Goal: Task Accomplishment & Management: Manage account settings

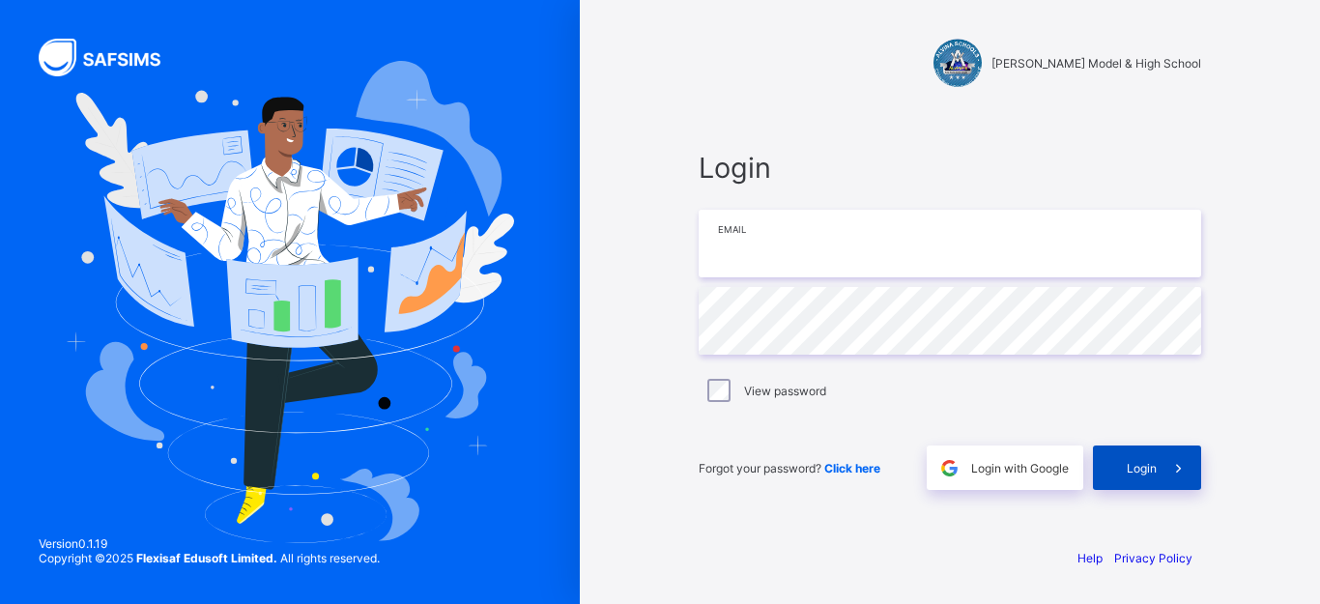
type input "**********"
click at [1130, 471] on span "Login" at bounding box center [1142, 468] width 30 height 14
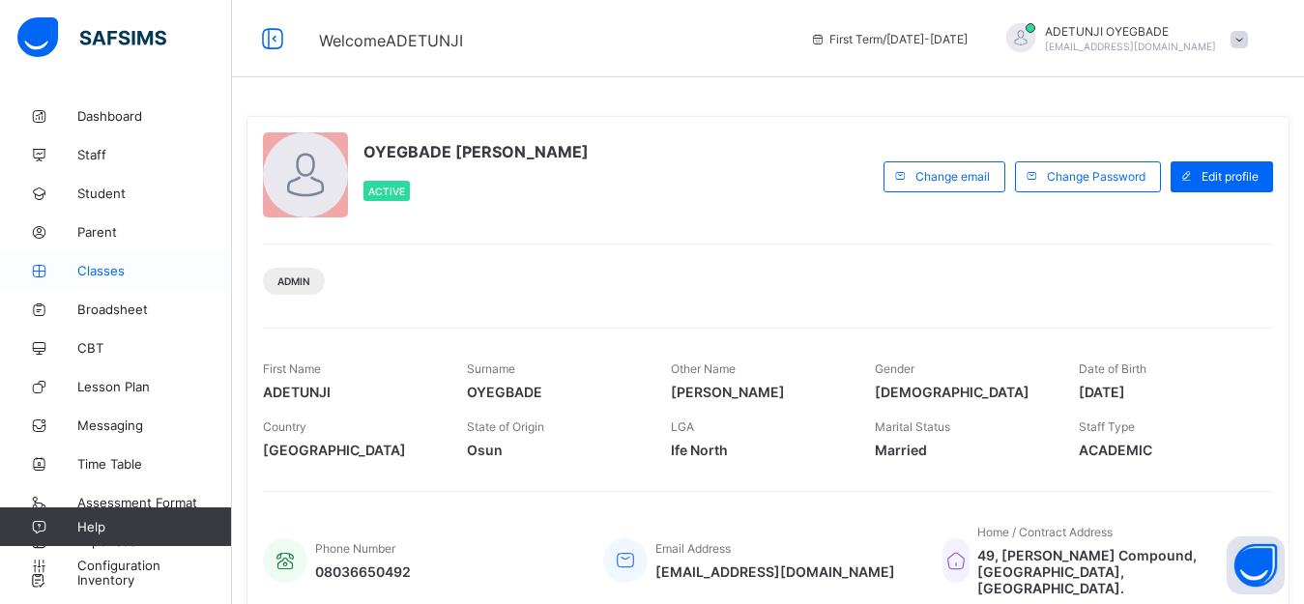
click at [125, 275] on span "Classes" at bounding box center [154, 270] width 155 height 15
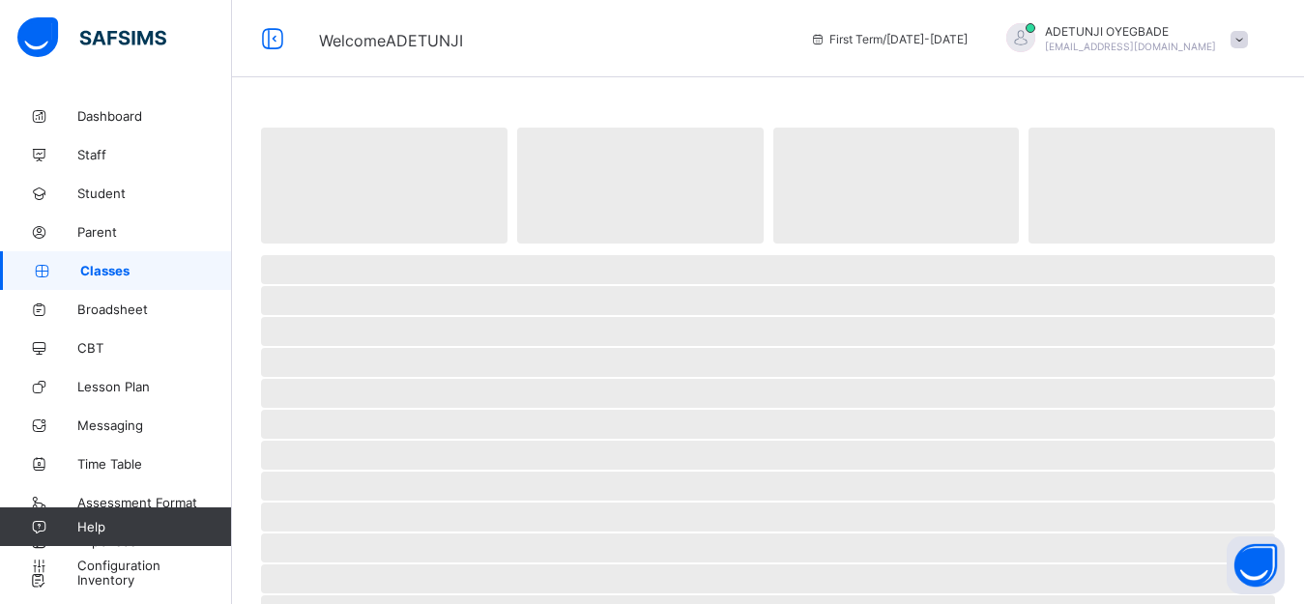
click at [125, 275] on span "Classes" at bounding box center [156, 270] width 152 height 15
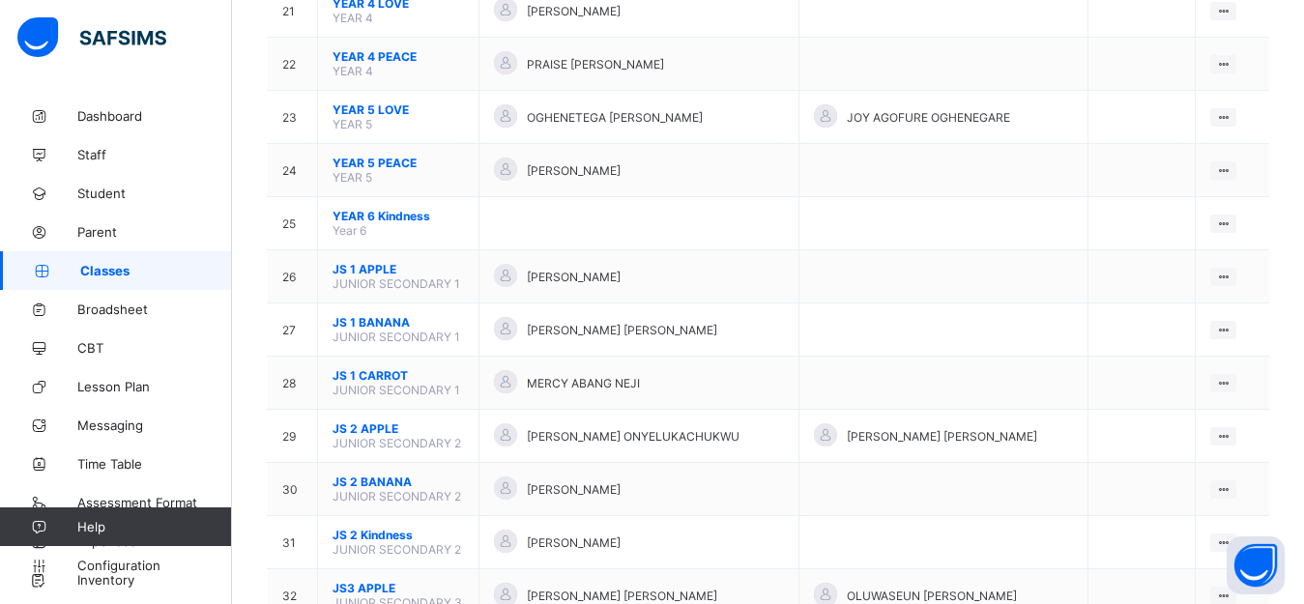
scroll to position [1311, 0]
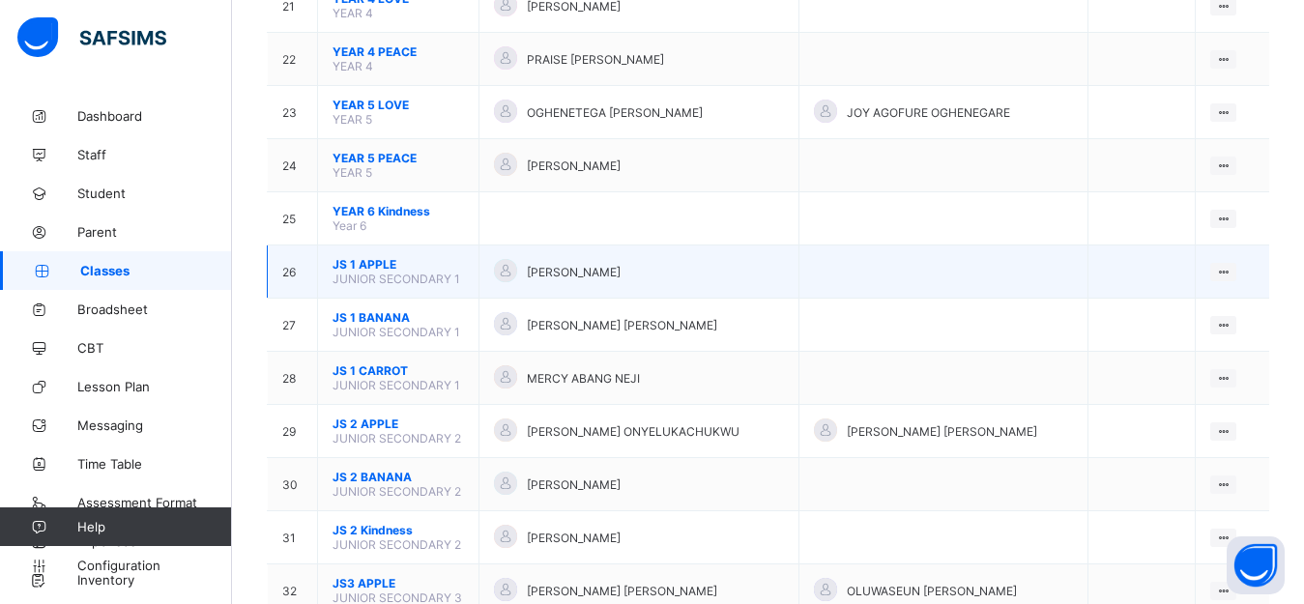
click at [332, 288] on td "JS 1 APPLE JUNIOR SECONDARY 1" at bounding box center [398, 272] width 161 height 53
click at [1250, 283] on td "View Class Assign form Teacher" at bounding box center [1232, 272] width 73 height 53
click at [1197, 315] on div "View Class" at bounding box center [1172, 309] width 110 height 19
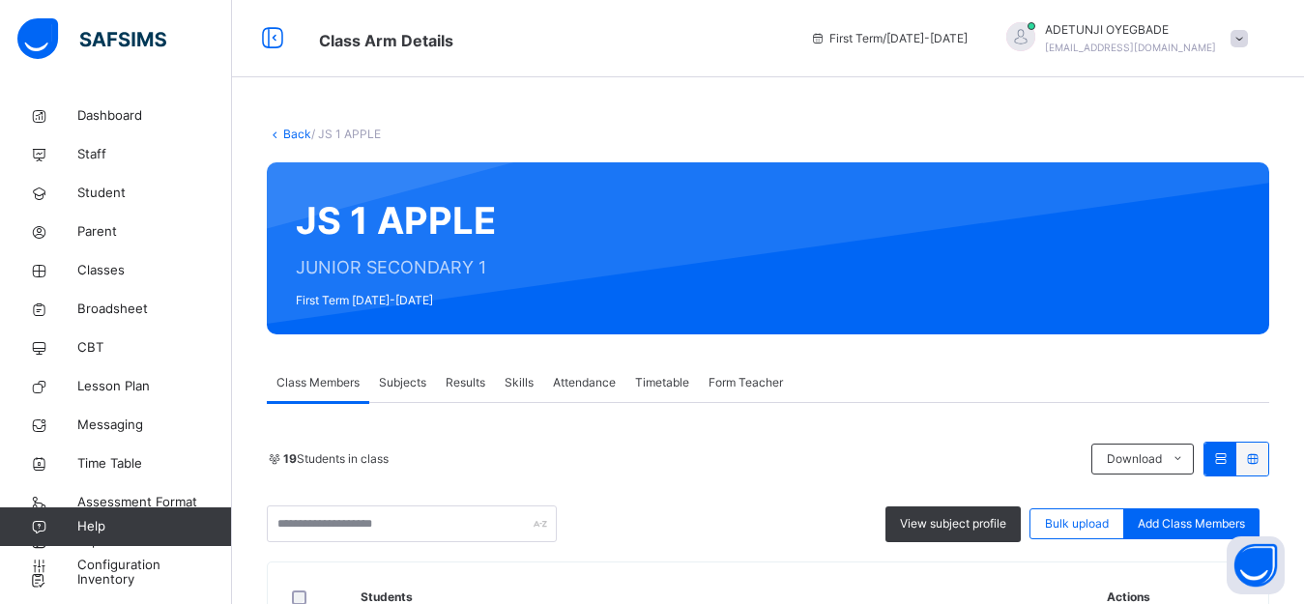
scroll to position [29, 0]
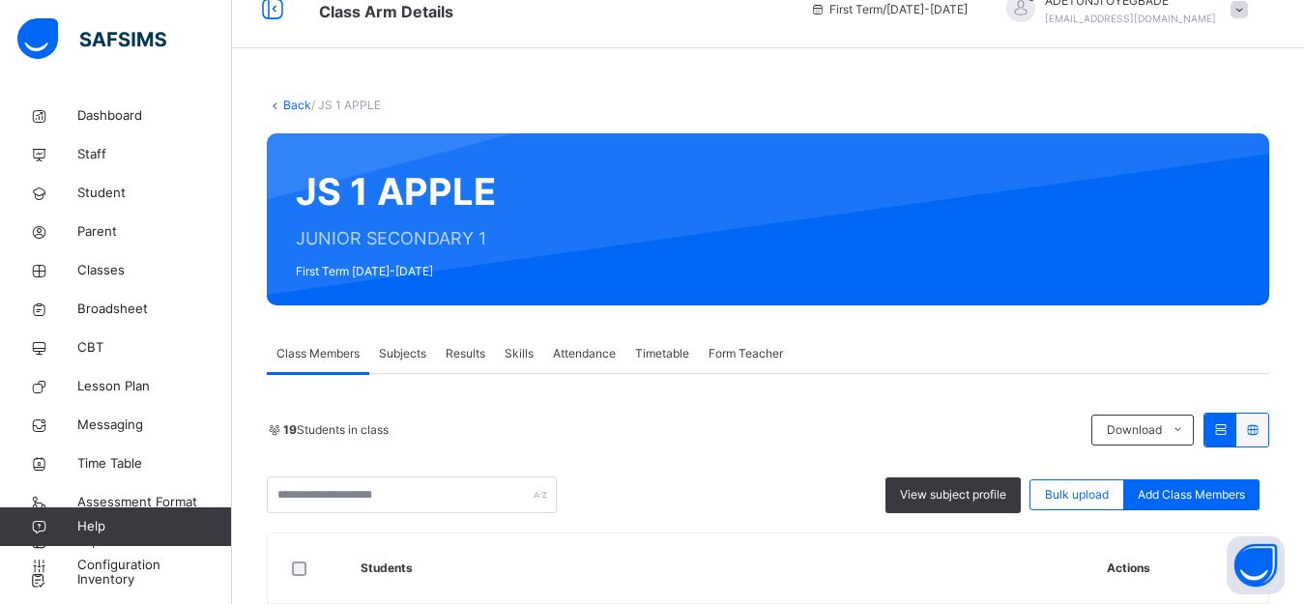
click at [463, 354] on span "Results" at bounding box center [466, 353] width 40 height 17
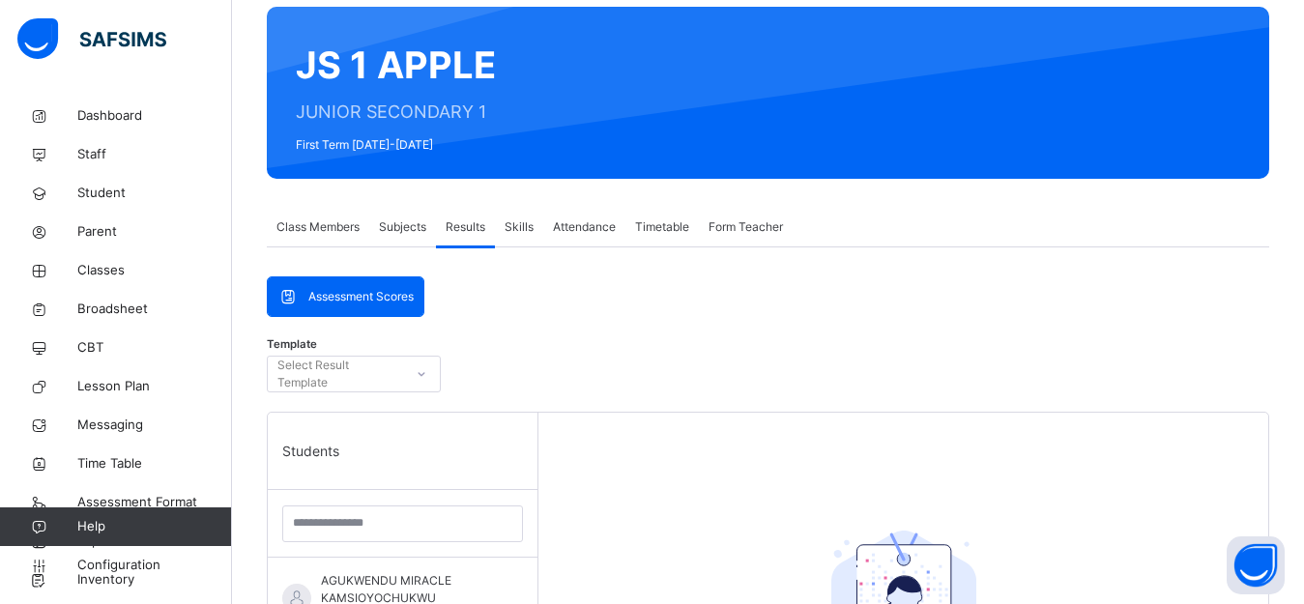
scroll to position [160, 0]
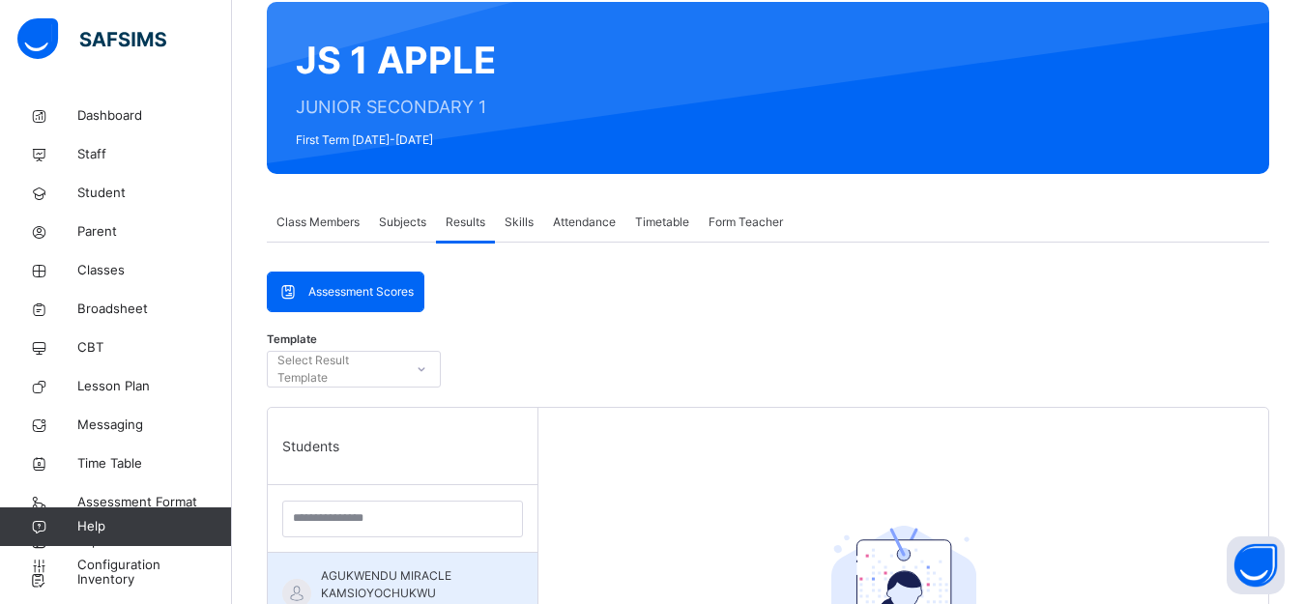
click at [346, 567] on span "AGUKWENDU MIRACLE KAMSIOYOCHUKWU" at bounding box center [407, 584] width 173 height 35
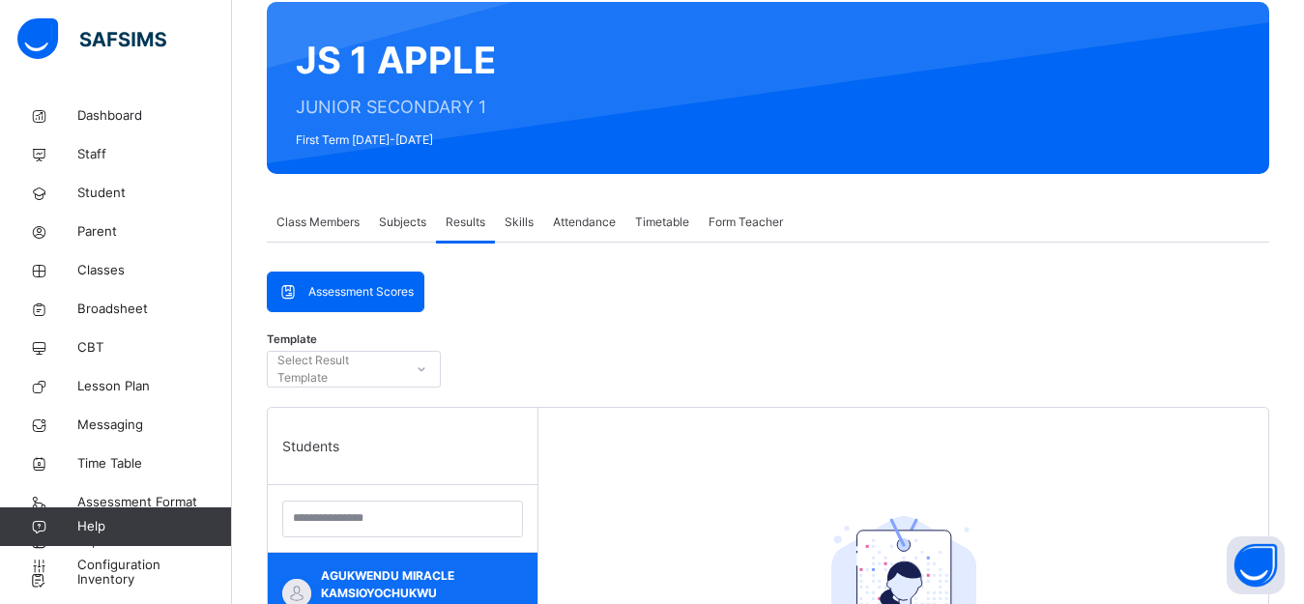
scroll to position [373, 0]
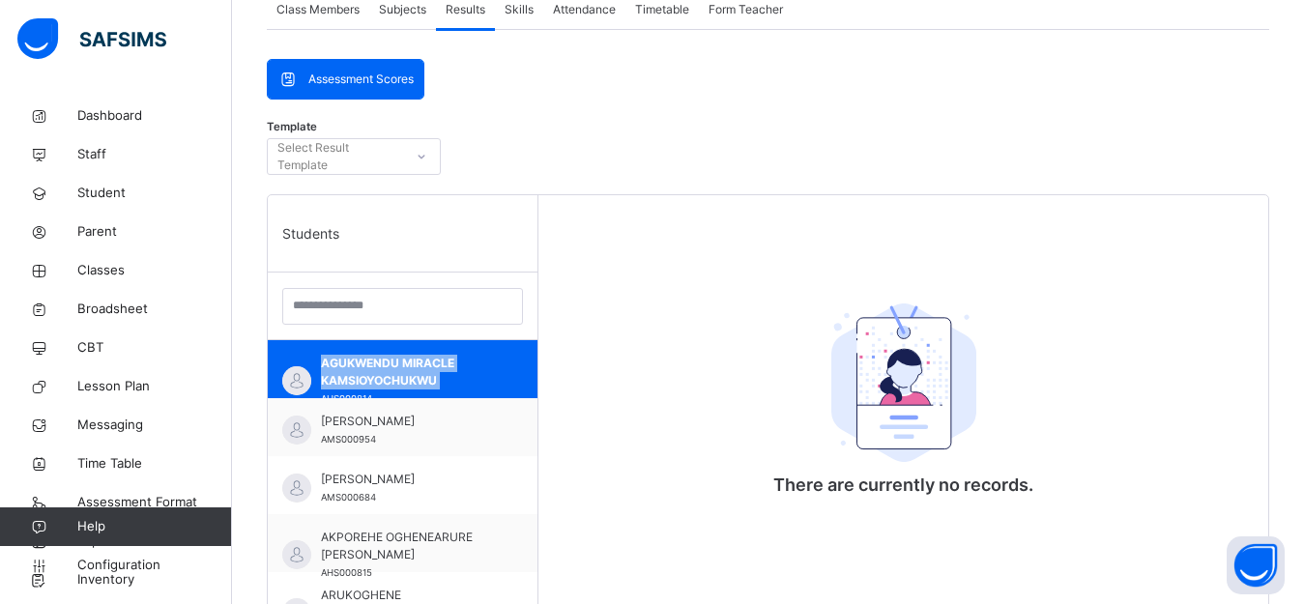
click at [420, 159] on icon at bounding box center [422, 156] width 12 height 19
click at [368, 91] on div "Assessment Scores" at bounding box center [346, 79] width 156 height 39
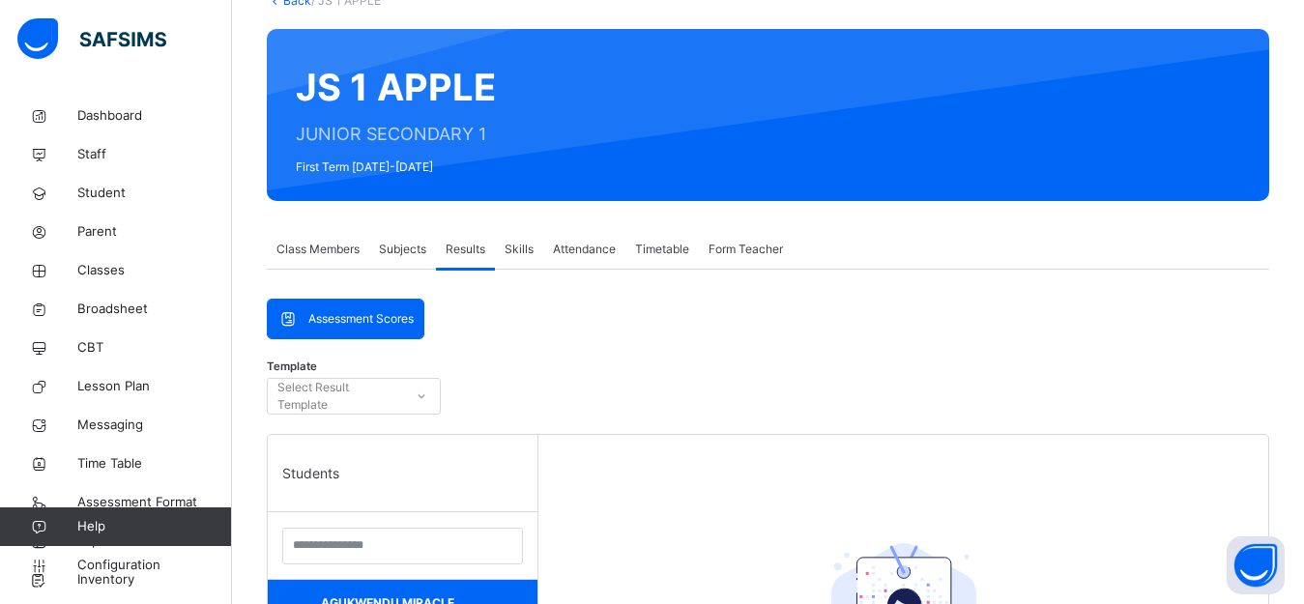
scroll to position [129, 0]
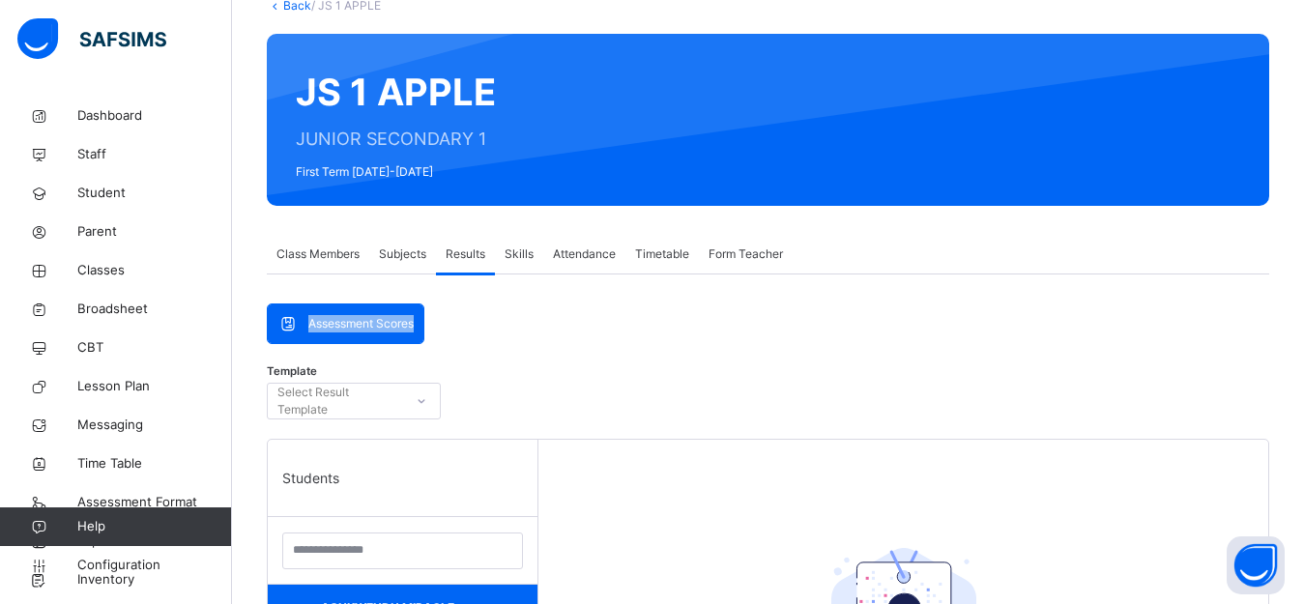
drag, startPoint x: 1275, startPoint y: 230, endPoint x: 1313, endPoint y: 325, distance: 102.0
click at [1304, 319] on html "Class Arm Details First Term / [DATE]-[DATE] ADETUNJI OYEGBADE [EMAIL_ADDRESS][…" at bounding box center [652, 486] width 1304 height 1231
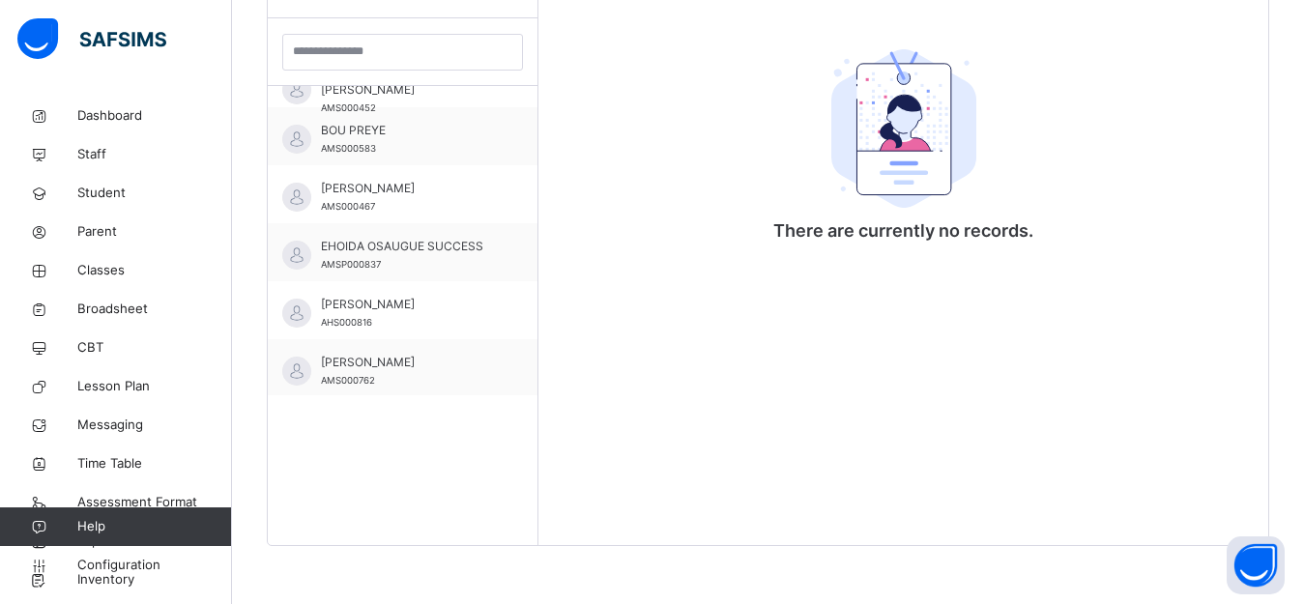
scroll to position [0, 0]
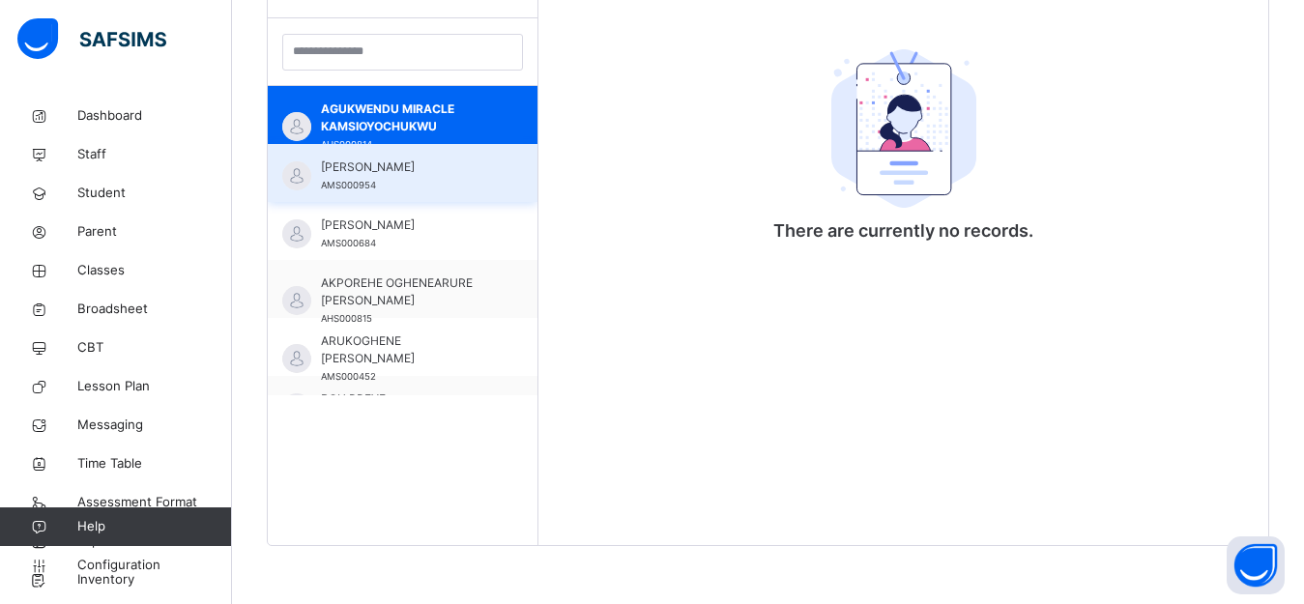
click at [467, 170] on span "[PERSON_NAME]" at bounding box center [407, 167] width 173 height 17
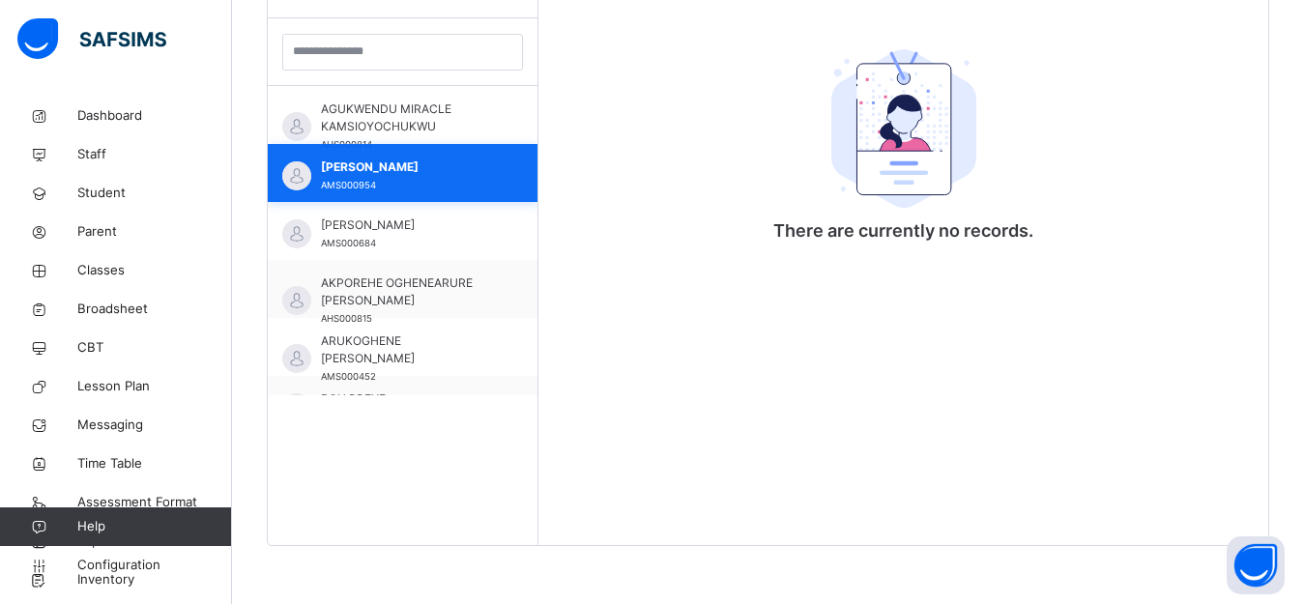
click at [467, 171] on span "[PERSON_NAME]" at bounding box center [407, 167] width 173 height 17
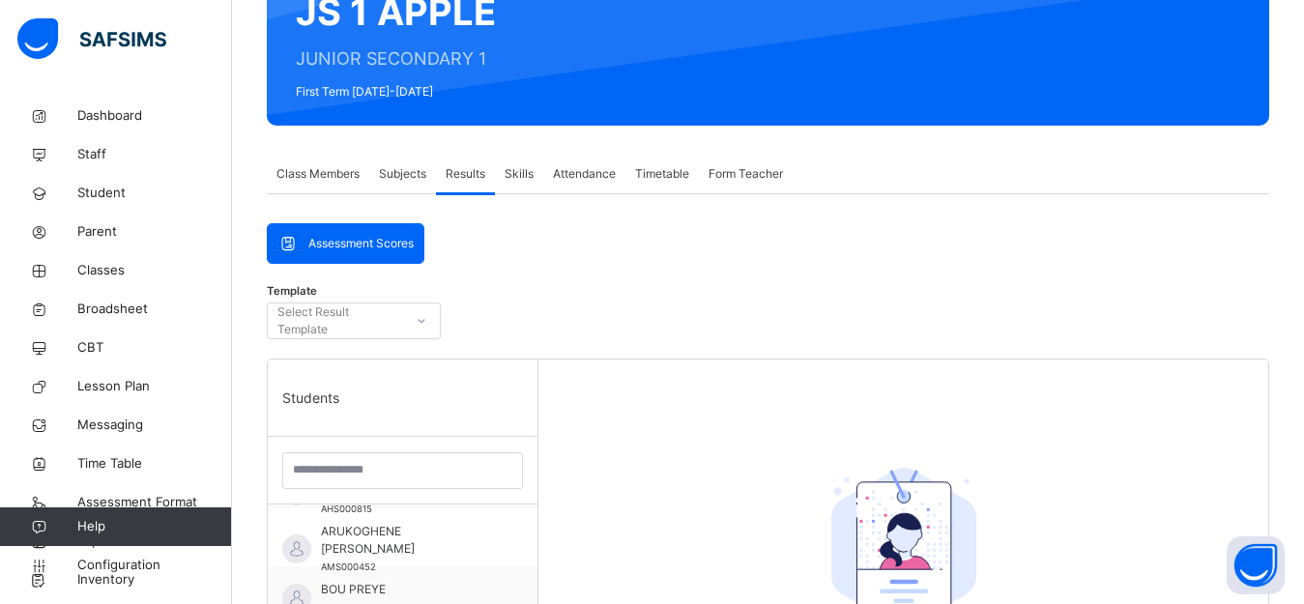
scroll to position [175, 0]
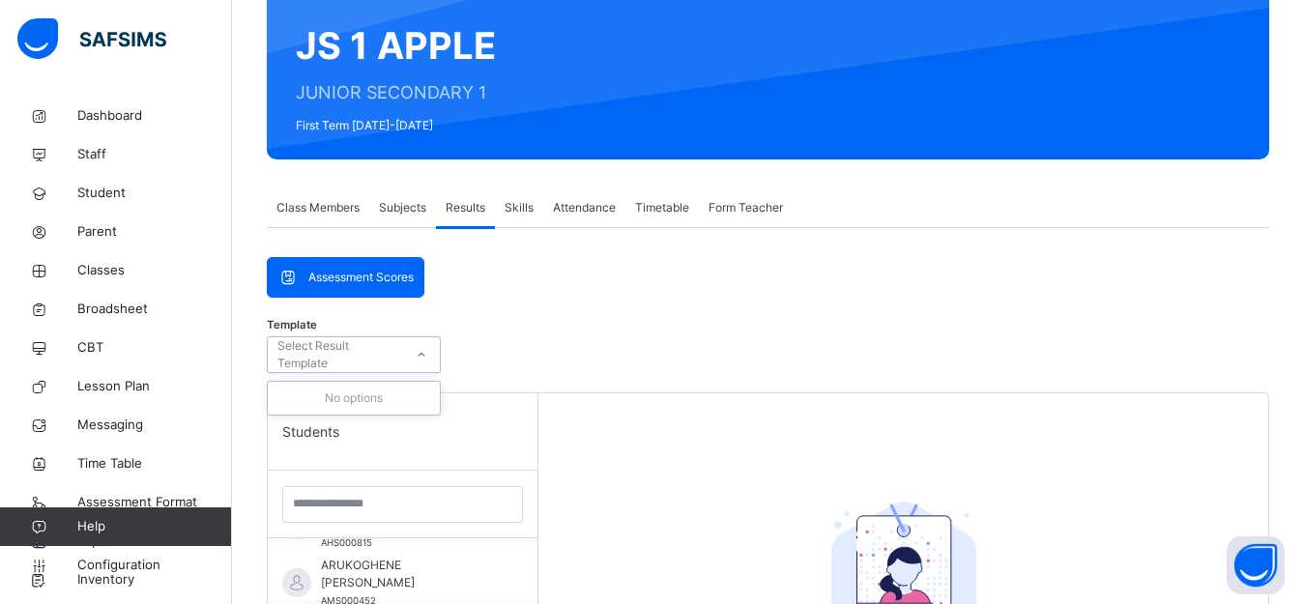
click at [315, 358] on div "Select Result Template" at bounding box center [339, 354] width 124 height 37
click at [496, 346] on div "Template Select Result Template" at bounding box center [768, 360] width 1002 height 66
click at [513, 215] on span "Skills" at bounding box center [519, 207] width 29 height 17
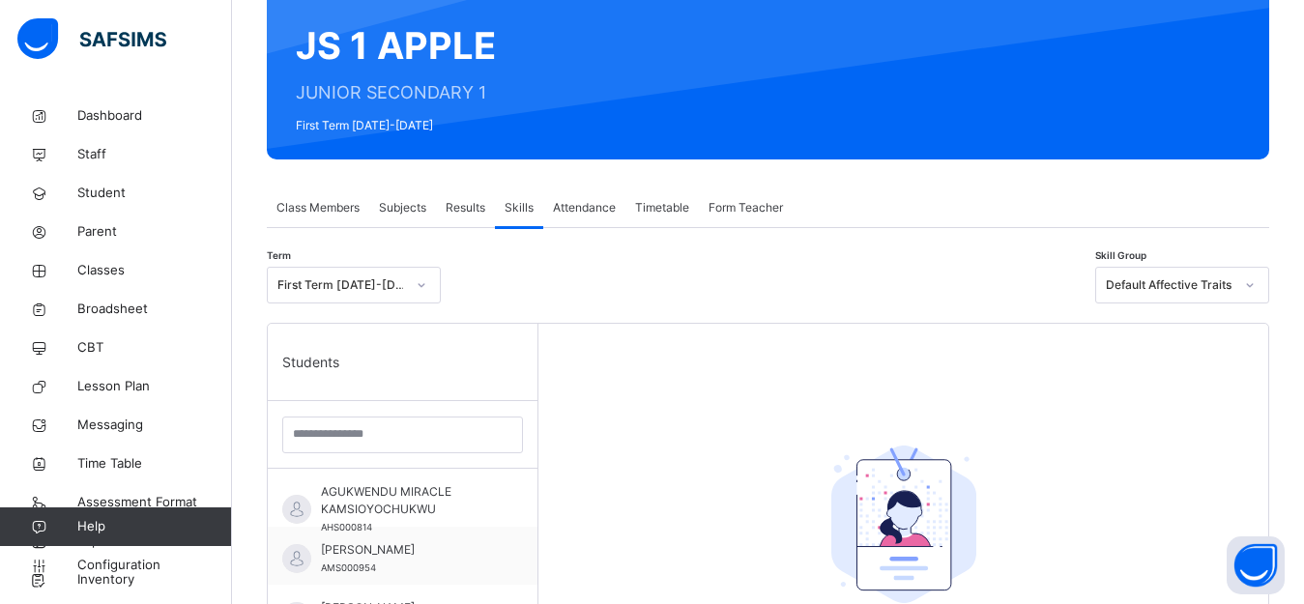
click at [602, 210] on span "Attendance" at bounding box center [584, 207] width 63 height 17
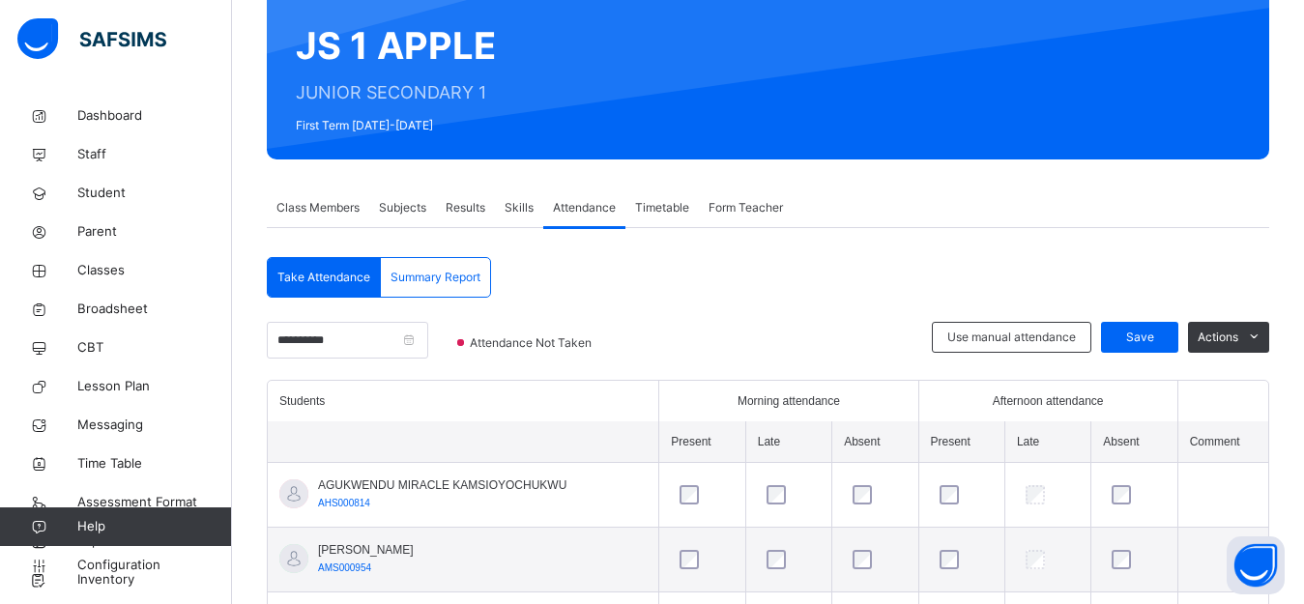
click at [682, 207] on span "Timetable" at bounding box center [662, 207] width 54 height 17
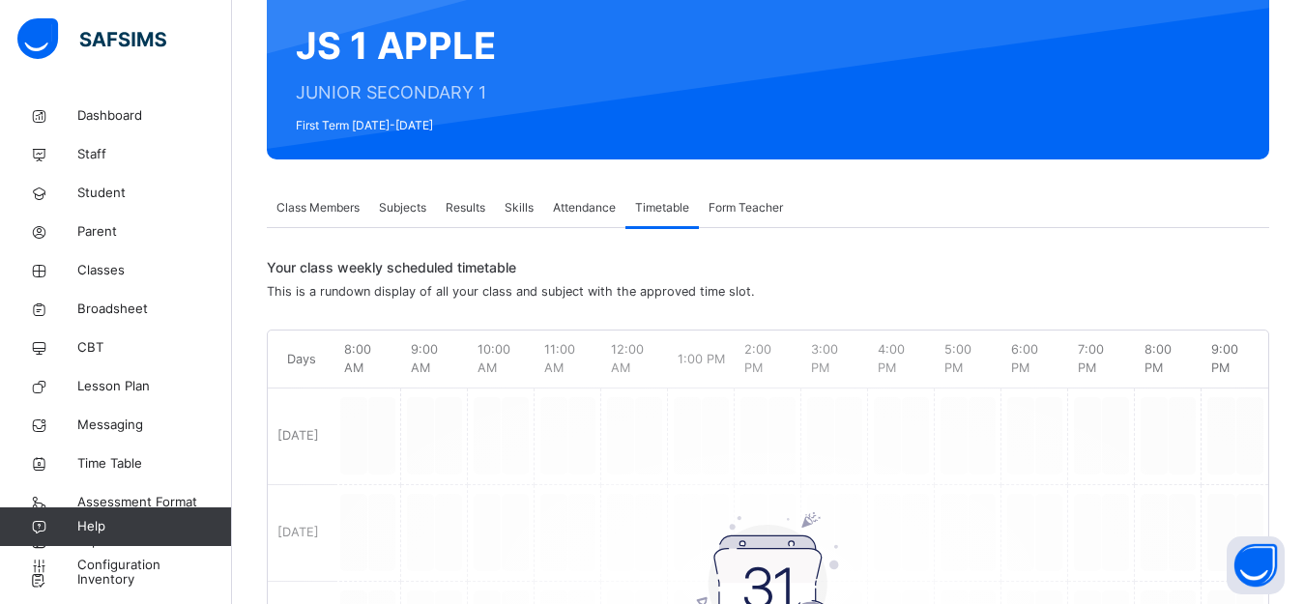
click at [740, 205] on span "Form Teacher" at bounding box center [746, 207] width 74 height 17
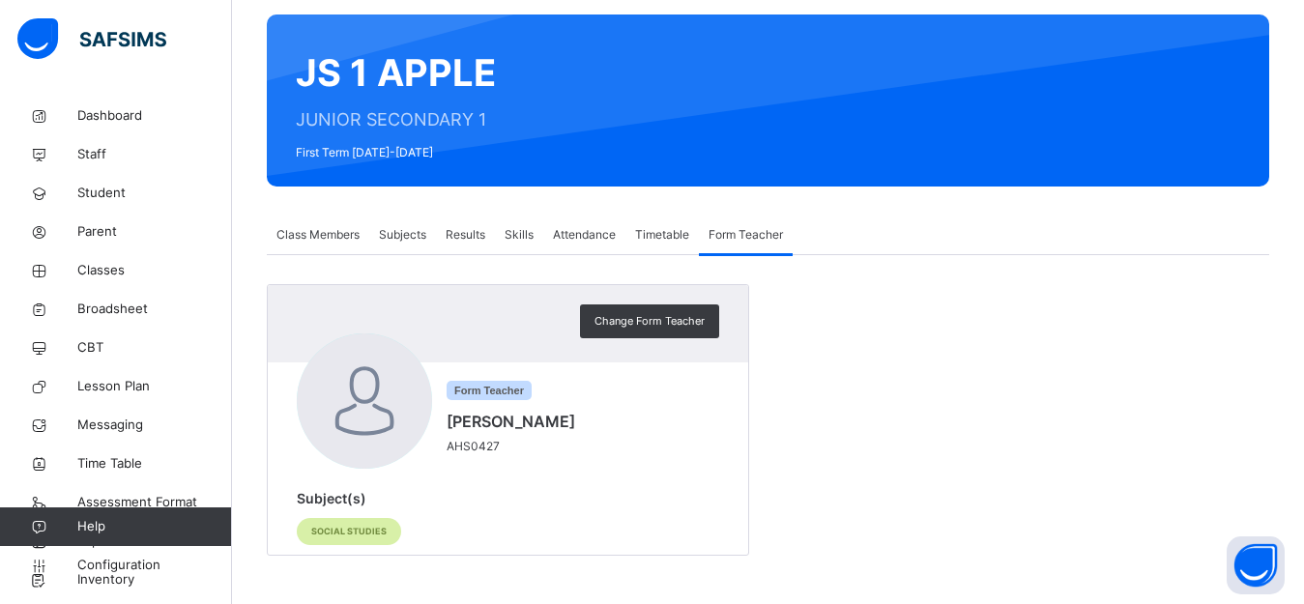
click at [417, 238] on span "Subjects" at bounding box center [402, 234] width 47 height 17
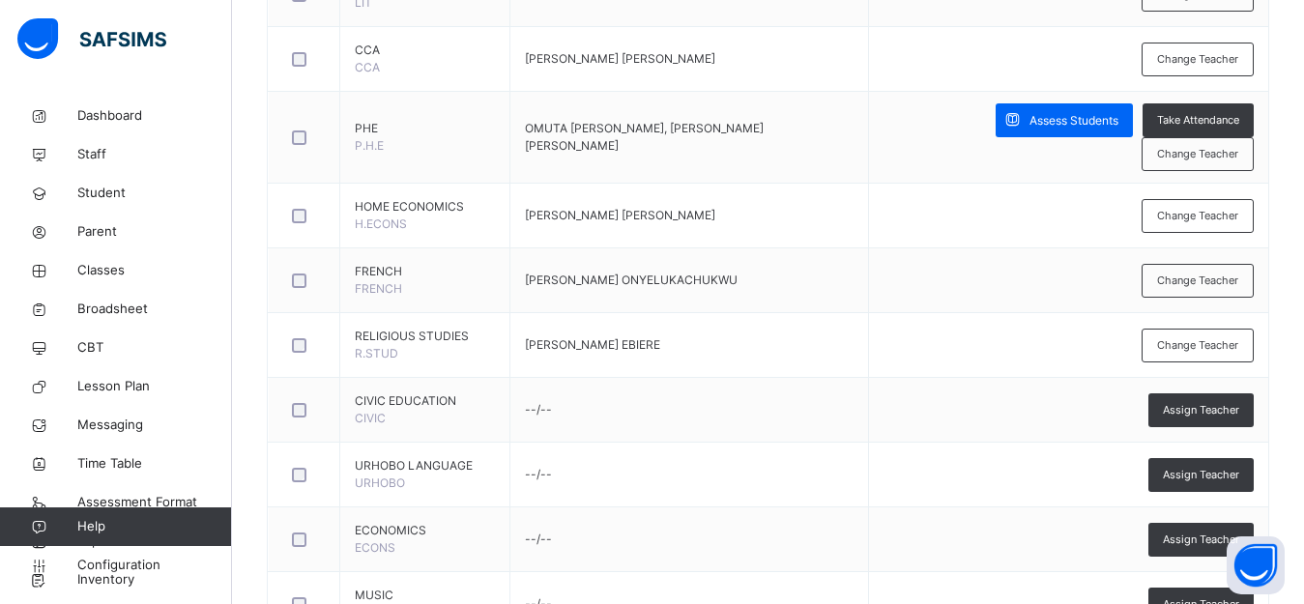
scroll to position [1190, 0]
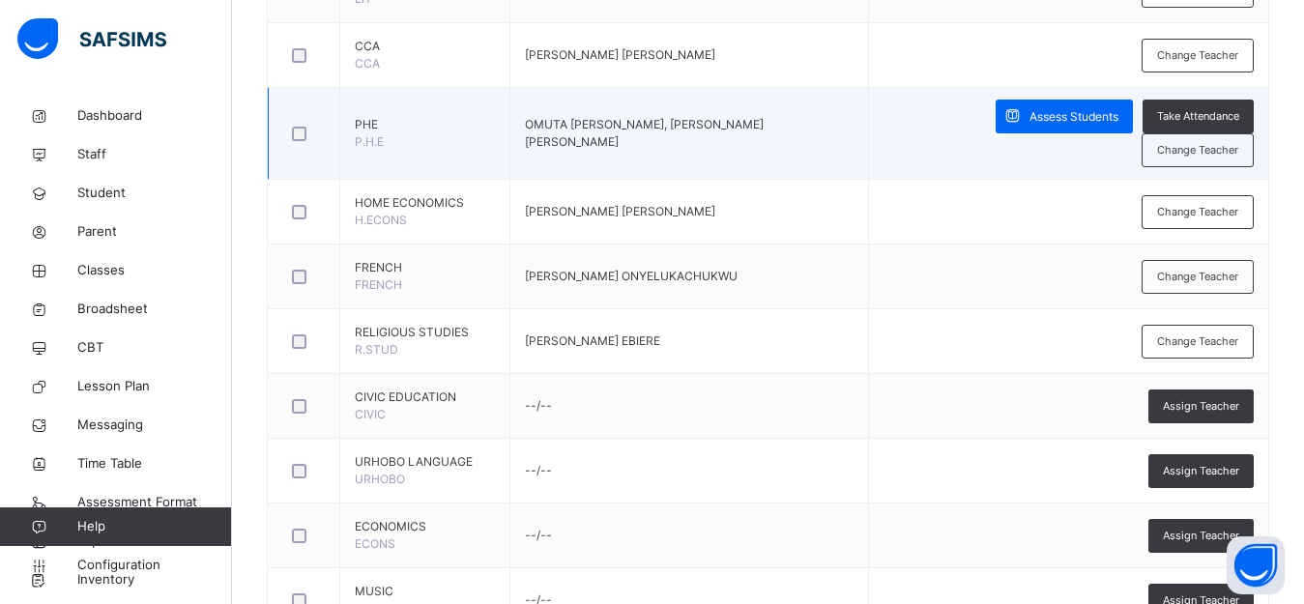
click at [738, 117] on span "OMUTA [PERSON_NAME], [PERSON_NAME] [PERSON_NAME]" at bounding box center [644, 133] width 239 height 32
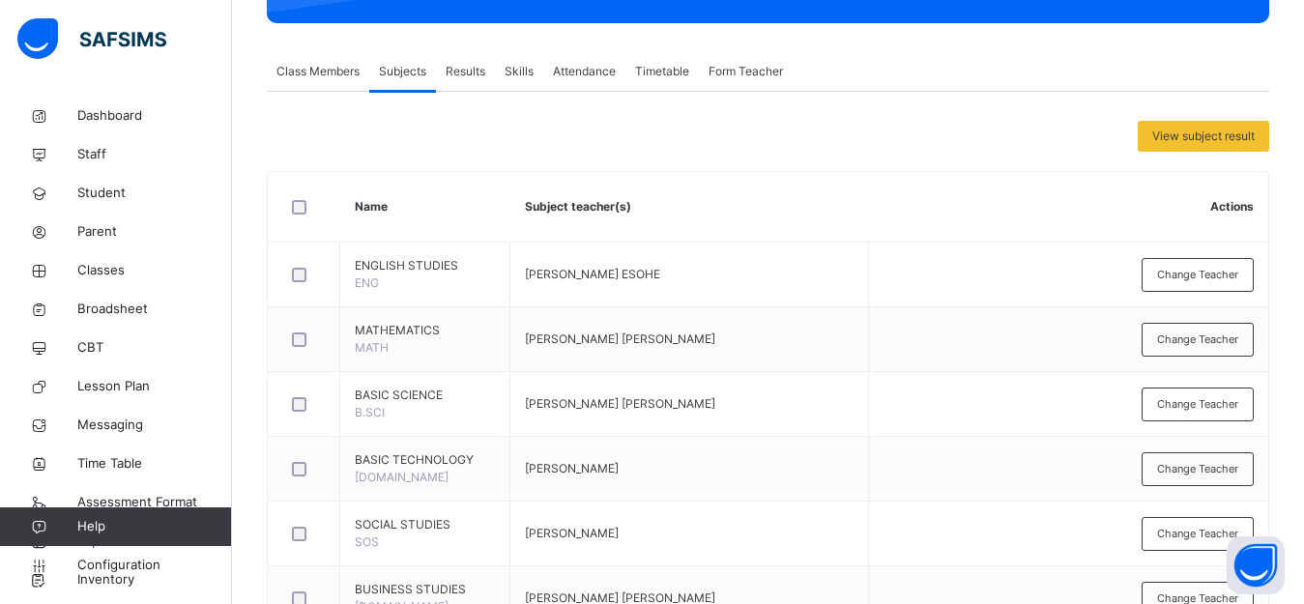
scroll to position [0, 0]
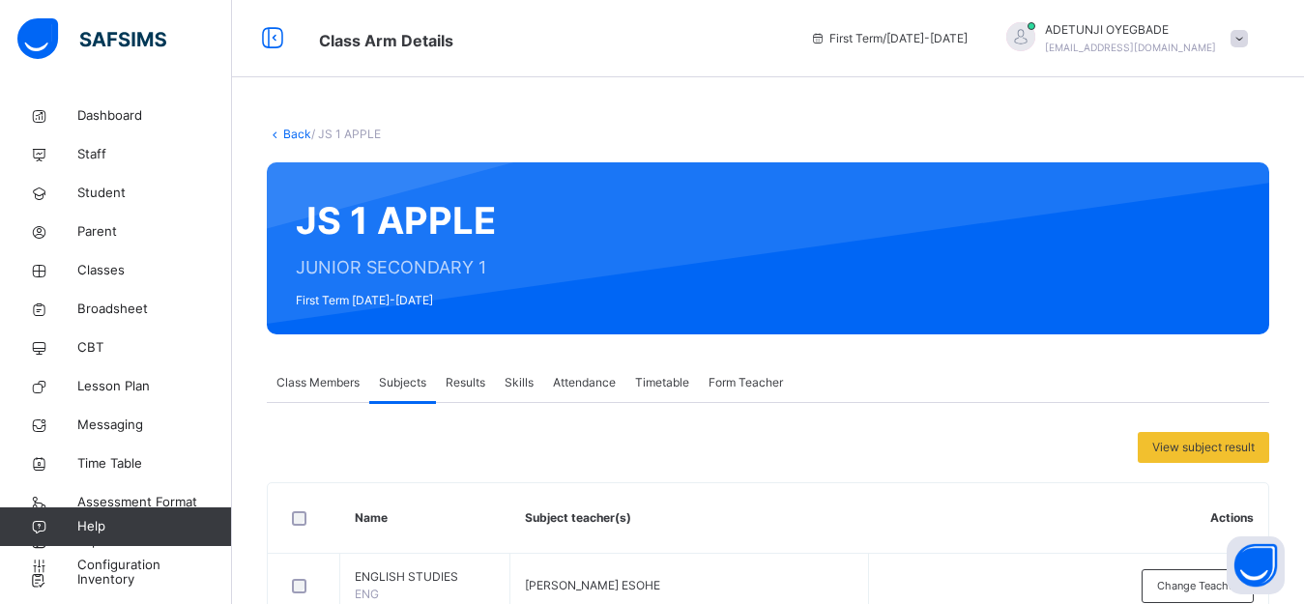
click at [299, 138] on link "Back" at bounding box center [297, 134] width 28 height 14
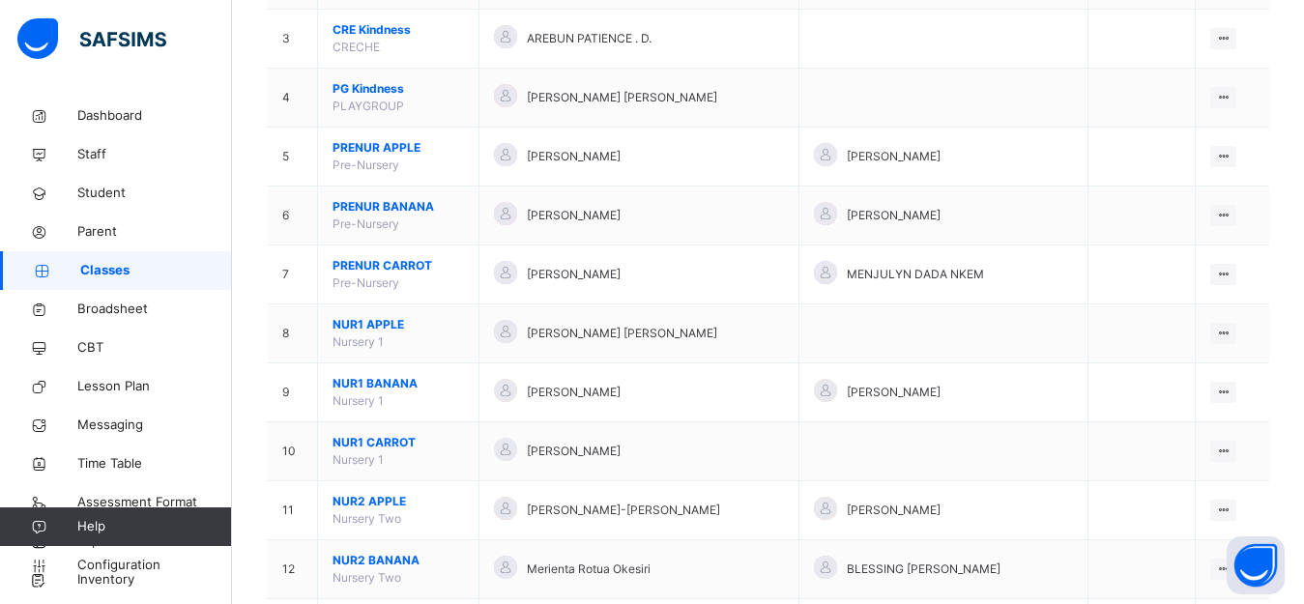
scroll to position [697, 0]
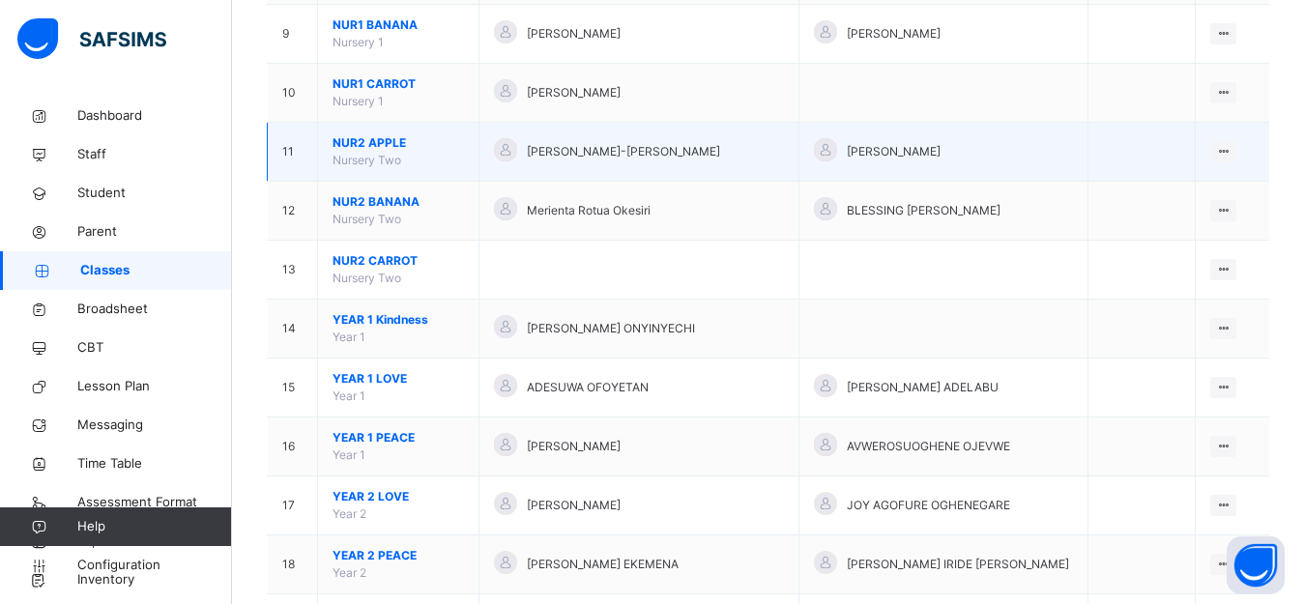
click at [513, 153] on div at bounding box center [505, 149] width 23 height 23
click at [1231, 149] on icon at bounding box center [1223, 151] width 16 height 14
click at [1178, 188] on div "View Class" at bounding box center [1172, 190] width 110 height 19
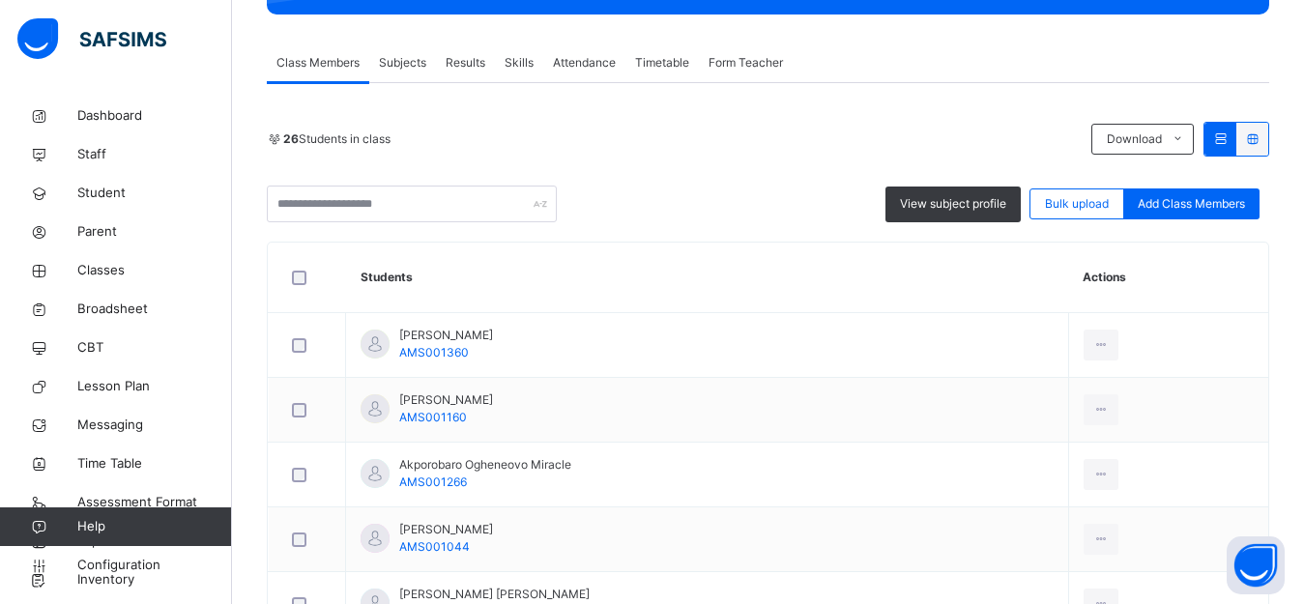
scroll to position [324, 0]
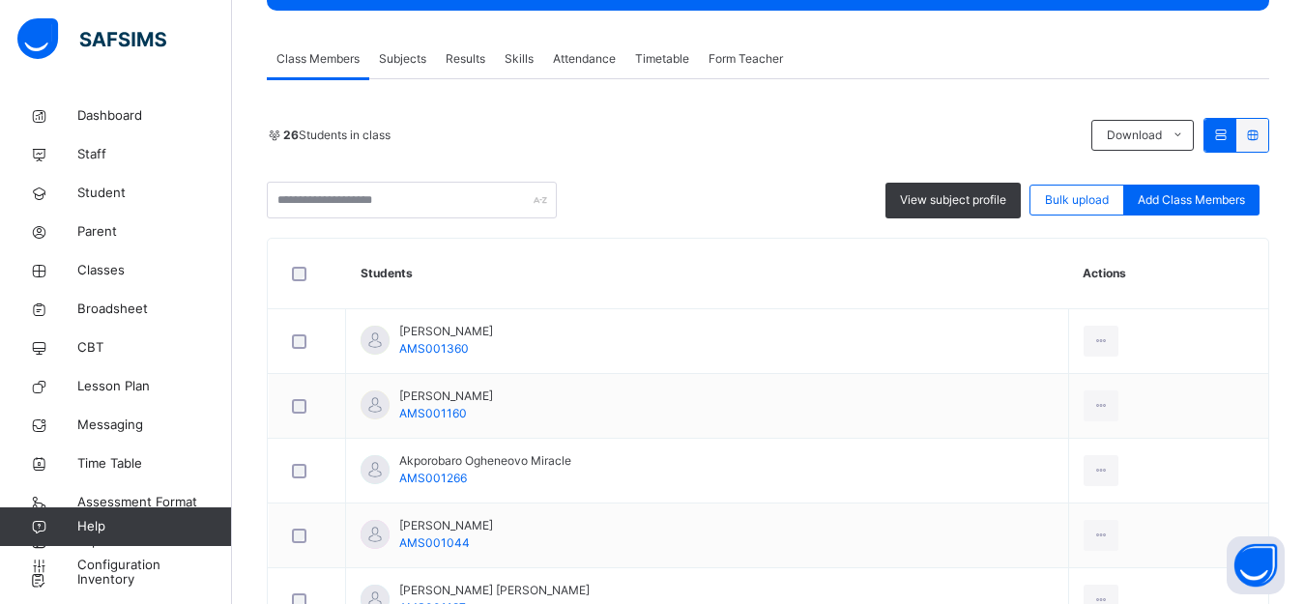
click at [478, 57] on span "Results" at bounding box center [466, 58] width 40 height 17
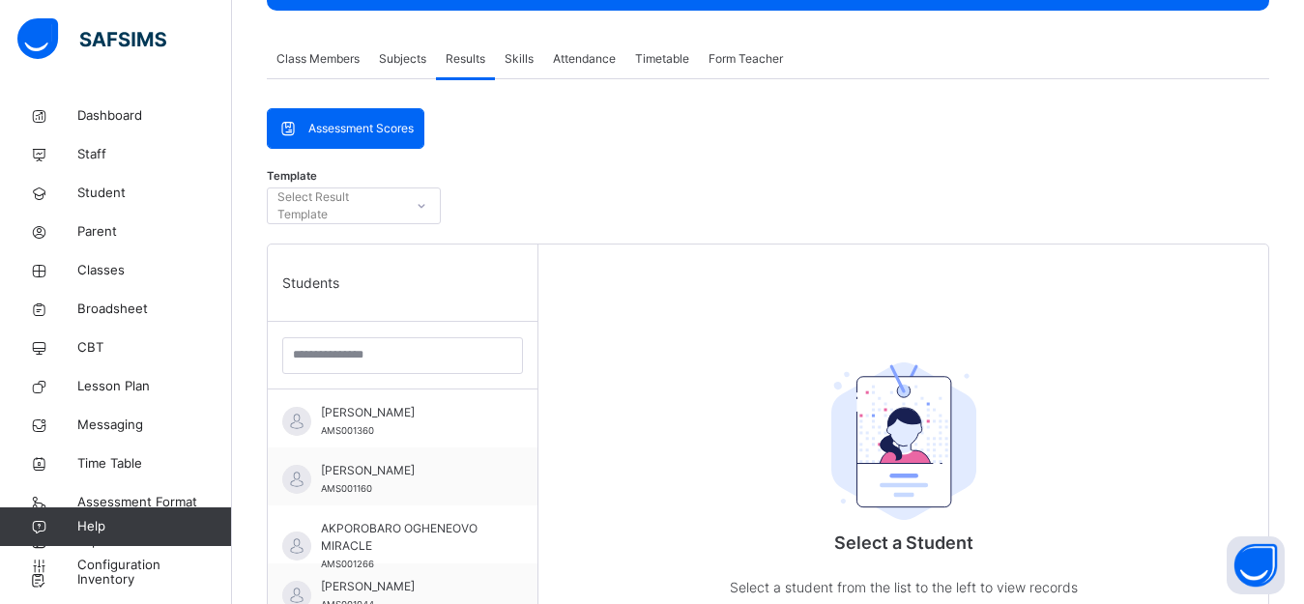
click at [411, 65] on span "Subjects" at bounding box center [402, 58] width 47 height 17
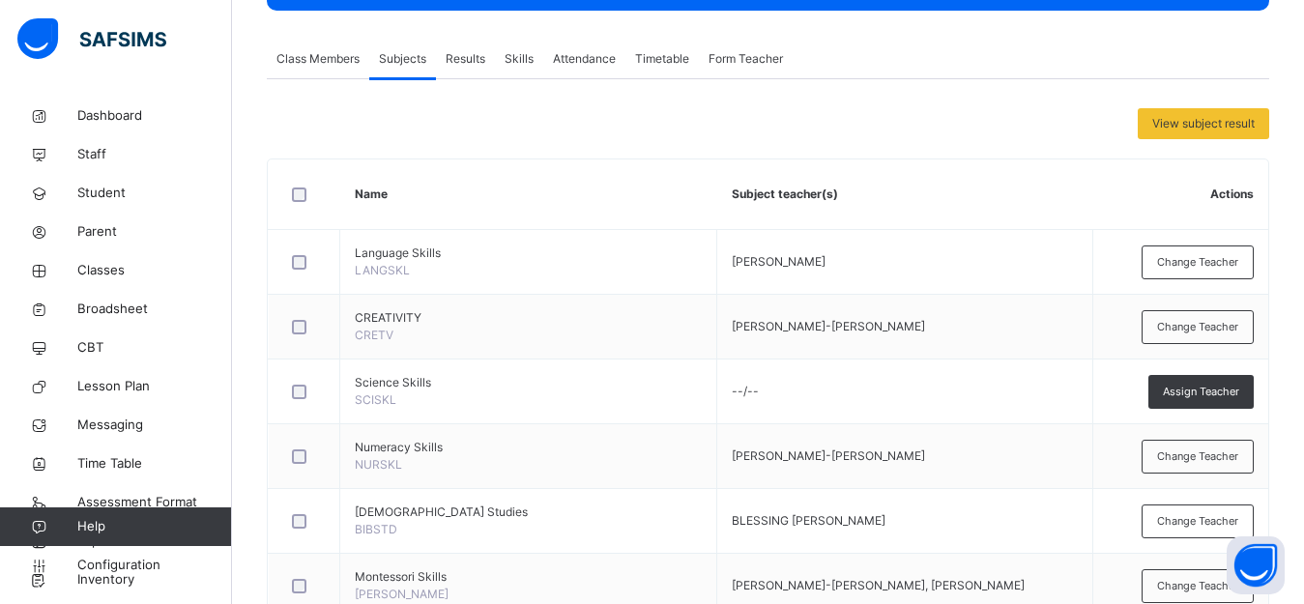
click at [462, 58] on span "Results" at bounding box center [466, 58] width 40 height 17
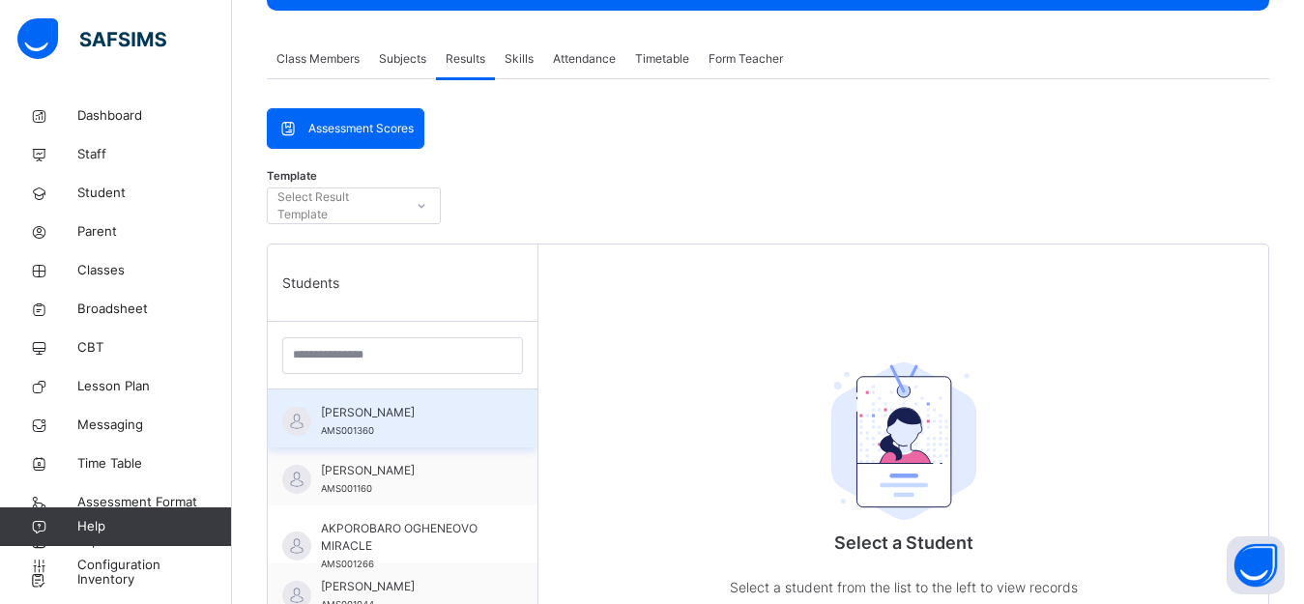
click at [415, 421] on span "[PERSON_NAME]" at bounding box center [407, 412] width 173 height 17
click at [418, 421] on span "[PERSON_NAME]" at bounding box center [407, 412] width 173 height 17
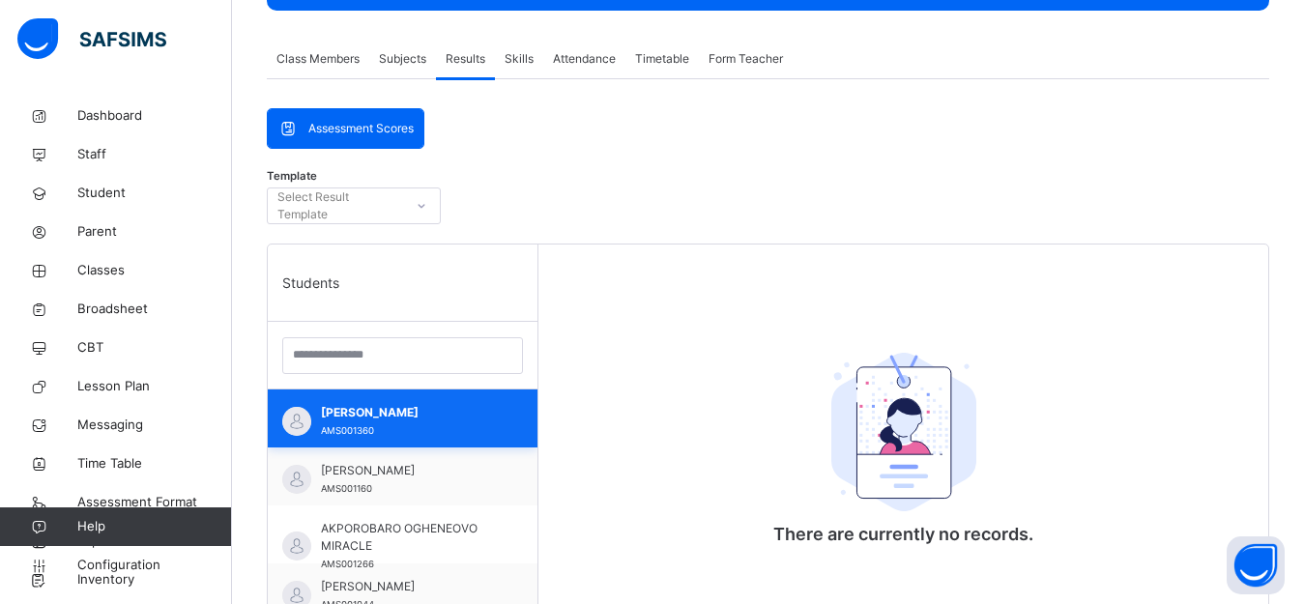
click at [418, 421] on span "[PERSON_NAME]" at bounding box center [407, 412] width 173 height 17
drag, startPoint x: 418, startPoint y: 427, endPoint x: 417, endPoint y: 59, distance: 368.3
click at [418, 421] on span "[PERSON_NAME]" at bounding box center [407, 412] width 173 height 17
click at [386, 62] on span "Subjects" at bounding box center [402, 58] width 47 height 17
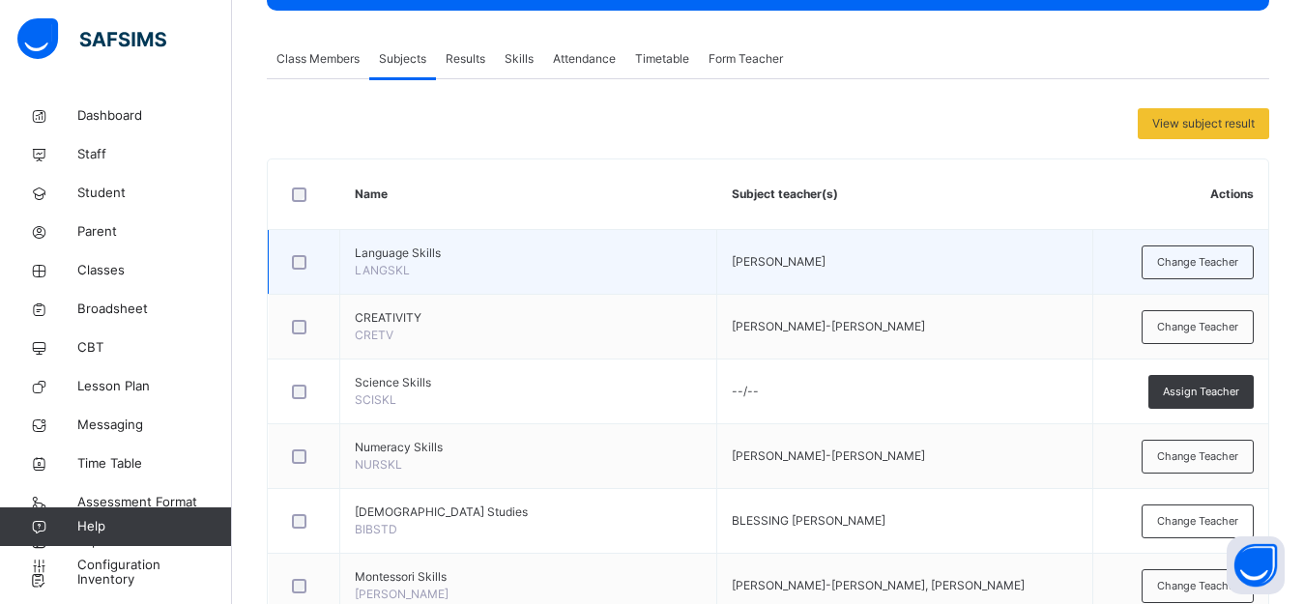
click at [798, 269] on td "[PERSON_NAME]" at bounding box center [904, 262] width 375 height 65
click at [643, 244] on td "Language Skills LANGSKL" at bounding box center [528, 262] width 377 height 65
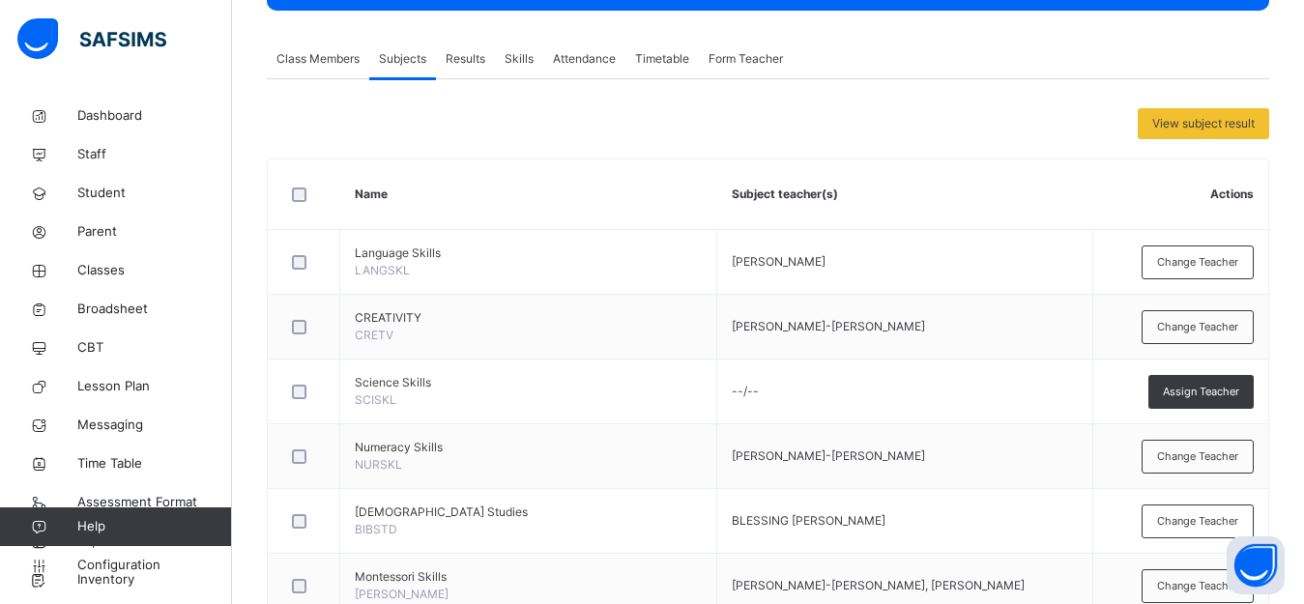
click at [332, 64] on span "Class Members" at bounding box center [317, 58] width 83 height 17
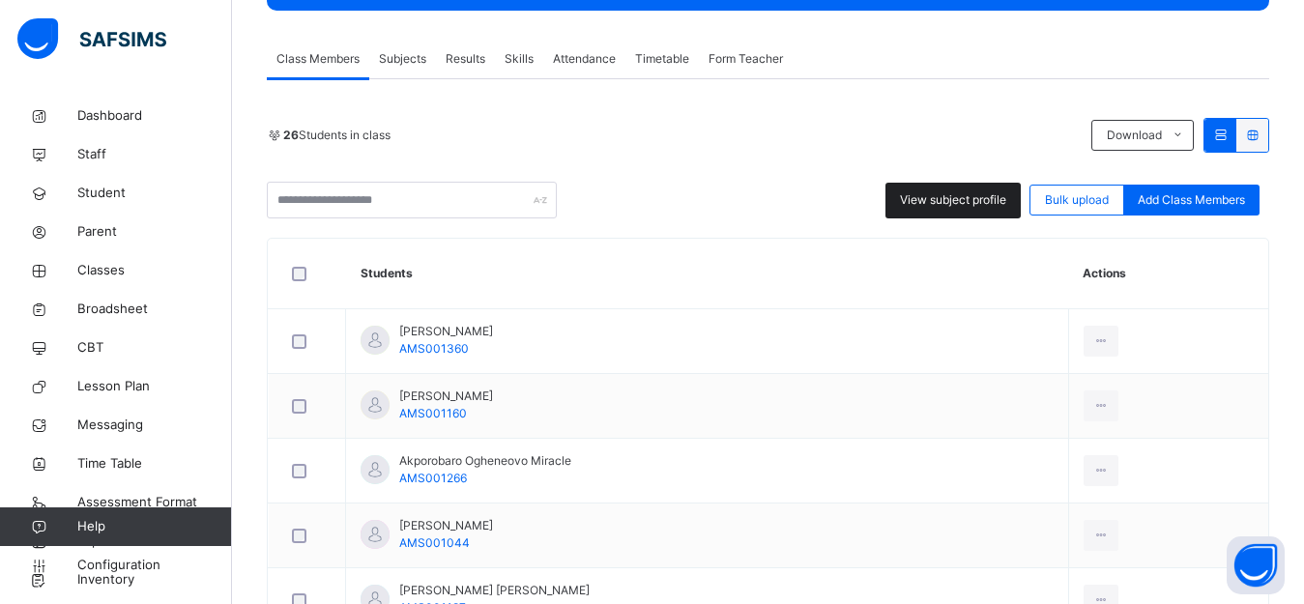
click at [955, 207] on span "View subject profile" at bounding box center [953, 199] width 106 height 17
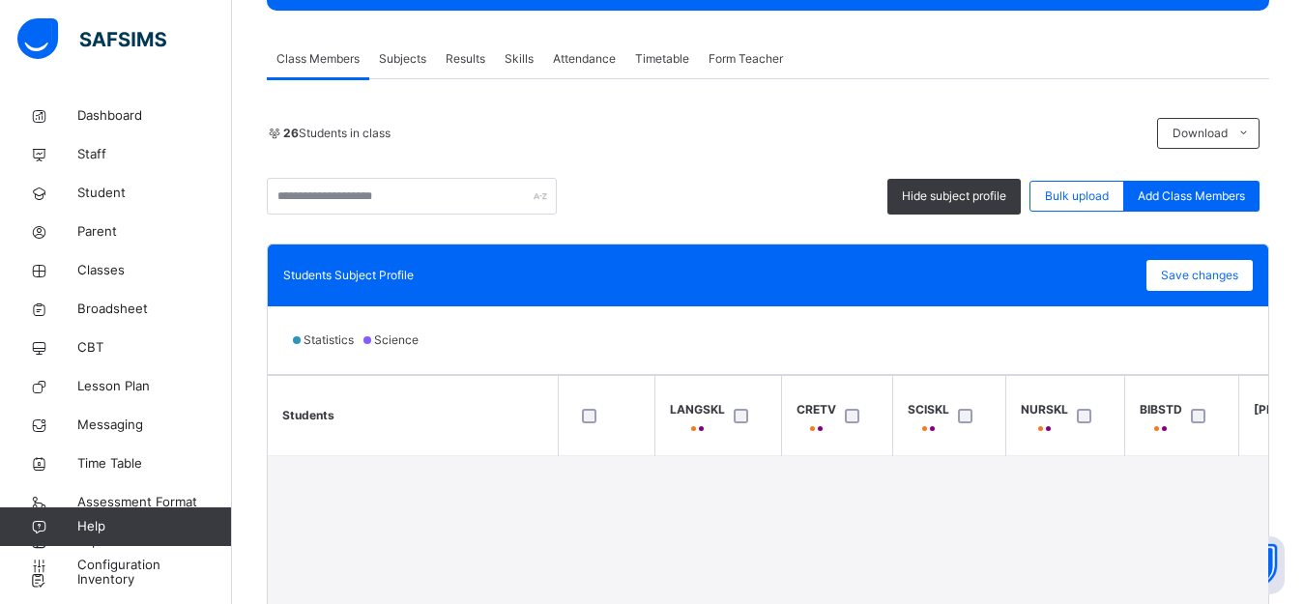
click at [752, 168] on div "26 Students in class Download Pdf Report Excel Report Hide subject profile Bulk…" at bounding box center [768, 166] width 1002 height 97
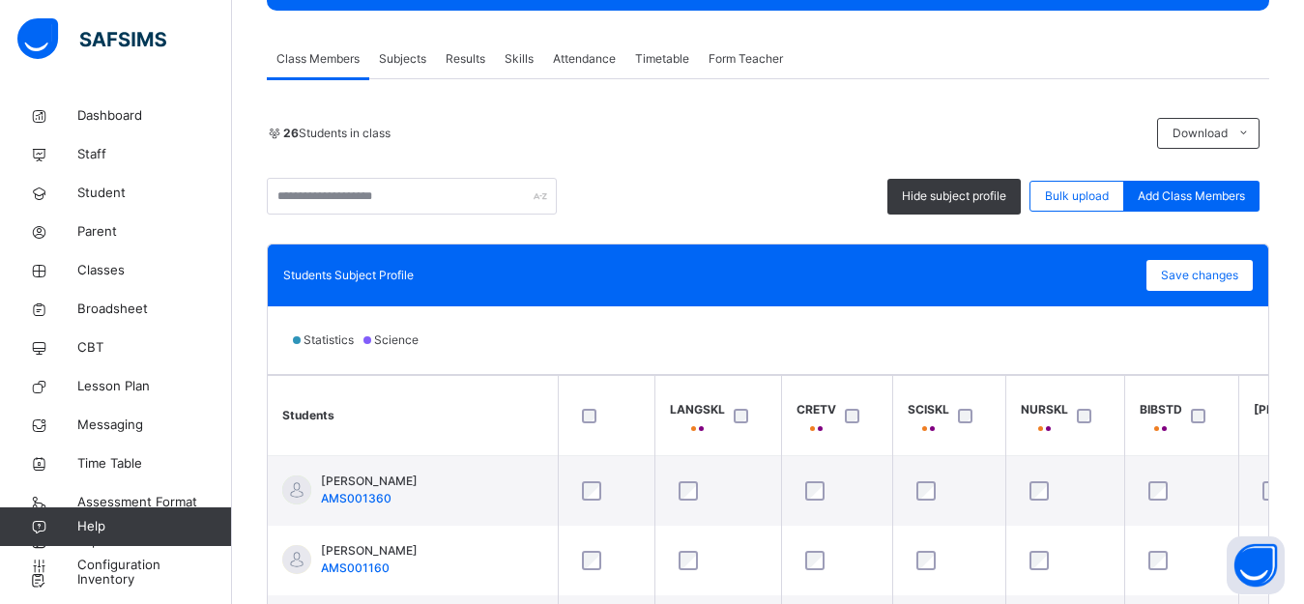
click at [1028, 97] on div "26 Students in class Download Pdf Report Excel Report Hide subject profile Bulk…" at bounding box center [768, 468] width 1002 height 779
click at [808, 113] on div "26 Students in class Download Pdf Report Excel Report Hide subject profile Bulk…" at bounding box center [768, 468] width 1002 height 779
click at [406, 63] on span "Subjects" at bounding box center [402, 58] width 47 height 17
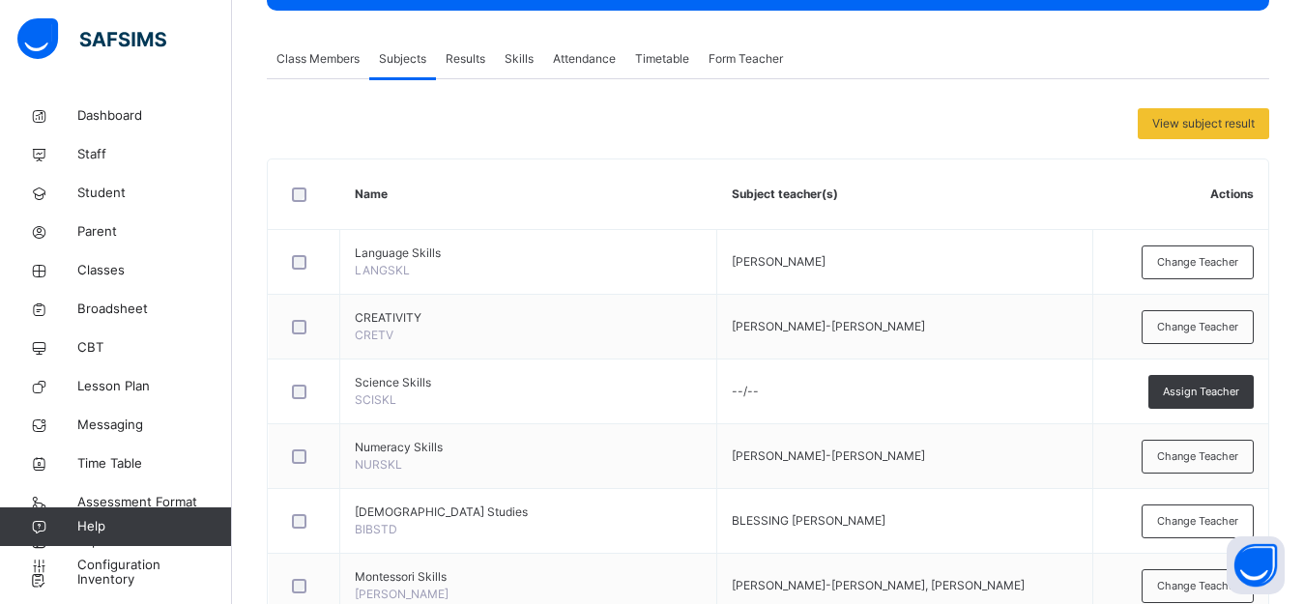
click at [460, 59] on span "Results" at bounding box center [466, 58] width 40 height 17
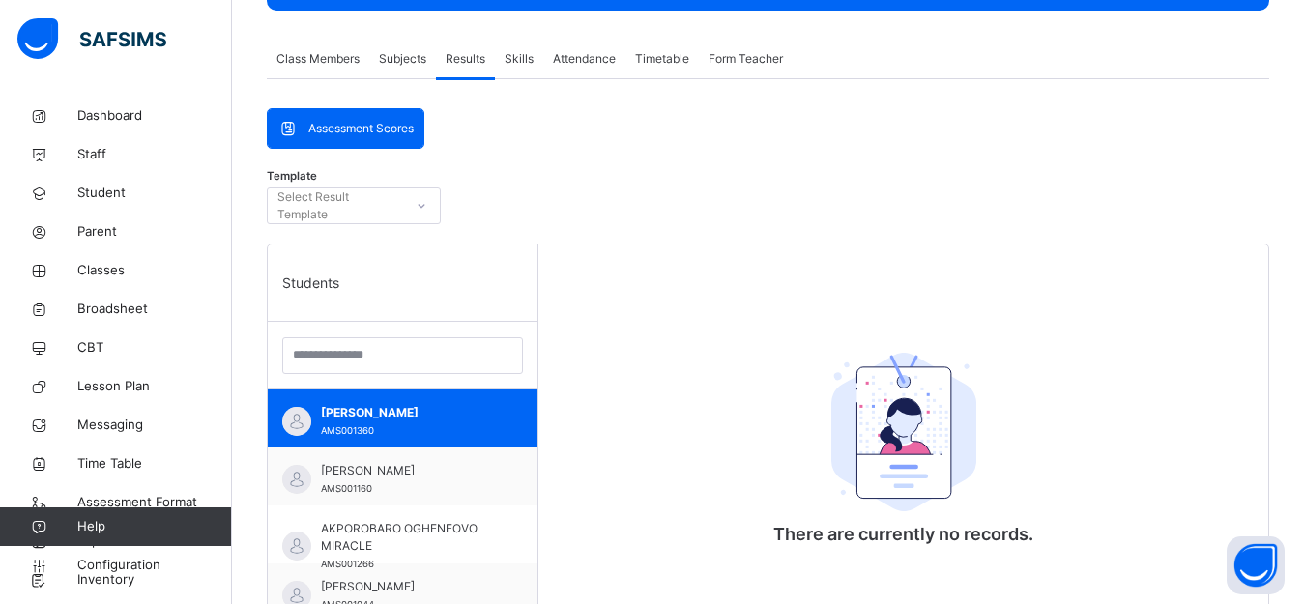
click at [544, 122] on div "Assessment Scores Assessment Scores Template Select Result Template Students [P…" at bounding box center [768, 483] width 1002 height 751
click at [360, 200] on div "Select Result Template" at bounding box center [339, 206] width 124 height 37
click at [246, 48] on div "Back / NUR2 APPLE NUR2 APPLE Nursery Two First Term [DATE]-[DATE] Class Members…" at bounding box center [768, 340] width 1072 height 1135
drag, startPoint x: 281, startPoint y: 8, endPoint x: 264, endPoint y: 8, distance: 17.4
click at [264, 8] on div "Back / NUR2 APPLE NUR2 APPLE Nursery Two First Term [DATE]-[DATE] Class Members…" at bounding box center [768, 340] width 1072 height 1135
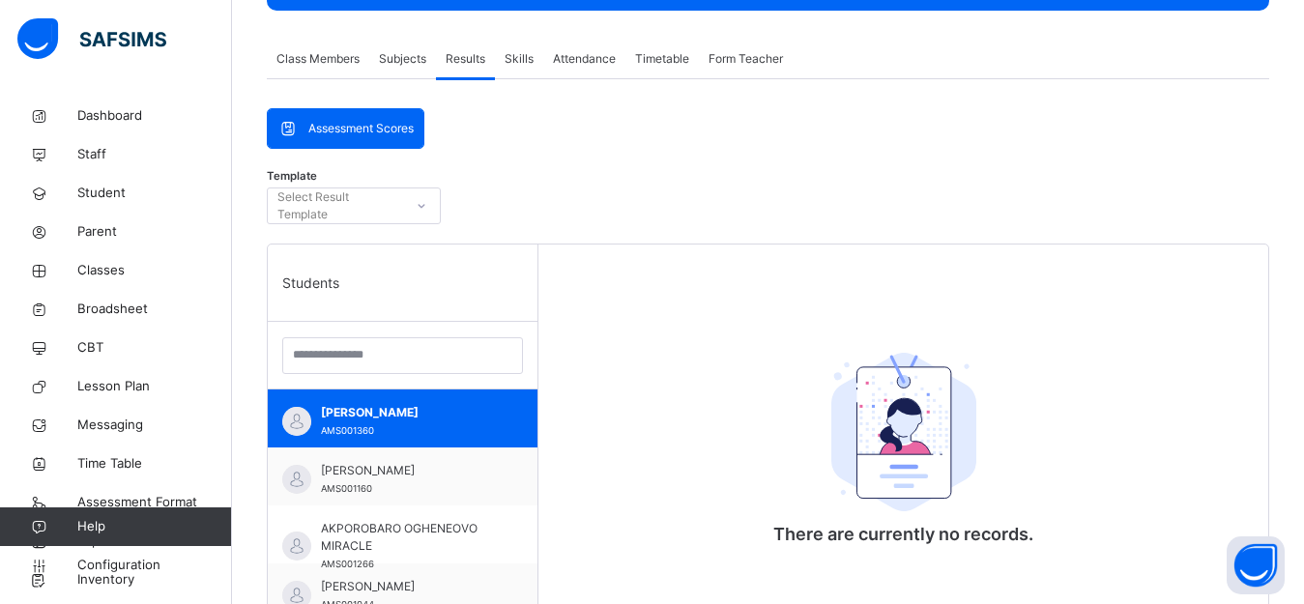
click at [571, 133] on div "Assessment Scores Assessment Scores Template Select Result Template Students [P…" at bounding box center [768, 483] width 1002 height 751
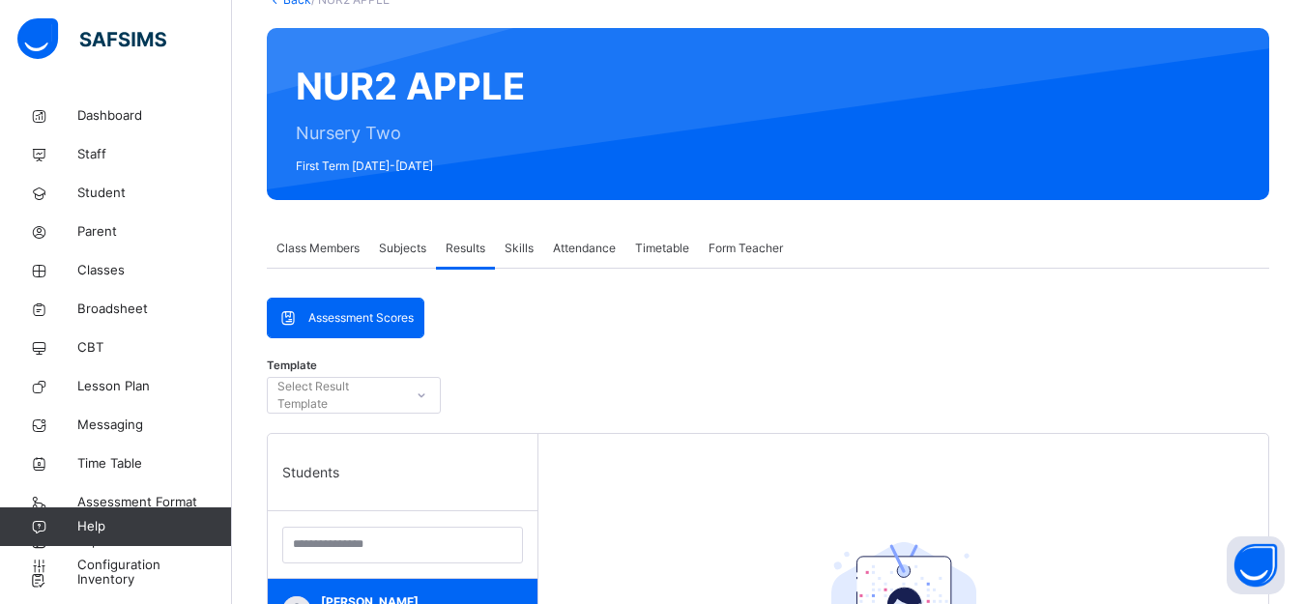
scroll to position [104, 0]
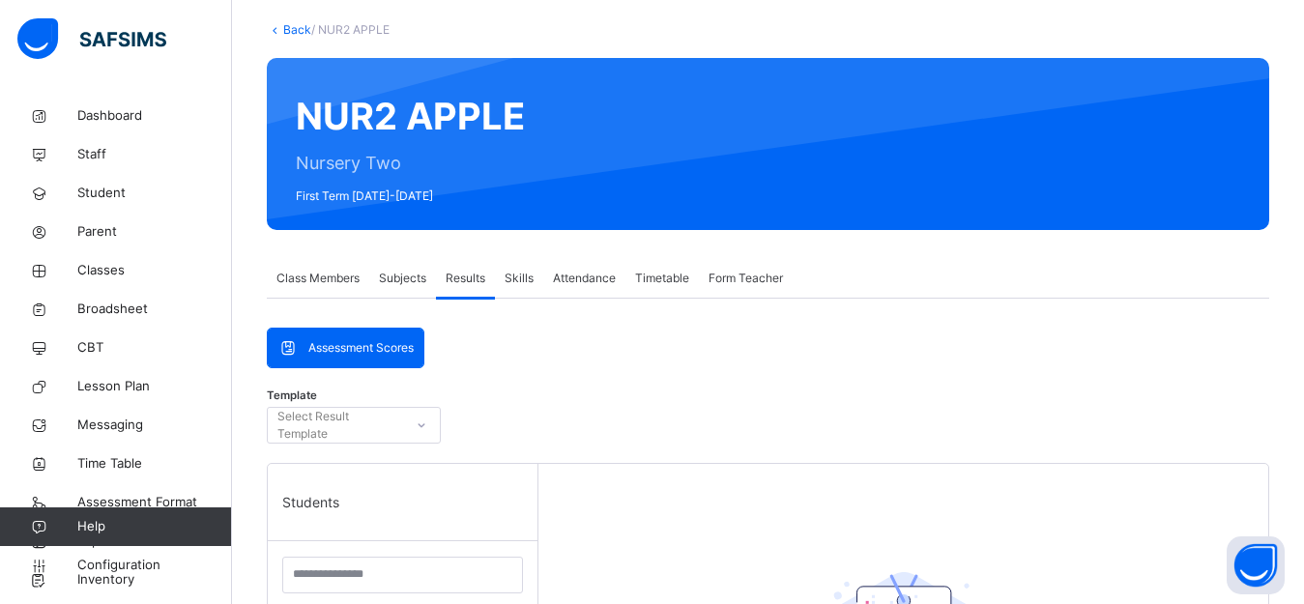
click at [1269, 73] on div "NUR2 APPLE Nursery Two First Term [DATE]-[DATE]" at bounding box center [768, 144] width 1002 height 172
click at [291, 27] on link "Back" at bounding box center [297, 29] width 28 height 14
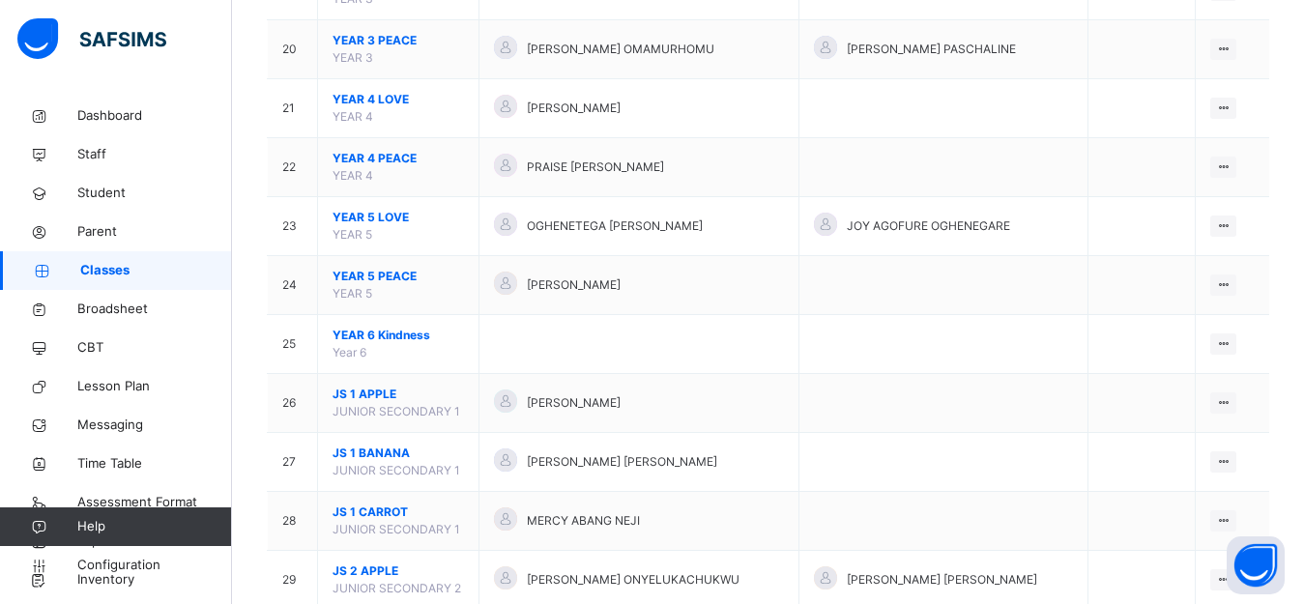
scroll to position [1324, 0]
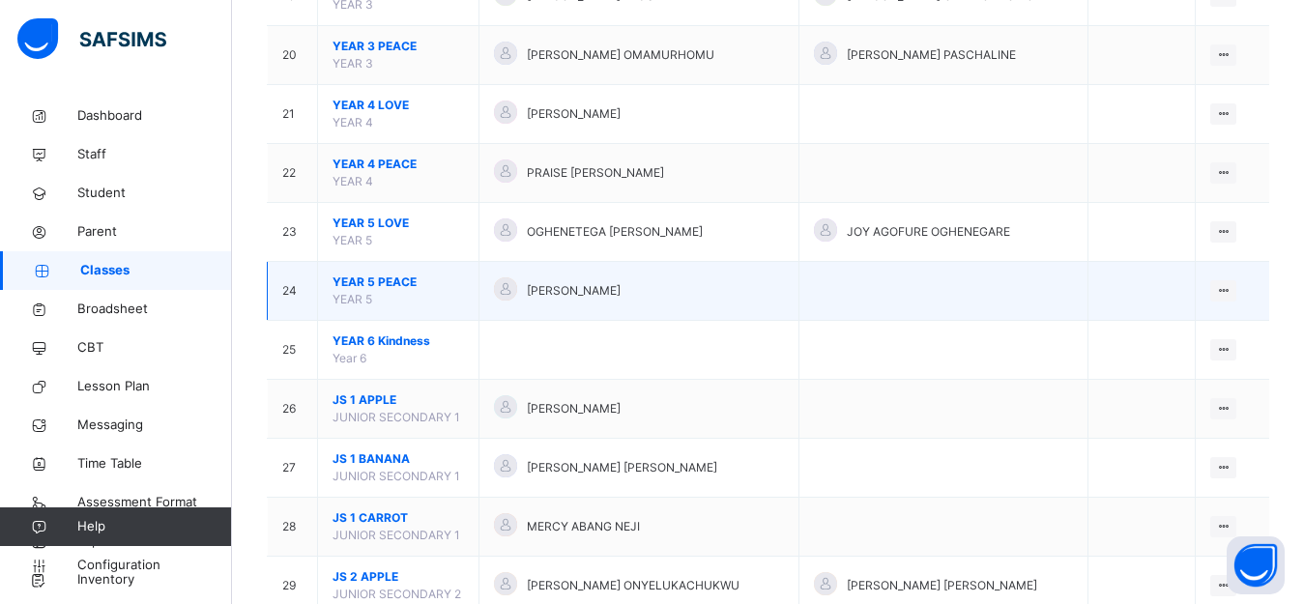
click at [396, 284] on span "YEAR 5 PEACE" at bounding box center [398, 282] width 131 height 17
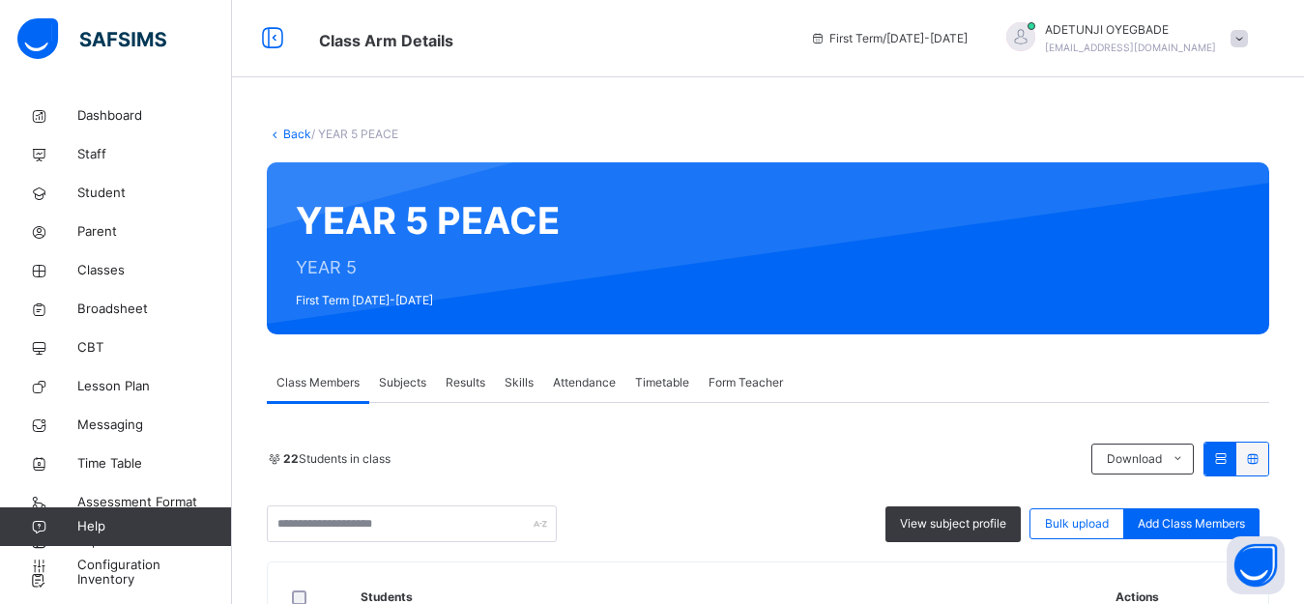
click at [398, 385] on span "Subjects" at bounding box center [402, 382] width 47 height 17
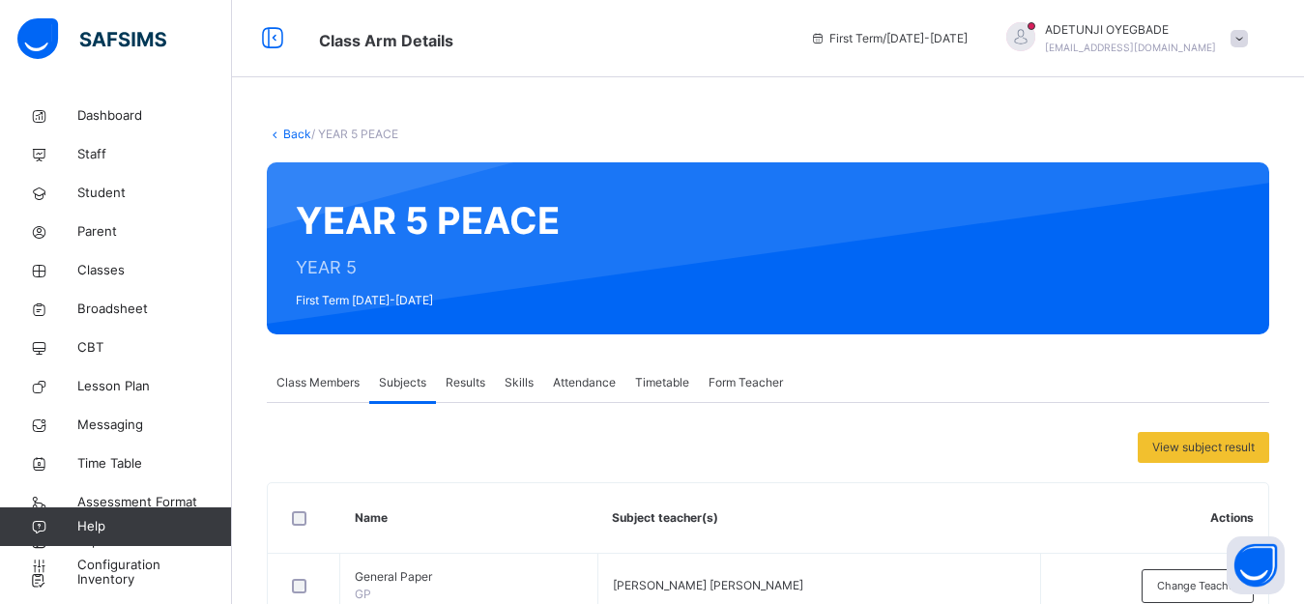
click at [295, 138] on link "Back" at bounding box center [297, 134] width 28 height 14
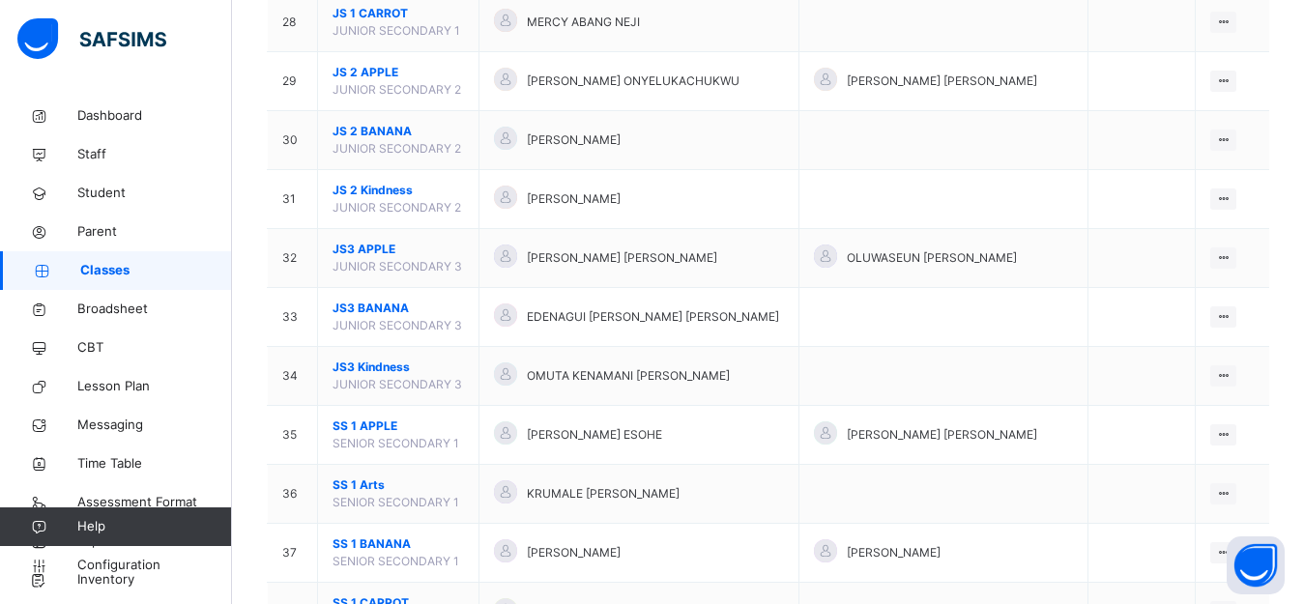
scroll to position [1786, 0]
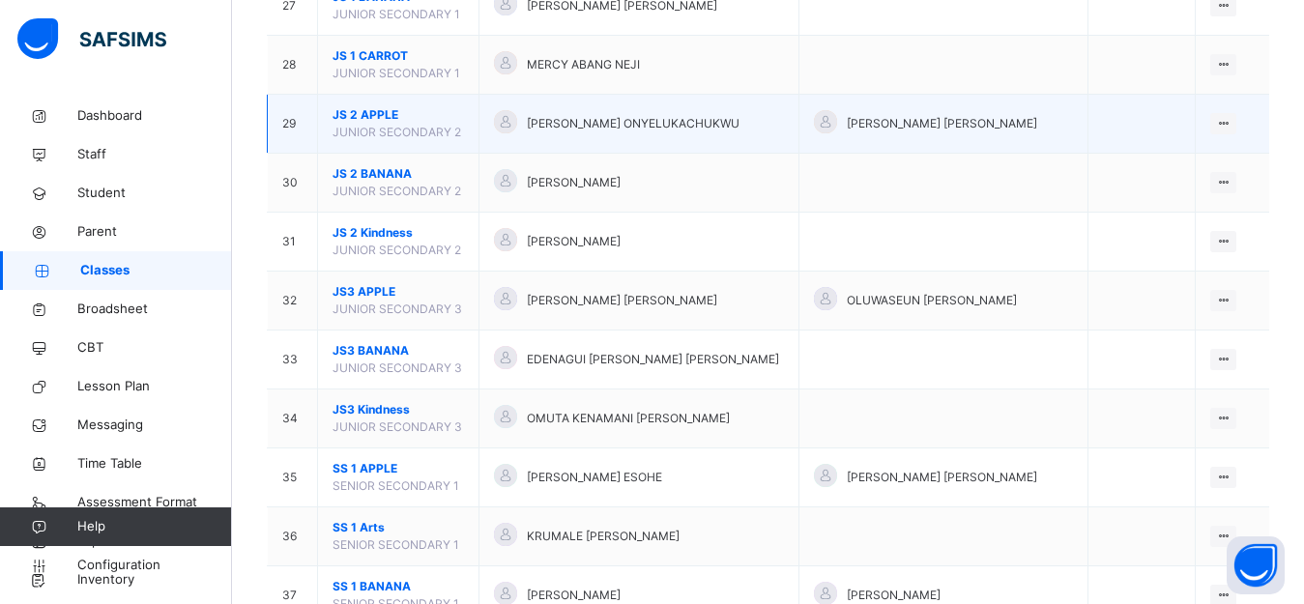
click at [414, 113] on span "JS 2 APPLE" at bounding box center [398, 114] width 131 height 17
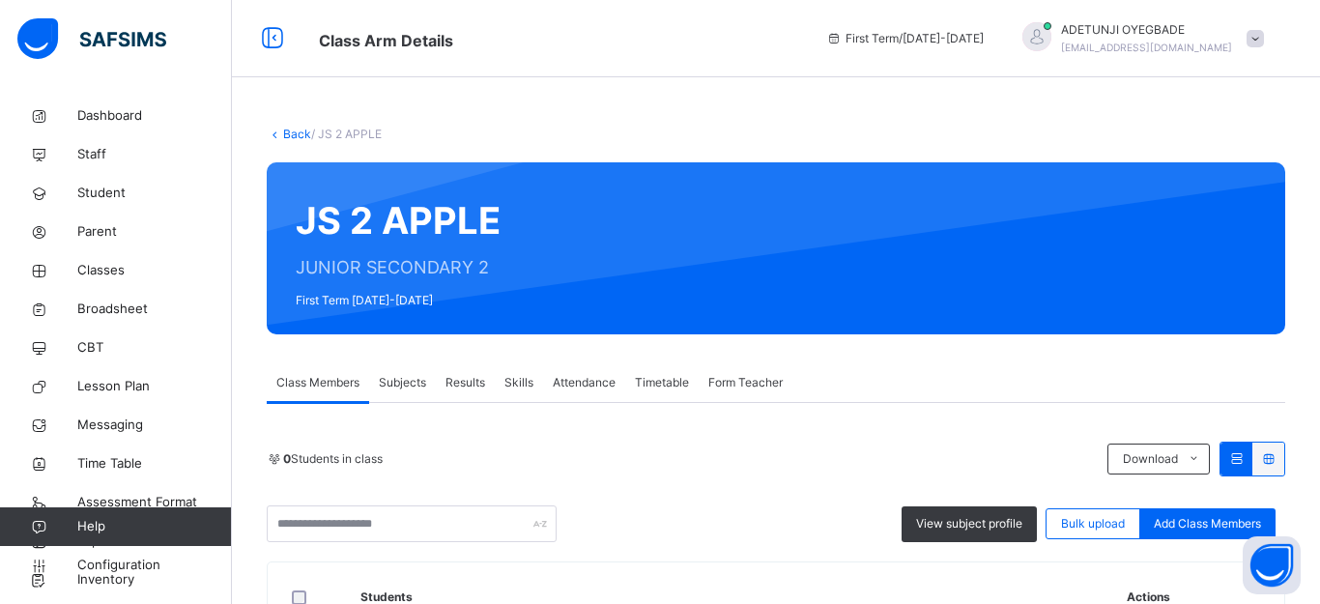
click at [391, 388] on span "Subjects" at bounding box center [402, 382] width 47 height 17
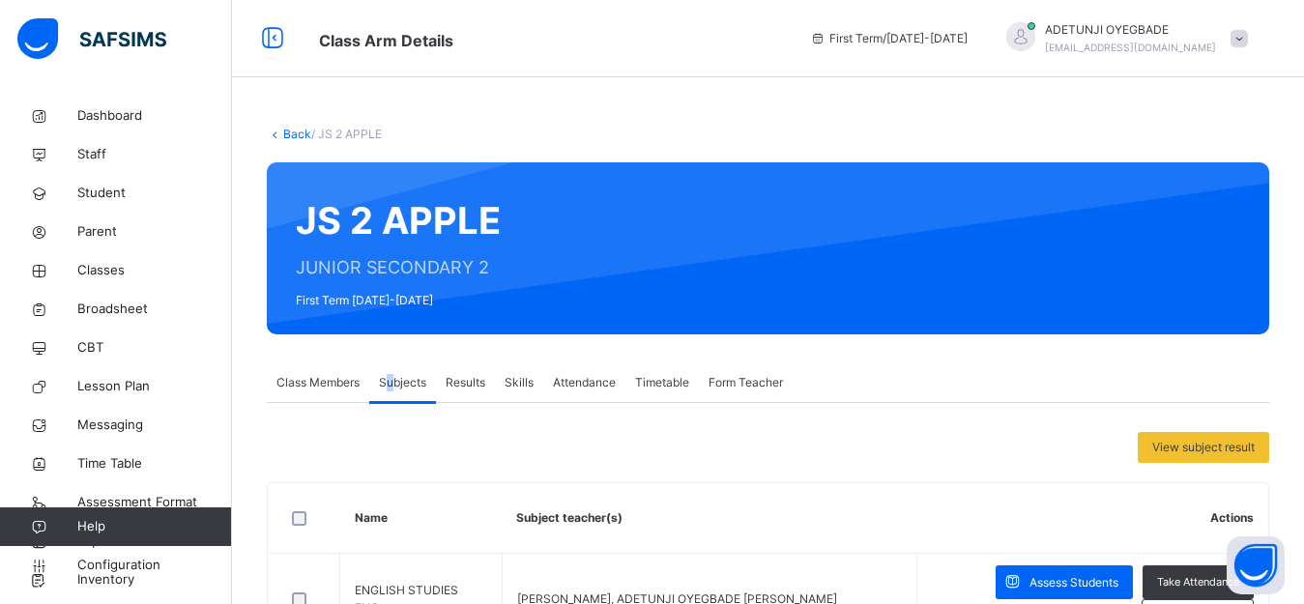
scroll to position [121, 0]
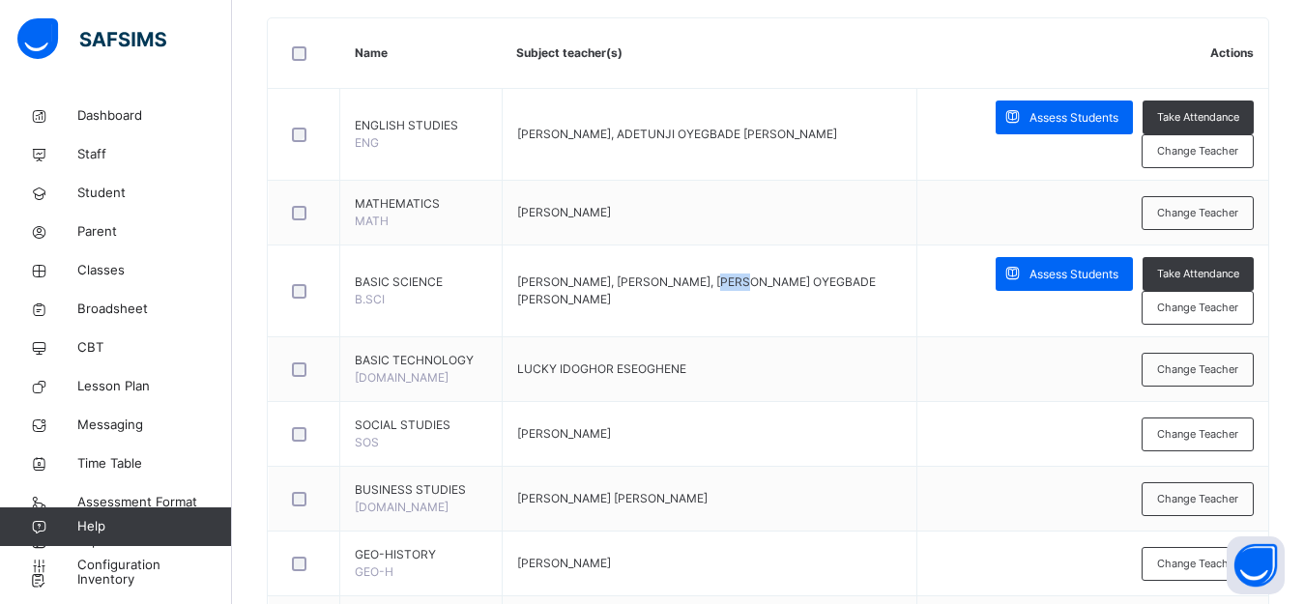
scroll to position [322, 0]
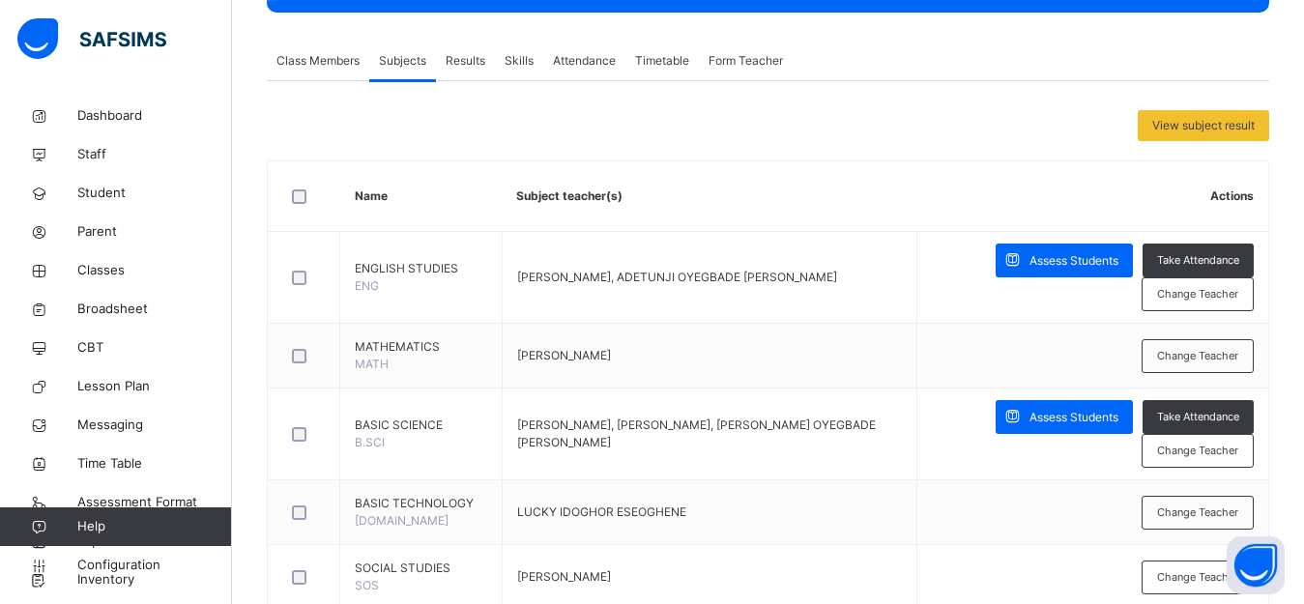
drag, startPoint x: 1296, startPoint y: 197, endPoint x: 1294, endPoint y: 221, distance: 24.2
drag, startPoint x: 1294, startPoint y: 221, endPoint x: 1303, endPoint y: 254, distance: 34.0
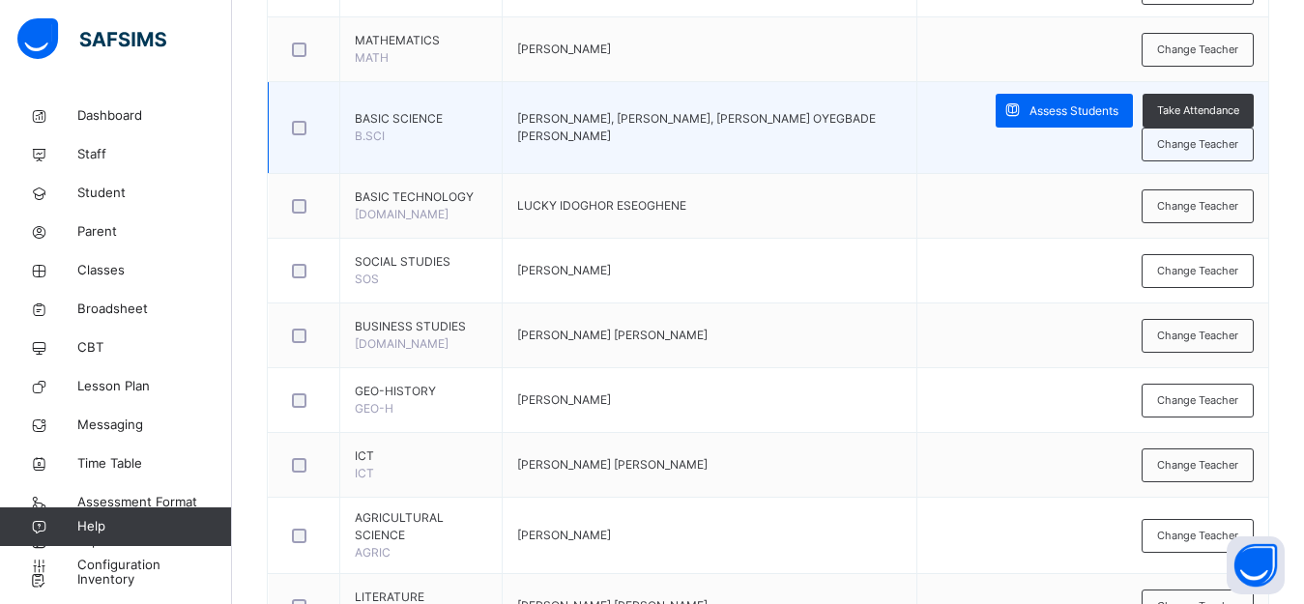
scroll to position [624, 0]
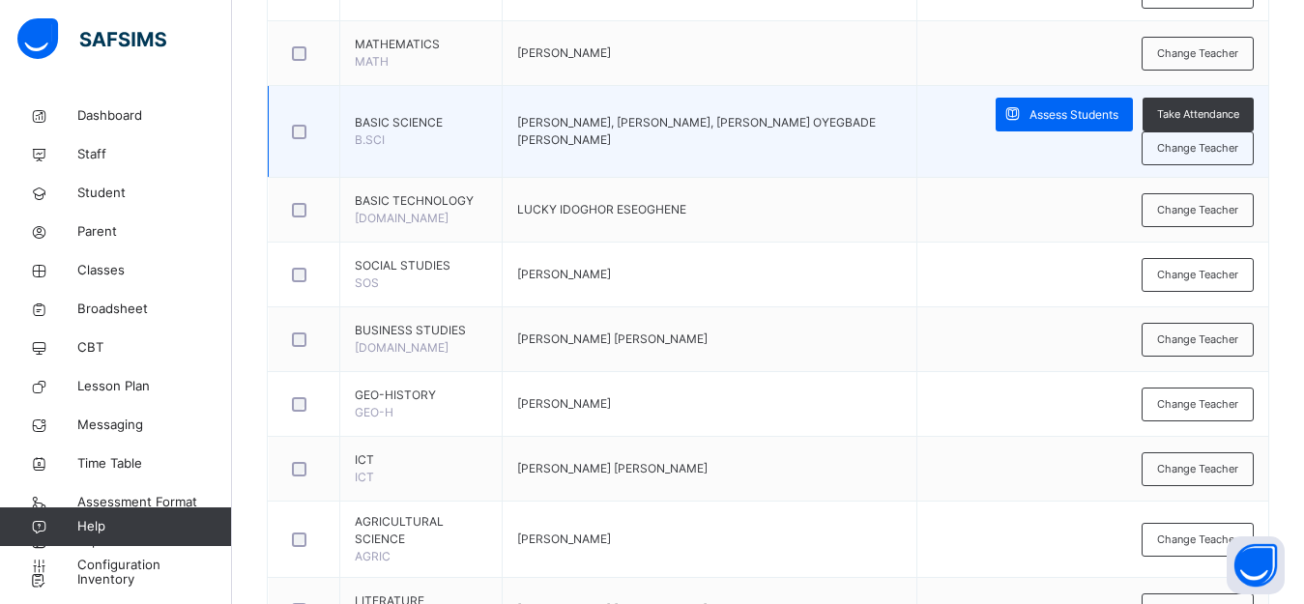
click at [714, 149] on td "[PERSON_NAME], [PERSON_NAME], [PERSON_NAME] OYEGBADE [PERSON_NAME]" at bounding box center [710, 132] width 416 height 92
click at [1206, 160] on div "Change Teacher" at bounding box center [1198, 148] width 112 height 34
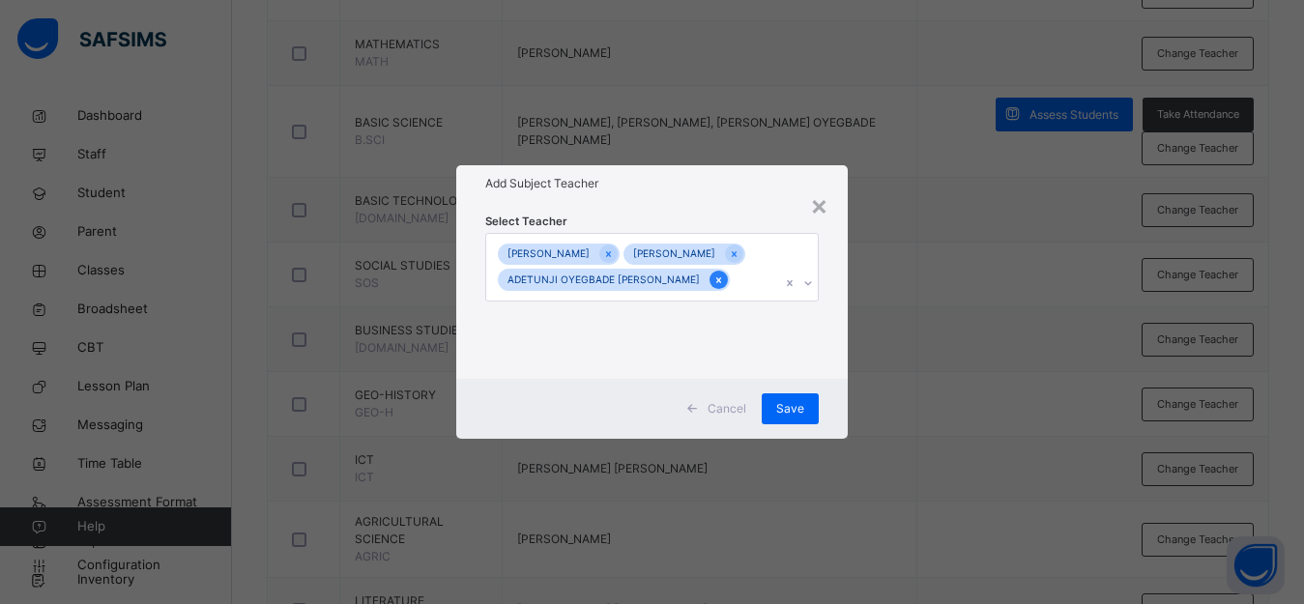
click at [713, 287] on icon at bounding box center [718, 281] width 11 height 14
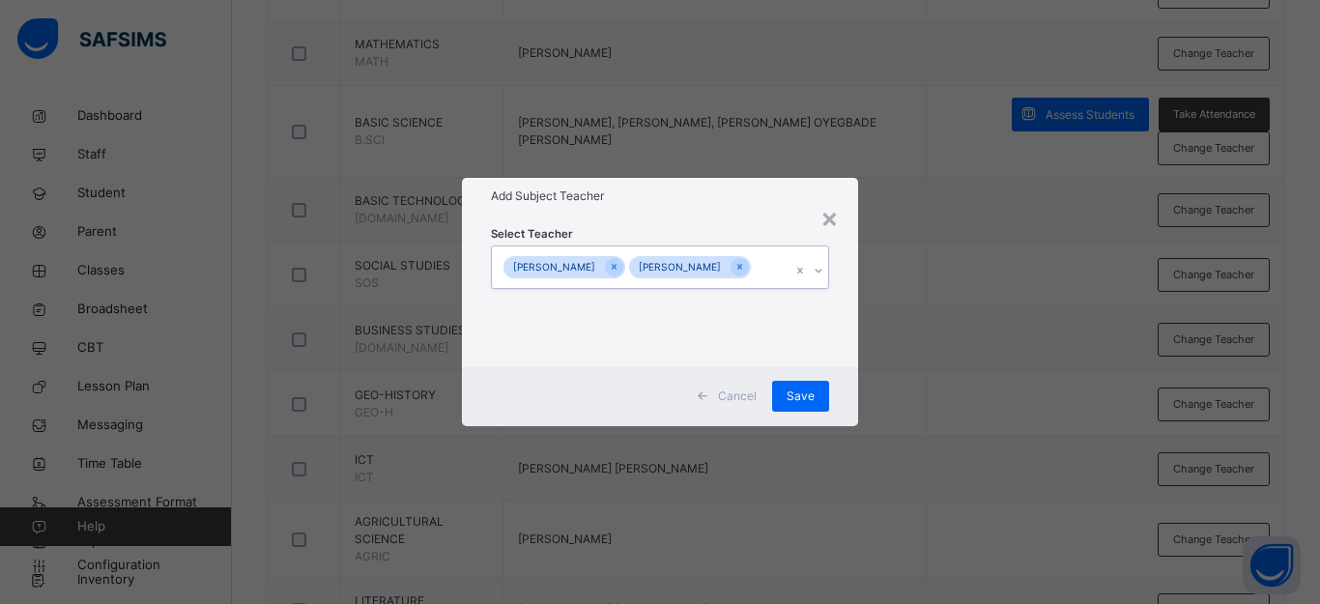
click at [620, 260] on icon at bounding box center [614, 267] width 11 height 14
click at [814, 391] on span "Save" at bounding box center [801, 396] width 28 height 17
click at [812, 395] on div "Save" at bounding box center [790, 396] width 57 height 31
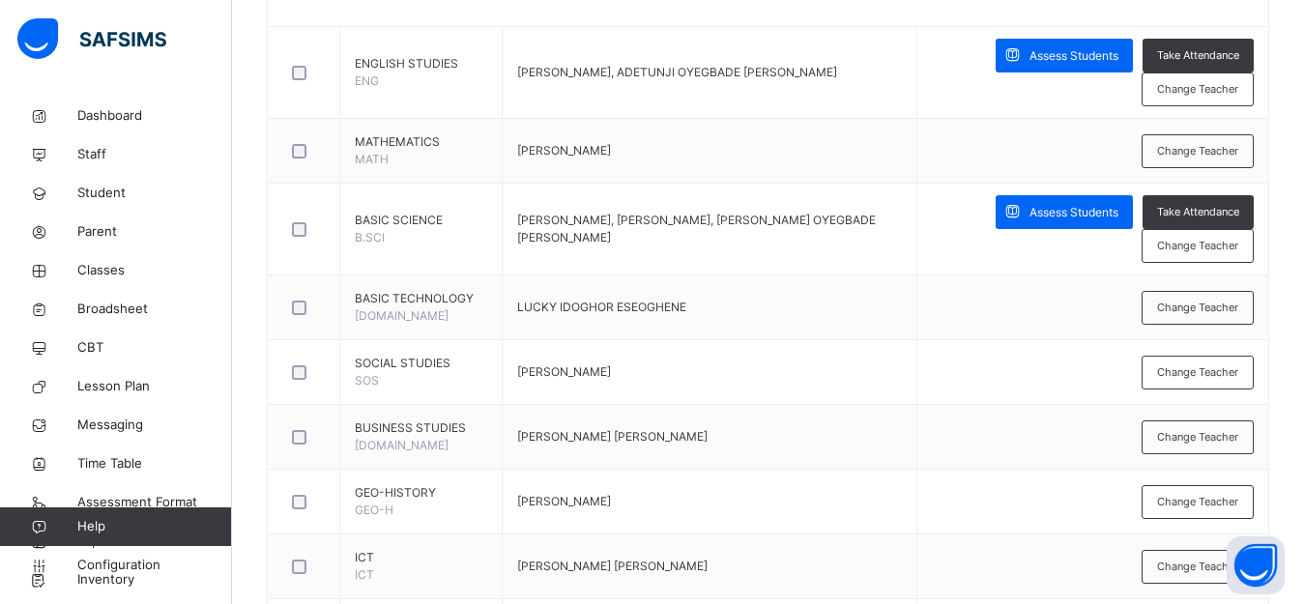
scroll to position [531, 0]
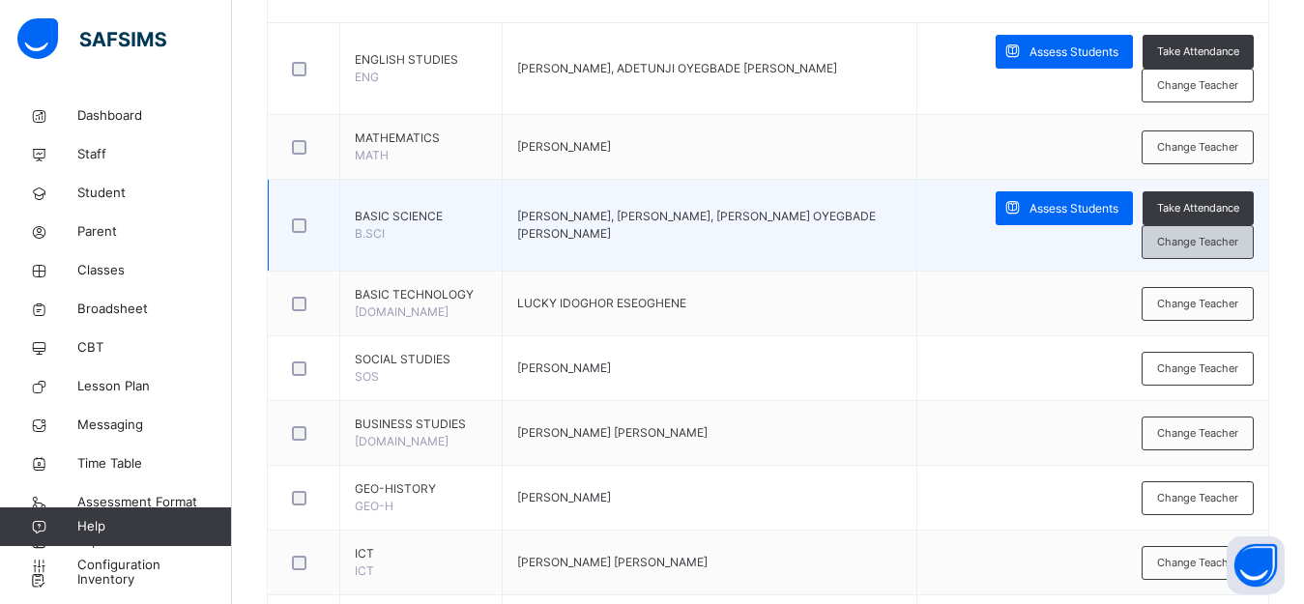
click at [1238, 241] on span "Change Teacher" at bounding box center [1197, 242] width 81 height 16
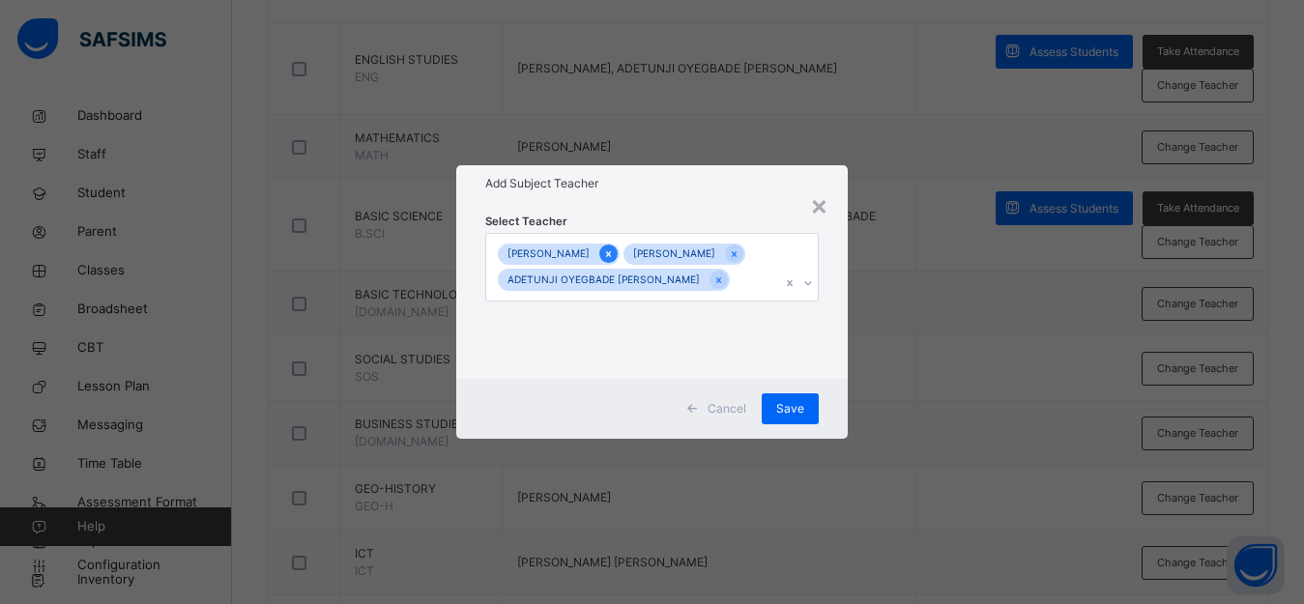
click at [614, 247] on icon at bounding box center [608, 254] width 11 height 14
click at [623, 253] on div at bounding box center [614, 254] width 18 height 18
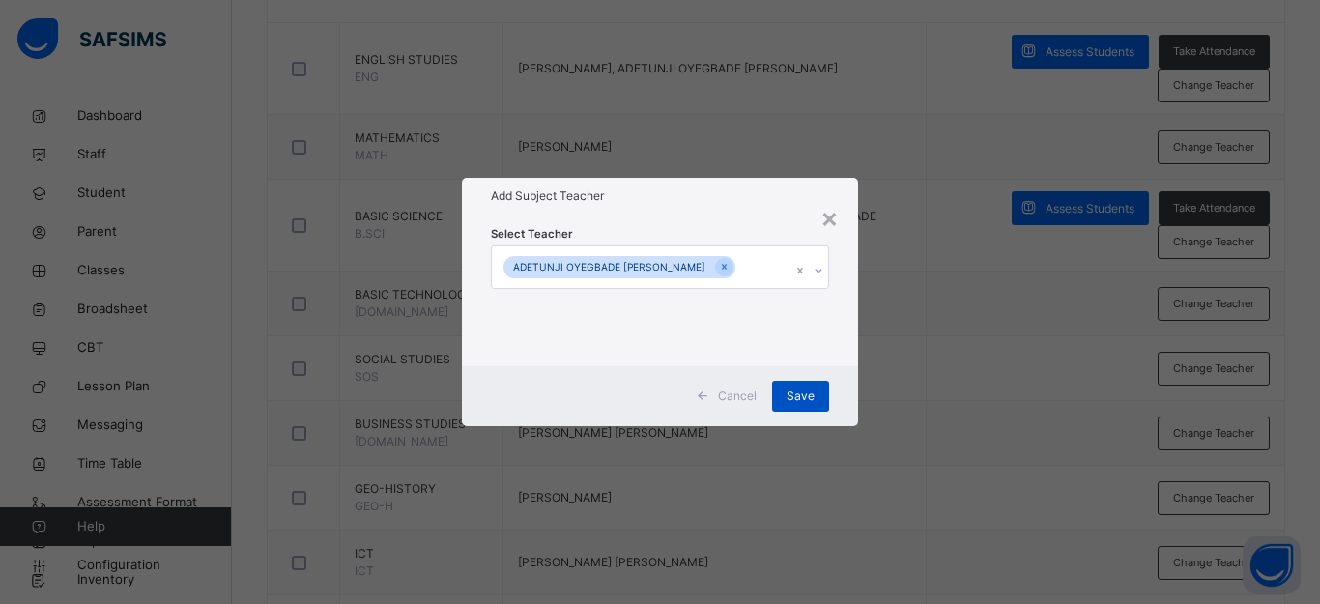
click at [801, 398] on span "Save" at bounding box center [801, 396] width 28 height 17
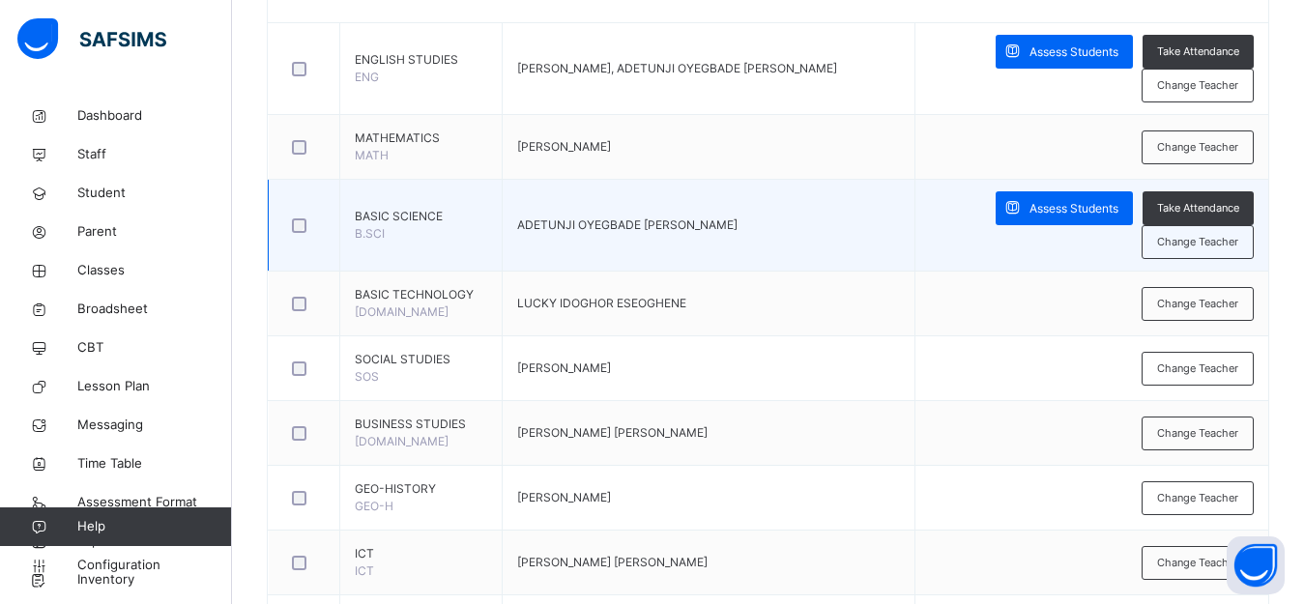
click at [737, 199] on td "ADETUNJI OYEGBADE [PERSON_NAME]" at bounding box center [709, 226] width 413 height 92
click at [1178, 234] on span "Change Teacher" at bounding box center [1197, 242] width 81 height 16
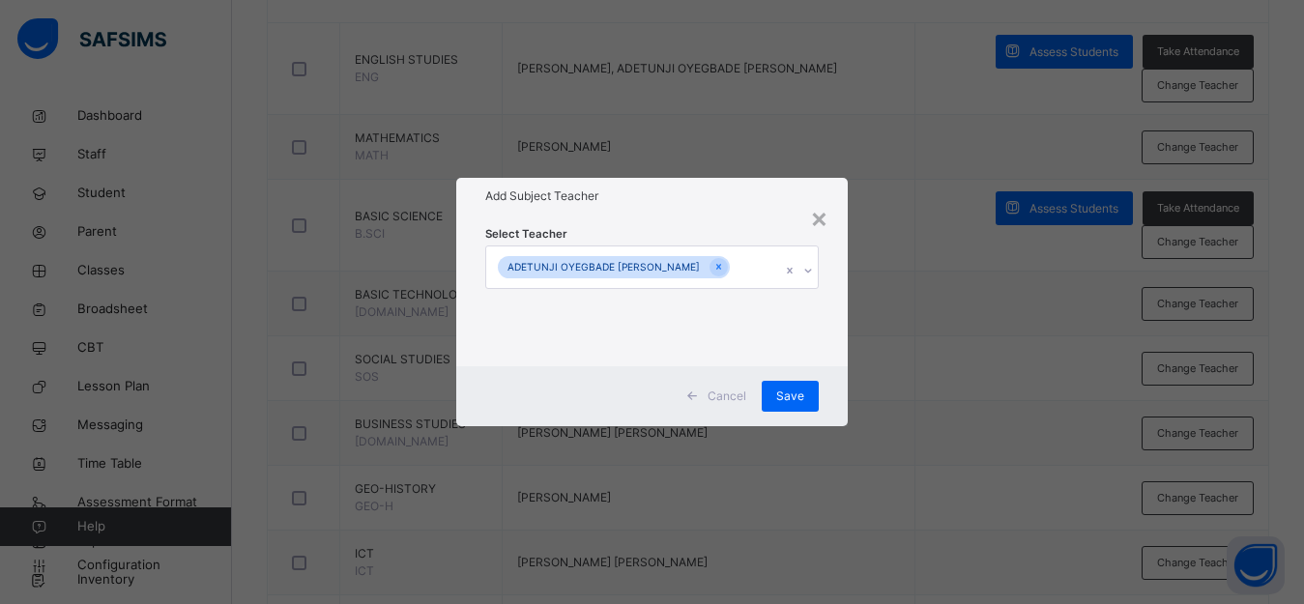
click at [736, 264] on div "ADETUNJI OYEGBADE [PERSON_NAME]" at bounding box center [633, 266] width 295 height 41
click at [731, 272] on div "ADETUNJI OYEGBADE [PERSON_NAME]" at bounding box center [633, 266] width 295 height 41
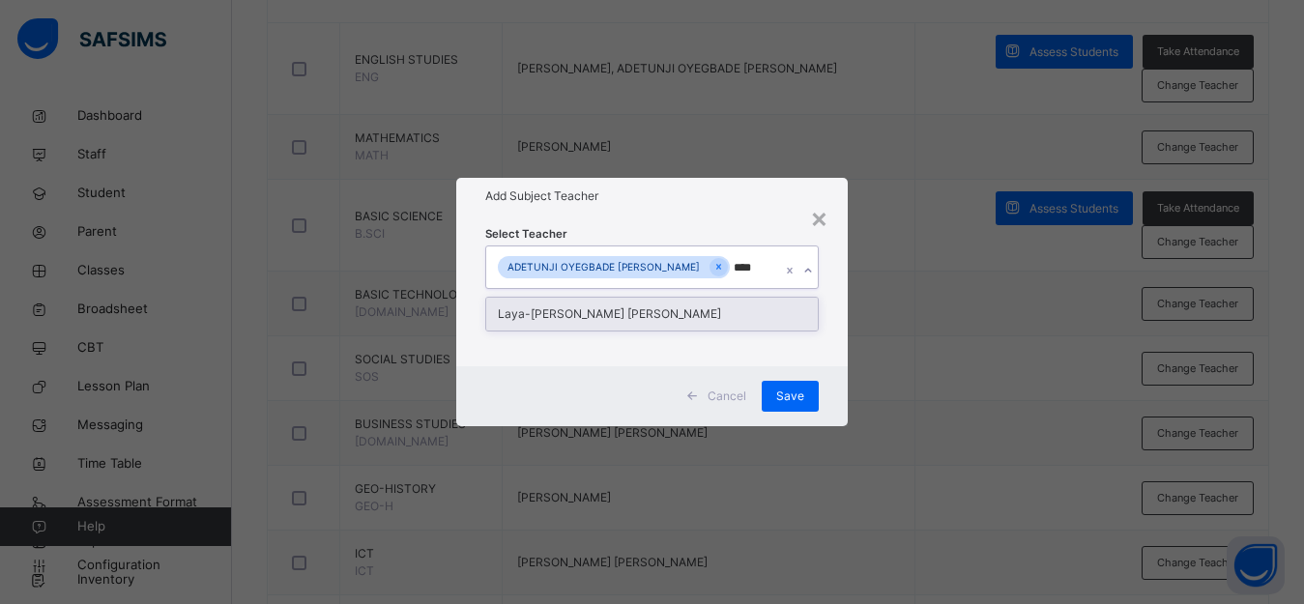
type input "*****"
click at [725, 324] on div "Laya-[PERSON_NAME] [PERSON_NAME]" at bounding box center [652, 314] width 332 height 33
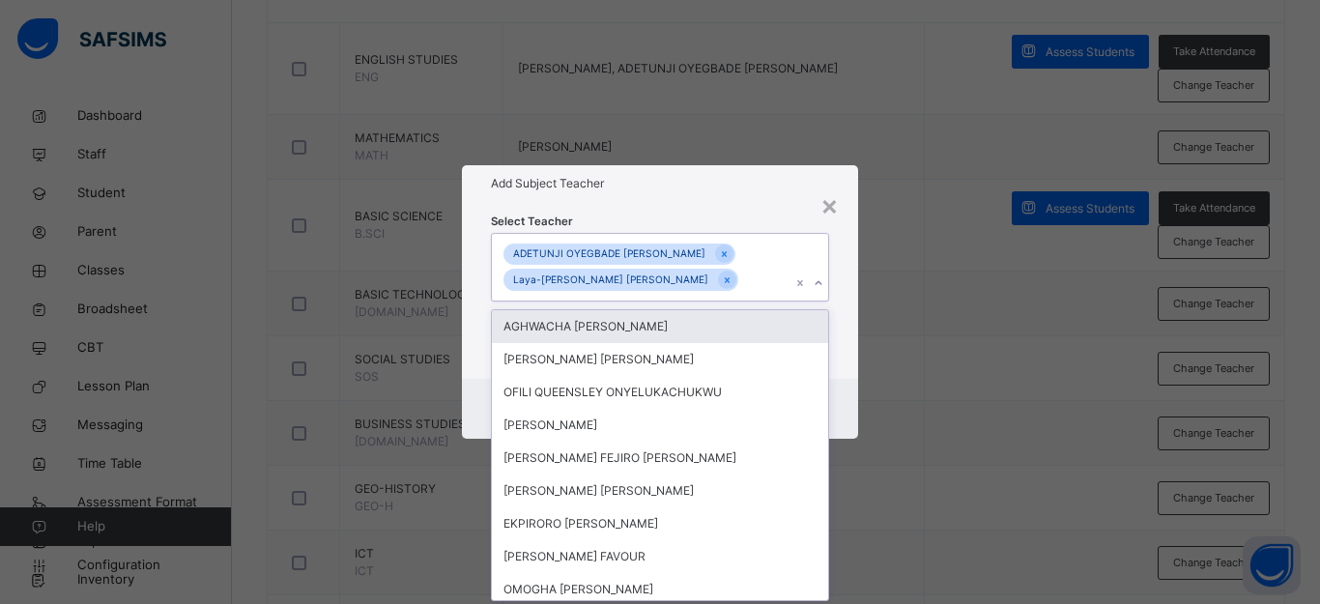
click at [694, 311] on div "AGHWACHA [PERSON_NAME]" at bounding box center [660, 326] width 336 height 33
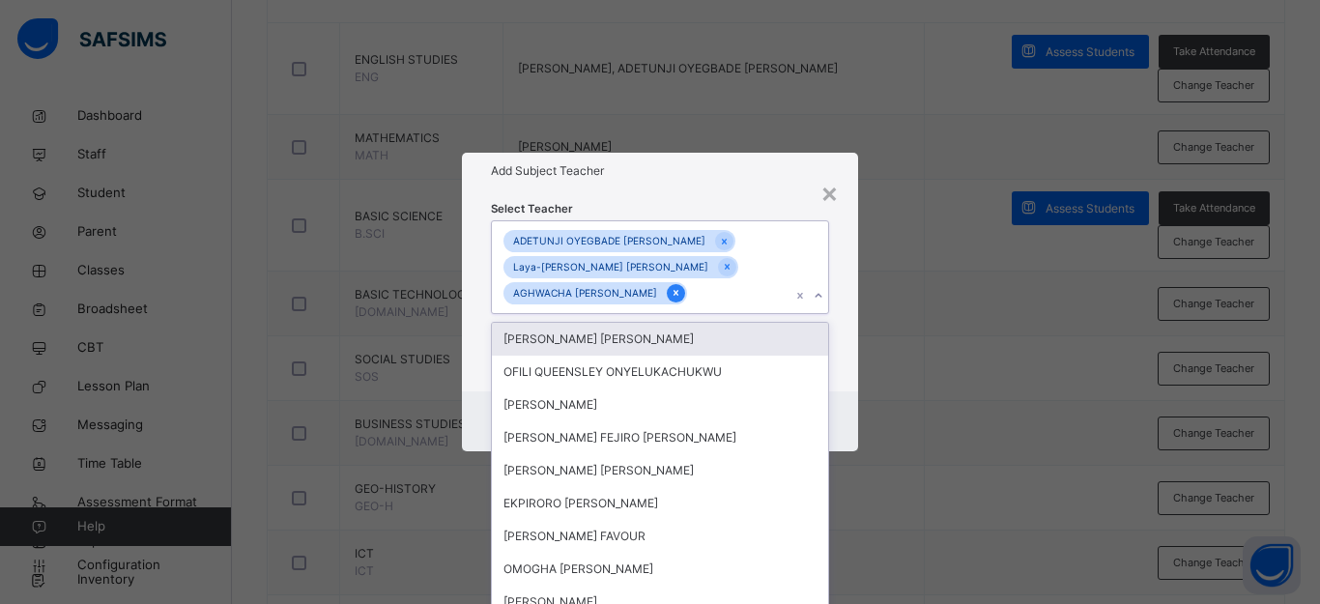
click at [685, 293] on div at bounding box center [676, 293] width 18 height 18
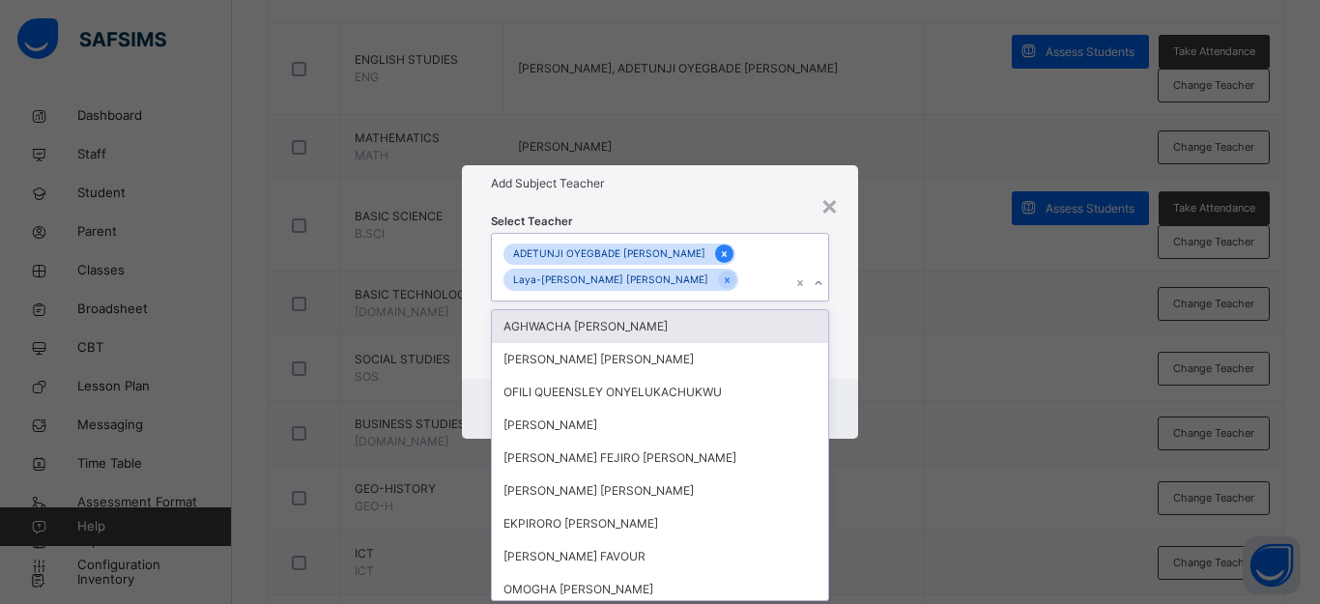
click at [722, 254] on icon at bounding box center [724, 254] width 5 height 6
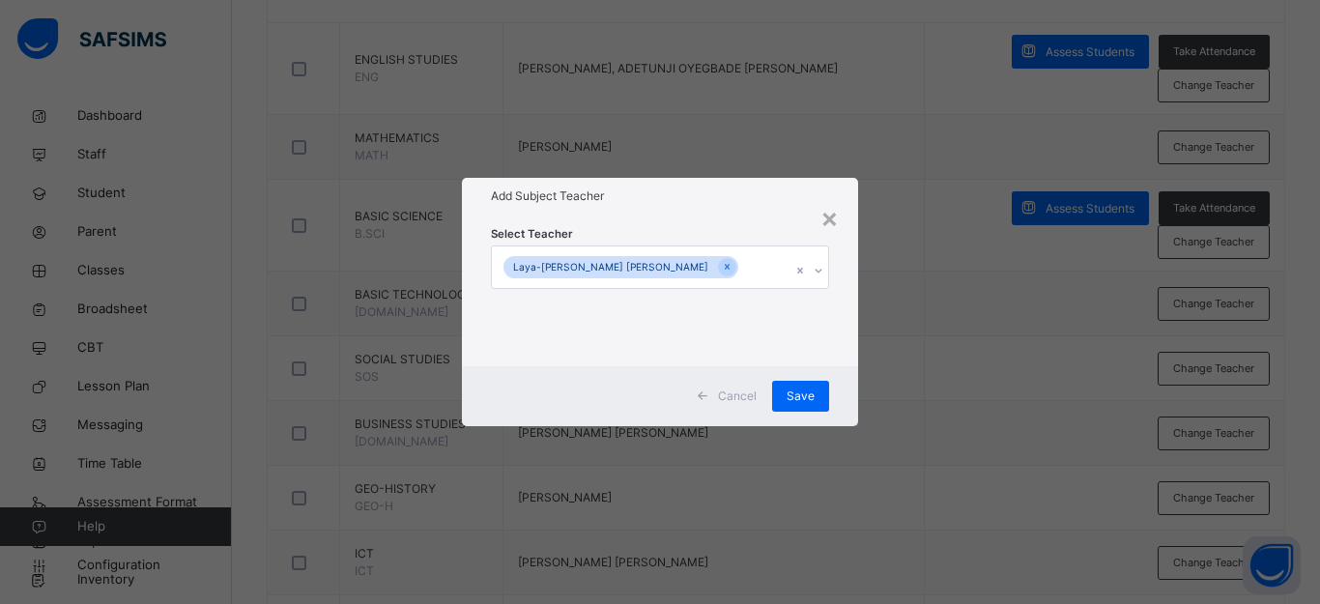
click at [924, 351] on div "× Add Subject Teacher Select Teacher Laya-[PERSON_NAME] [PERSON_NAME] Cancel Sa…" at bounding box center [660, 302] width 1320 height 604
click at [808, 394] on span "Save" at bounding box center [801, 396] width 28 height 17
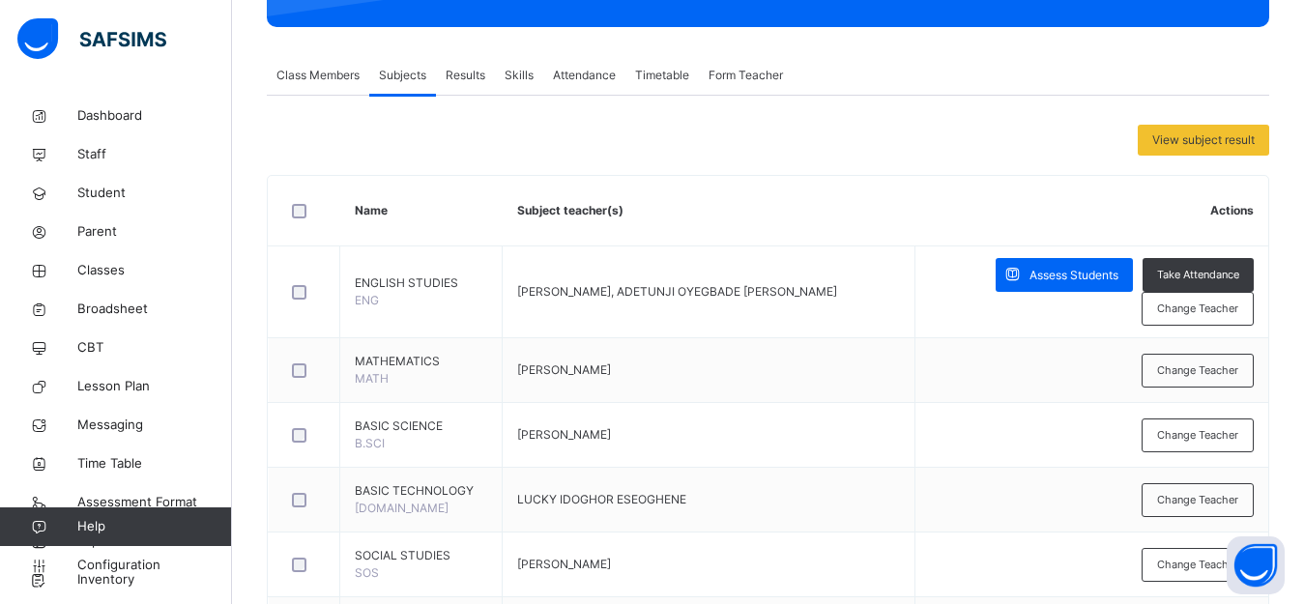
scroll to position [313, 0]
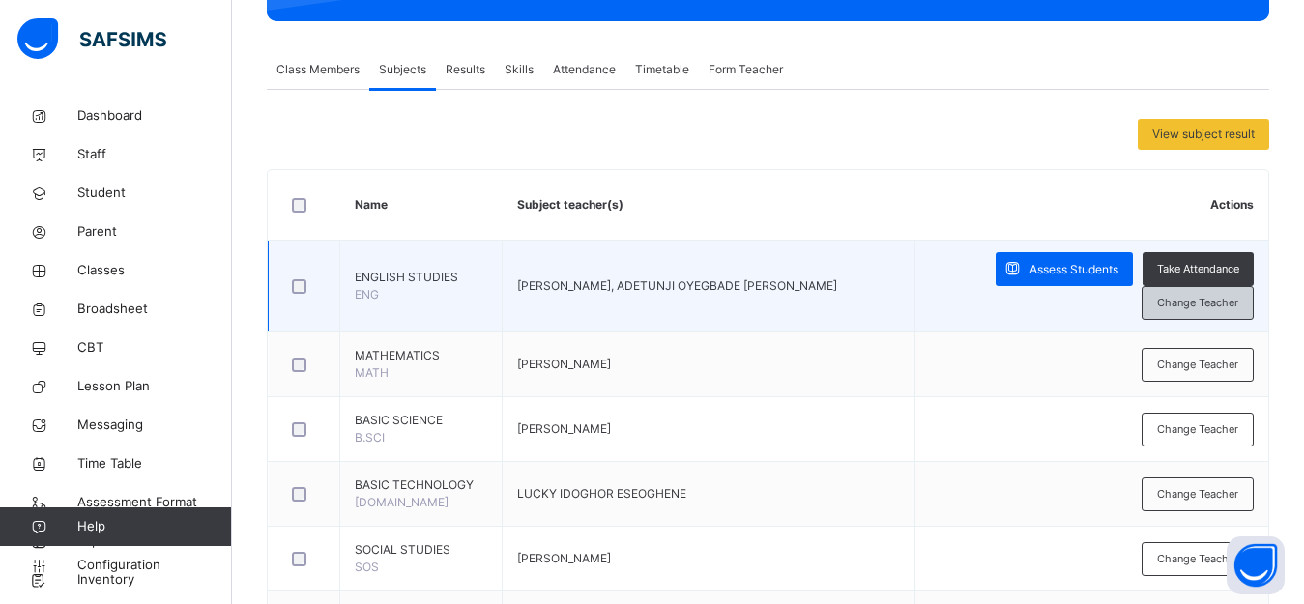
click at [1205, 295] on span "Change Teacher" at bounding box center [1197, 303] width 81 height 16
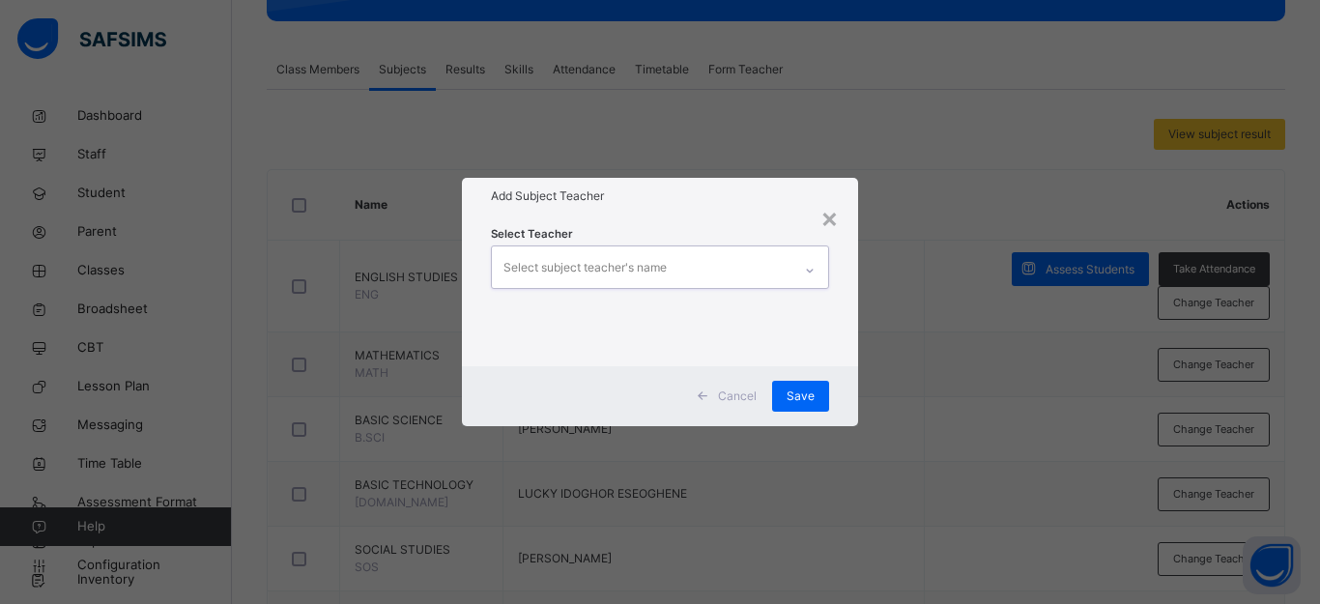
click at [681, 273] on div "Select subject teacher's name" at bounding box center [642, 266] width 300 height 41
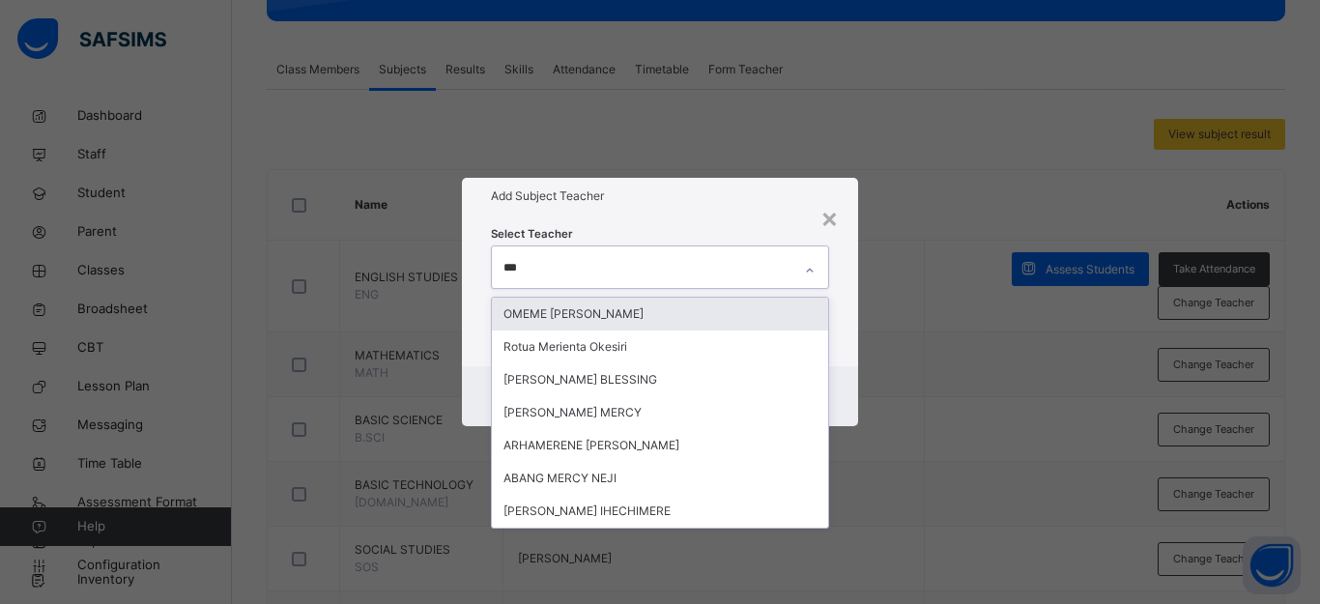
type input "****"
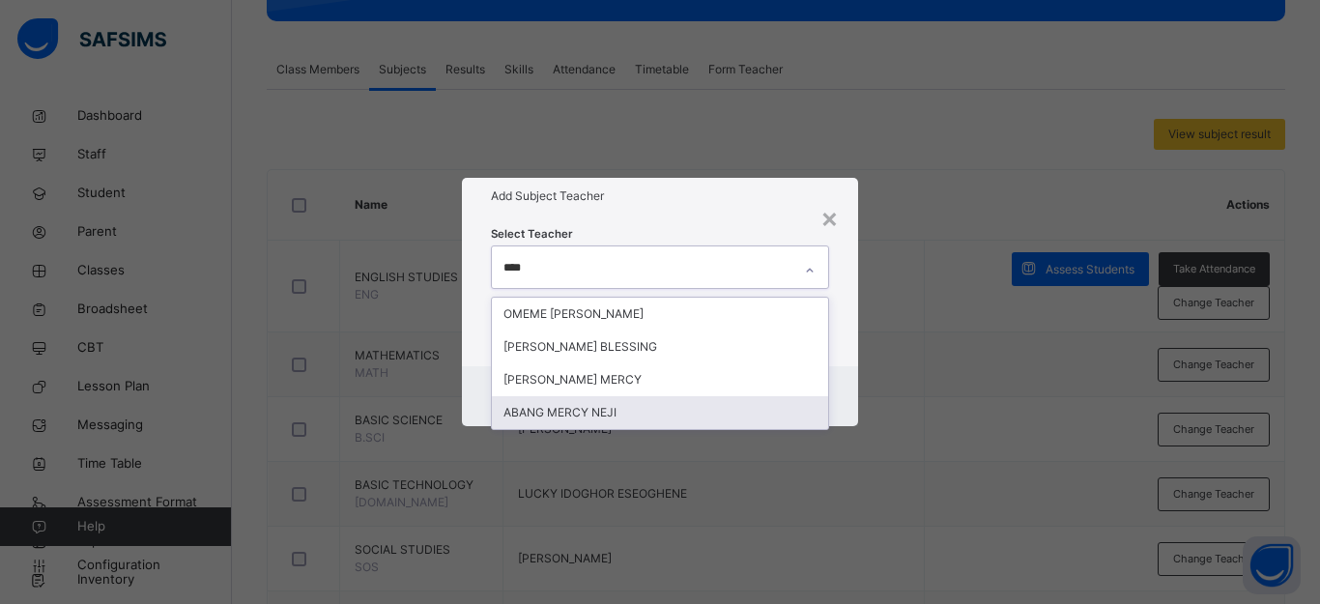
click at [660, 400] on div "ABANG MERCY NEJI" at bounding box center [660, 412] width 336 height 33
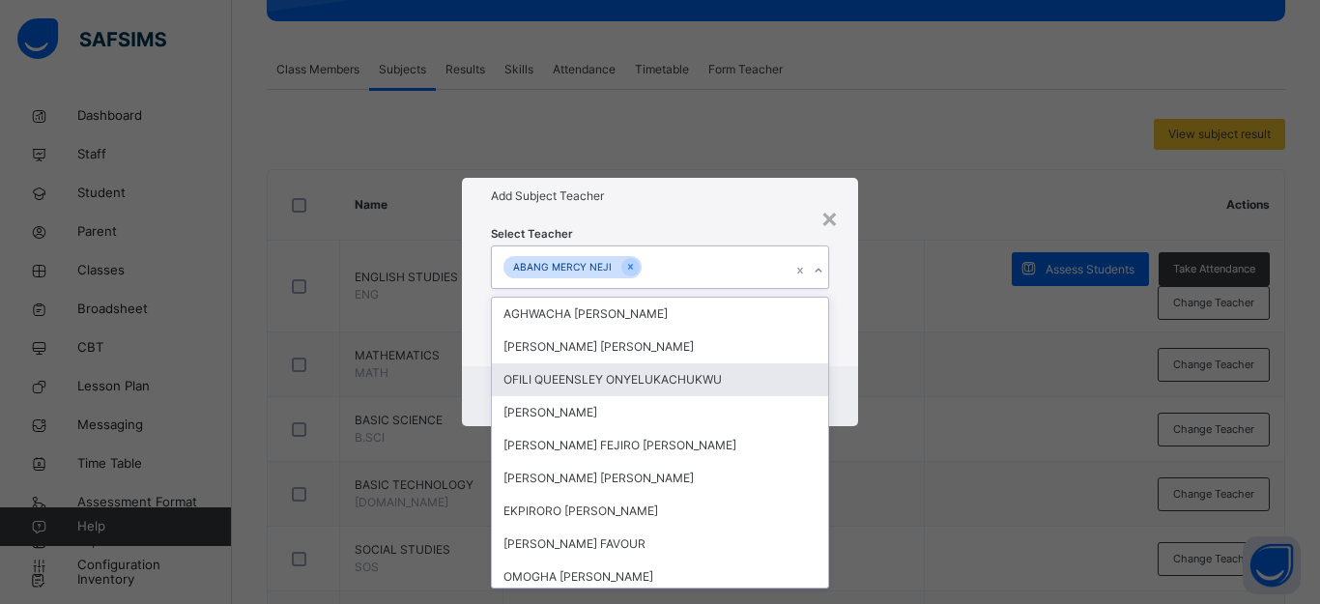
click at [903, 418] on div "× Add Subject Teacher Select Teacher option ABANG MERCY NEJI, selected. option …" at bounding box center [660, 302] width 1320 height 604
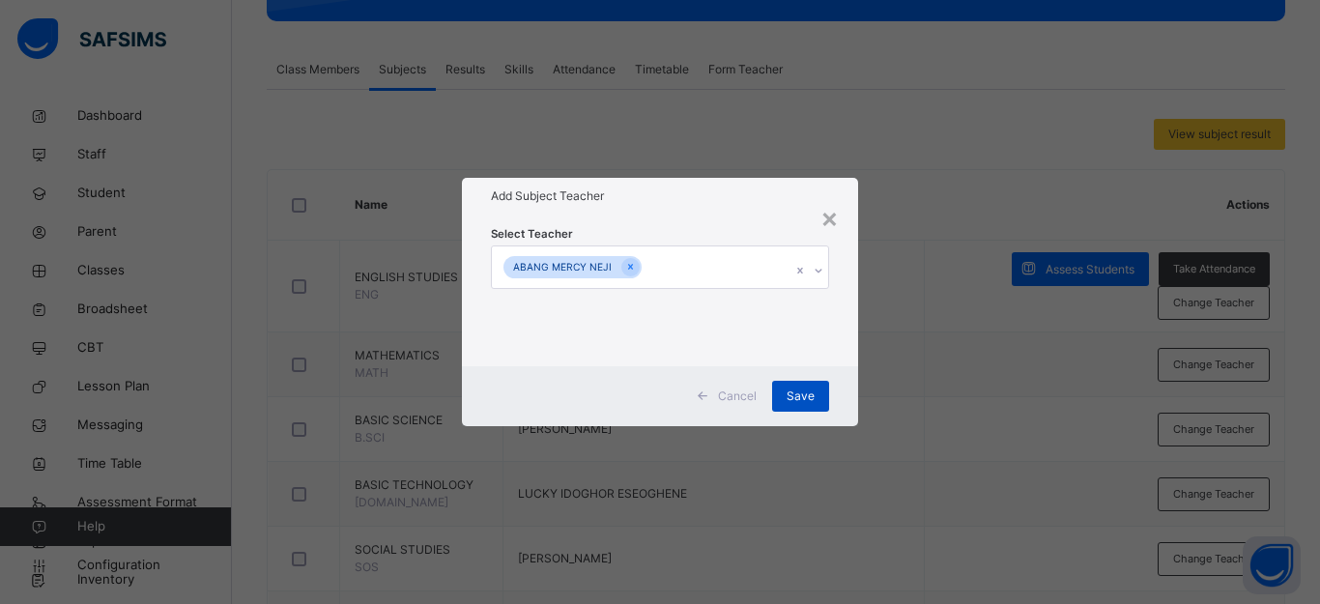
click at [803, 398] on span "Save" at bounding box center [801, 396] width 28 height 17
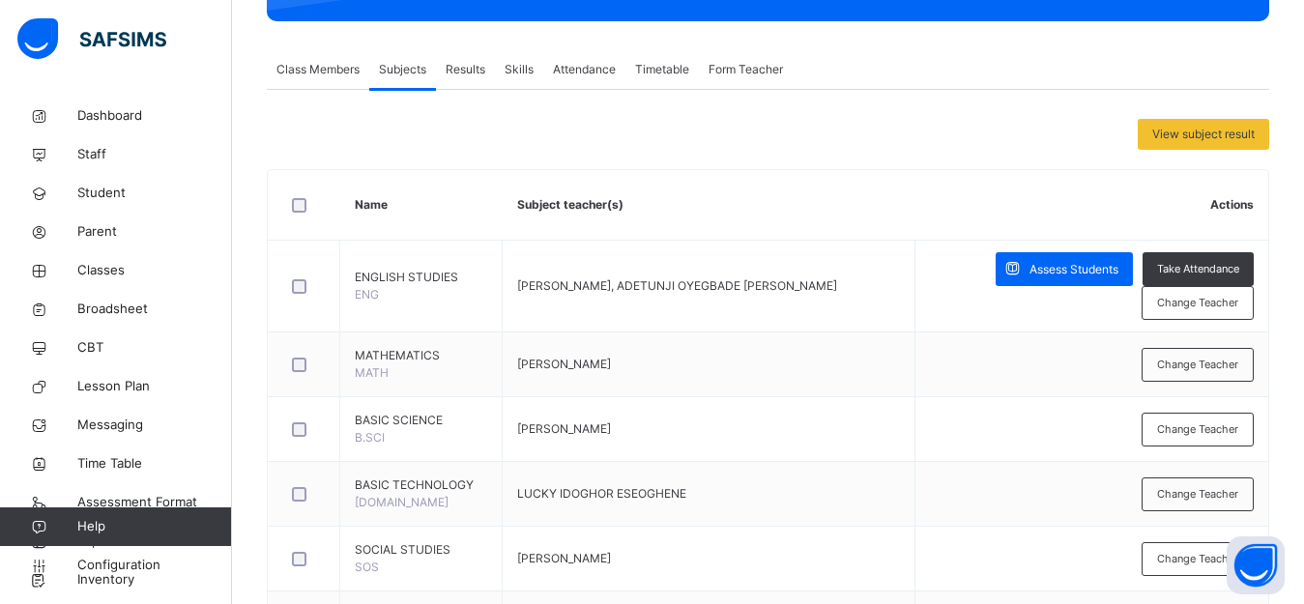
click at [1186, 295] on span "Change Teacher" at bounding box center [1197, 303] width 81 height 16
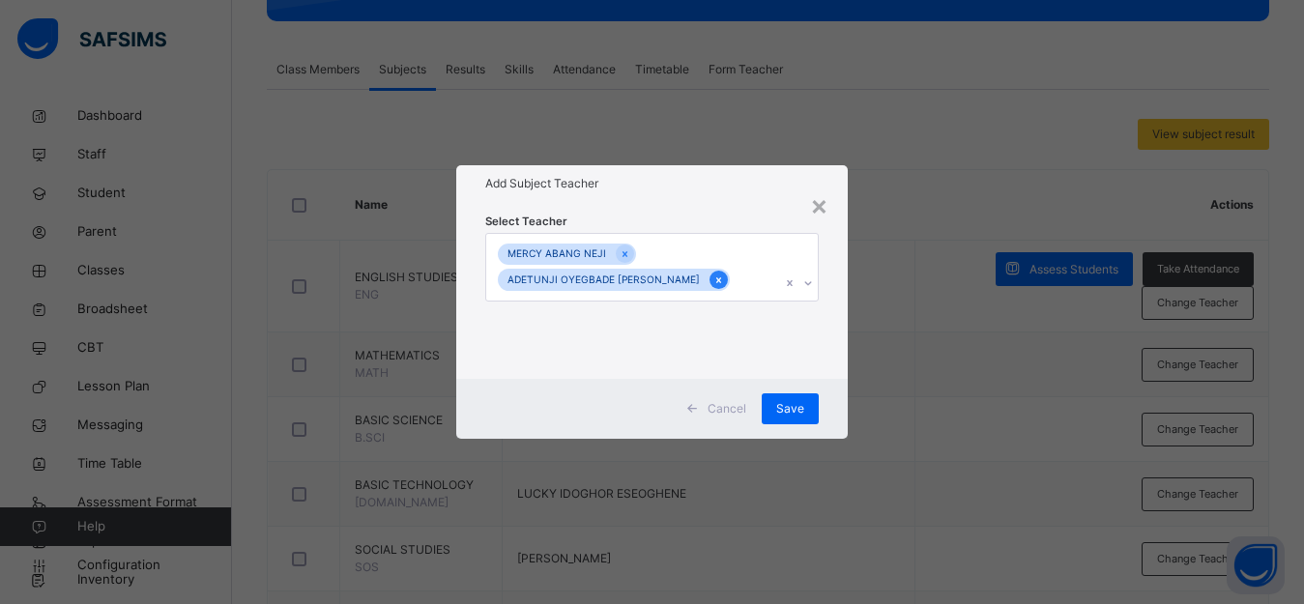
click at [713, 278] on icon at bounding box center [718, 281] width 11 height 14
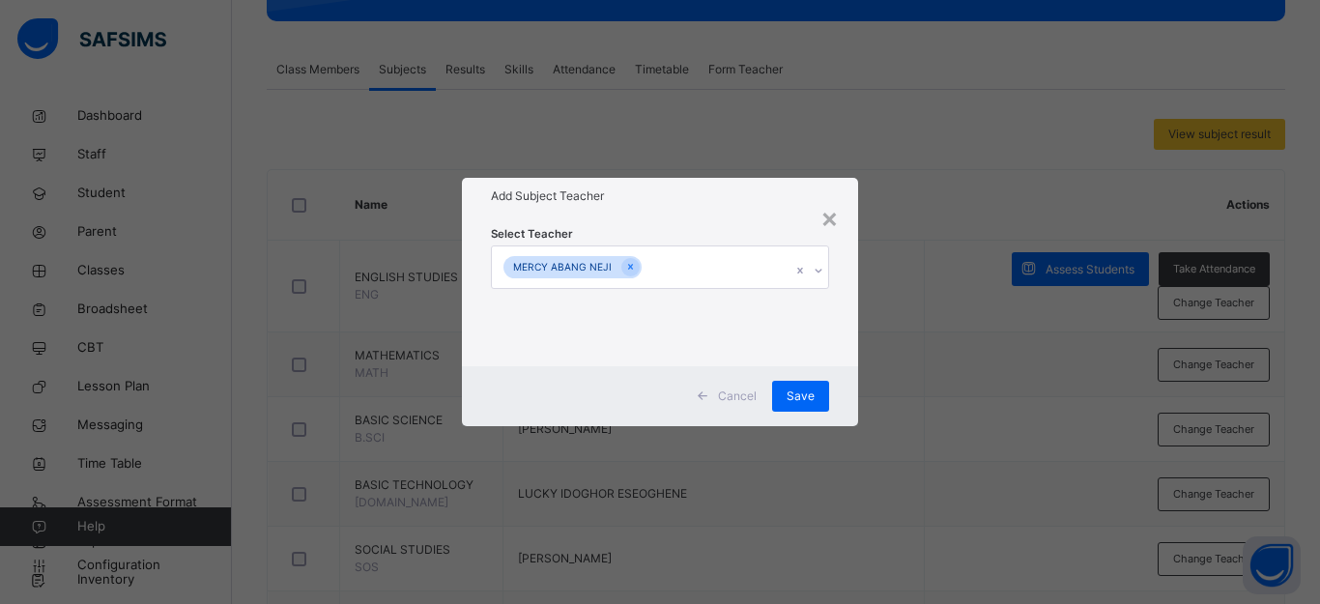
drag, startPoint x: 799, startPoint y: 396, endPoint x: 1201, endPoint y: 0, distance: 563.9
click at [800, 396] on span "Save" at bounding box center [801, 396] width 28 height 17
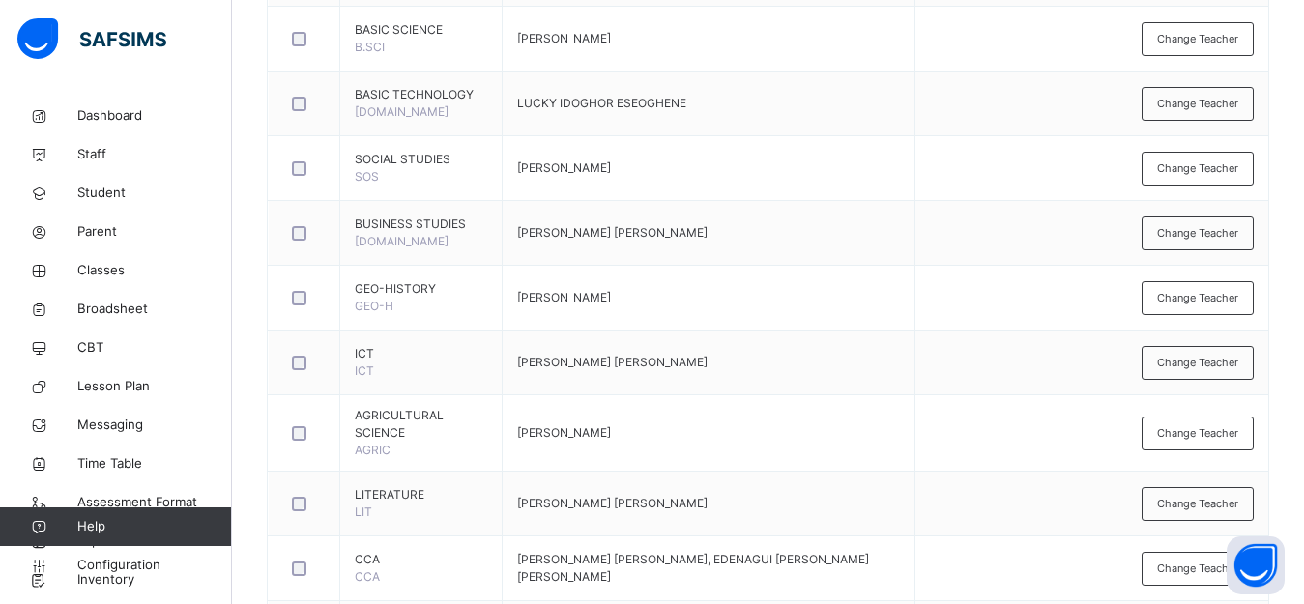
scroll to position [685, 0]
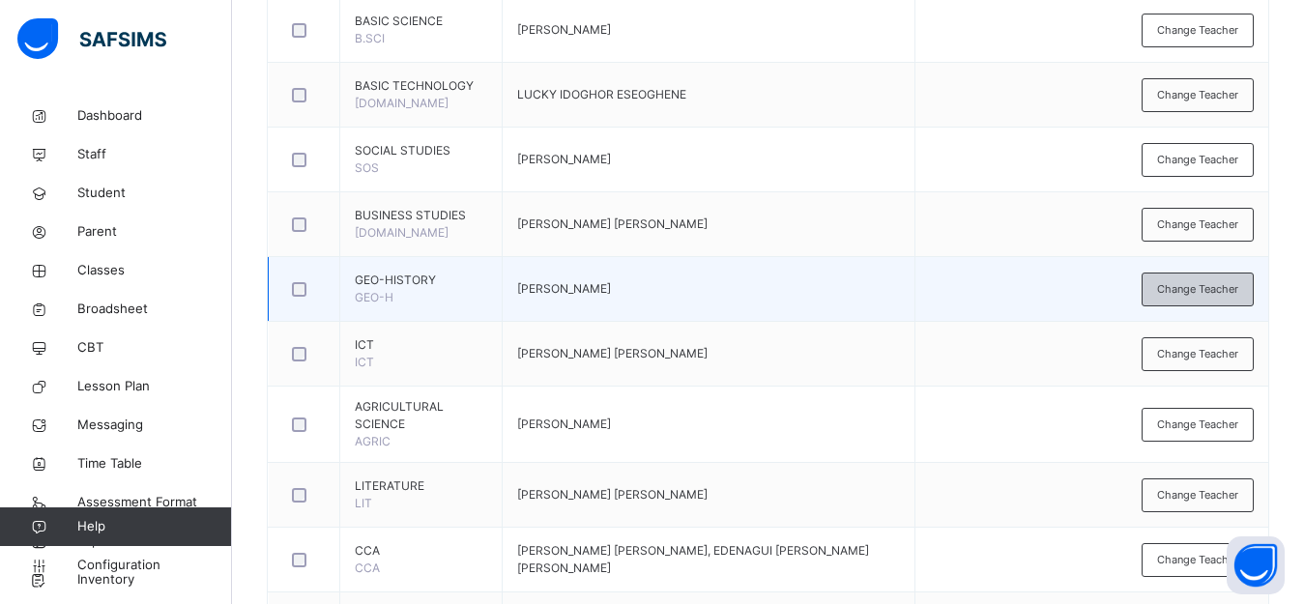
click at [1195, 295] on span "Change Teacher" at bounding box center [1197, 289] width 81 height 16
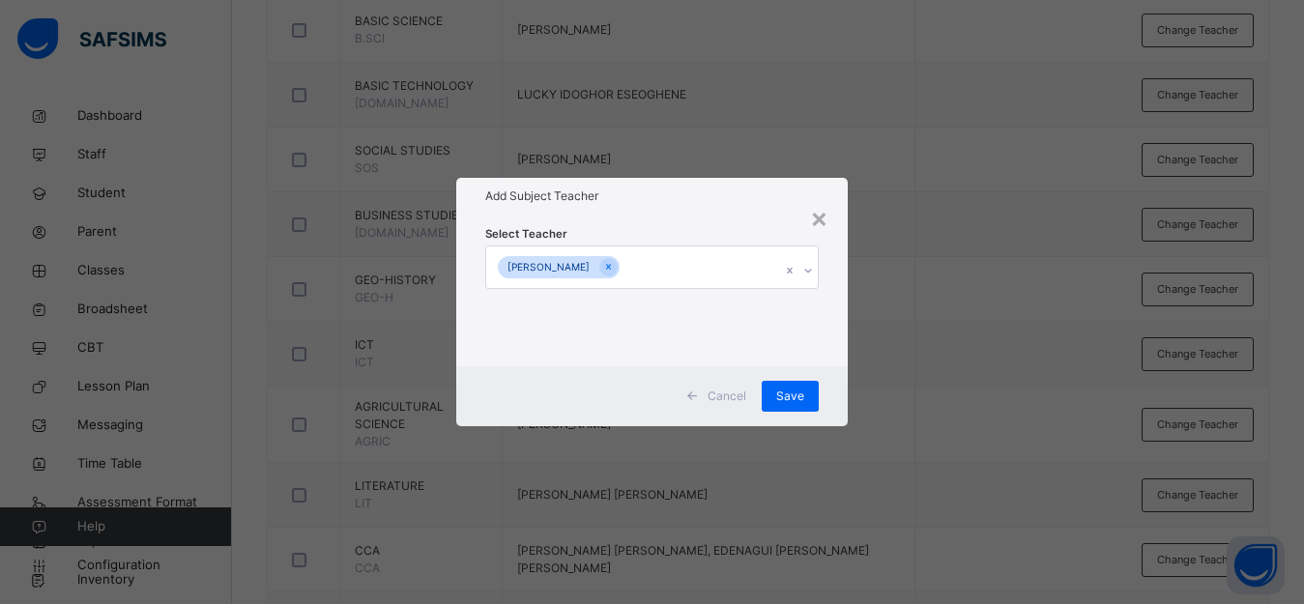
click at [805, 267] on icon at bounding box center [808, 270] width 12 height 19
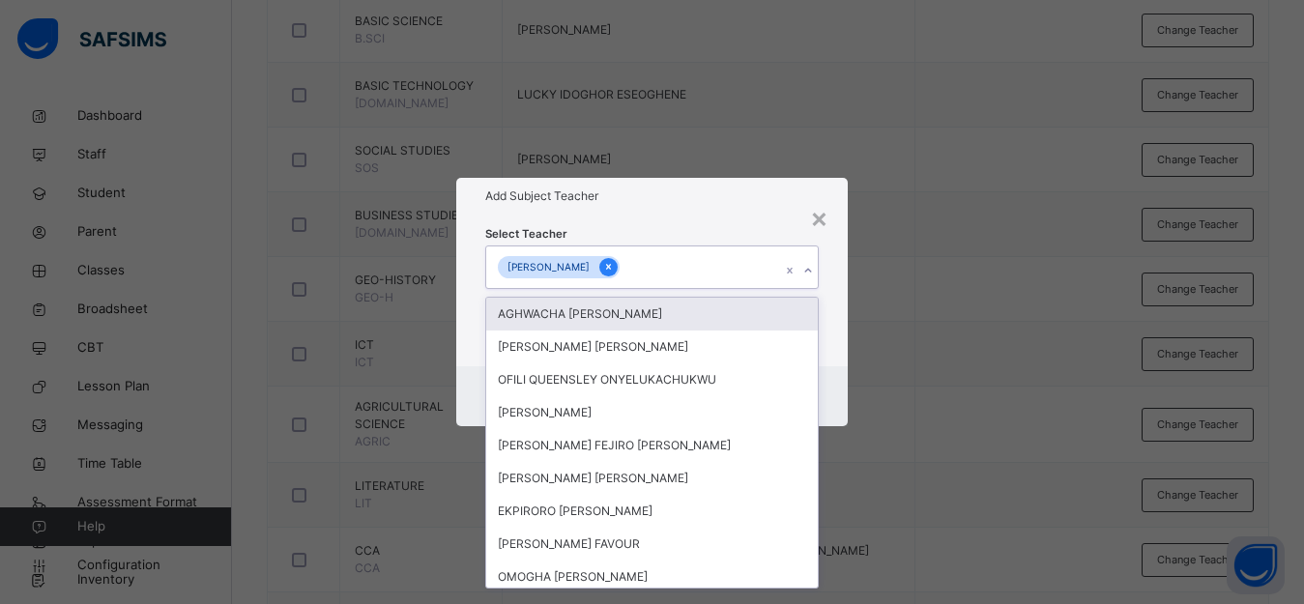
click at [614, 263] on icon at bounding box center [608, 267] width 11 height 14
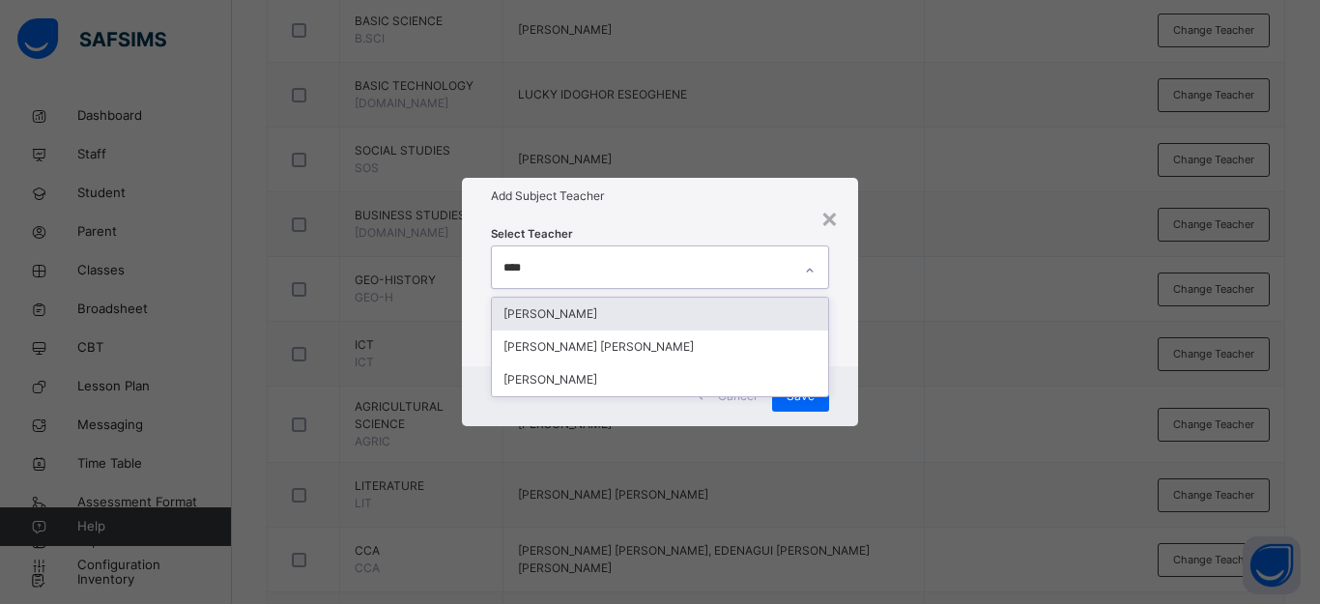
type input "*****"
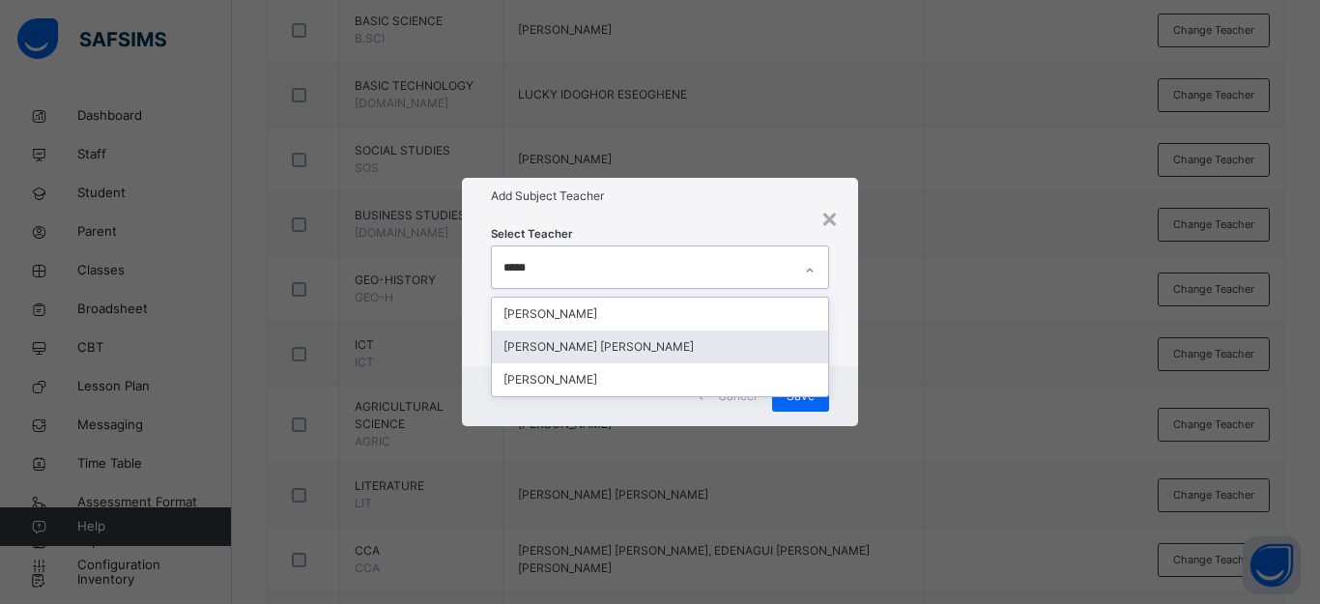
click at [638, 357] on div "[PERSON_NAME] [PERSON_NAME]" at bounding box center [660, 347] width 336 height 33
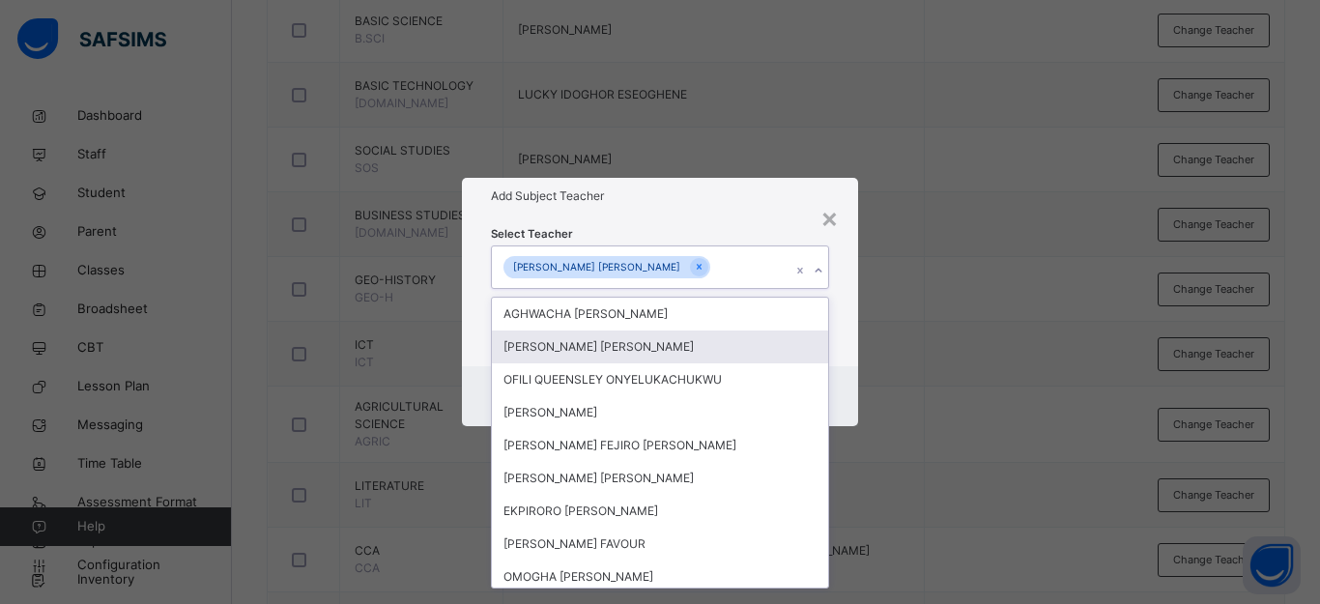
click at [843, 352] on div "Select Teacher option [PERSON_NAME] [PERSON_NAME], selected. option [PERSON_NAM…" at bounding box center [660, 290] width 396 height 151
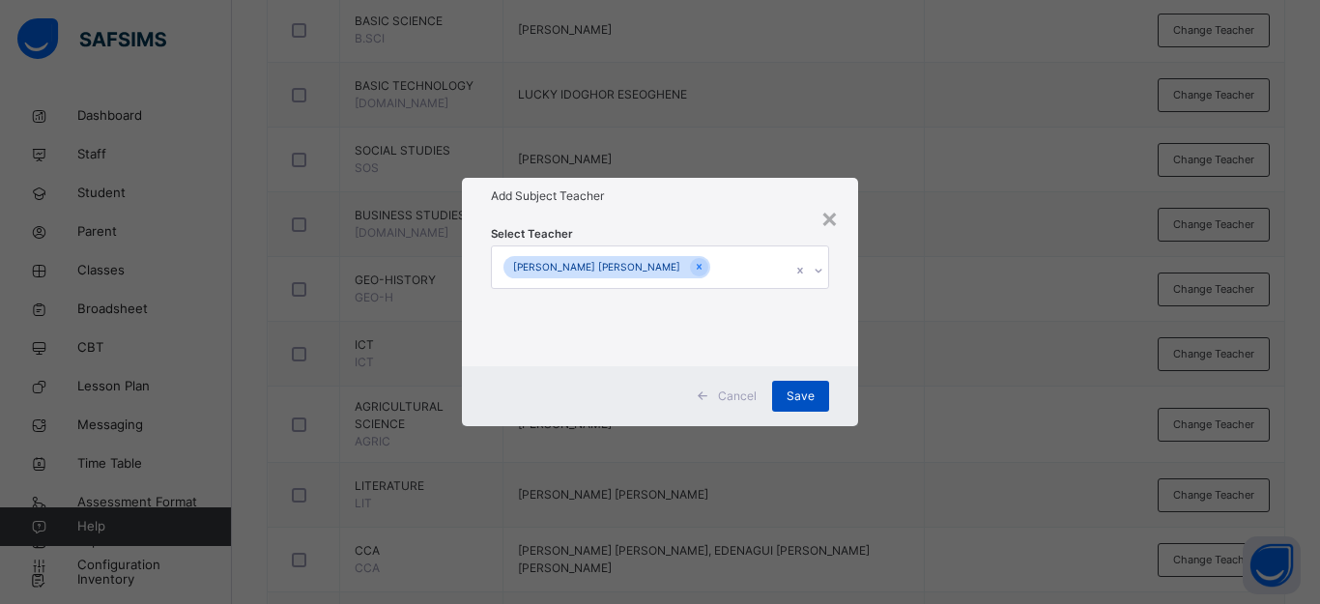
click at [807, 388] on span "Save" at bounding box center [801, 396] width 28 height 17
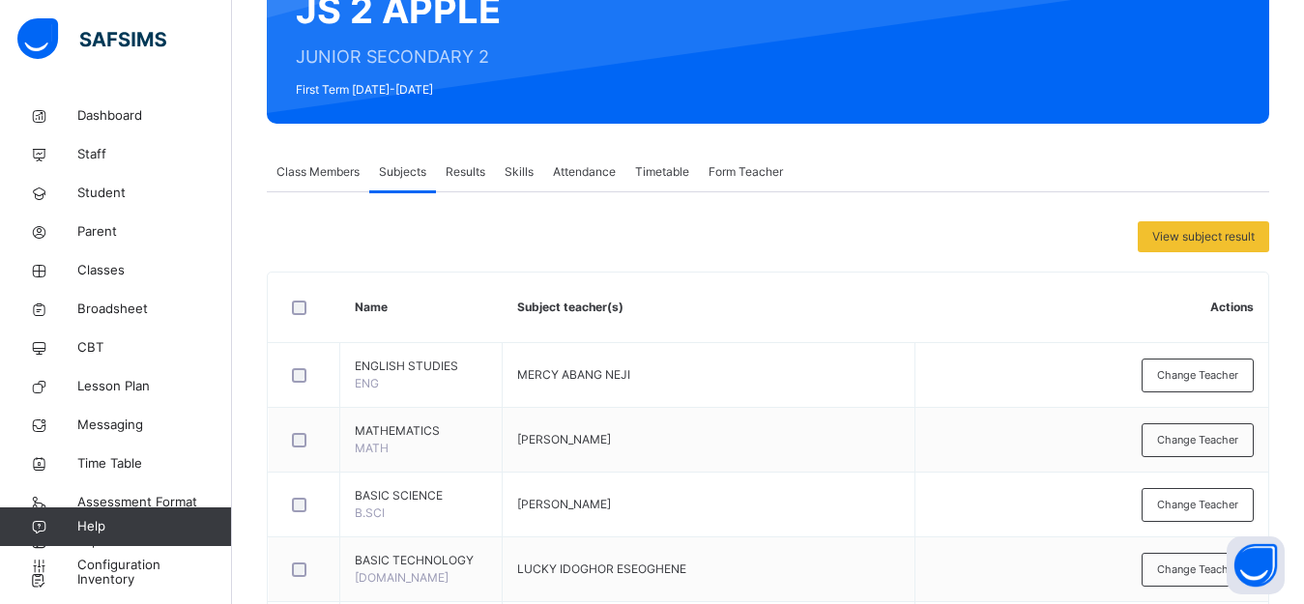
scroll to position [0, 0]
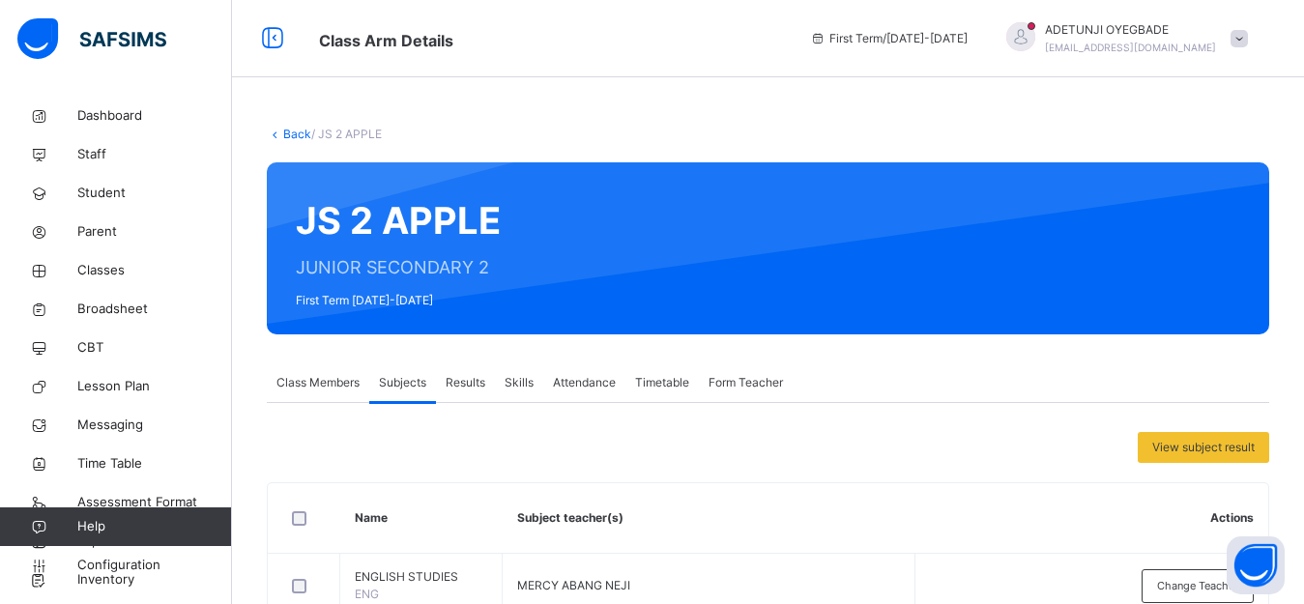
click at [283, 134] on link "Back" at bounding box center [297, 134] width 28 height 14
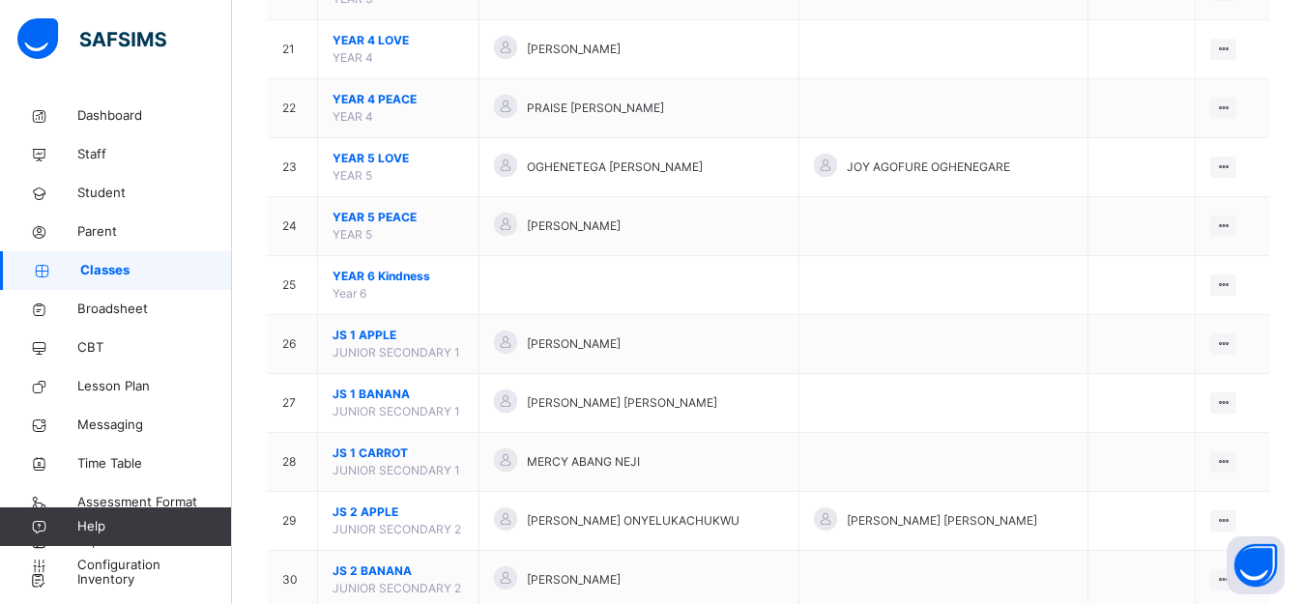
scroll to position [1442, 0]
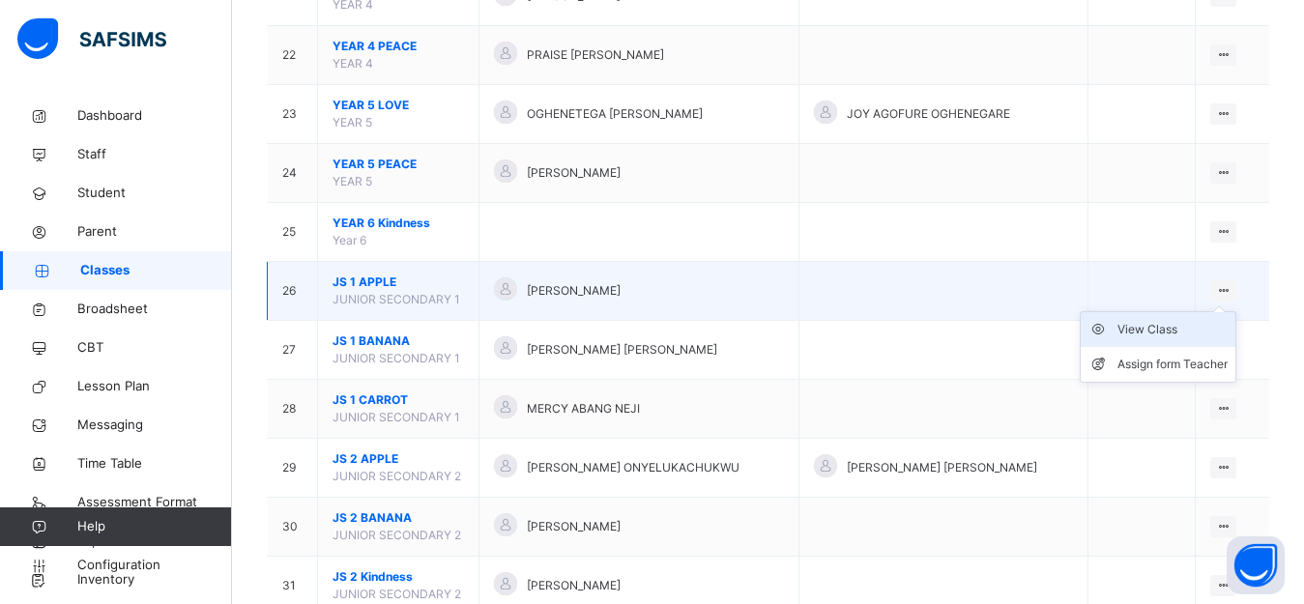
click at [1169, 334] on div "View Class" at bounding box center [1172, 329] width 110 height 19
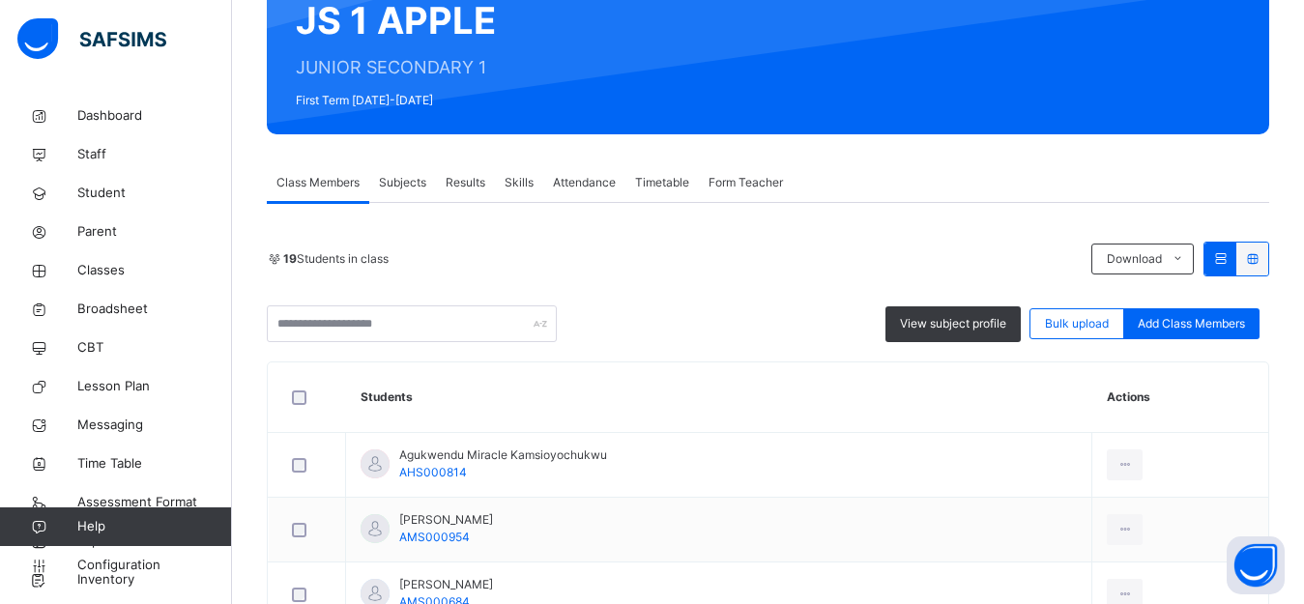
scroll to position [147, 0]
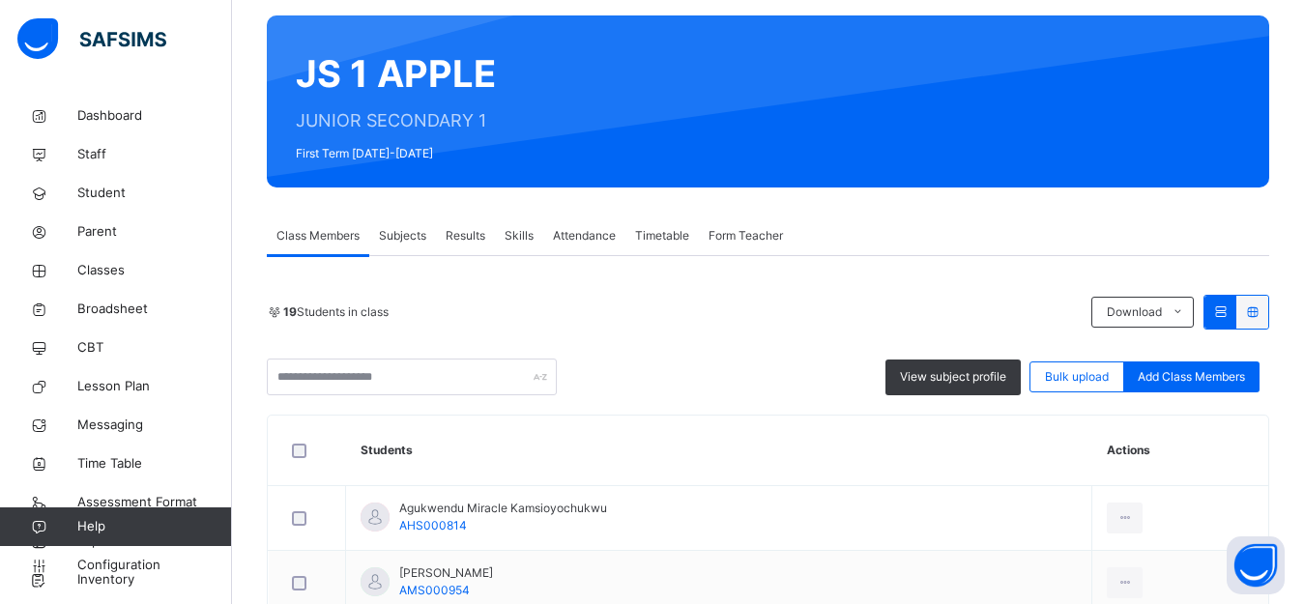
click at [403, 242] on span "Subjects" at bounding box center [402, 235] width 47 height 17
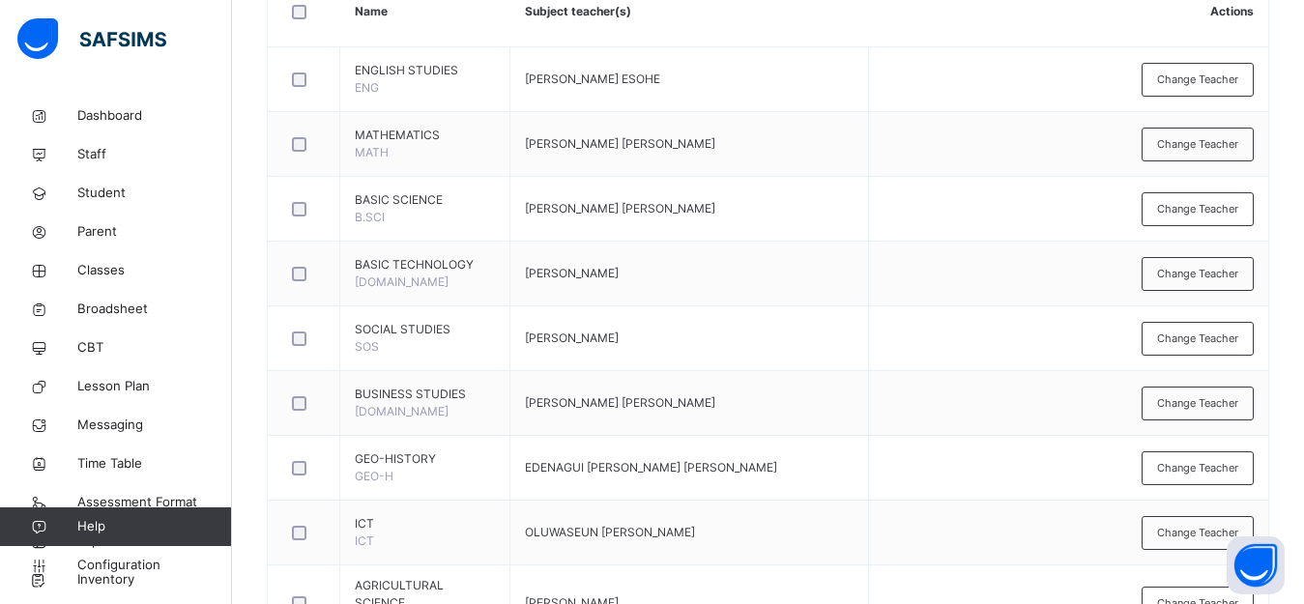
scroll to position [516, 0]
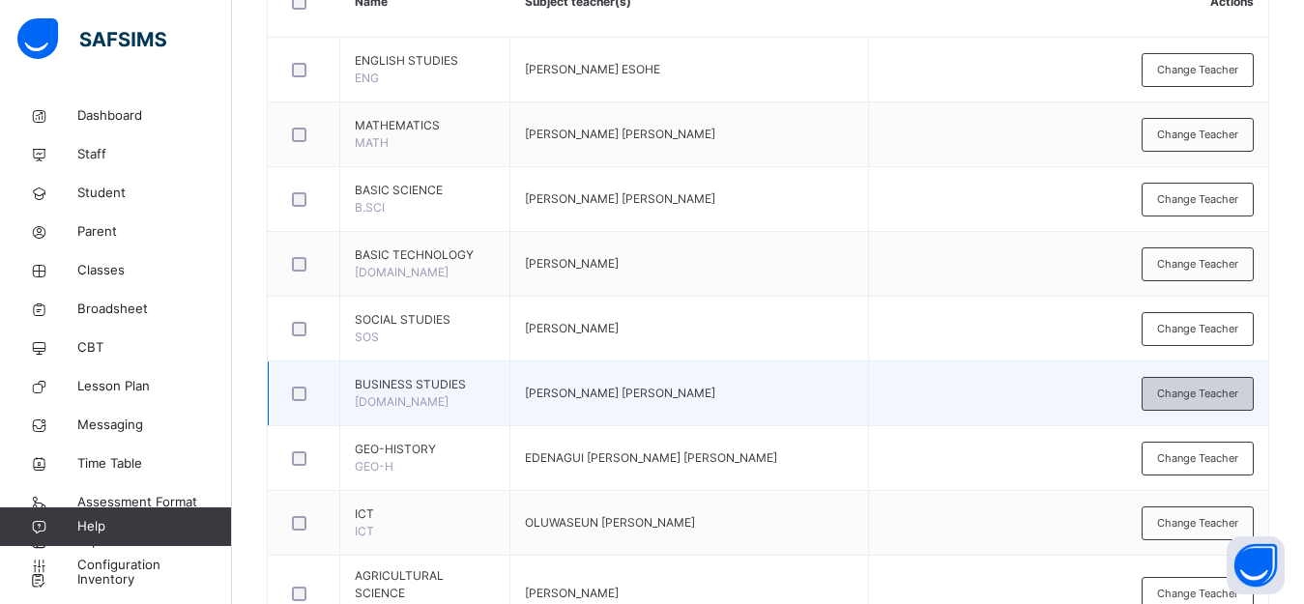
click at [1190, 387] on span "Change Teacher" at bounding box center [1197, 394] width 81 height 16
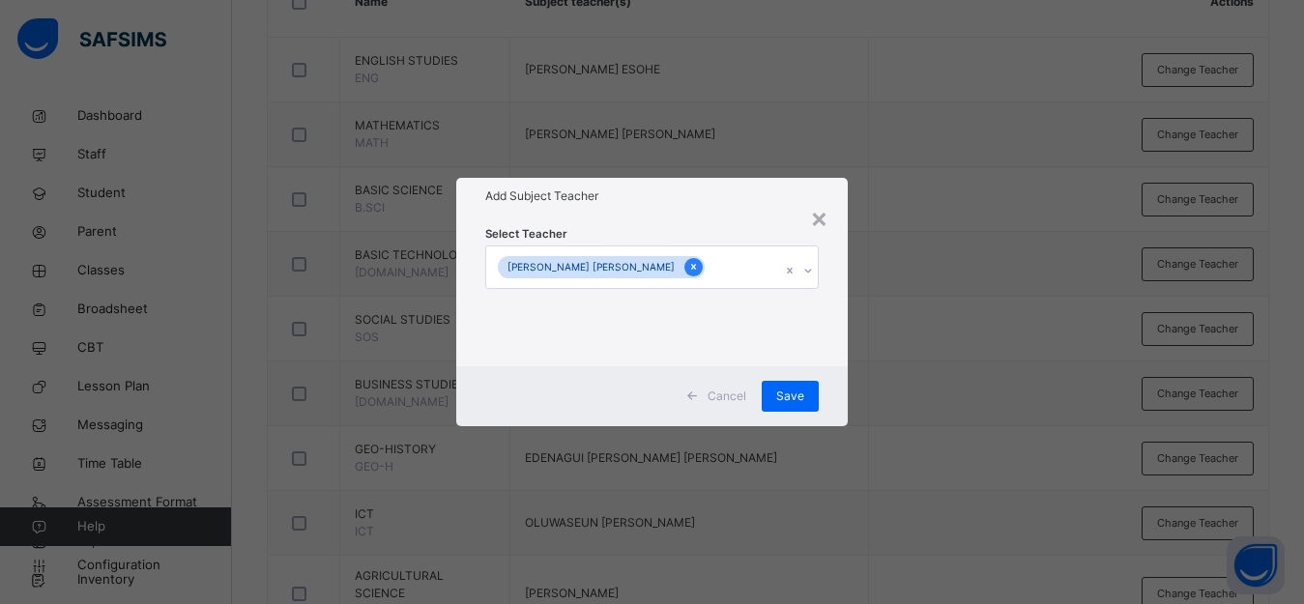
click at [688, 264] on icon at bounding box center [693, 267] width 11 height 14
click at [808, 263] on icon at bounding box center [810, 270] width 12 height 19
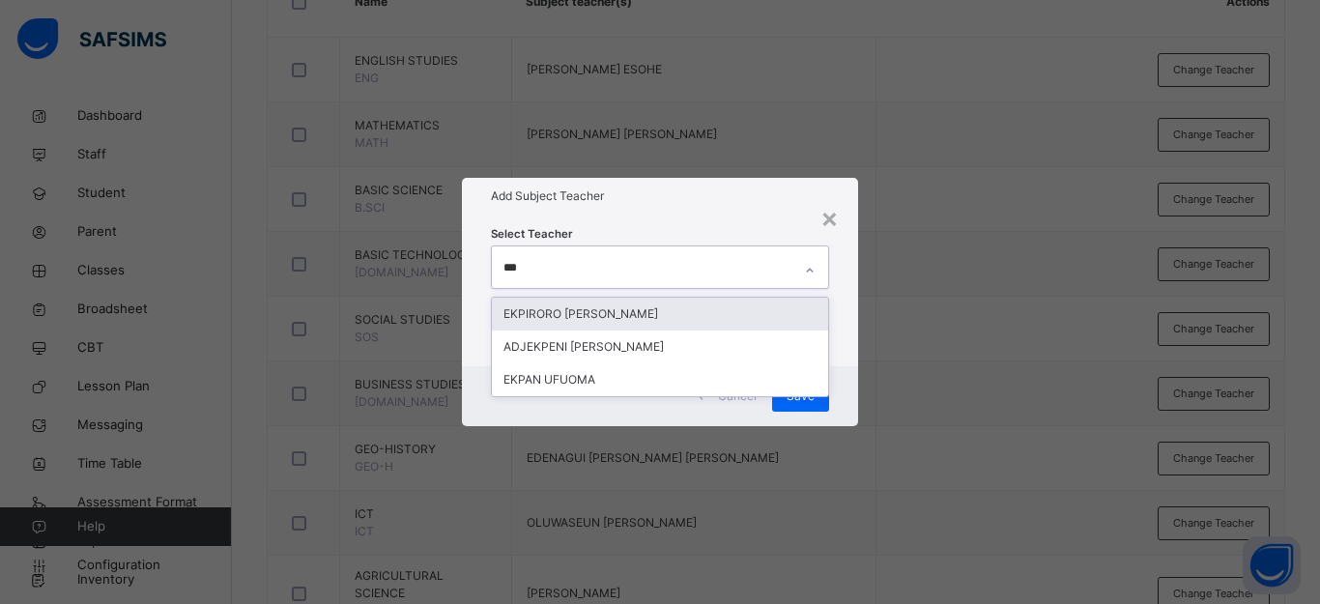
type input "****"
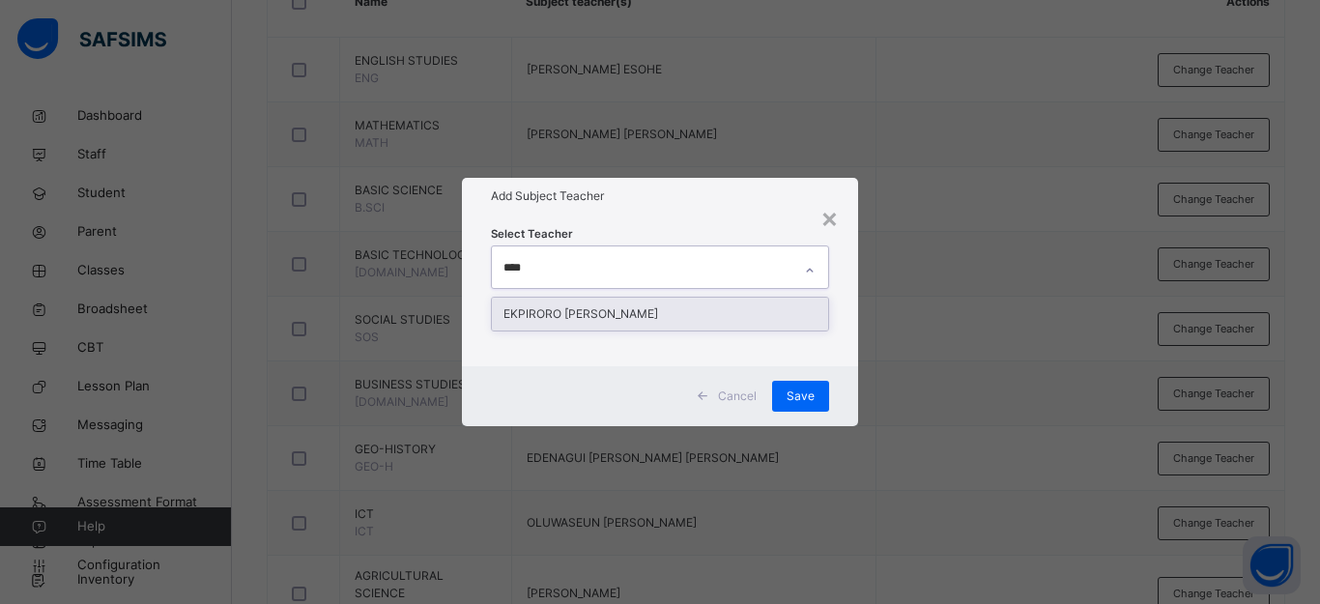
click at [673, 307] on div "EKPIRORO [PERSON_NAME]" at bounding box center [660, 314] width 336 height 33
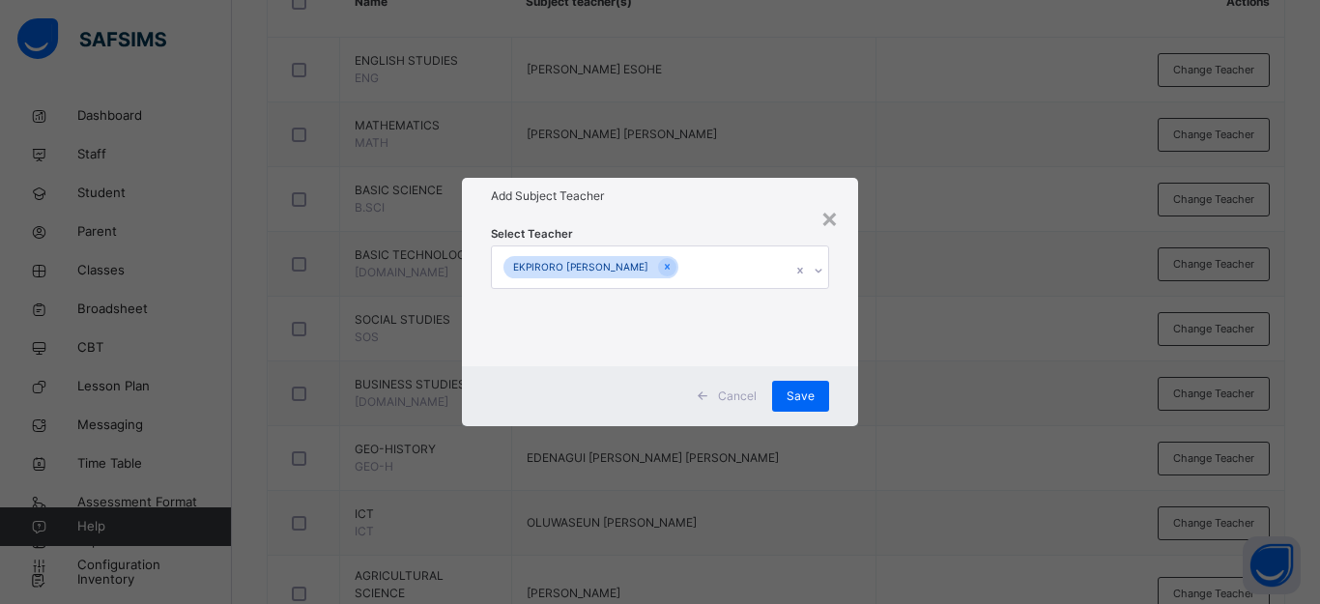
click at [965, 305] on div "× Add Subject Teacher Select Teacher [PERSON_NAME] Save" at bounding box center [660, 302] width 1320 height 604
click at [809, 390] on span "Save" at bounding box center [801, 396] width 28 height 17
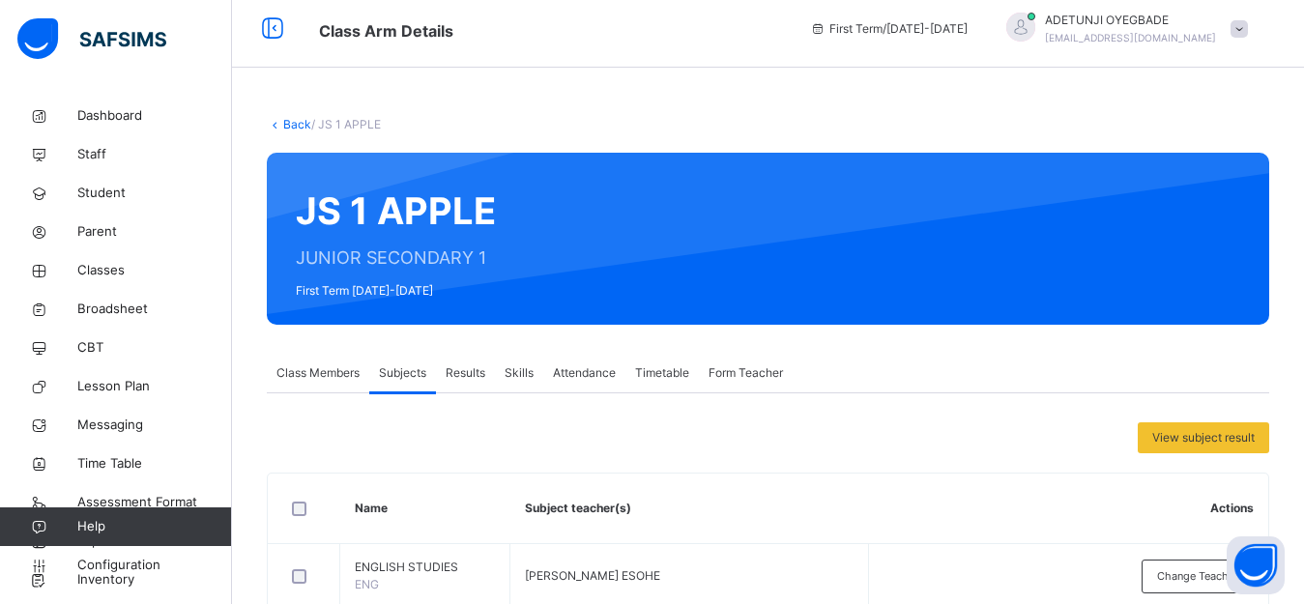
scroll to position [4, 0]
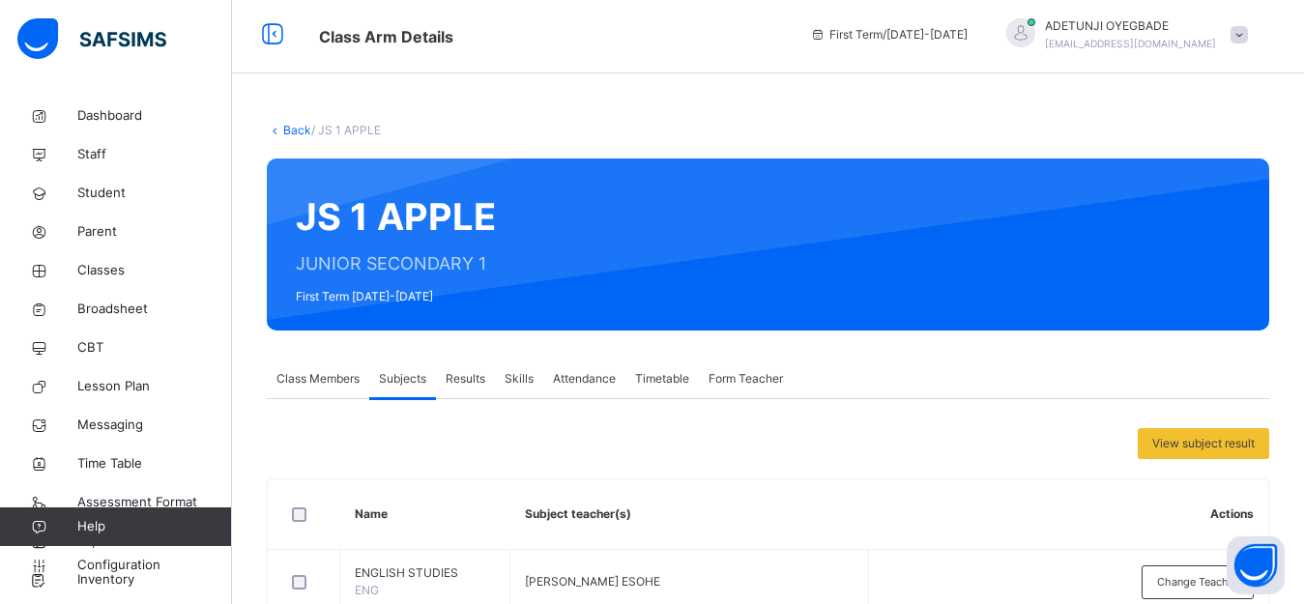
click at [300, 128] on link "Back" at bounding box center [297, 130] width 28 height 14
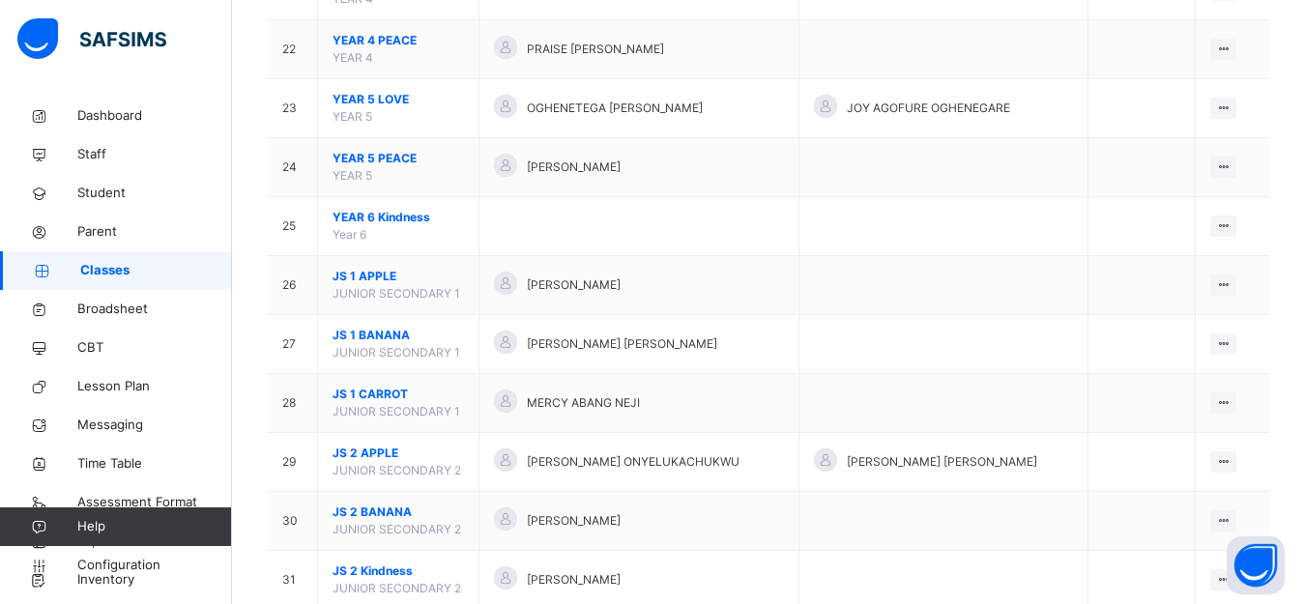
scroll to position [1491, 0]
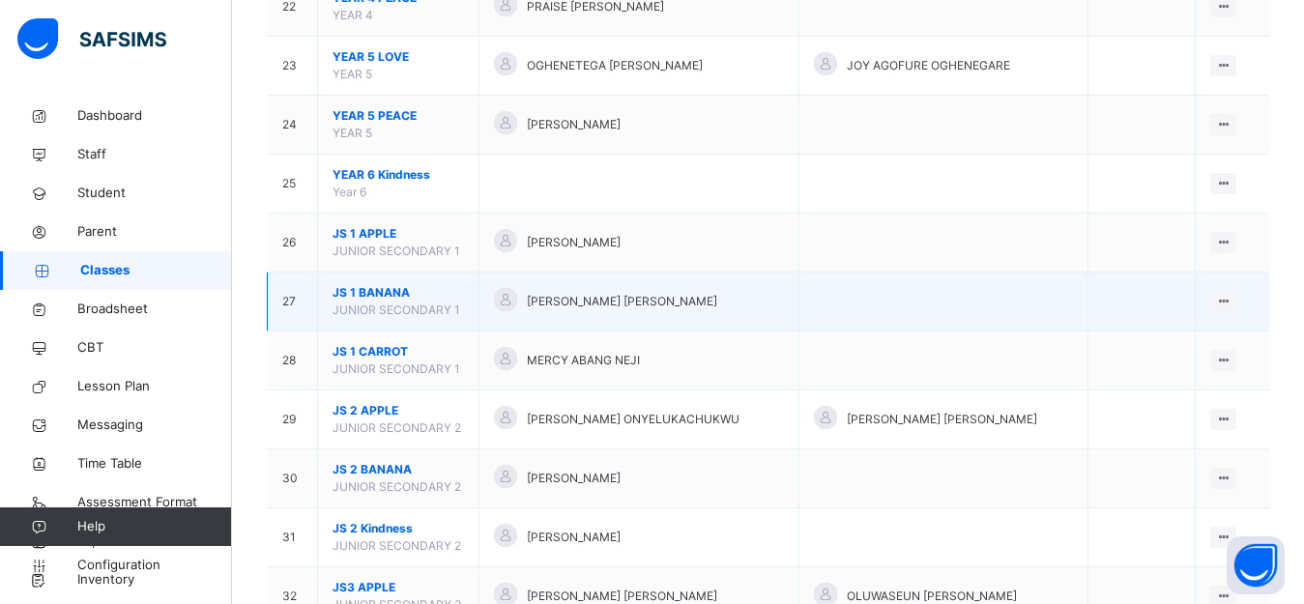
click at [453, 309] on span "JUNIOR SECONDARY 1" at bounding box center [397, 310] width 128 height 14
click at [1230, 302] on icon at bounding box center [1223, 301] width 16 height 14
click at [1194, 340] on div "View Class" at bounding box center [1172, 340] width 110 height 19
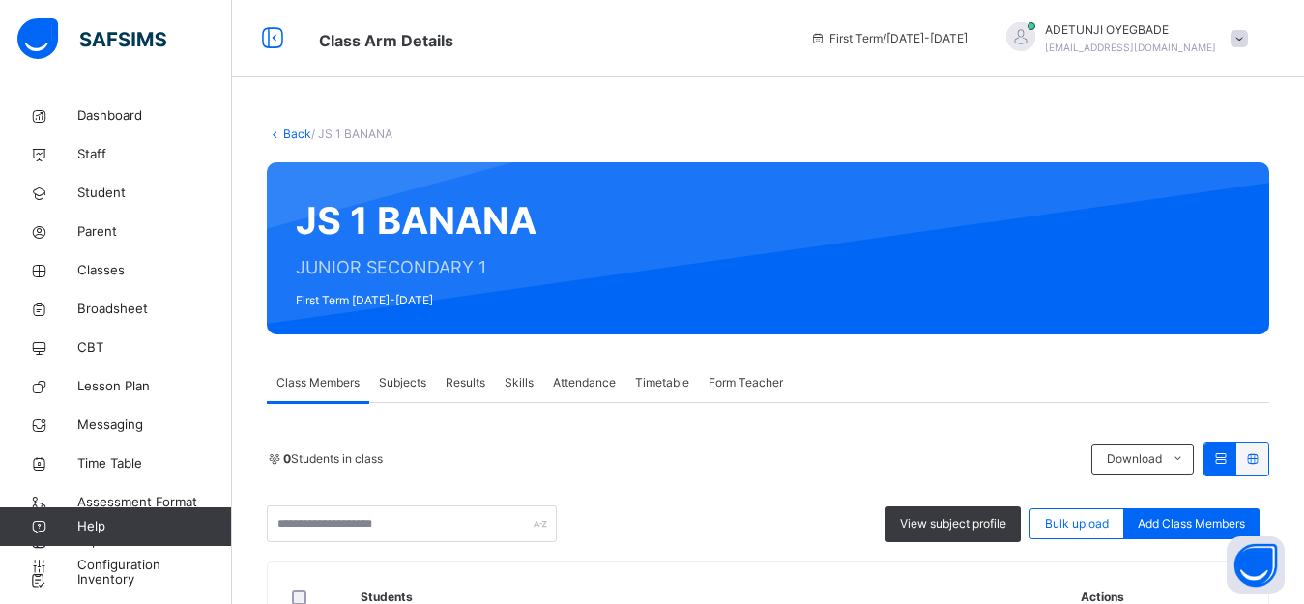
click at [419, 385] on span "Subjects" at bounding box center [402, 382] width 47 height 17
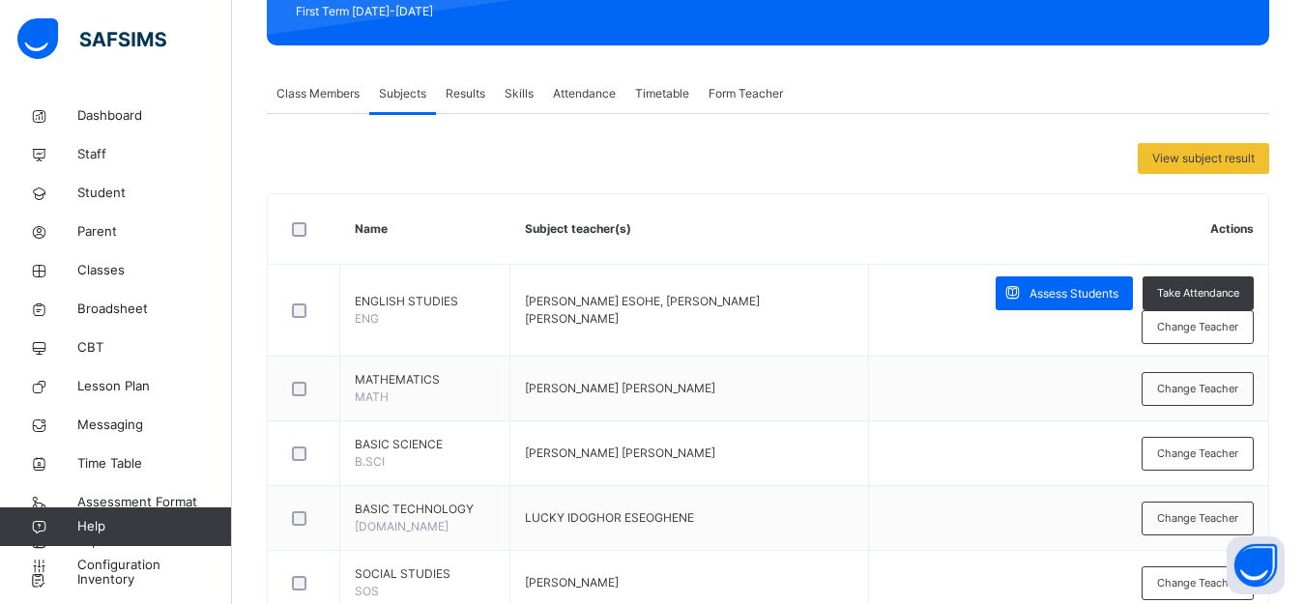
scroll to position [784, 0]
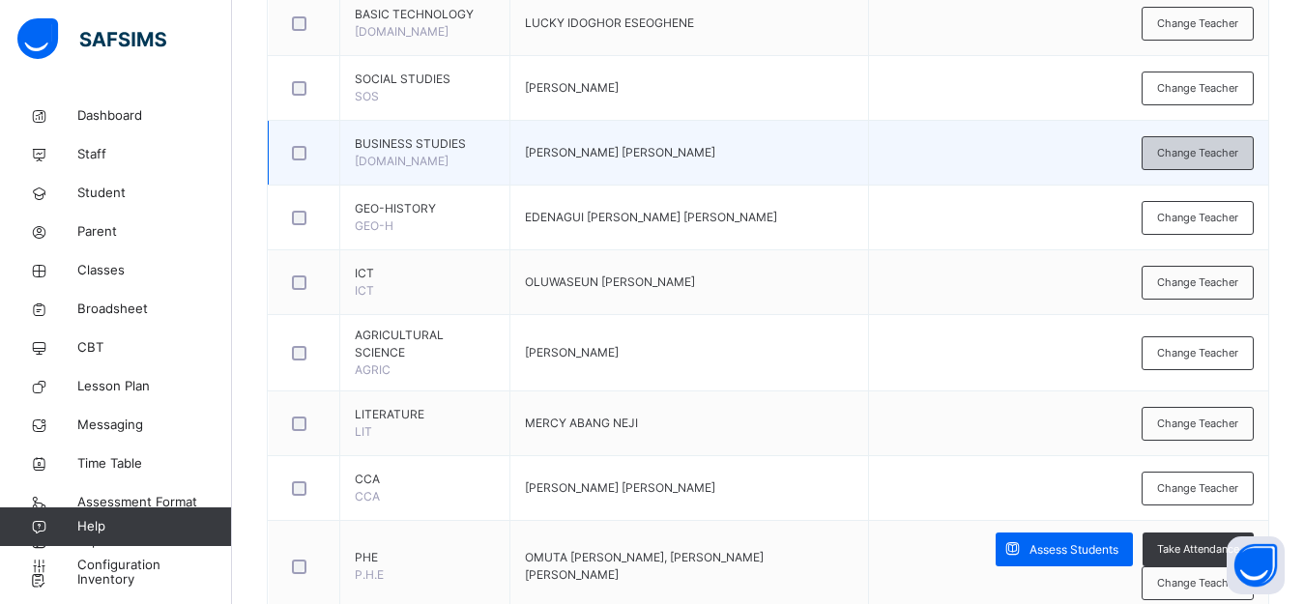
click at [1219, 153] on span "Change Teacher" at bounding box center [1197, 153] width 81 height 16
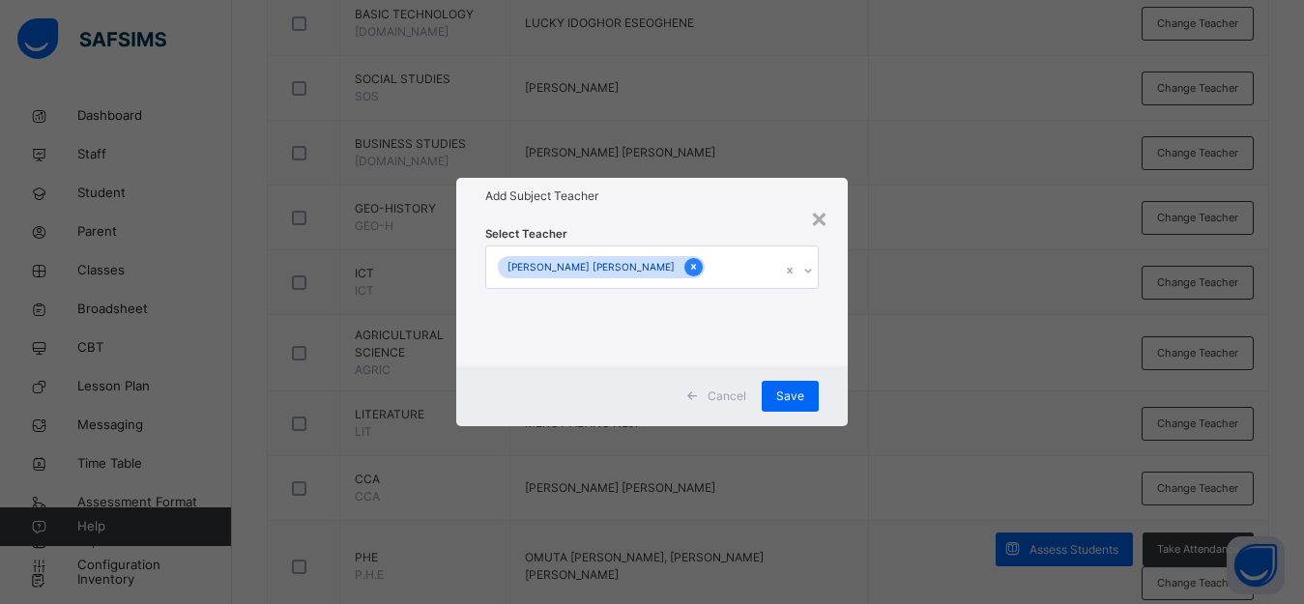
click at [688, 263] on icon at bounding box center [693, 267] width 11 height 14
click at [811, 268] on icon at bounding box center [810, 270] width 12 height 19
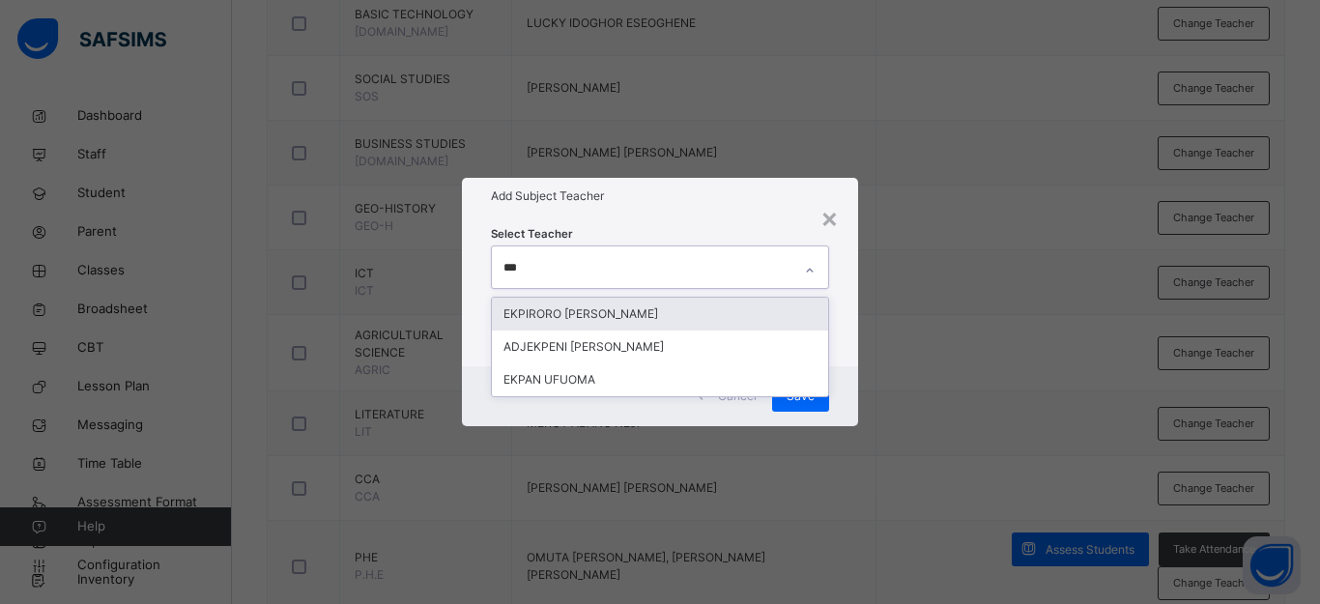
type input "****"
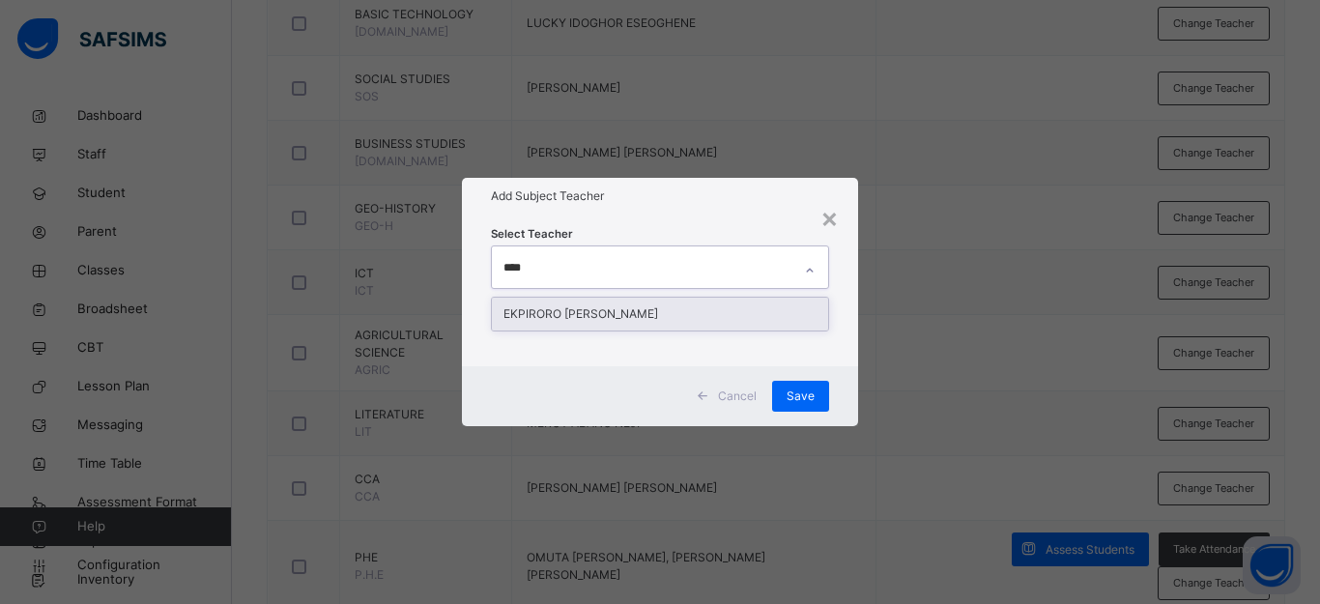
click at [772, 308] on div "EKPIRORO [PERSON_NAME]" at bounding box center [660, 314] width 336 height 33
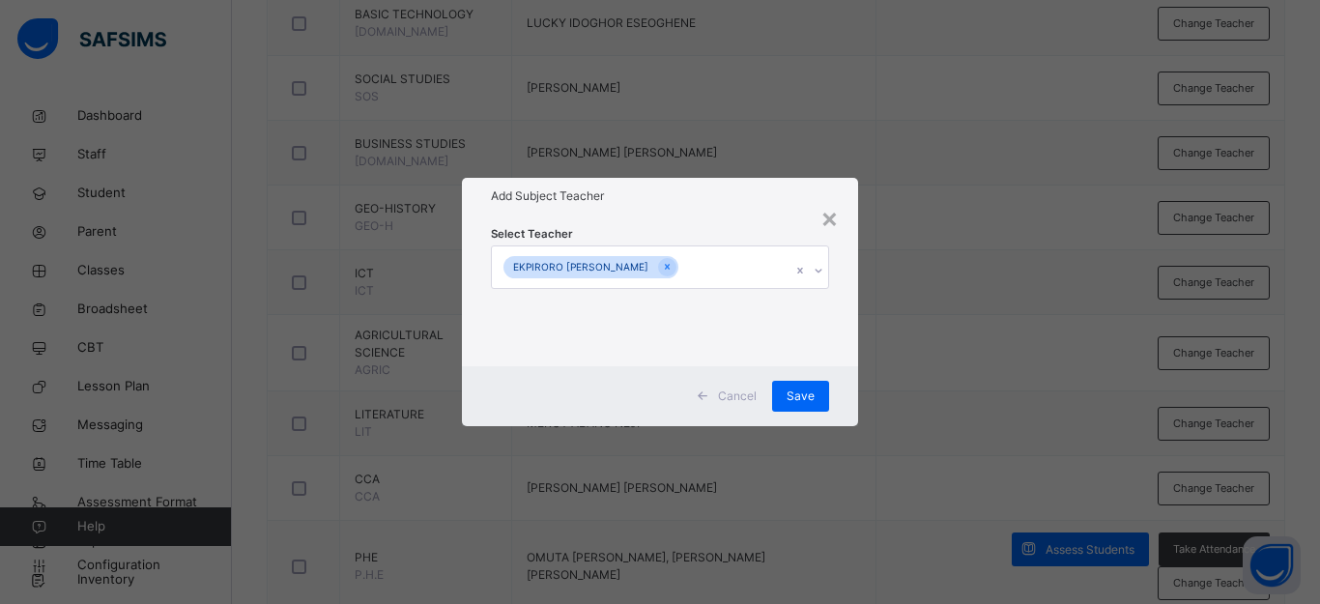
click at [911, 285] on div "× Add Subject Teacher Select Teacher [PERSON_NAME] Save" at bounding box center [660, 302] width 1320 height 604
click at [800, 391] on span "Save" at bounding box center [801, 396] width 28 height 17
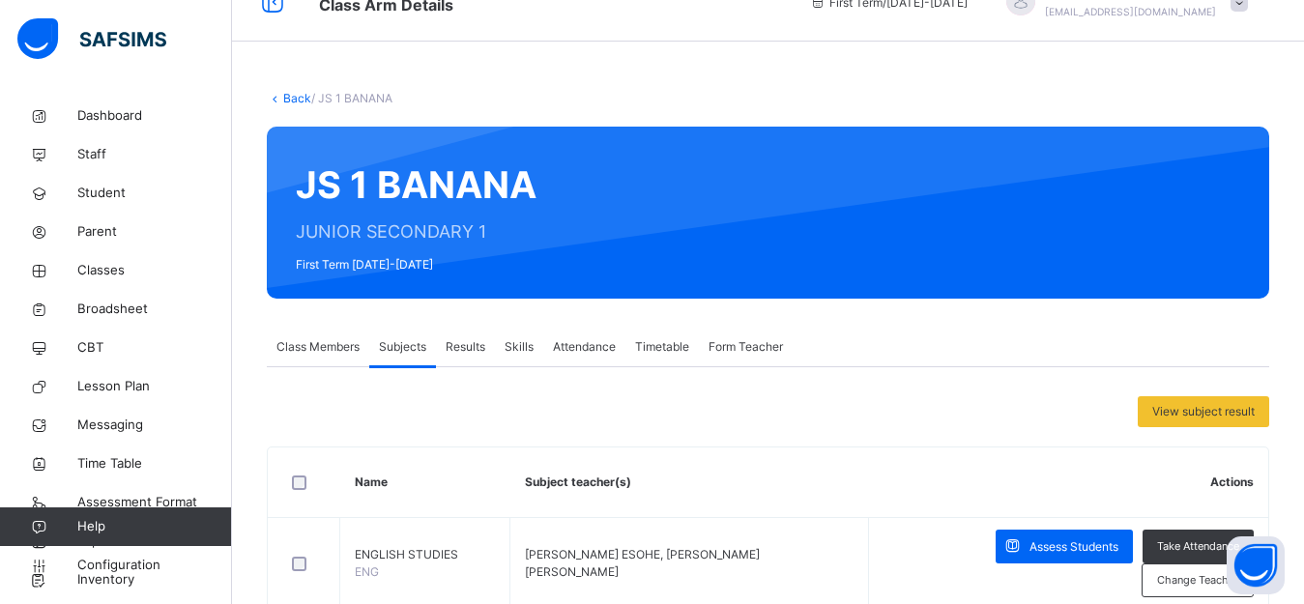
scroll to position [26, 0]
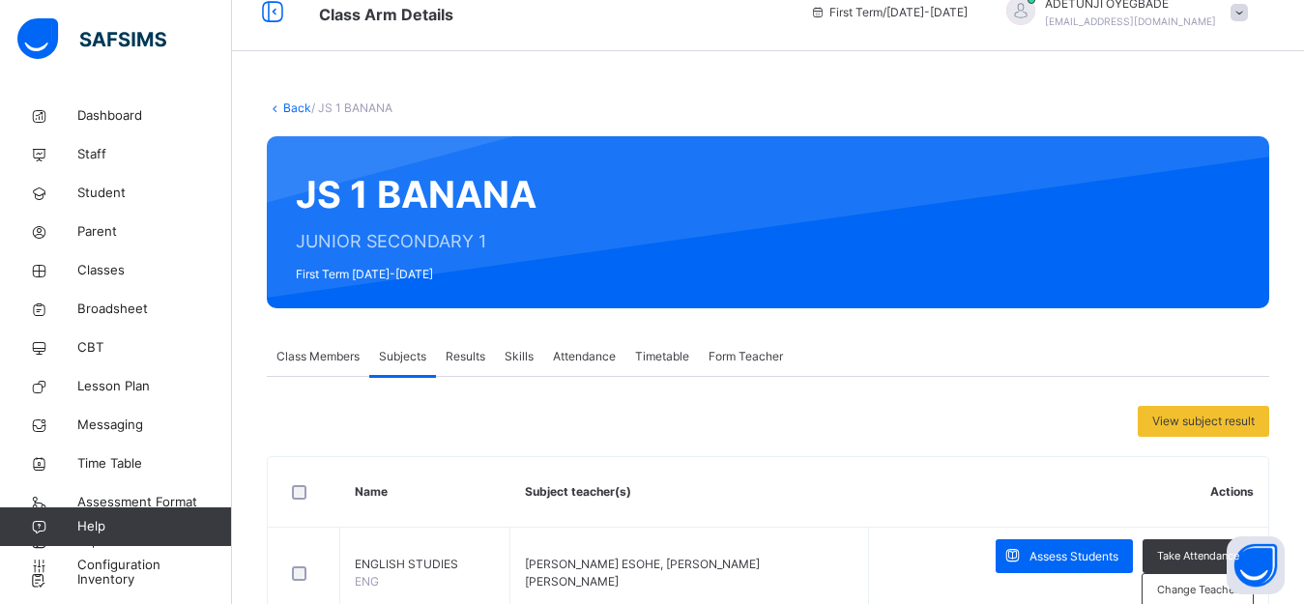
click at [296, 108] on link "Back" at bounding box center [297, 108] width 28 height 14
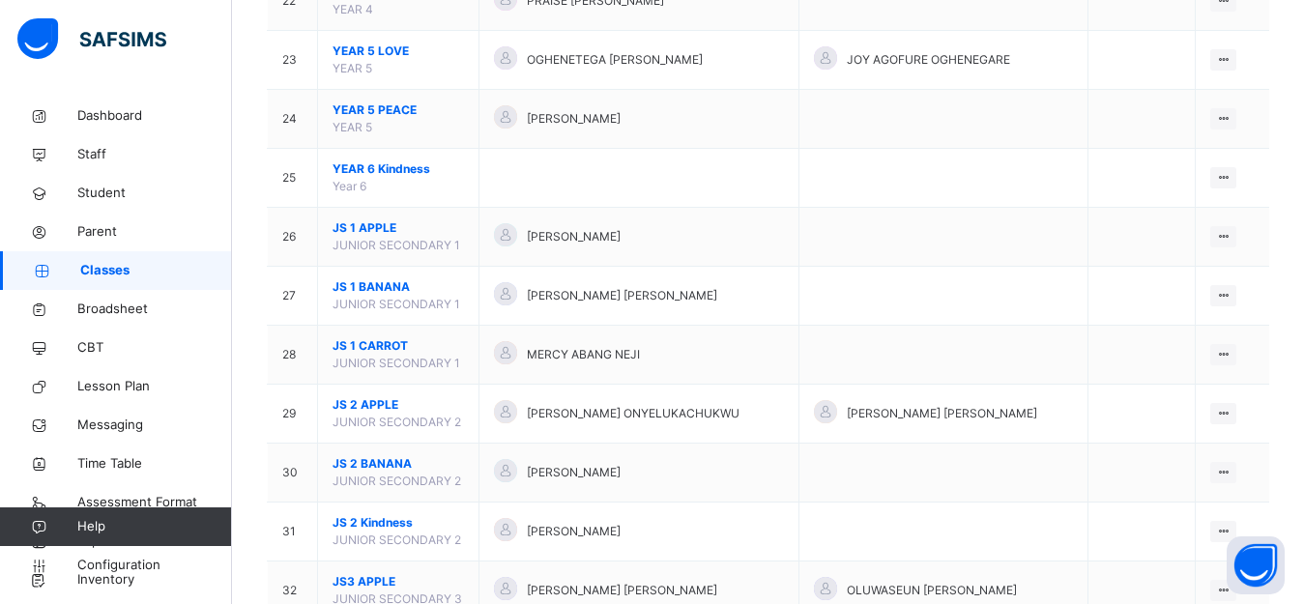
scroll to position [1507, 0]
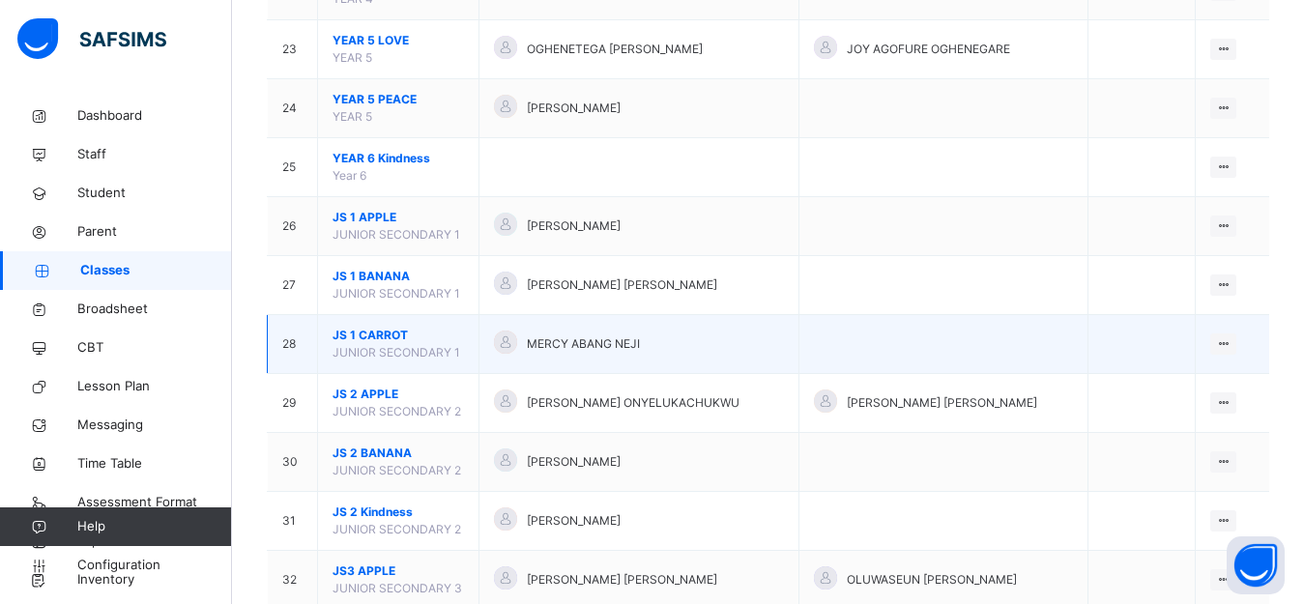
click at [611, 331] on div "MERCY ABANG NEJI" at bounding box center [639, 345] width 290 height 28
click at [1225, 342] on div at bounding box center [1223, 343] width 26 height 21
click at [1185, 379] on div "View Class" at bounding box center [1172, 382] width 110 height 19
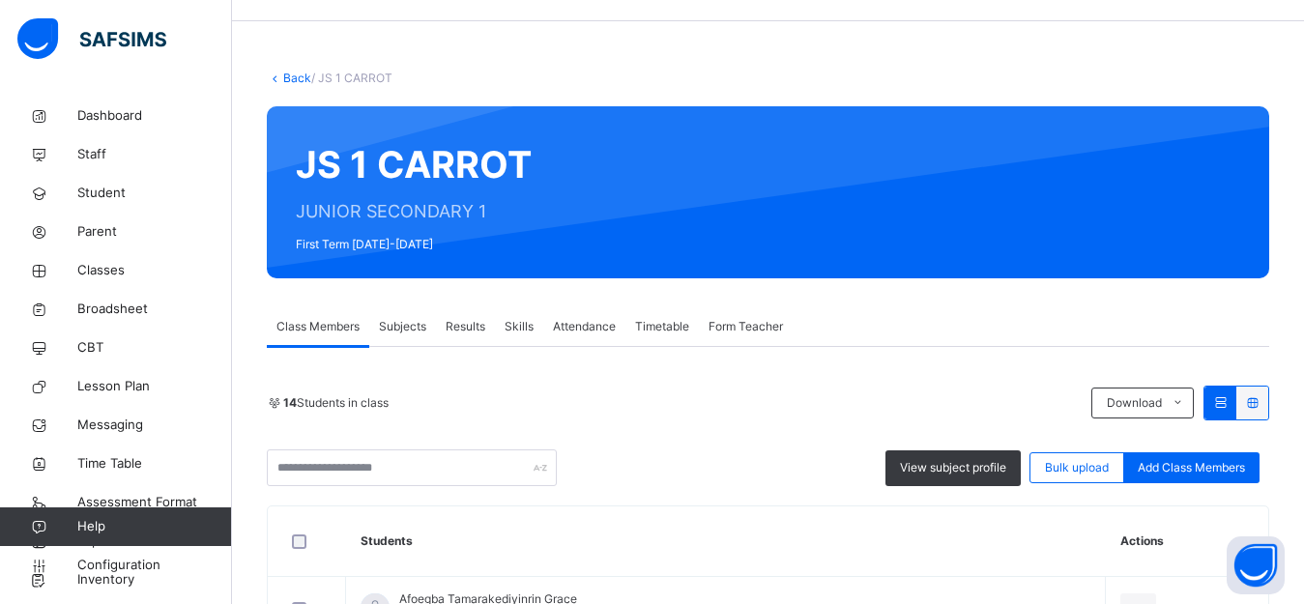
scroll to position [53, 0]
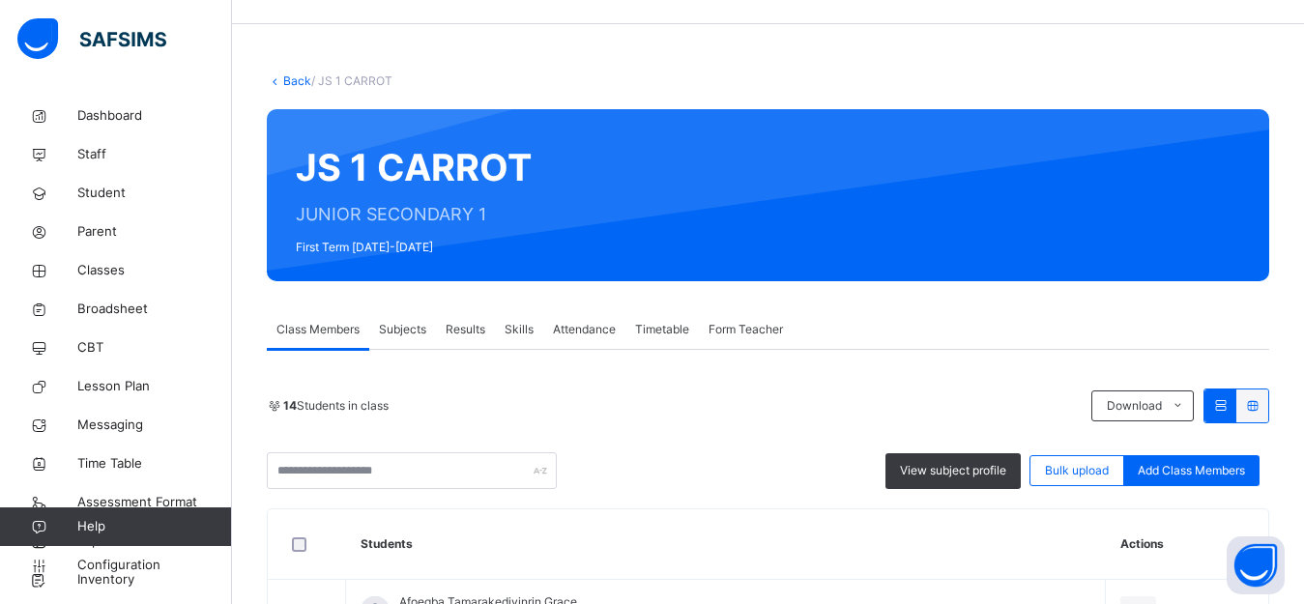
click at [416, 337] on span "Subjects" at bounding box center [402, 329] width 47 height 17
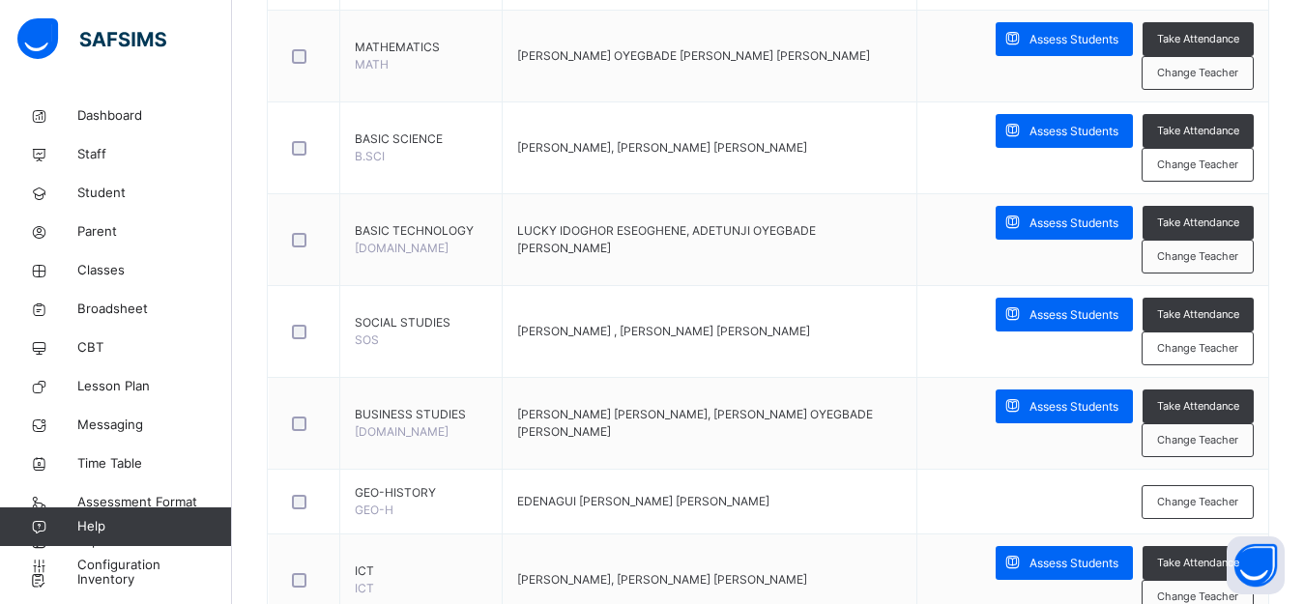
scroll to position [647, 0]
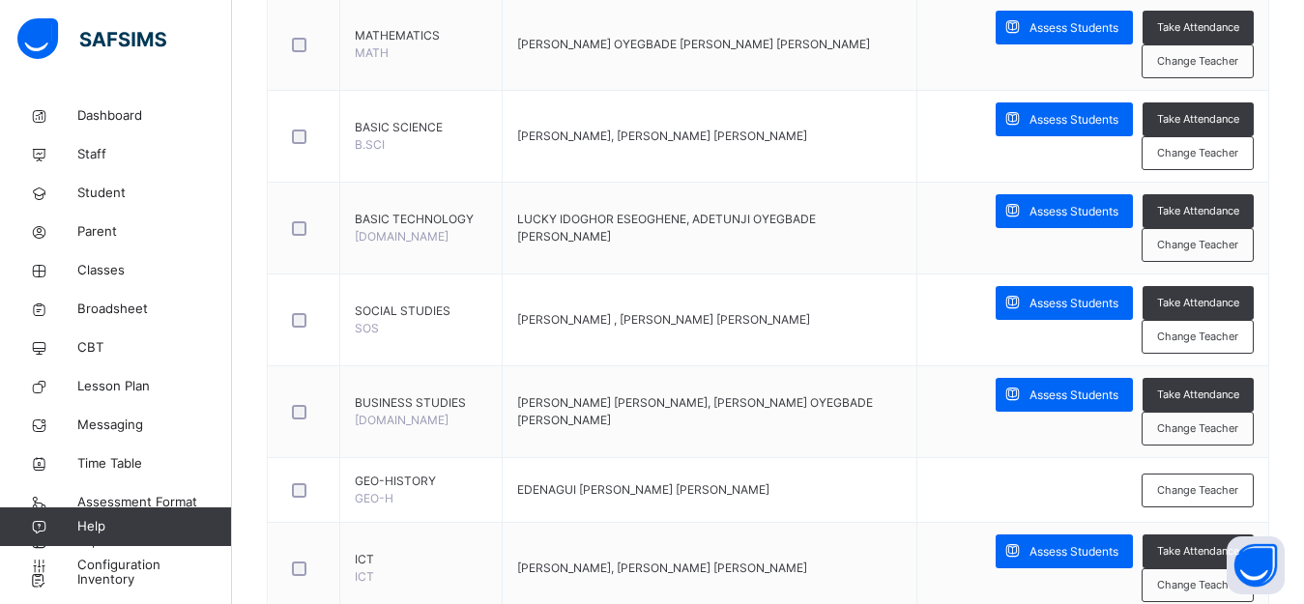
drag, startPoint x: 1206, startPoint y: 428, endPoint x: 1196, endPoint y: 427, distance: 10.7
click at [1205, 429] on span "Change Teacher" at bounding box center [1197, 428] width 81 height 16
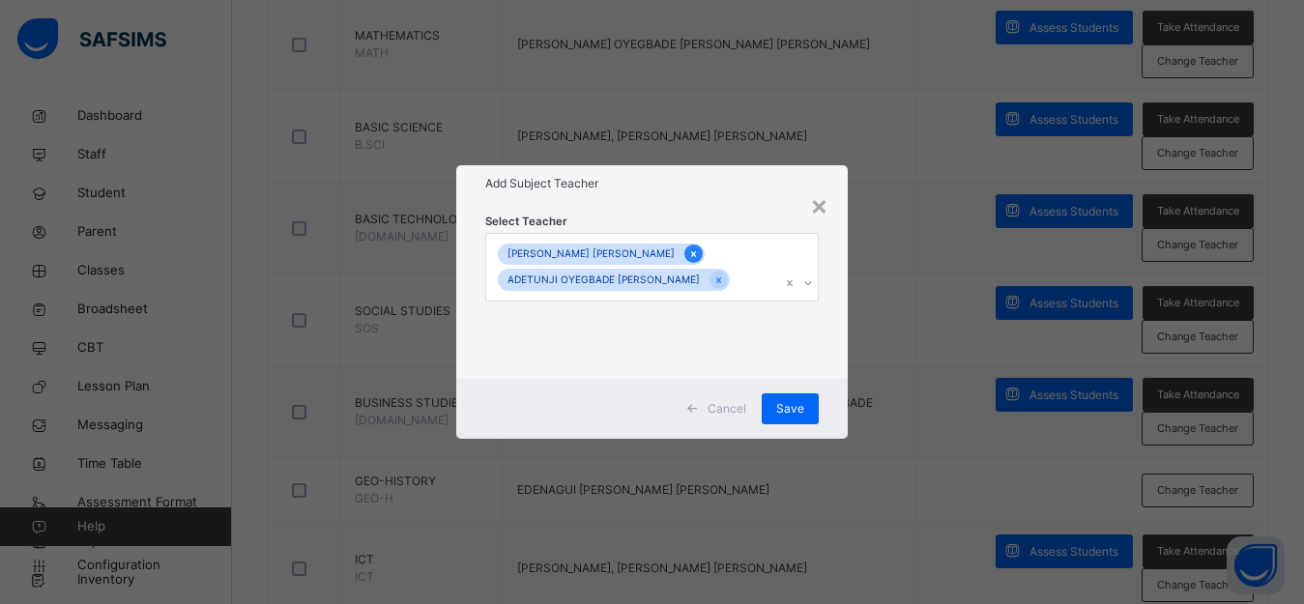
click at [688, 252] on icon at bounding box center [693, 254] width 11 height 14
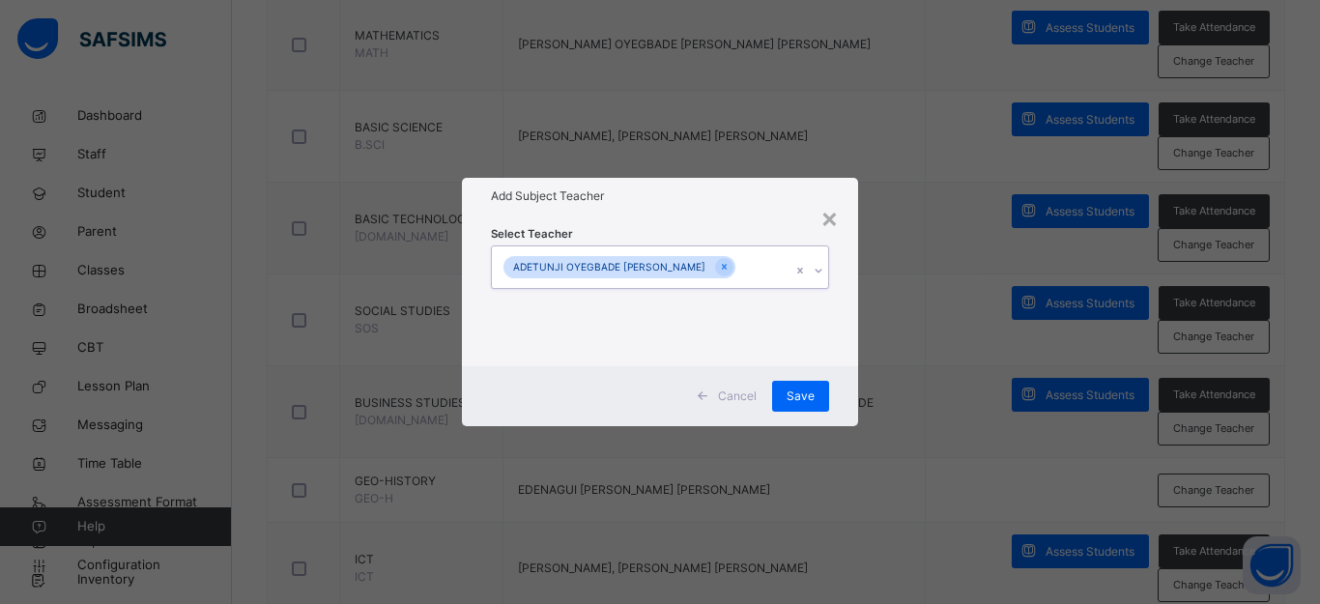
click at [813, 272] on icon at bounding box center [819, 270] width 12 height 19
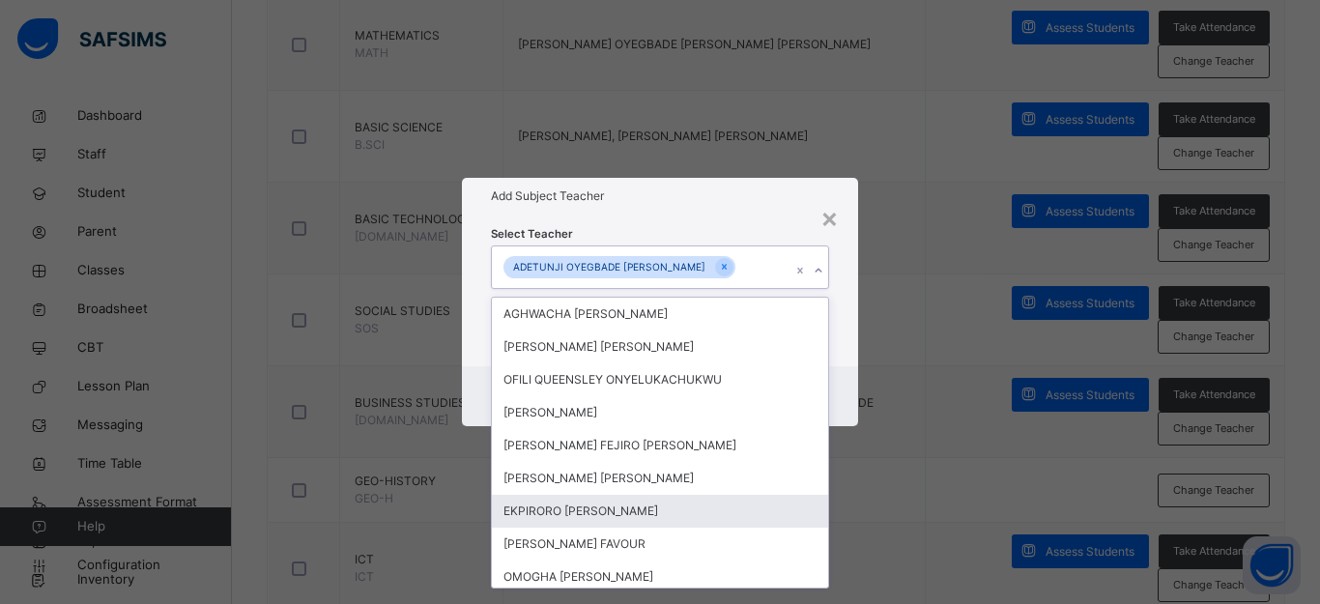
click at [692, 520] on div "EKPIRORO [PERSON_NAME]" at bounding box center [660, 511] width 336 height 33
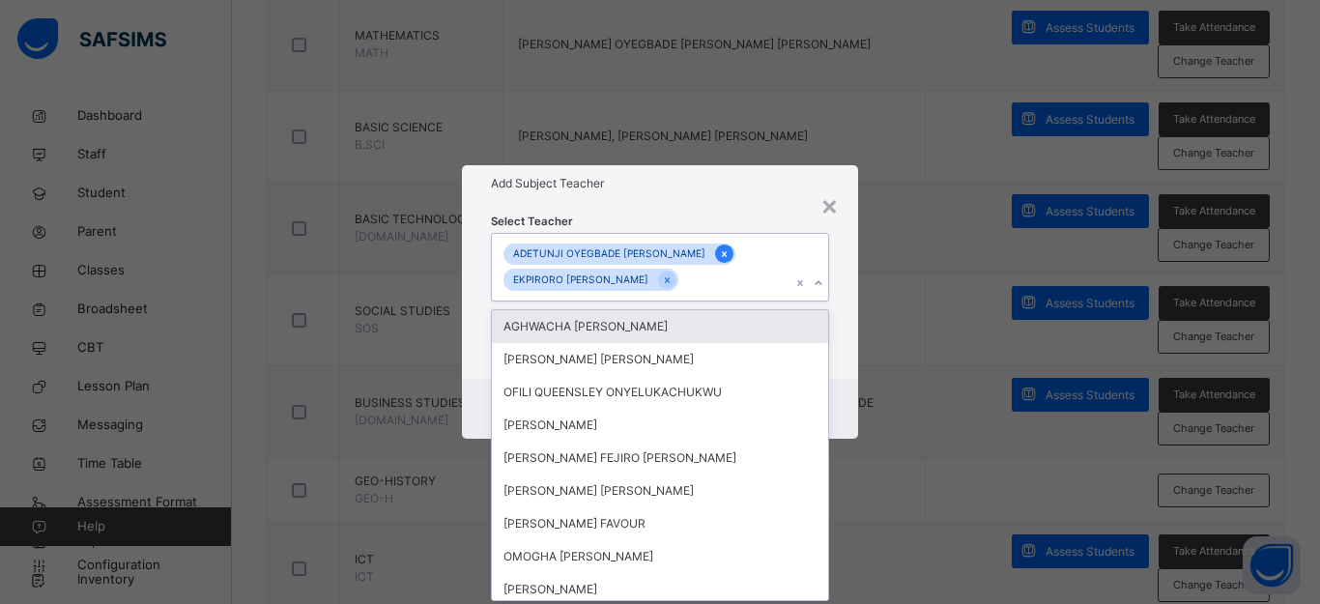
click at [715, 252] on div at bounding box center [724, 254] width 18 height 18
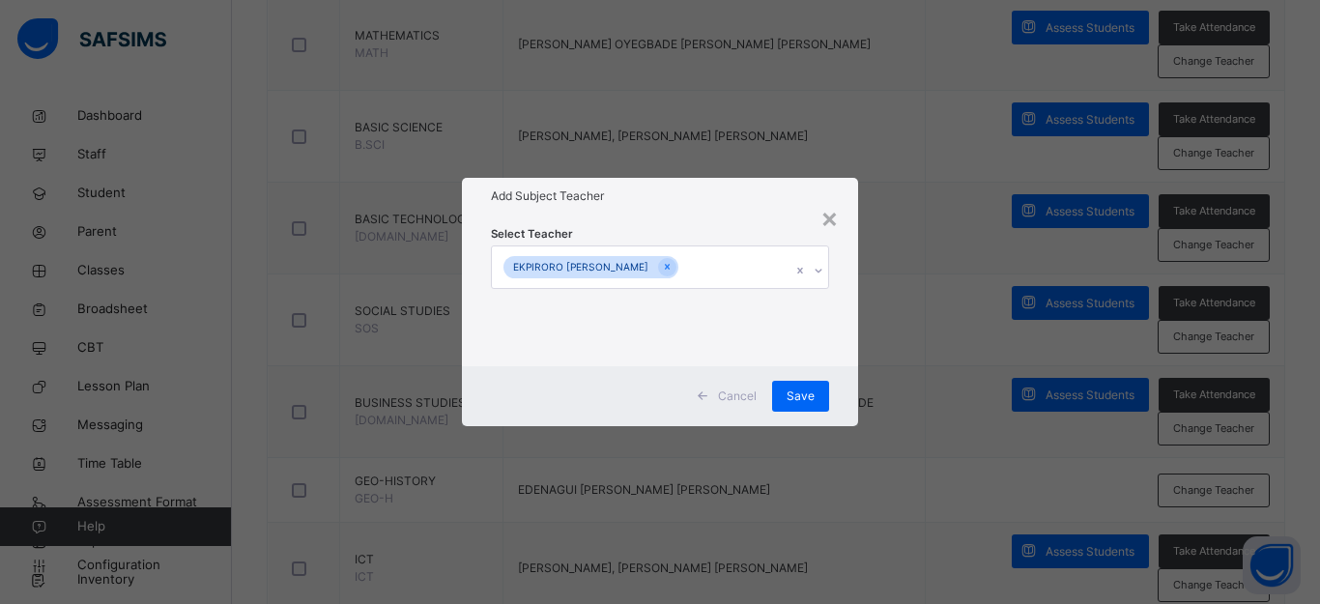
click at [895, 299] on div "× Add Subject Teacher Select Teacher [PERSON_NAME] Save" at bounding box center [660, 302] width 1320 height 604
click at [786, 395] on div "Save" at bounding box center [800, 396] width 57 height 31
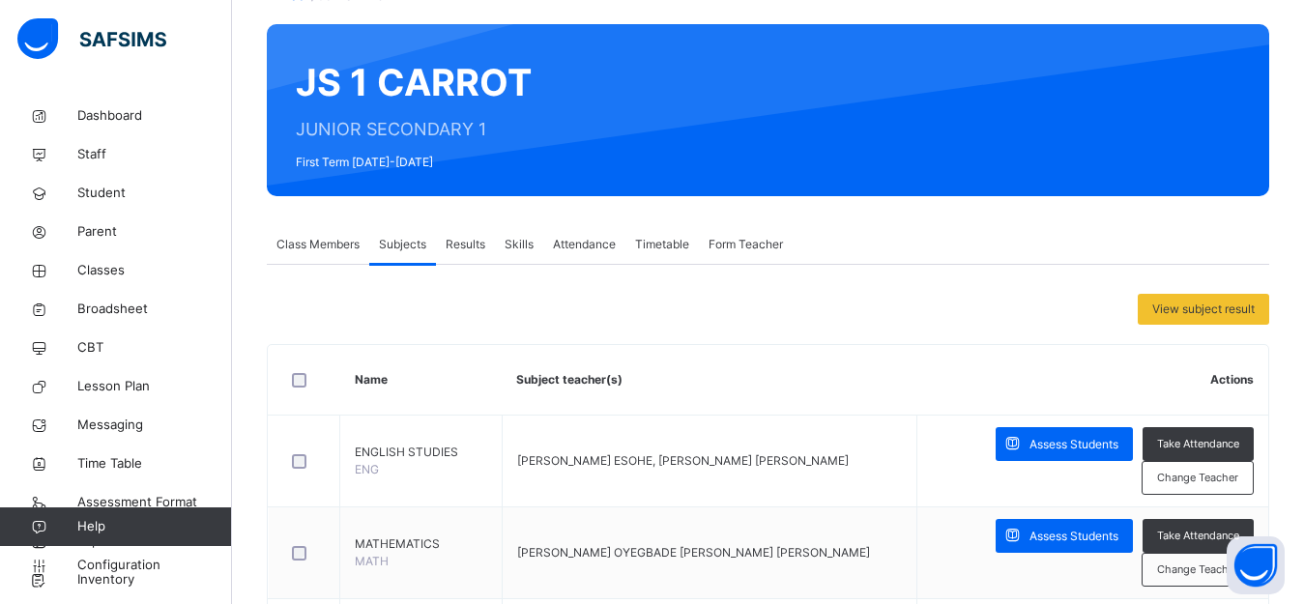
scroll to position [103, 0]
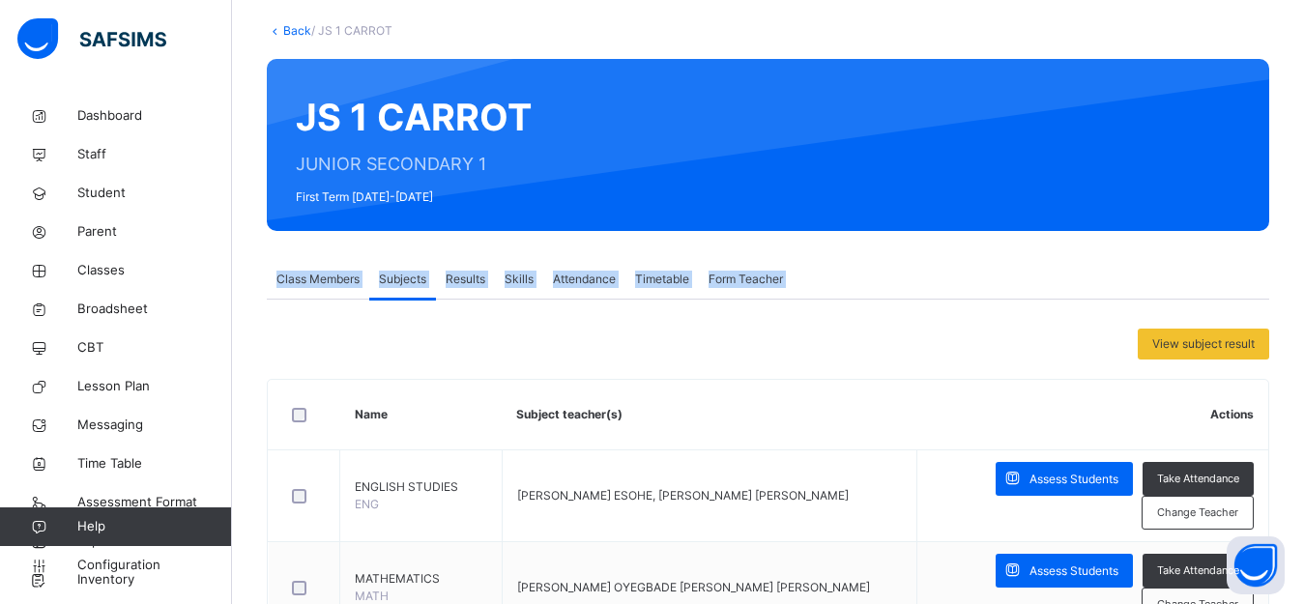
drag, startPoint x: 1290, startPoint y: 86, endPoint x: 1301, endPoint y: 281, distance: 195.5
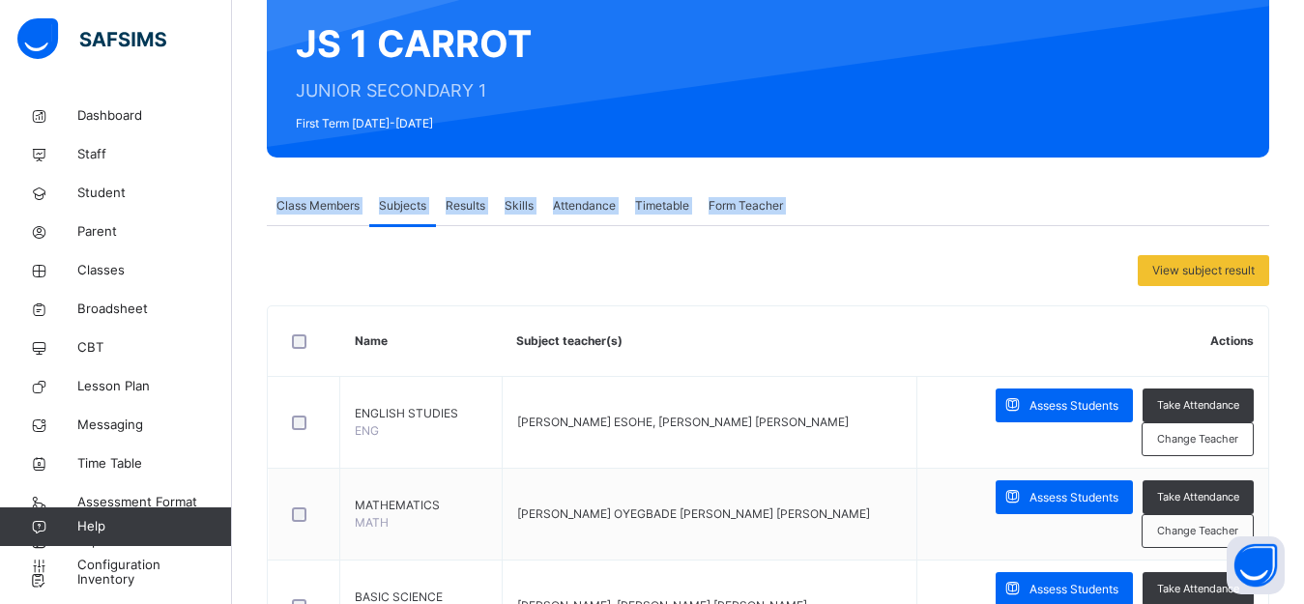
scroll to position [0, 0]
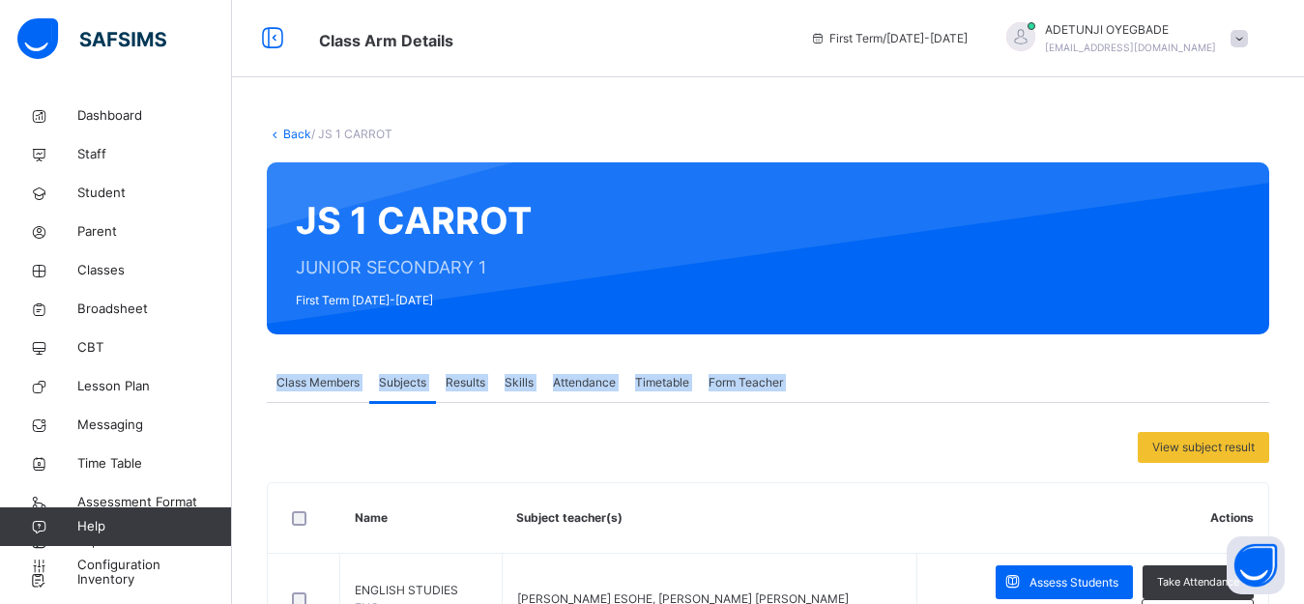
click at [285, 138] on link "Back" at bounding box center [297, 134] width 28 height 14
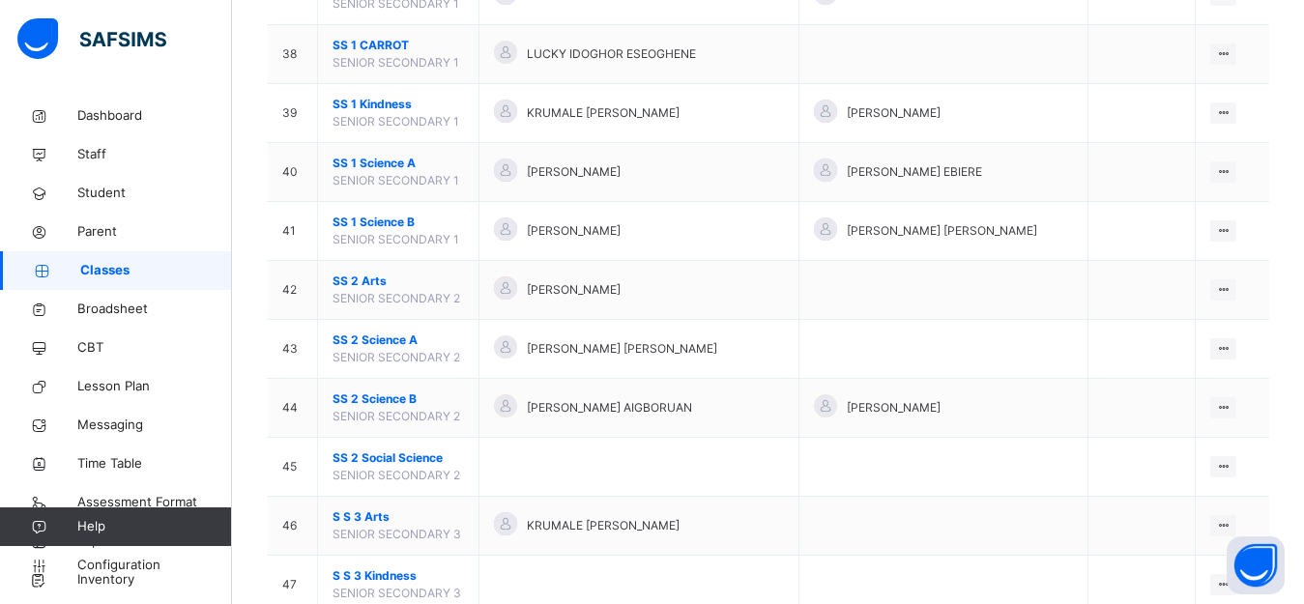
scroll to position [2403, 0]
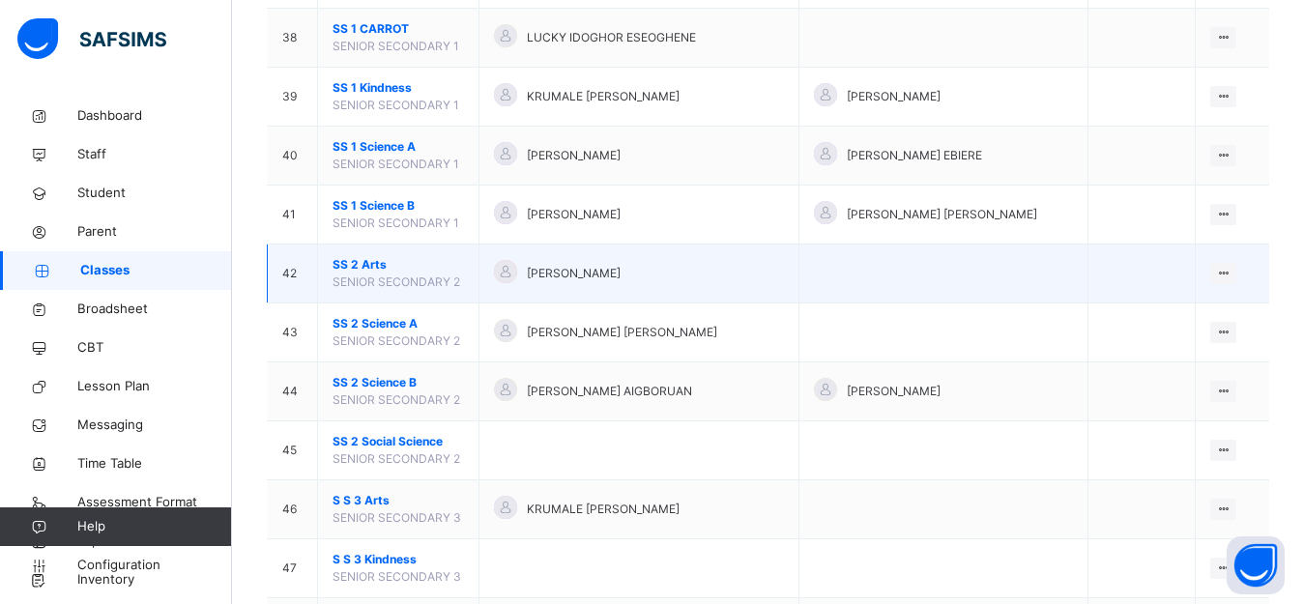
click at [479, 267] on td "SS 2 Arts SENIOR SECONDARY 2" at bounding box center [398, 274] width 161 height 59
click at [1202, 310] on div "View Class" at bounding box center [1172, 312] width 110 height 19
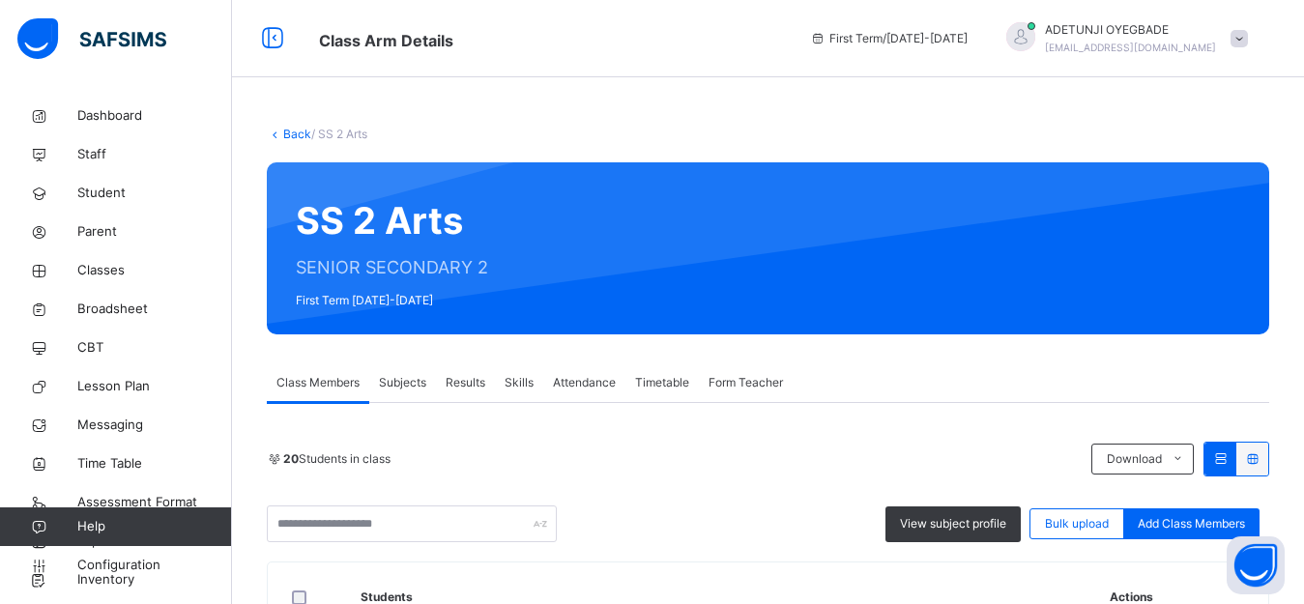
click at [423, 381] on span "Subjects" at bounding box center [402, 382] width 47 height 17
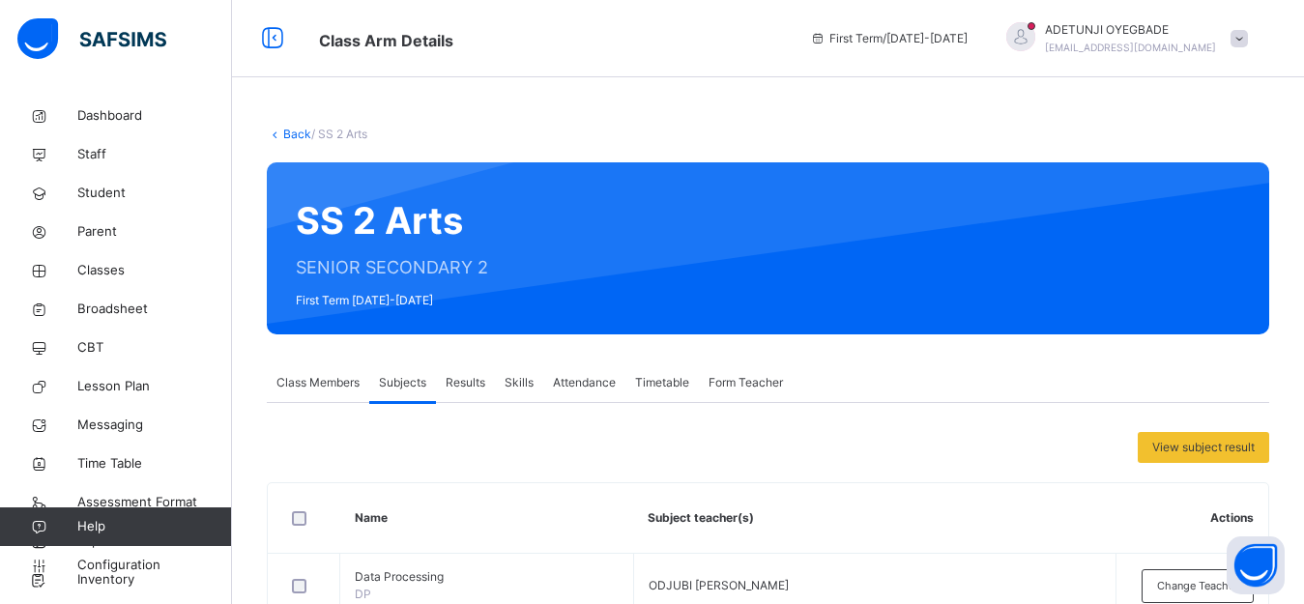
click at [272, 135] on icon at bounding box center [275, 134] width 16 height 14
click at [279, 134] on icon at bounding box center [275, 134] width 16 height 14
click at [295, 131] on link "Back" at bounding box center [297, 134] width 28 height 14
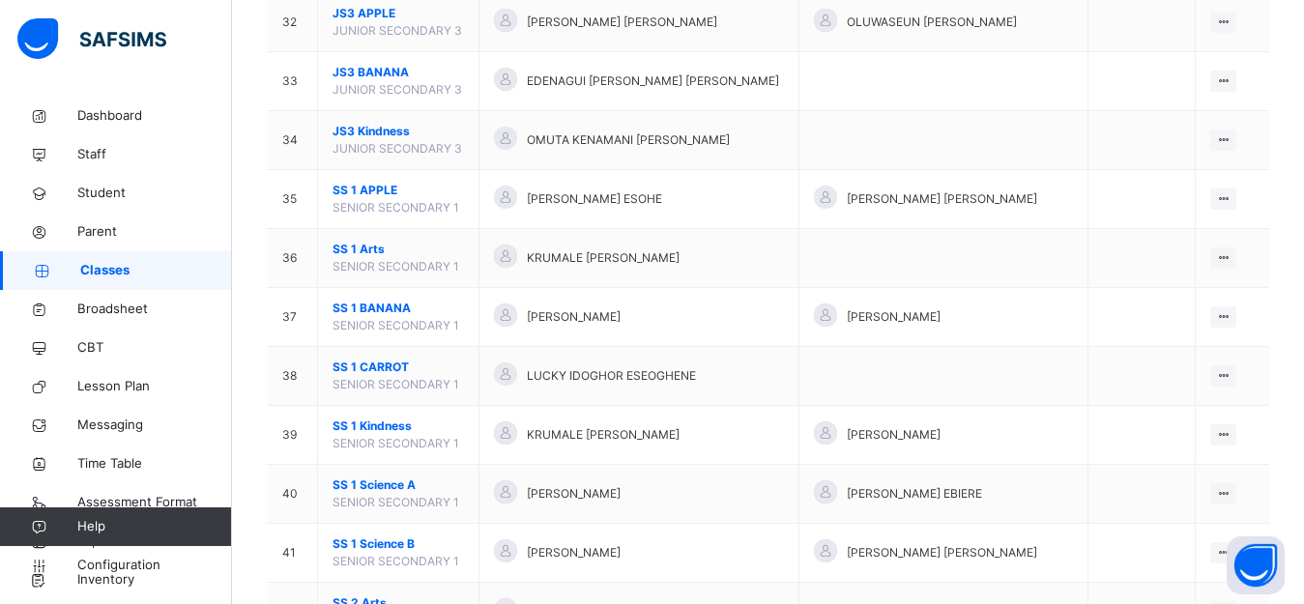
scroll to position [2134, 0]
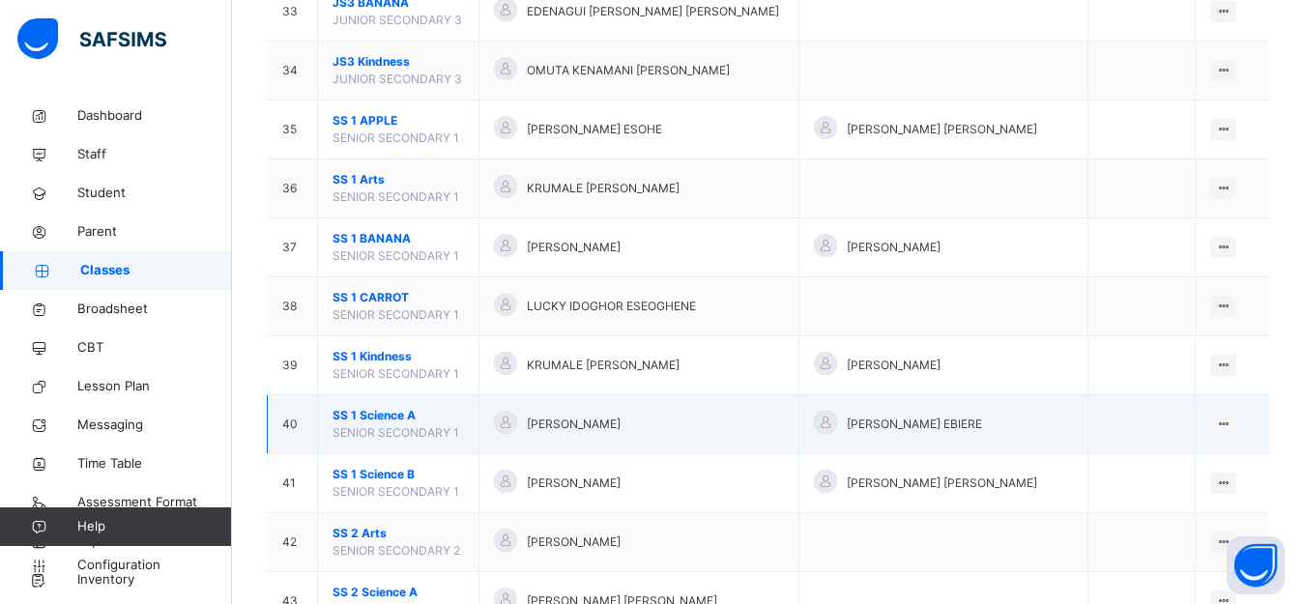
click at [350, 425] on span "SENIOR SECONDARY 1" at bounding box center [396, 432] width 127 height 14
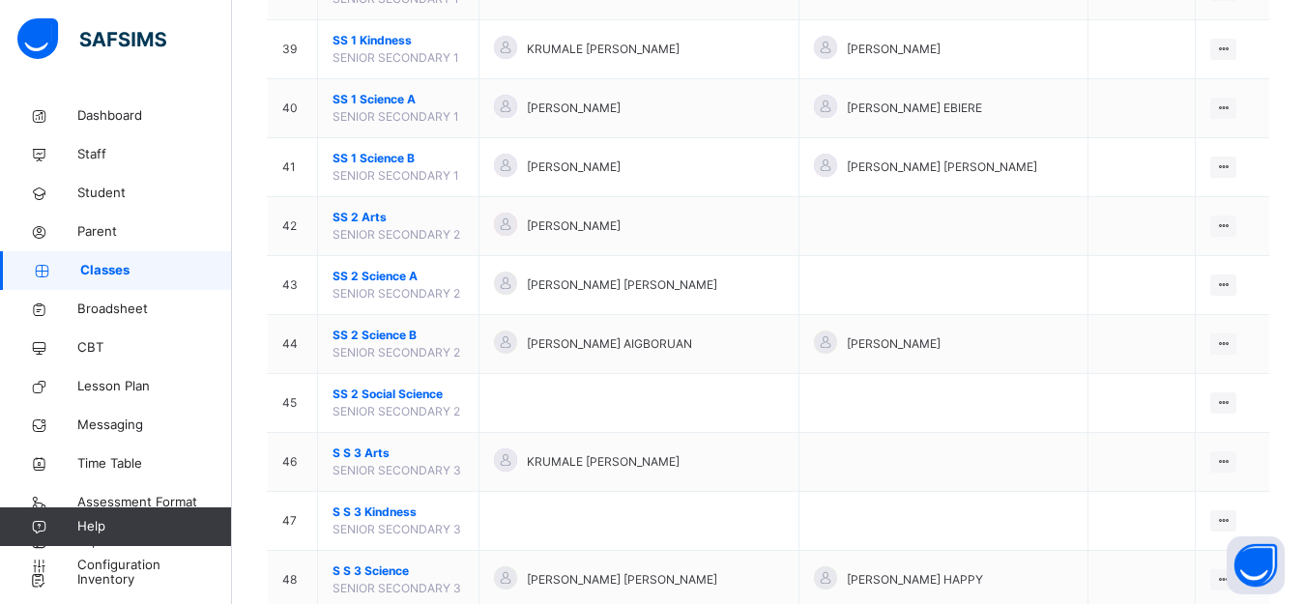
scroll to position [2467, 0]
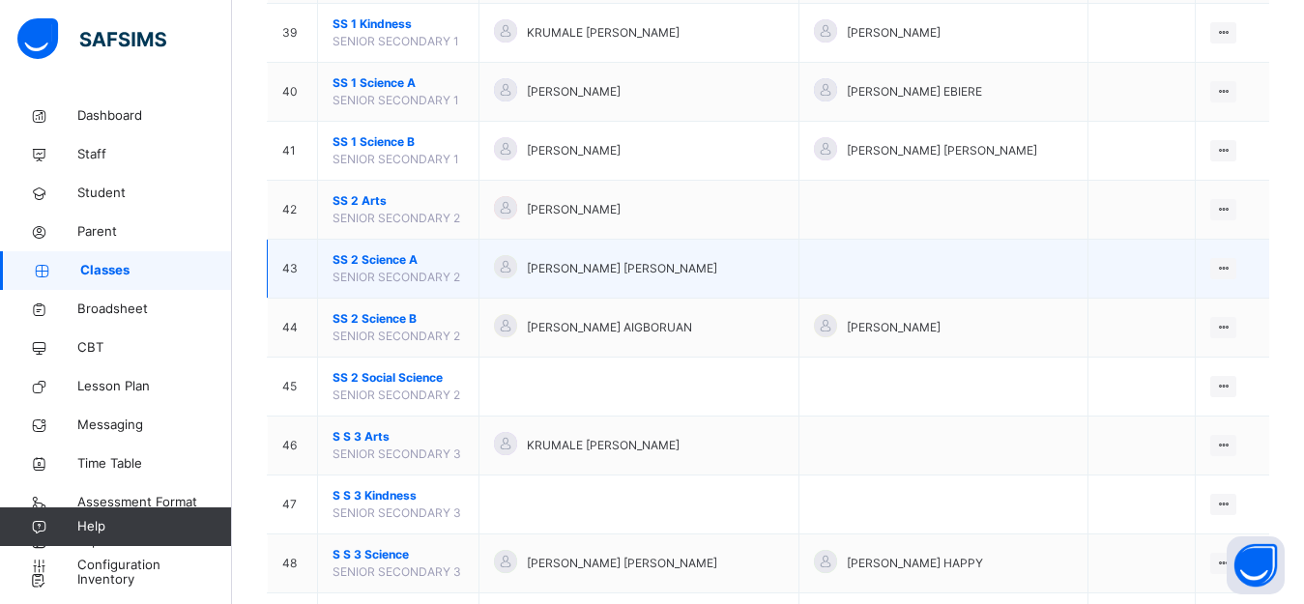
click at [536, 257] on div "[PERSON_NAME] [PERSON_NAME]" at bounding box center [639, 269] width 290 height 28
click at [1236, 289] on ul "View Class Assign form Teacher" at bounding box center [1158, 325] width 157 height 72
click at [1177, 308] on div "View Class" at bounding box center [1172, 307] width 110 height 19
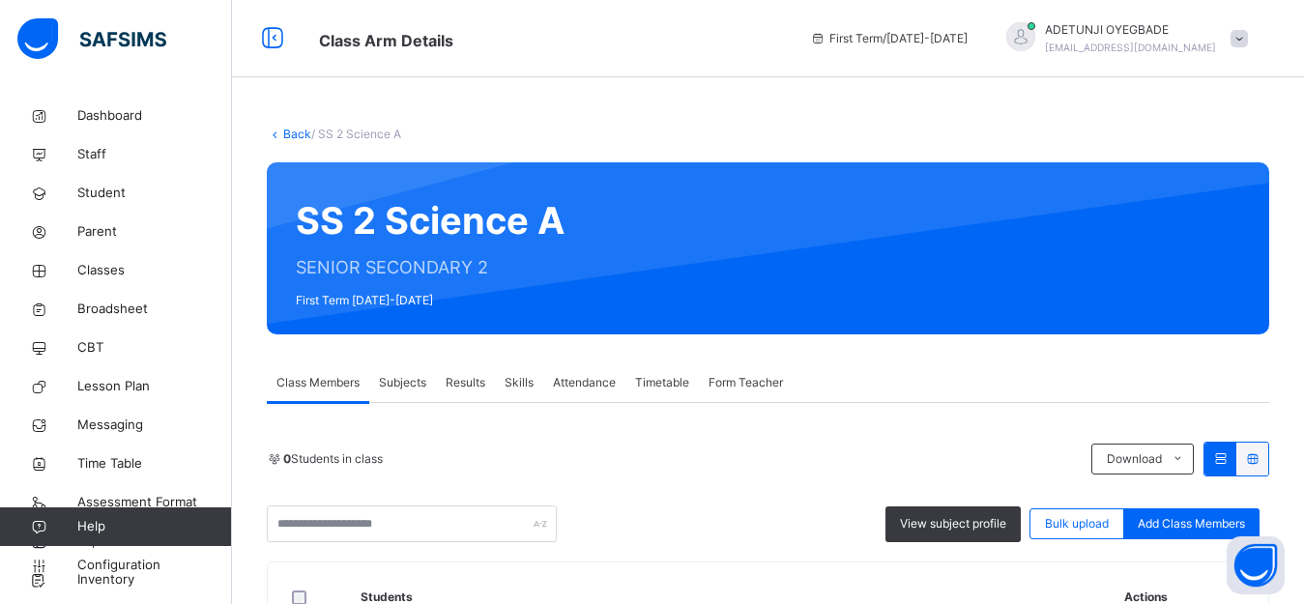
click at [398, 378] on span "Subjects" at bounding box center [402, 382] width 47 height 17
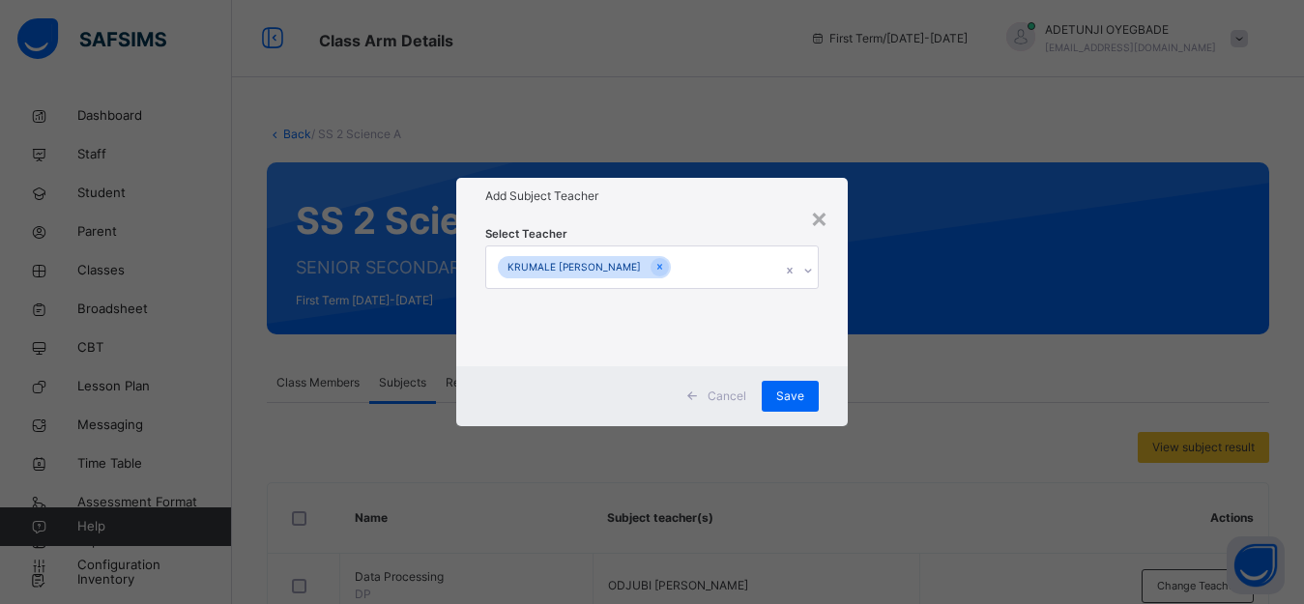
scroll to position [1259, 0]
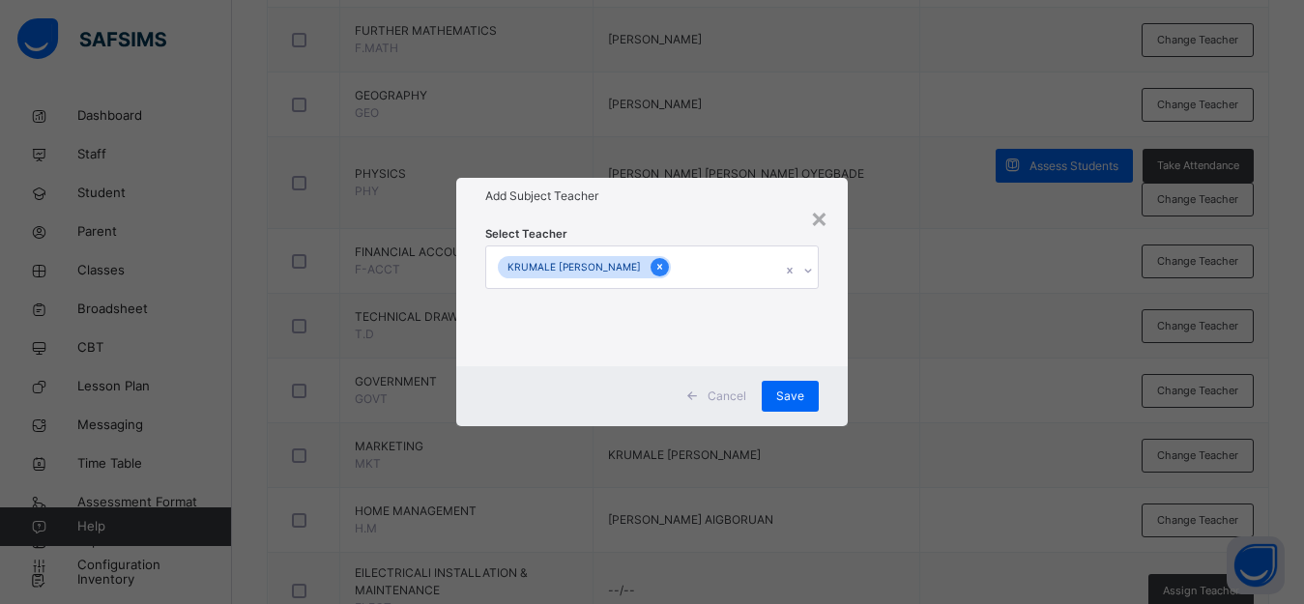
click at [657, 269] on icon at bounding box center [659, 267] width 11 height 14
click at [658, 268] on div "Select subject teacher's name" at bounding box center [579, 267] width 163 height 37
click at [800, 271] on icon at bounding box center [799, 271] width 7 height 4
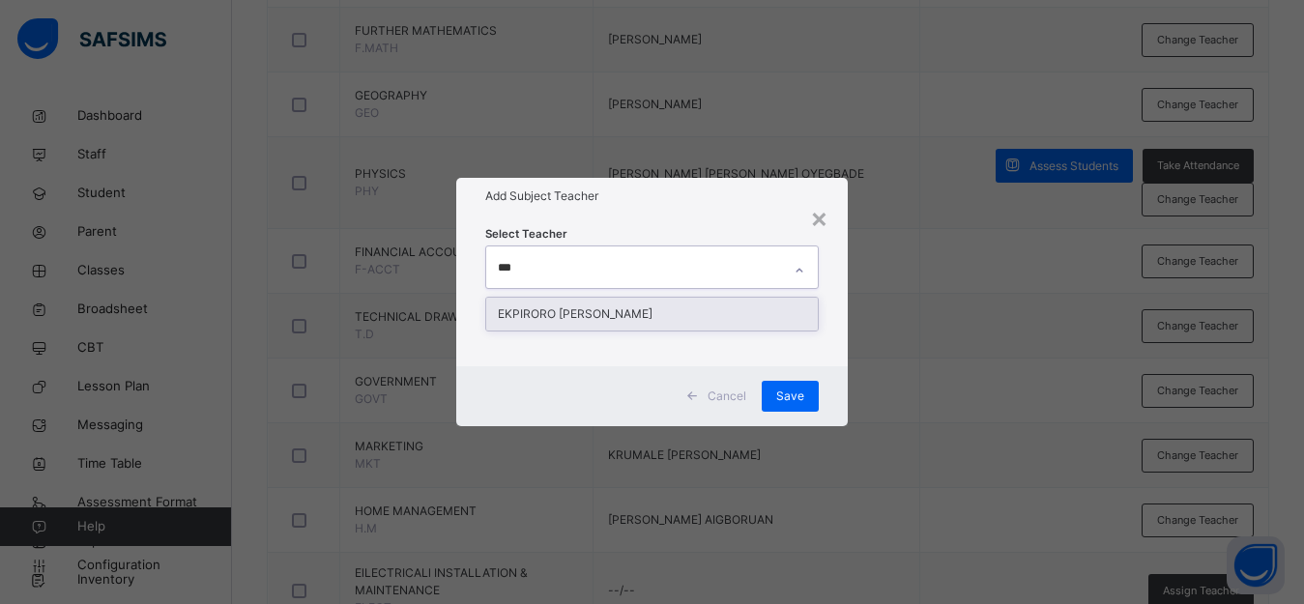
type input "****"
click at [727, 311] on div "EKPIRORO [PERSON_NAME]" at bounding box center [652, 314] width 332 height 33
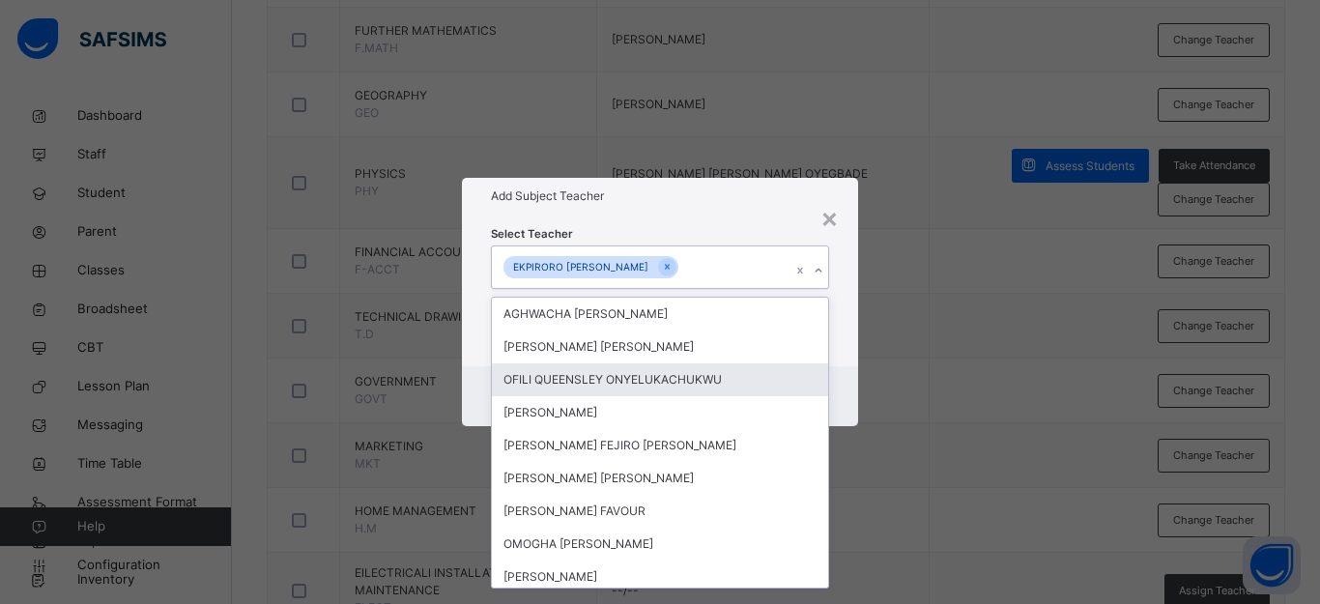
click at [941, 369] on div "× Add Subject Teacher Select Teacher option [PERSON_NAME] , selected. option OF…" at bounding box center [660, 302] width 1320 height 604
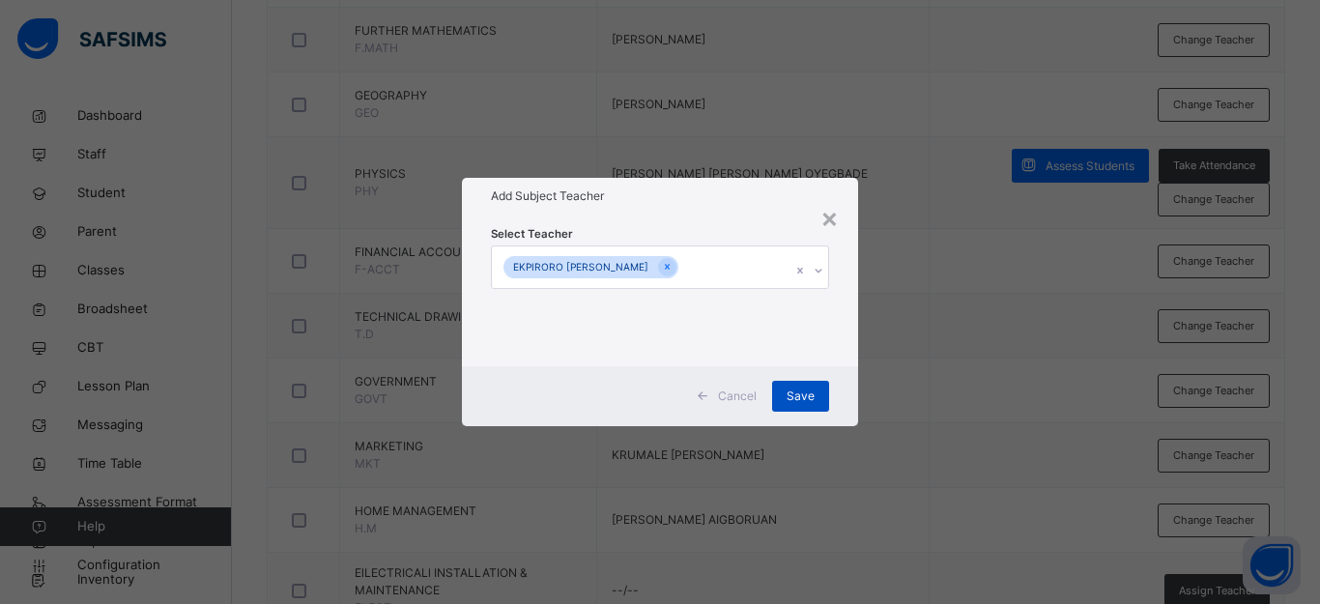
click at [782, 391] on div "Save" at bounding box center [800, 396] width 57 height 31
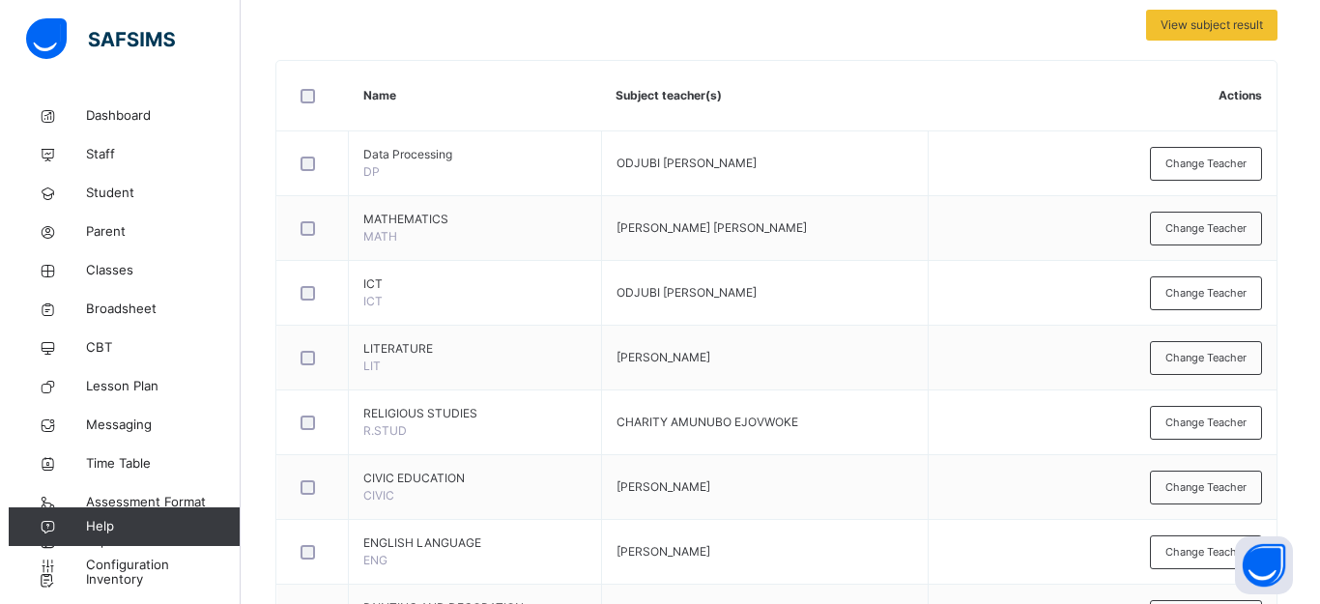
scroll to position [0, 0]
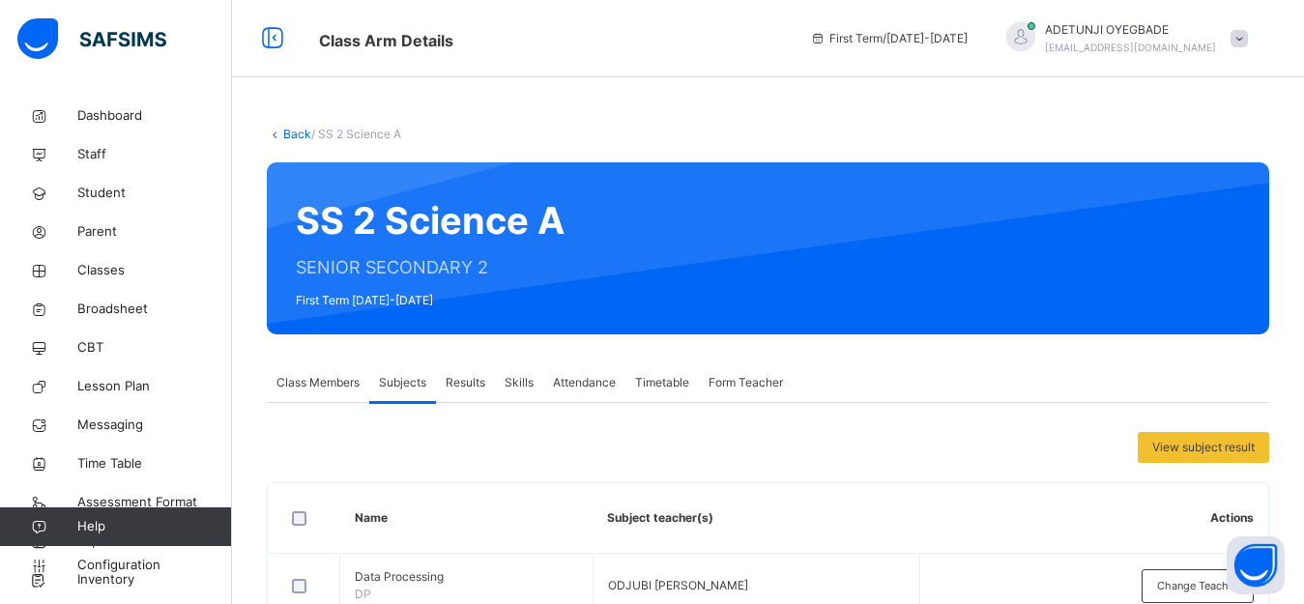
click at [302, 131] on link "Back" at bounding box center [297, 134] width 28 height 14
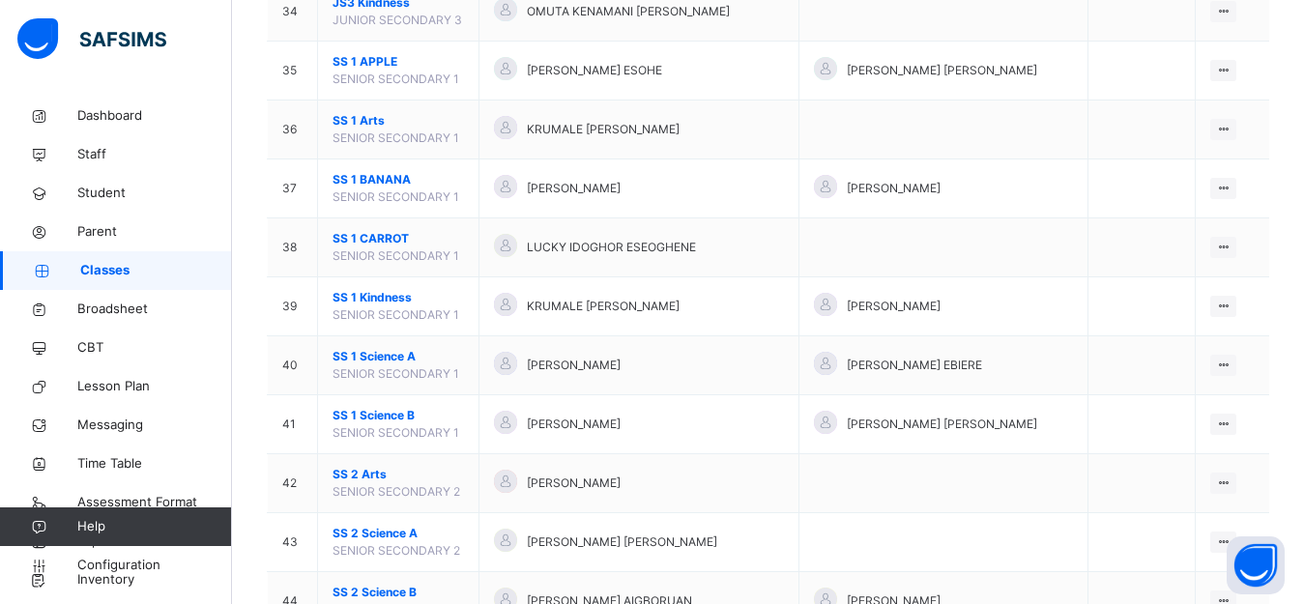
scroll to position [2563, 0]
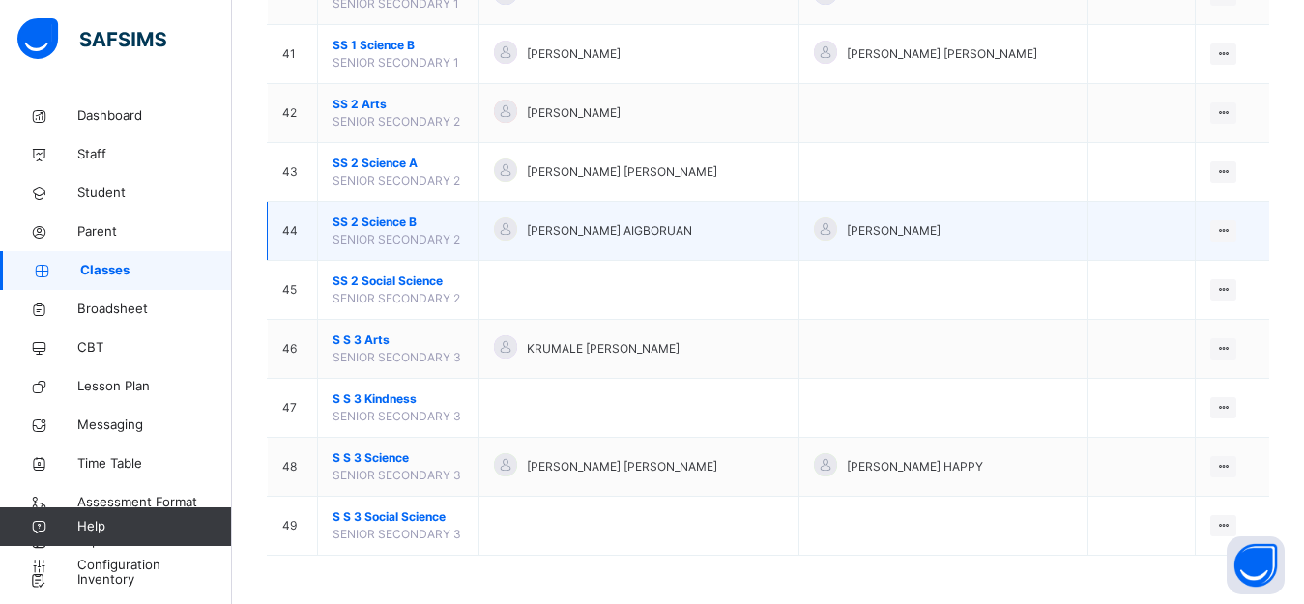
click at [441, 218] on span "SS 2 Science B" at bounding box center [398, 222] width 131 height 17
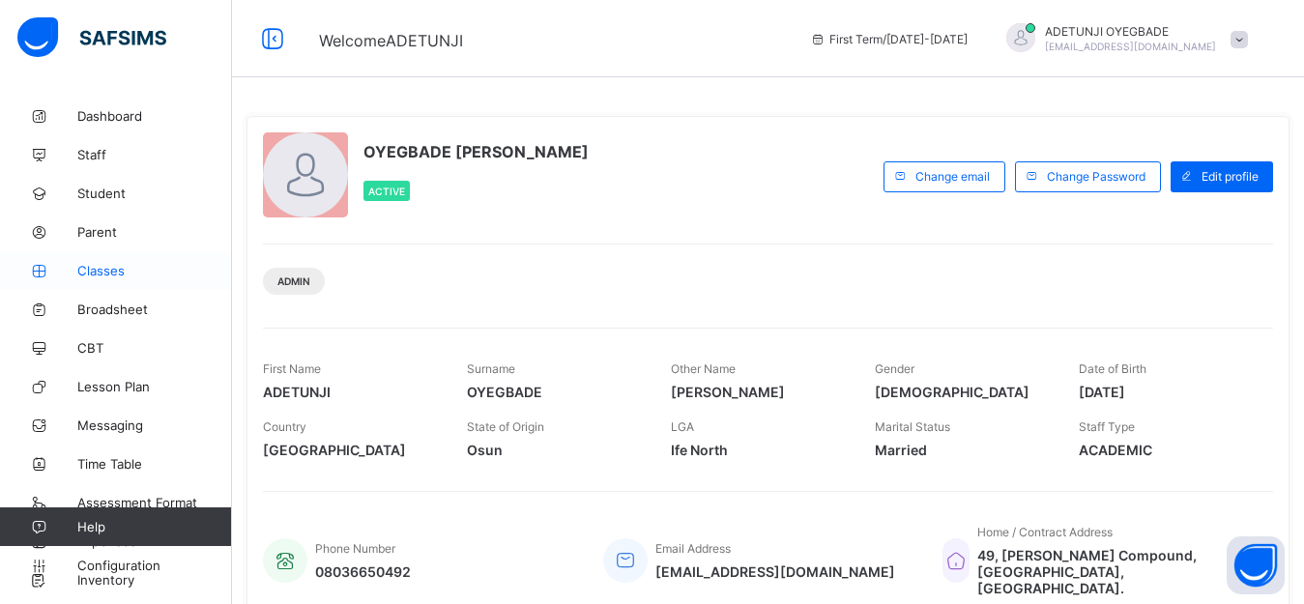
click at [105, 283] on link "Classes" at bounding box center [116, 270] width 232 height 39
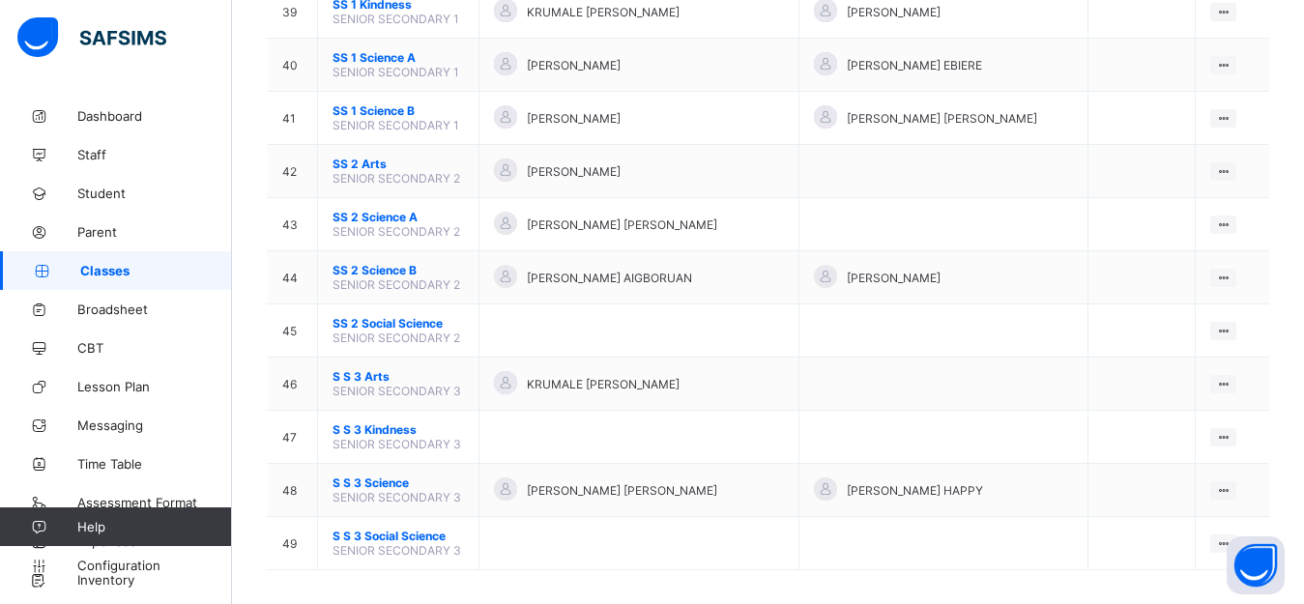
scroll to position [2276, 0]
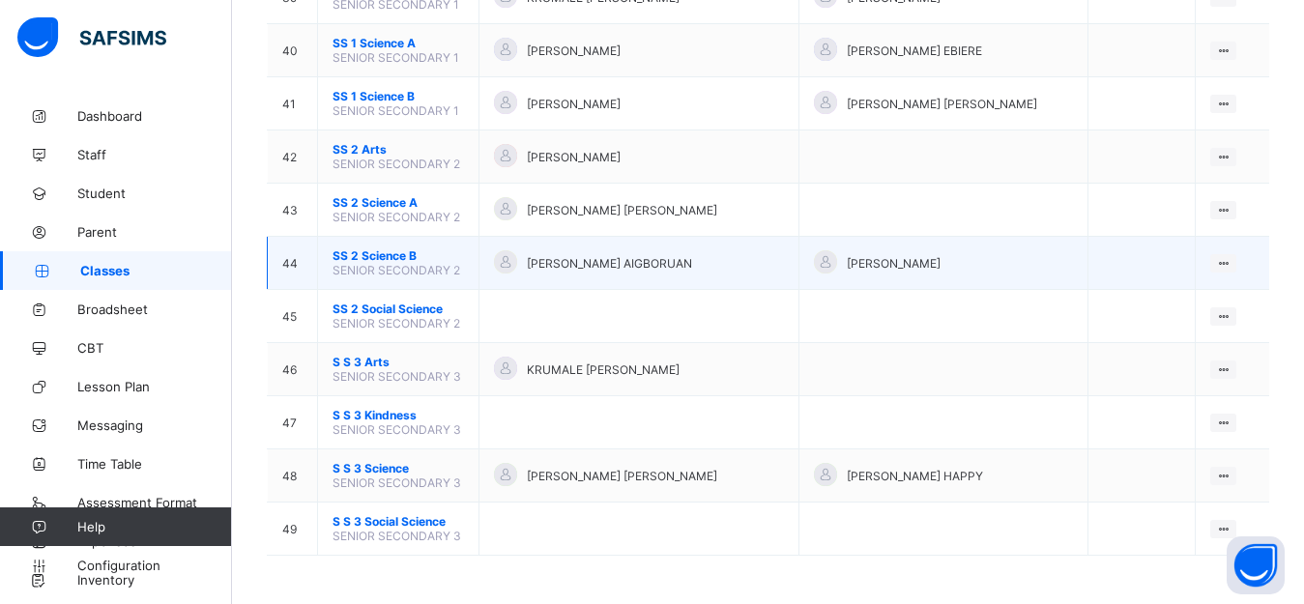
click at [561, 259] on span "[PERSON_NAME] AIGBORUAN" at bounding box center [609, 263] width 165 height 14
click at [1236, 282] on ul "View Class Assign form Teacher" at bounding box center [1158, 318] width 157 height 72
click at [1172, 304] on div "View Class" at bounding box center [1172, 300] width 110 height 19
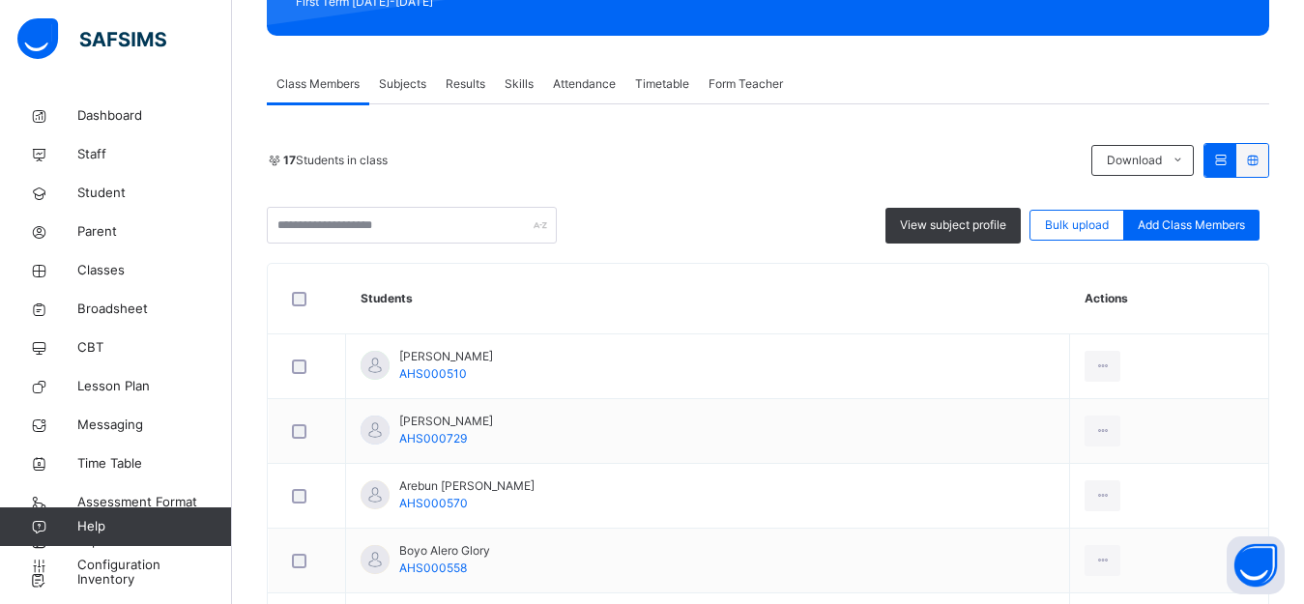
scroll to position [308, 0]
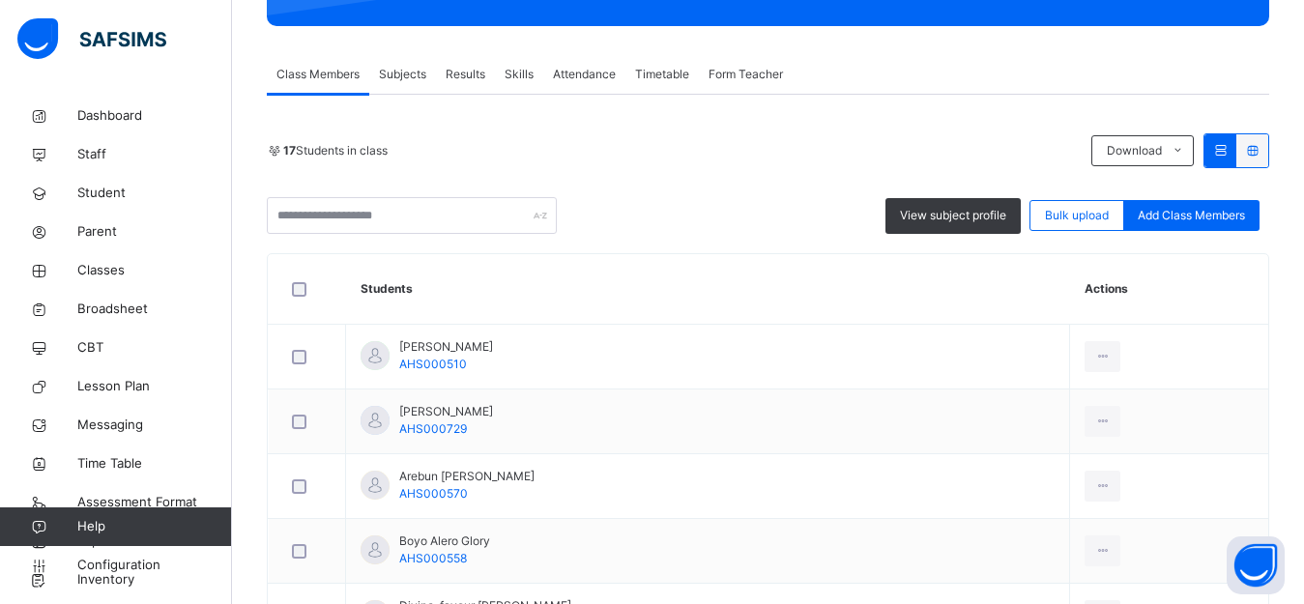
click at [385, 66] on span "Subjects" at bounding box center [402, 74] width 47 height 17
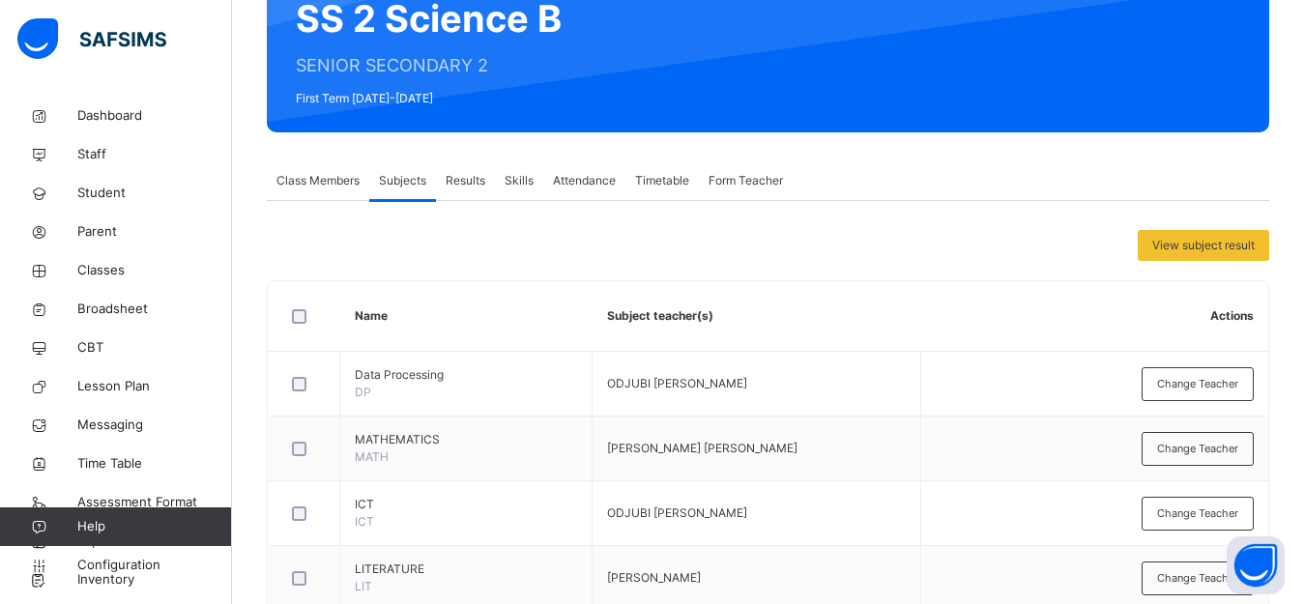
scroll to position [70, 0]
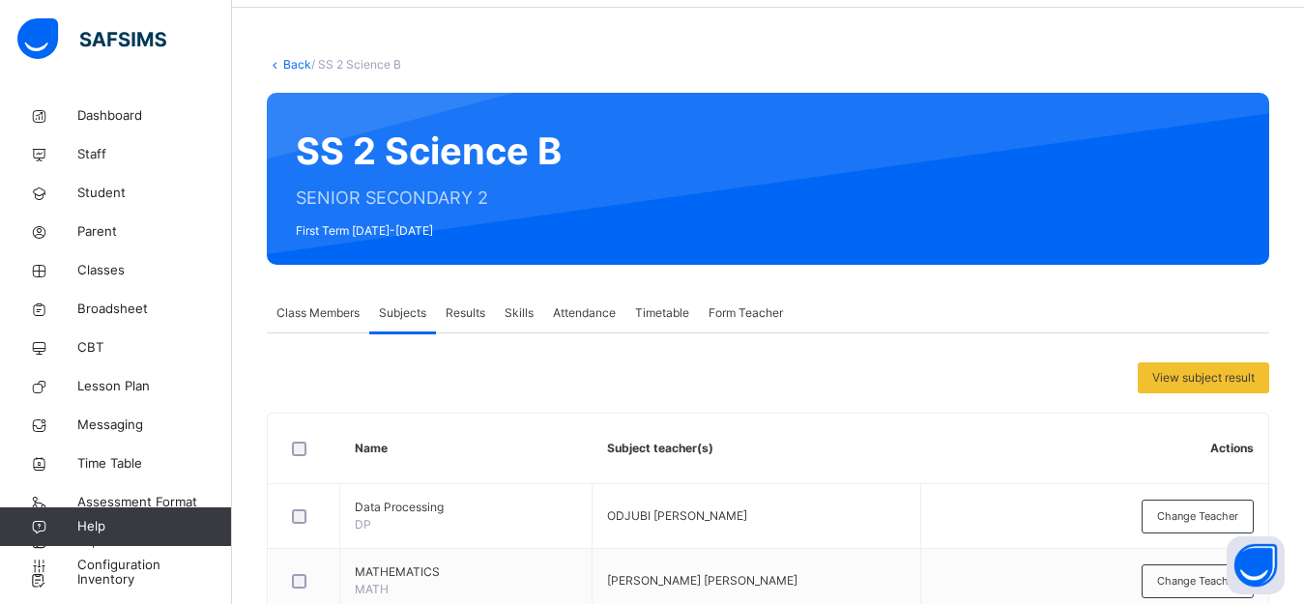
click at [294, 66] on link "Back" at bounding box center [297, 64] width 28 height 14
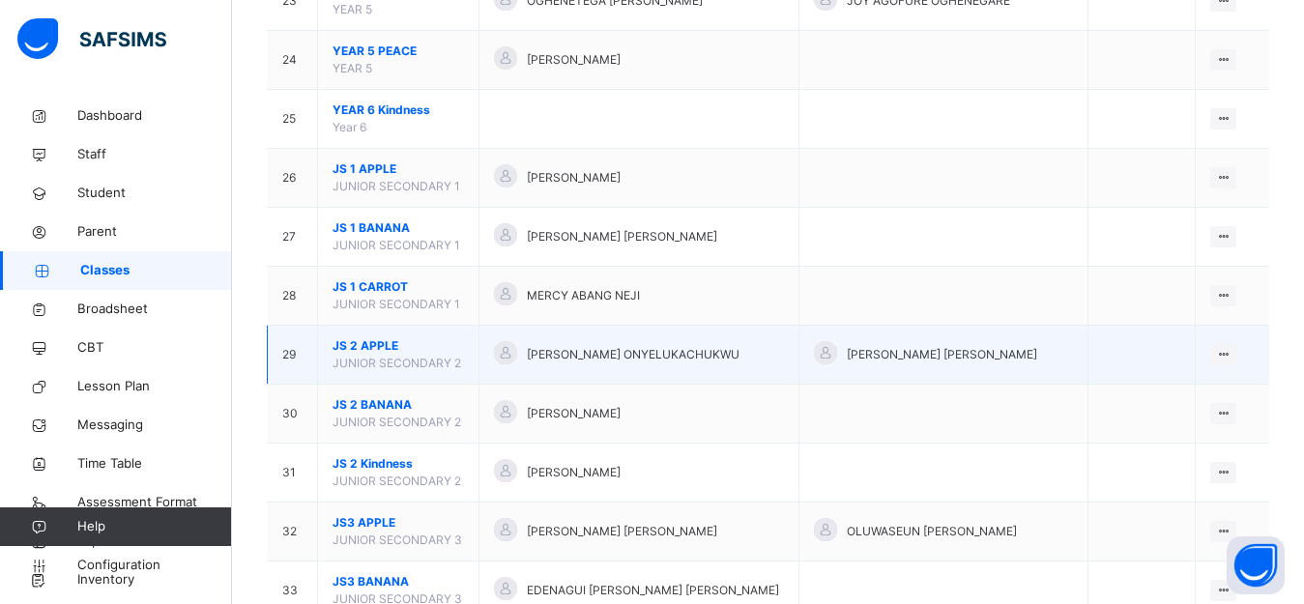
scroll to position [1561, 0]
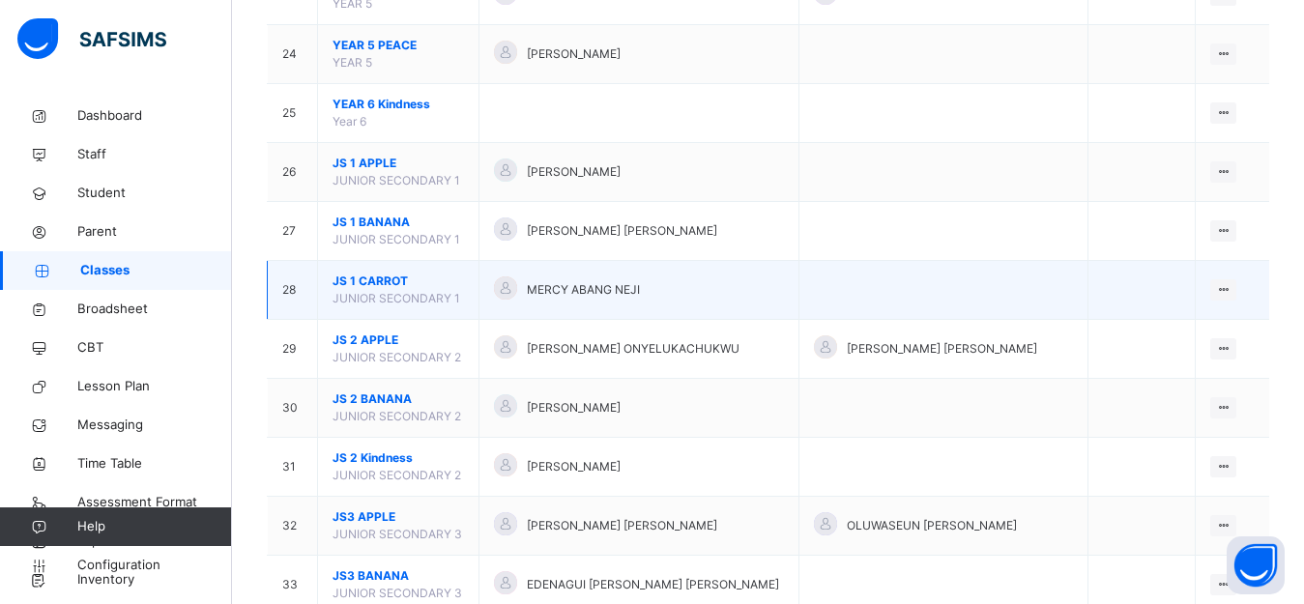
click at [634, 276] on div "MERCY ABANG NEJI" at bounding box center [639, 290] width 290 height 28
click at [1231, 284] on icon at bounding box center [1223, 289] width 16 height 14
click at [1171, 333] on div "View Class" at bounding box center [1172, 328] width 110 height 19
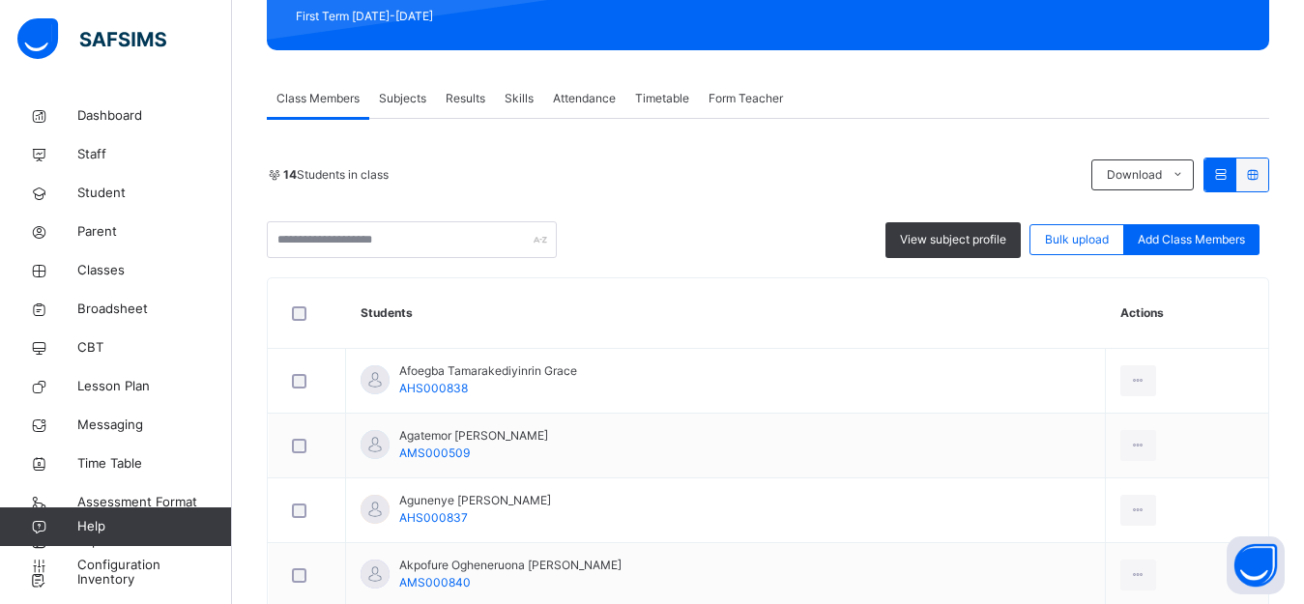
scroll to position [253, 0]
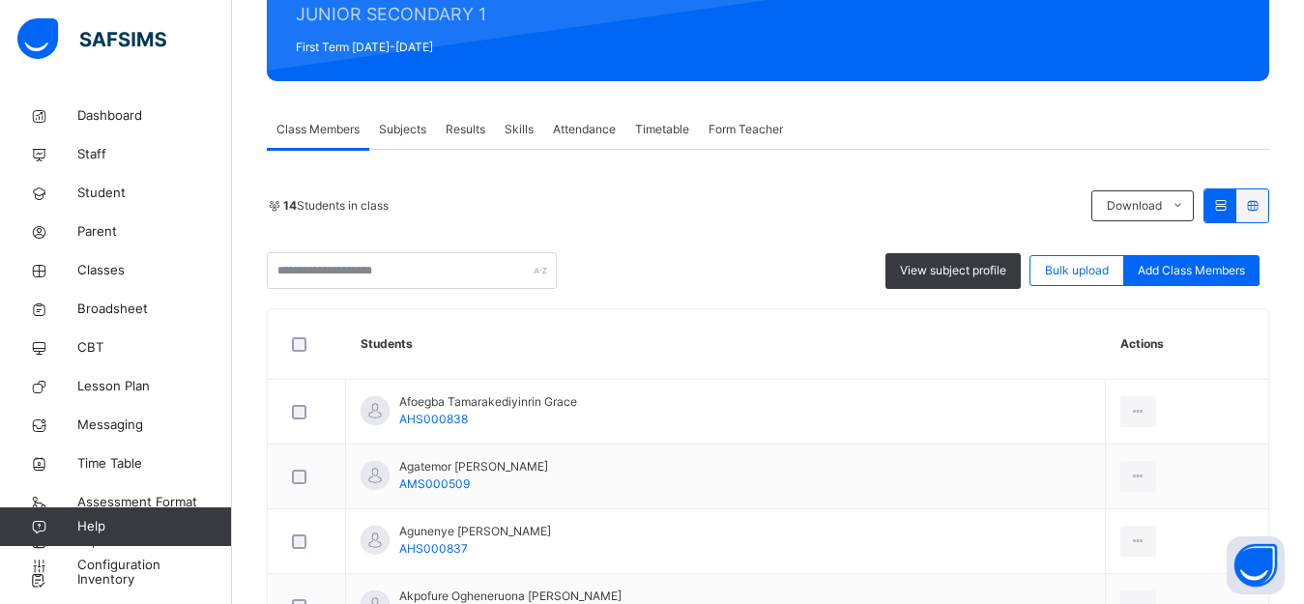
click at [404, 138] on div "Subjects" at bounding box center [402, 129] width 67 height 39
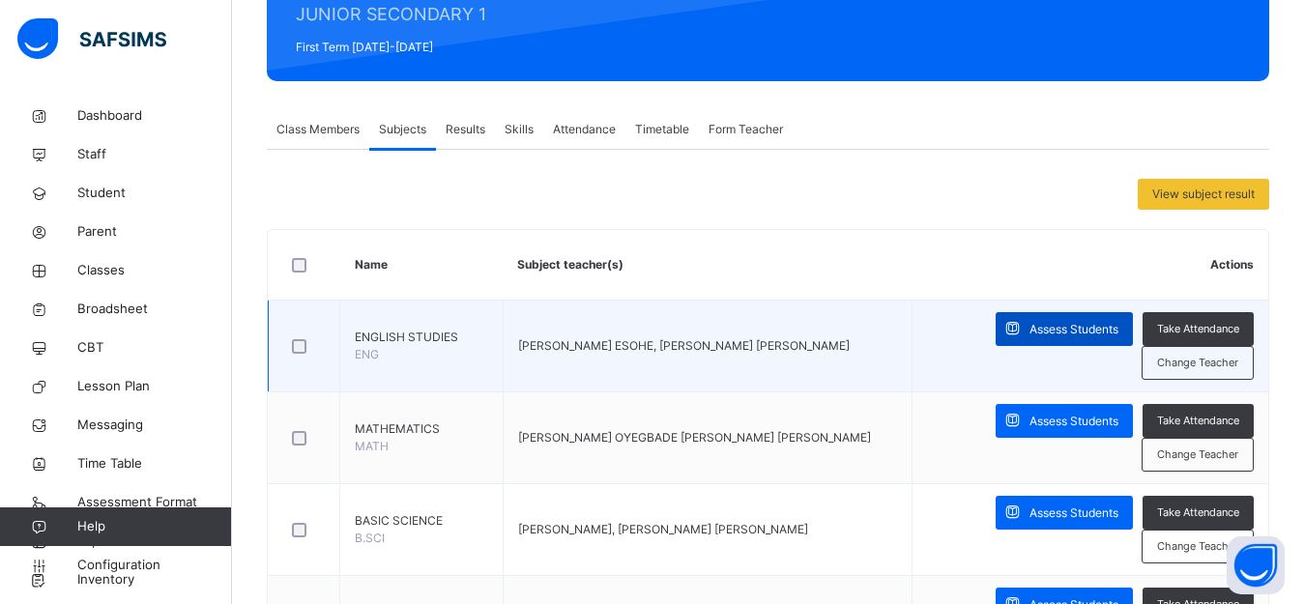
click at [1098, 335] on span "Assess Students" at bounding box center [1073, 329] width 89 height 17
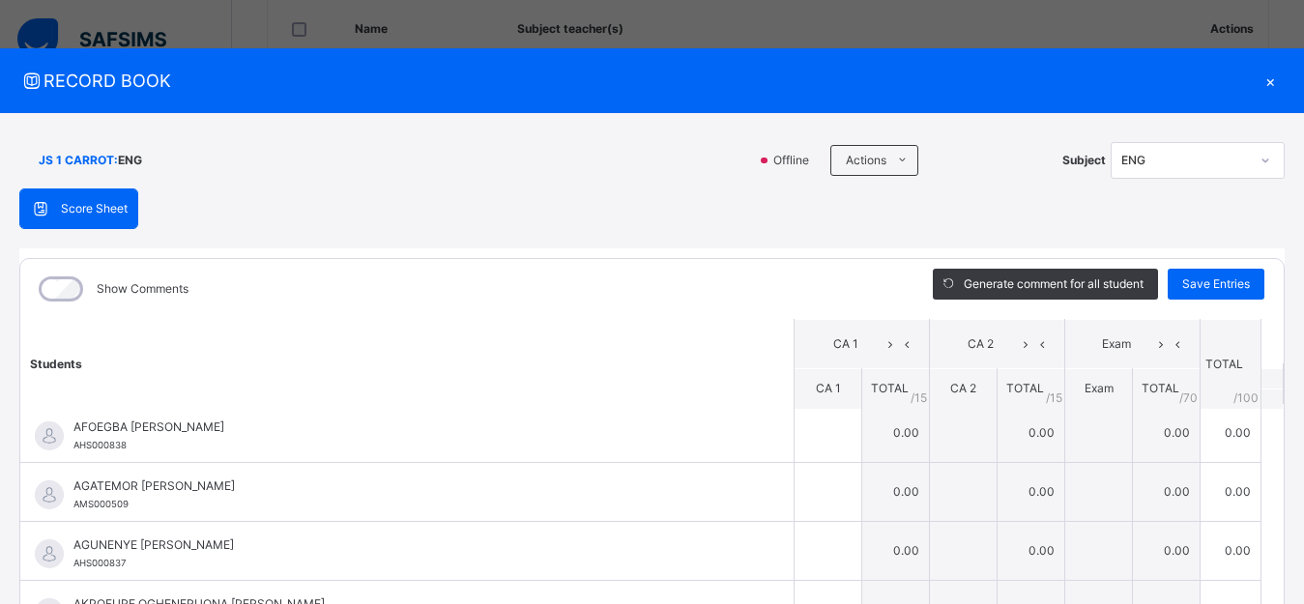
scroll to position [0, 0]
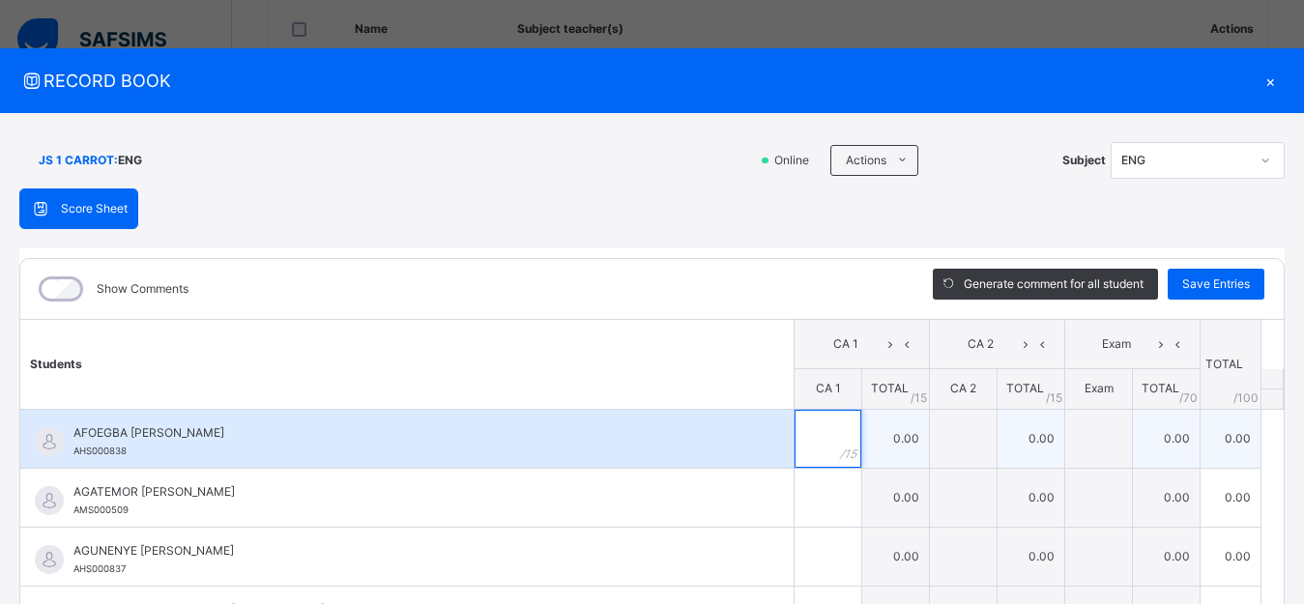
drag, startPoint x: 792, startPoint y: 420, endPoint x: 801, endPoint y: 441, distance: 22.5
click at [795, 427] on input "text" at bounding box center [828, 439] width 67 height 58
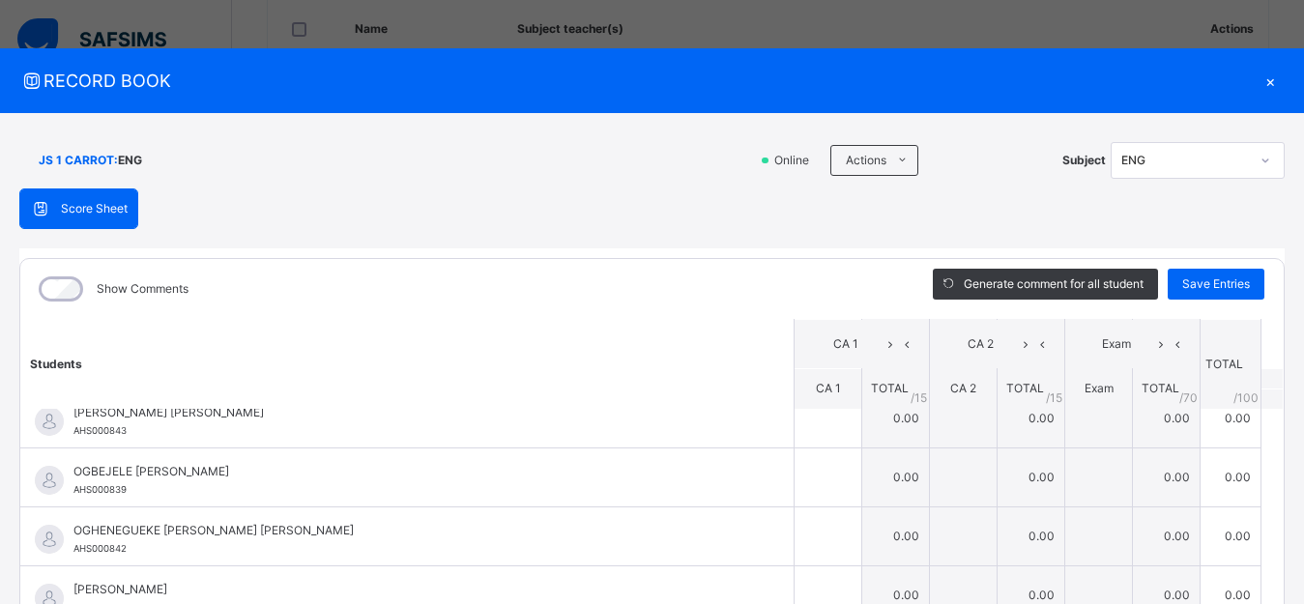
scroll to position [10, 0]
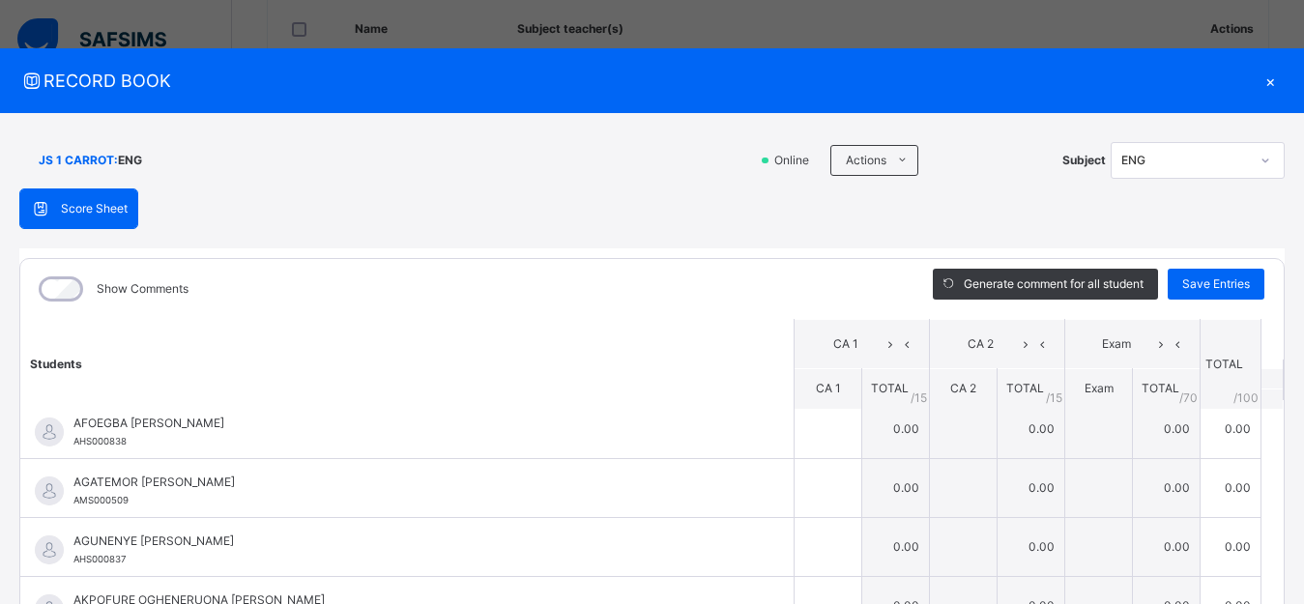
click at [1259, 76] on div "×" at bounding box center [1270, 81] width 29 height 26
click at [1254, 76] on div "Take Attendance" at bounding box center [1198, 93] width 111 height 34
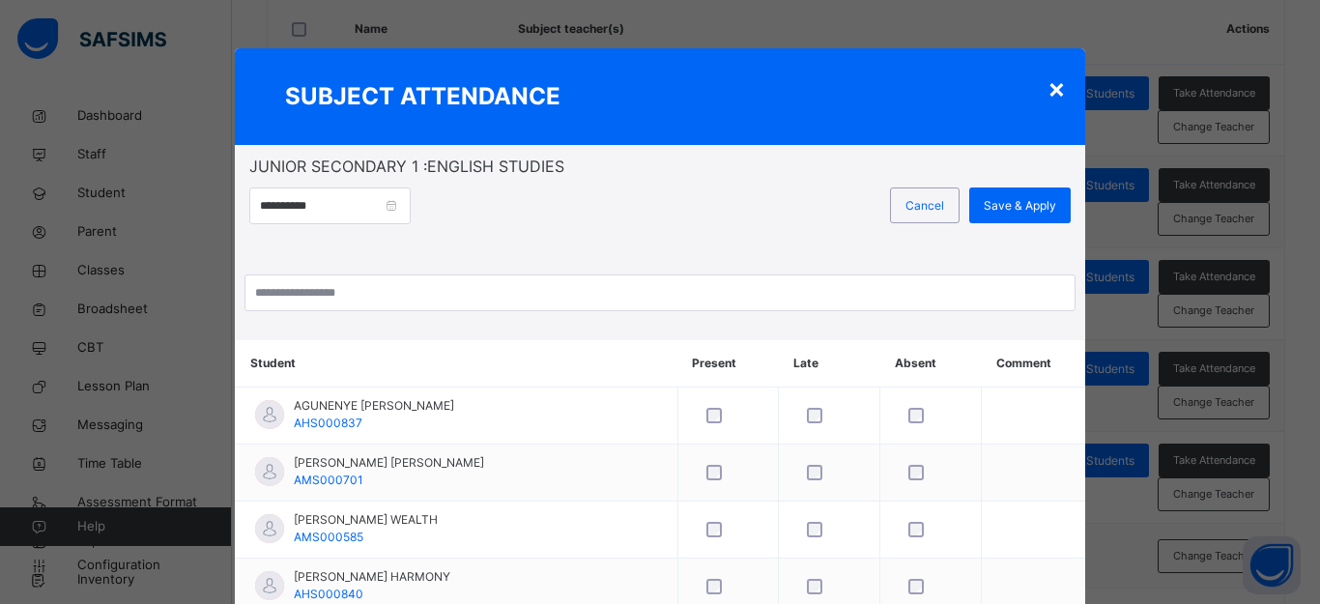
click at [1054, 120] on div "SUBJECT ATTENDANCE" at bounding box center [660, 96] width 851 height 97
click at [1050, 98] on div "×" at bounding box center [1057, 88] width 18 height 41
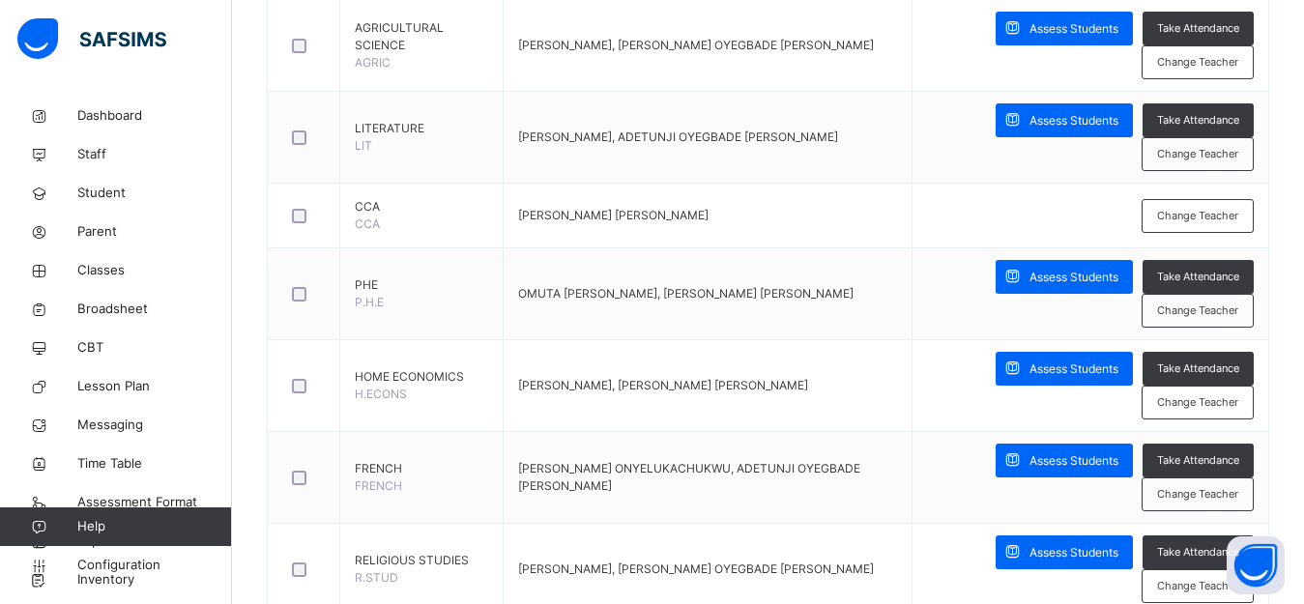
scroll to position [1237, 0]
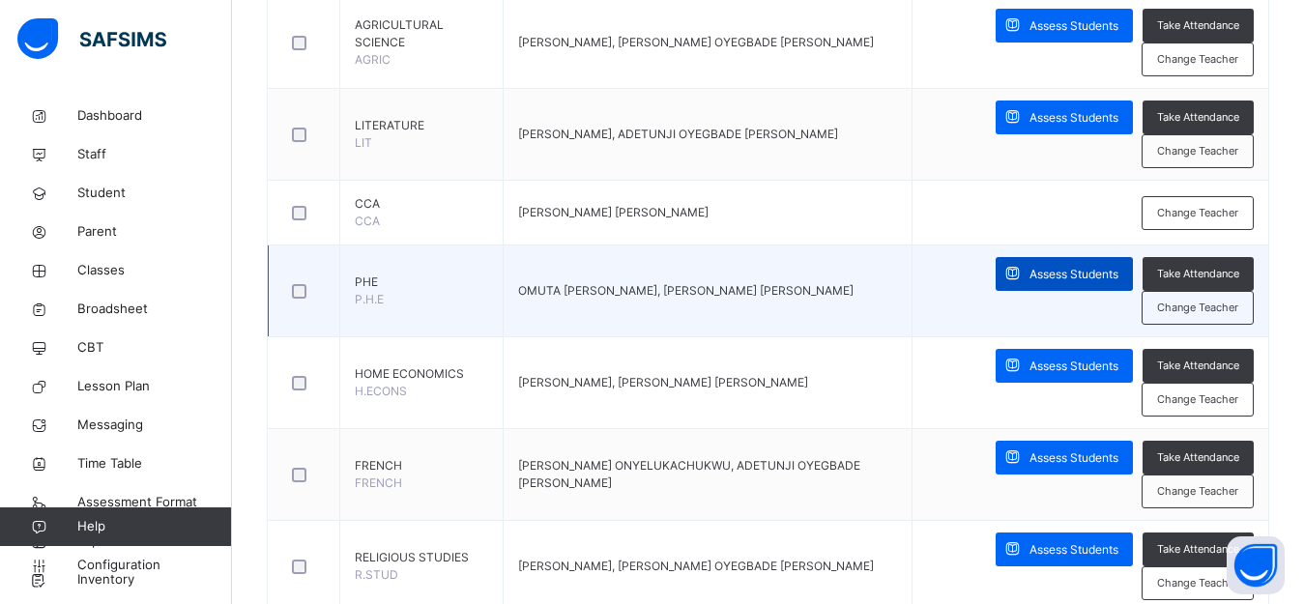
click at [1058, 275] on span "Assess Students" at bounding box center [1073, 274] width 89 height 17
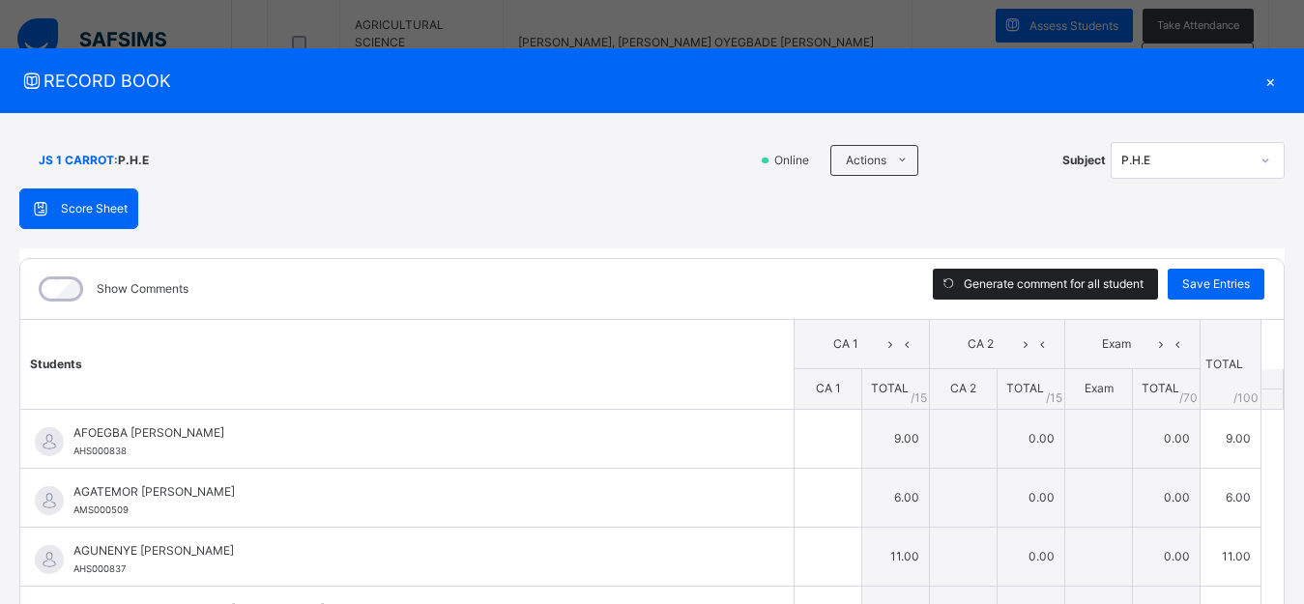
type input "*"
type input "**"
type input "*"
type input "**"
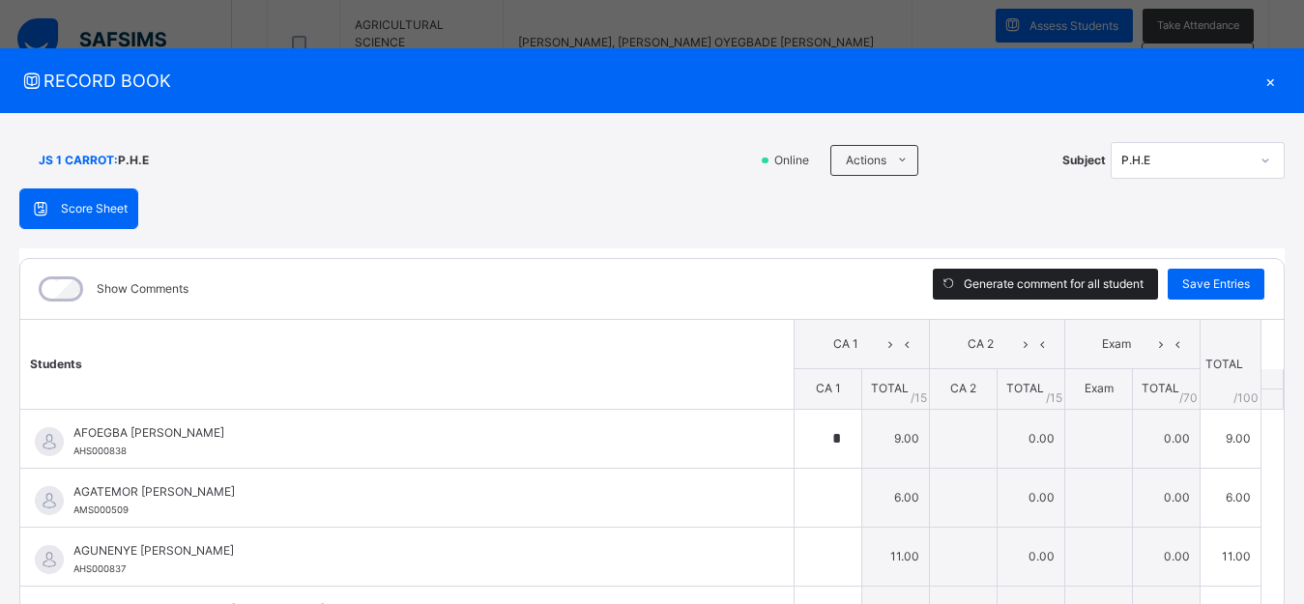
type input "**"
type input "*"
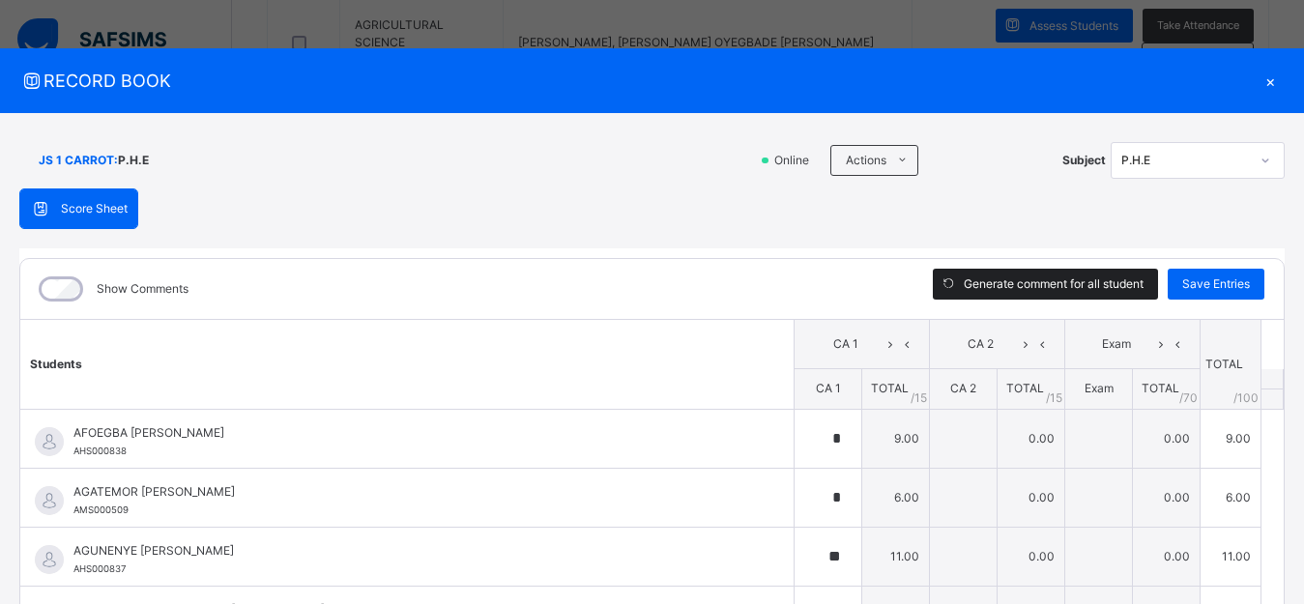
type input "*"
type input "**"
type input "*"
type input "**"
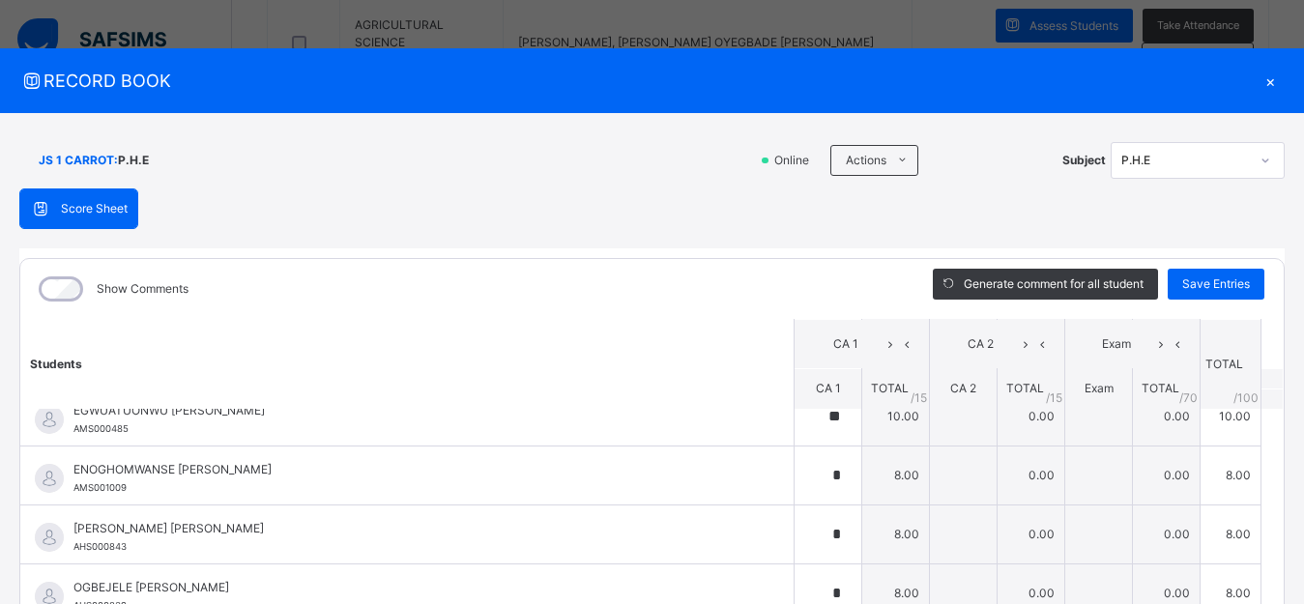
scroll to position [150, 0]
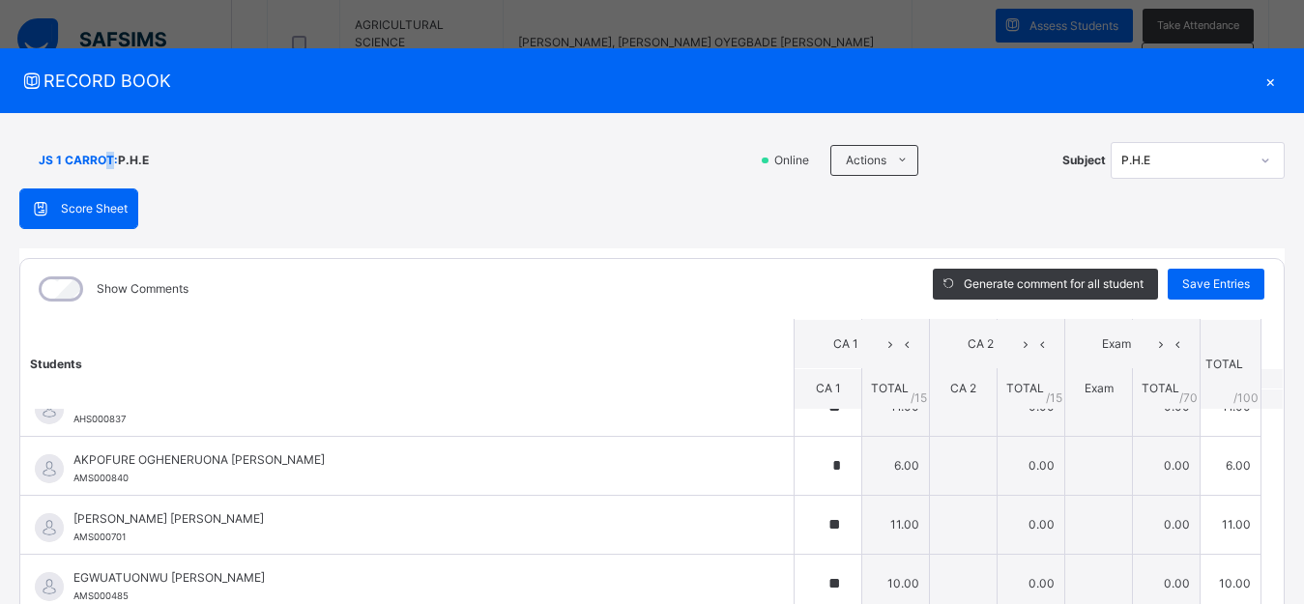
drag, startPoint x: 102, startPoint y: 165, endPoint x: 115, endPoint y: 164, distance: 12.6
click at [114, 164] on span "JS 1 CARROT :" at bounding box center [78, 160] width 79 height 17
click at [115, 164] on span "JS 1 CARROT :" at bounding box center [78, 160] width 79 height 17
drag, startPoint x: 186, startPoint y: 171, endPoint x: 200, endPoint y: 166, distance: 15.3
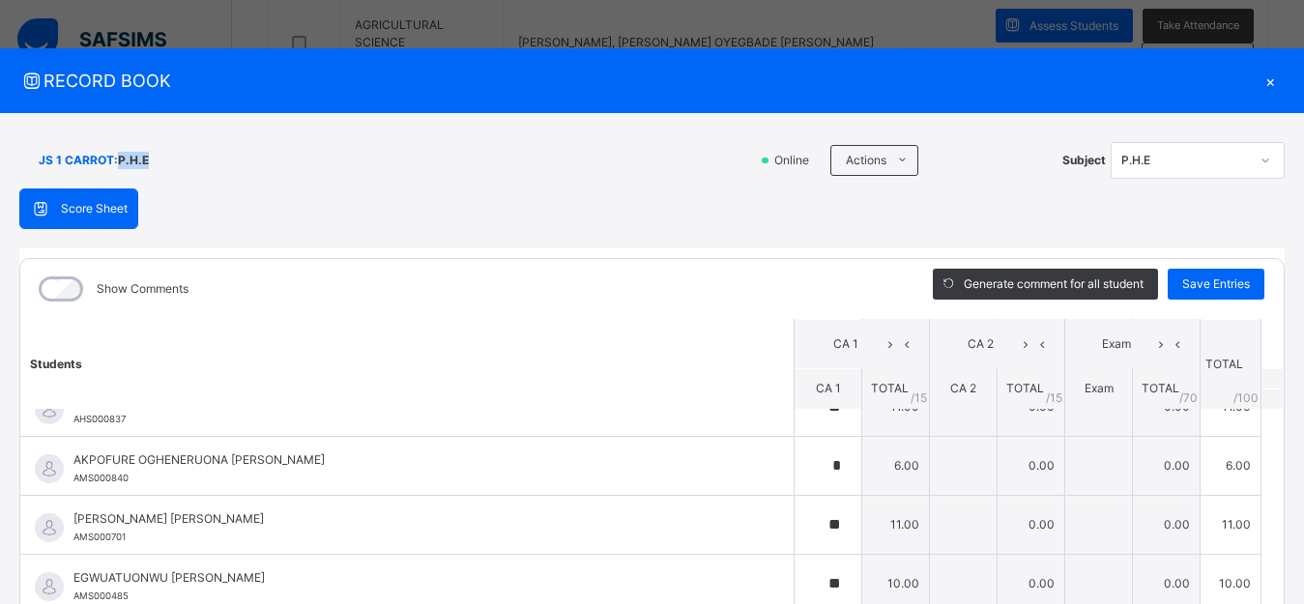
click at [199, 166] on div "JS 1 CARROT : P.H.E" at bounding box center [383, 160] width 728 height 37
click at [298, 155] on div "JS 1 CARROT : P.H.E" at bounding box center [383, 160] width 728 height 37
click at [1260, 82] on div "×" at bounding box center [1270, 81] width 29 height 26
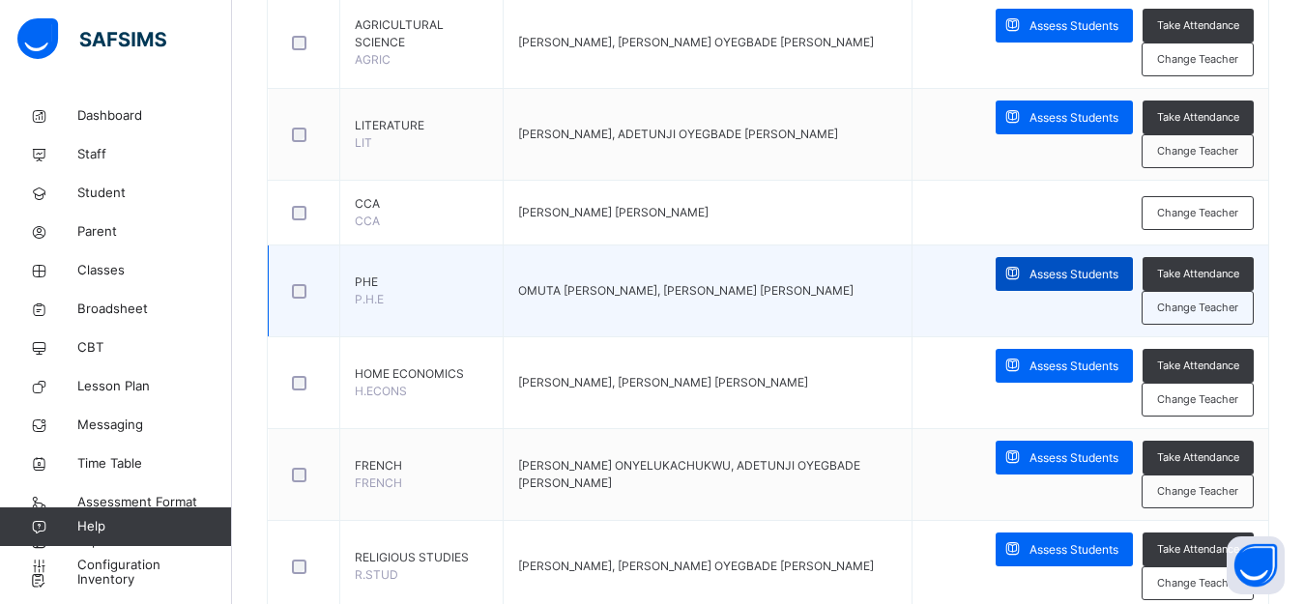
click at [1055, 271] on span "Assess Students" at bounding box center [1073, 274] width 89 height 17
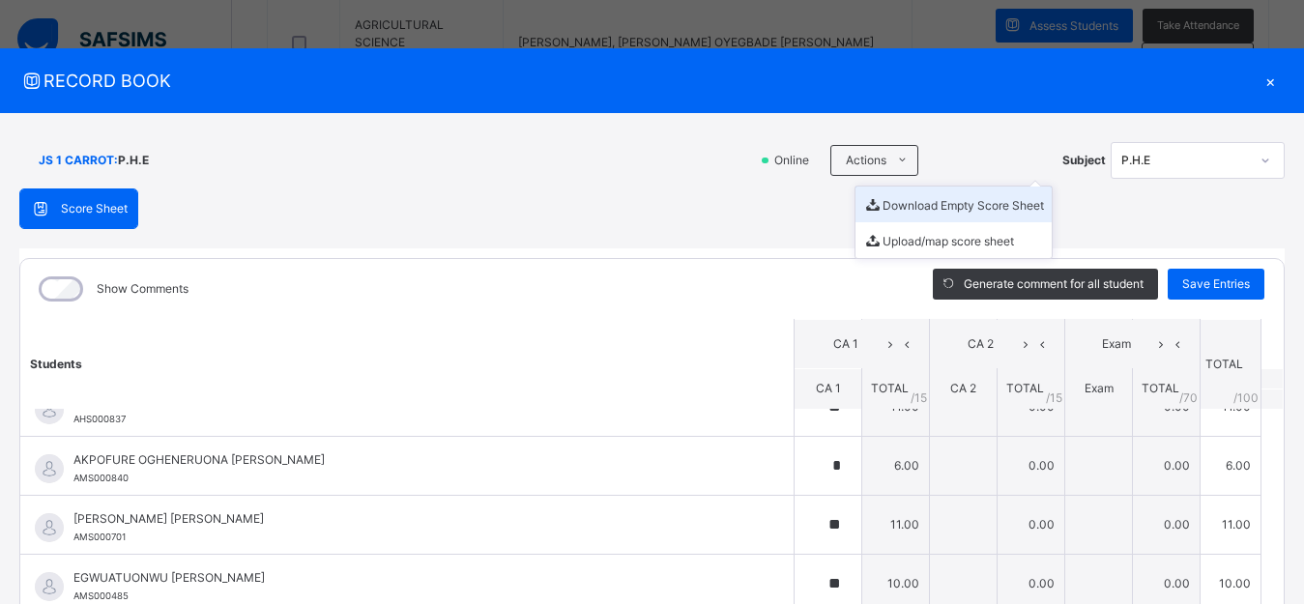
click at [886, 208] on li "Download Empty Score Sheet" at bounding box center [953, 205] width 196 height 36
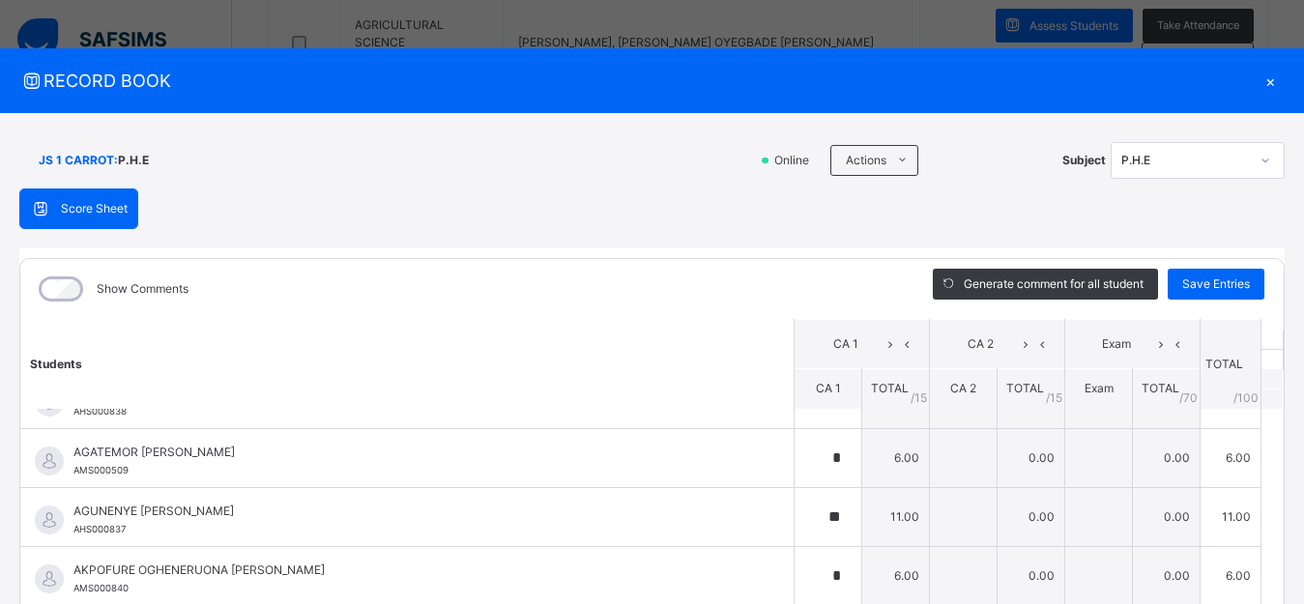
scroll to position [0, 0]
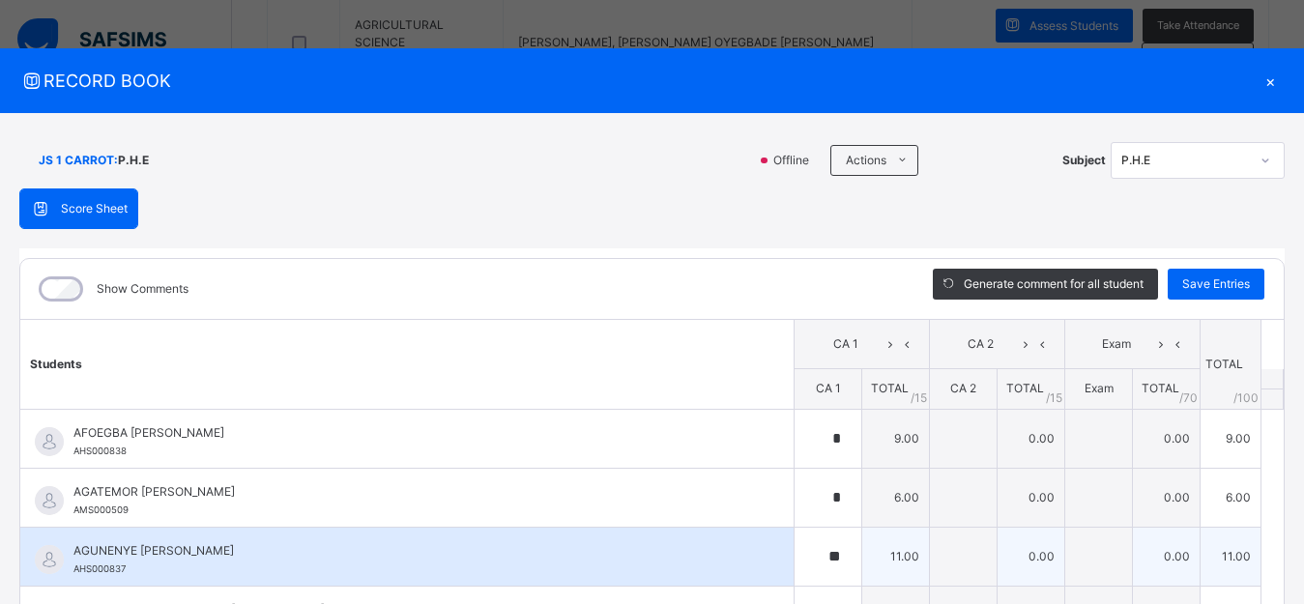
click at [374, 558] on span "AGUNENYE [PERSON_NAME]" at bounding box center [411, 550] width 677 height 17
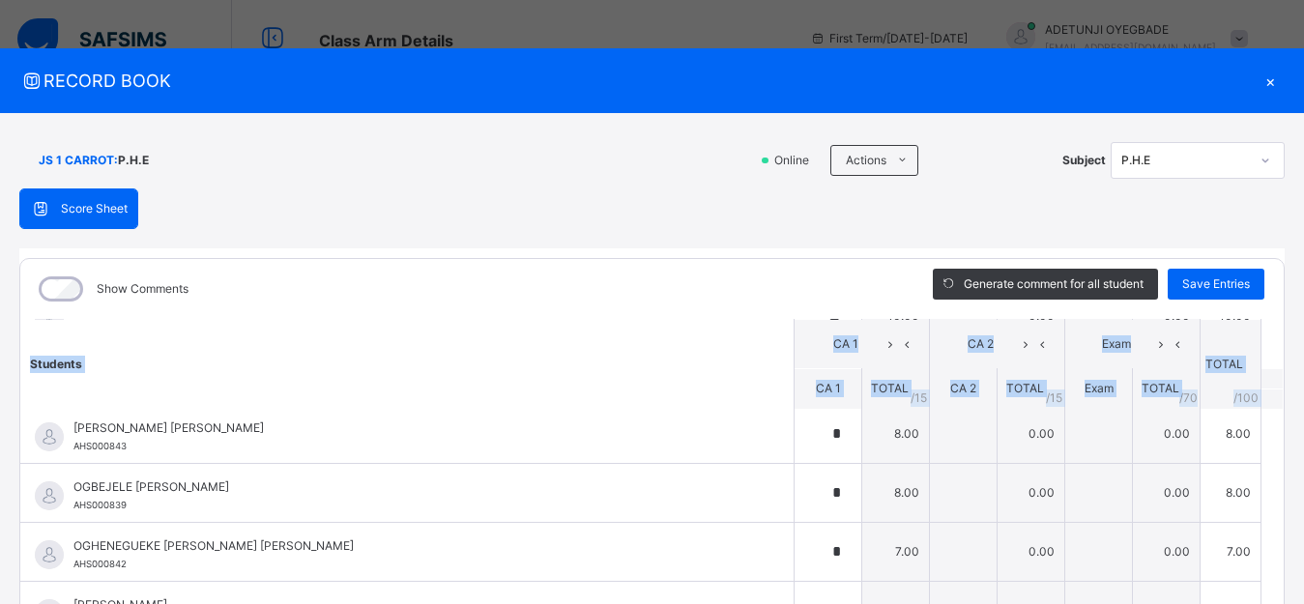
drag, startPoint x: 1246, startPoint y: 396, endPoint x: 1243, endPoint y: 446, distance: 49.4
click at [1245, 448] on table "Students CA 1 CA 2 Exam TOTAL /100 Comment CA 1 TOTAL / 15 CA 2 TOTAL / 15 Exam…" at bounding box center [651, 359] width 1263 height 916
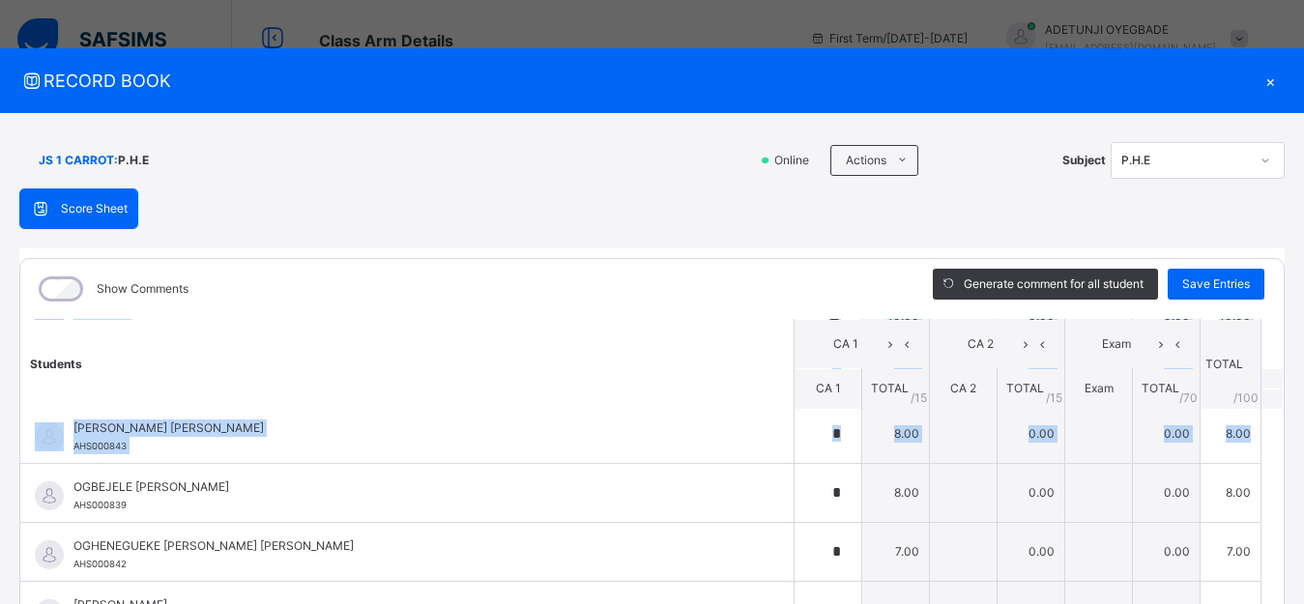
click at [1243, 446] on table "Students CA 1 CA 2 Exam TOTAL /100 Comment CA 1 TOTAL / 15 CA 2 TOTAL / 15 Exam…" at bounding box center [651, 359] width 1263 height 916
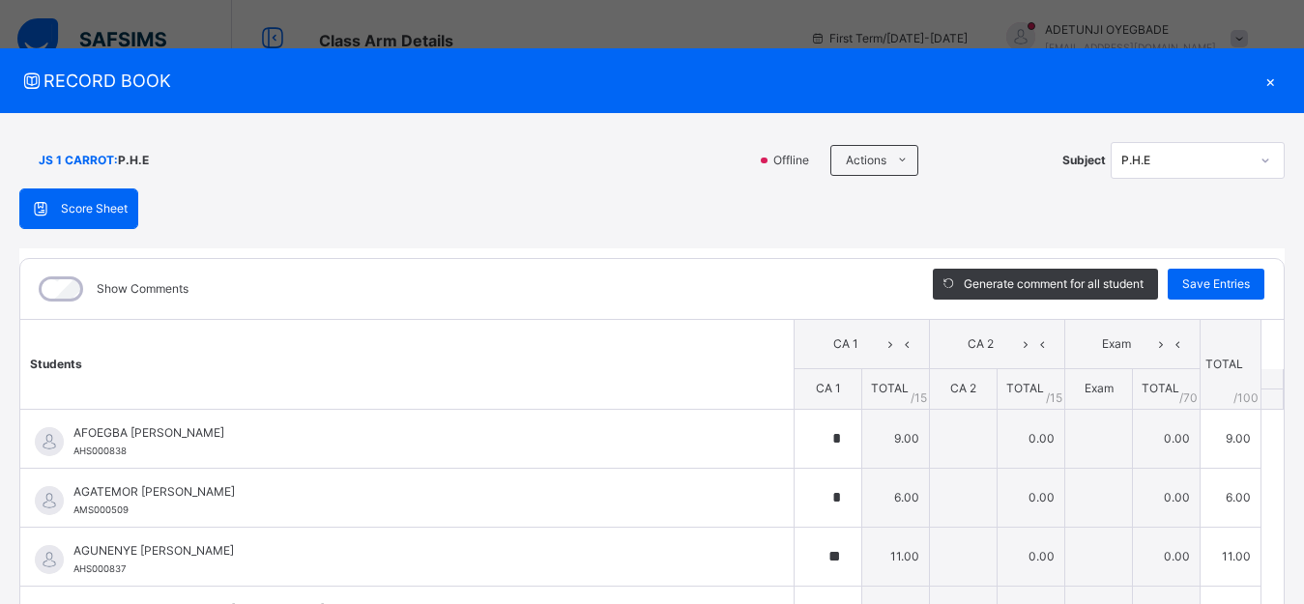
click at [1256, 76] on div "×" at bounding box center [1270, 81] width 29 height 26
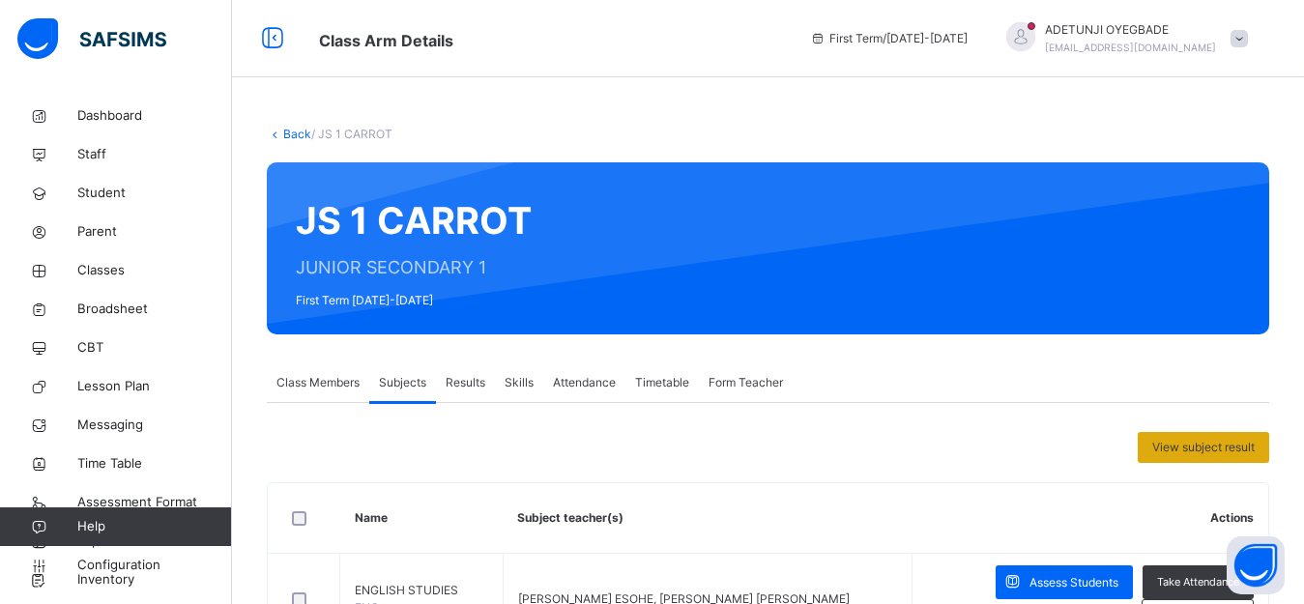
click at [1190, 444] on span "View subject result" at bounding box center [1203, 447] width 102 height 17
click at [0, 0] on div "SUBJECT RESULT × JS 1 CARROT: Subject Select... Print Report Alvina's Model & H…" at bounding box center [0, 0] width 0 height 0
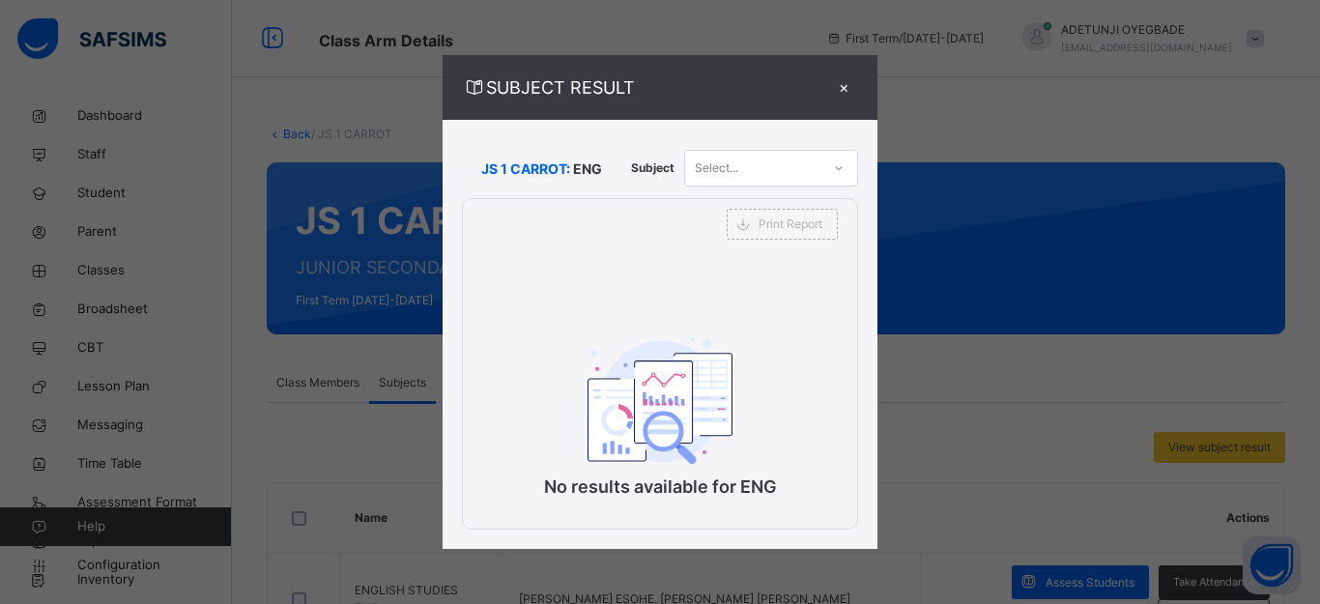
click at [842, 87] on div "×" at bounding box center [843, 87] width 29 height 26
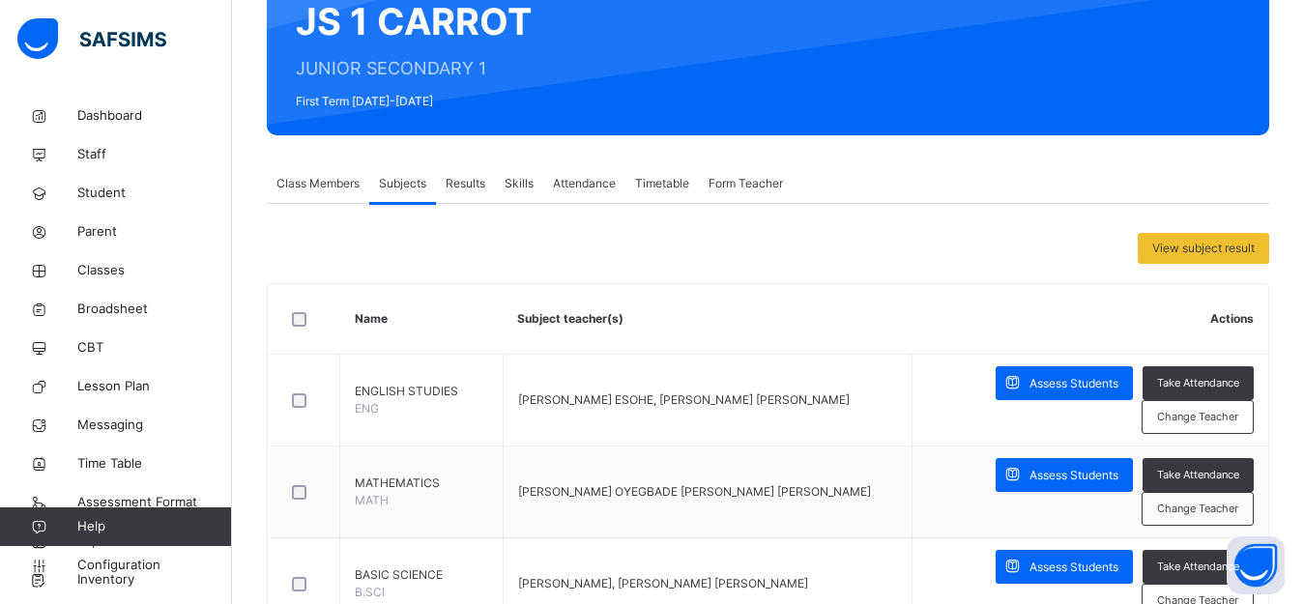
scroll to position [203, 0]
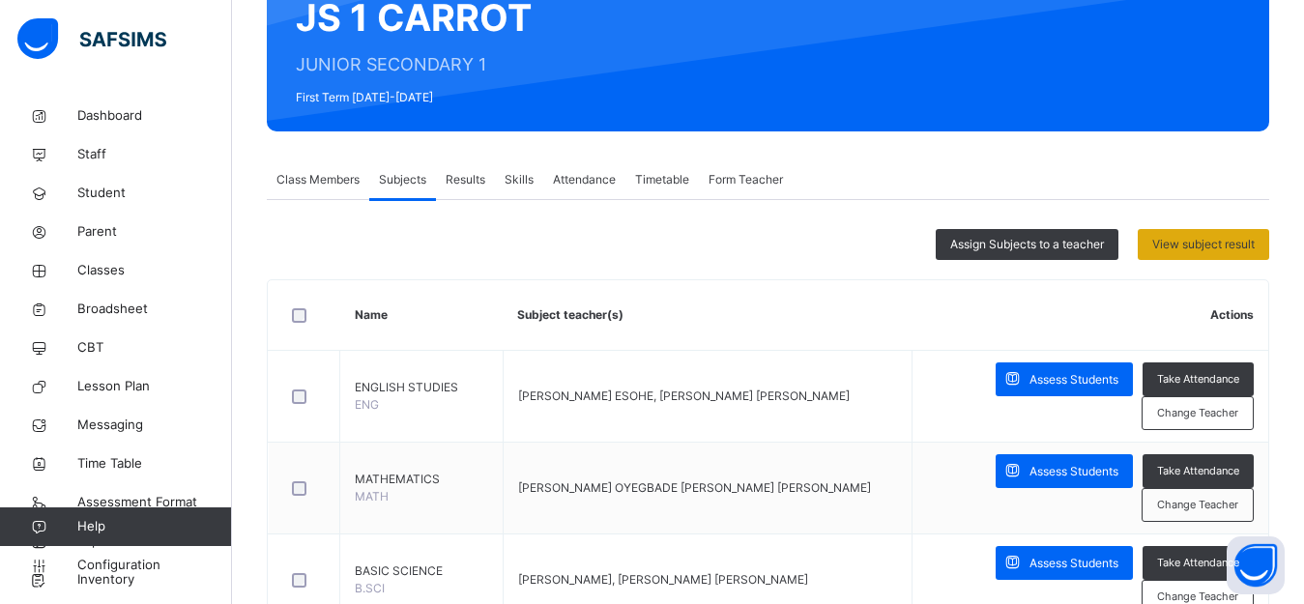
click at [1243, 244] on span "View subject result" at bounding box center [1203, 244] width 102 height 17
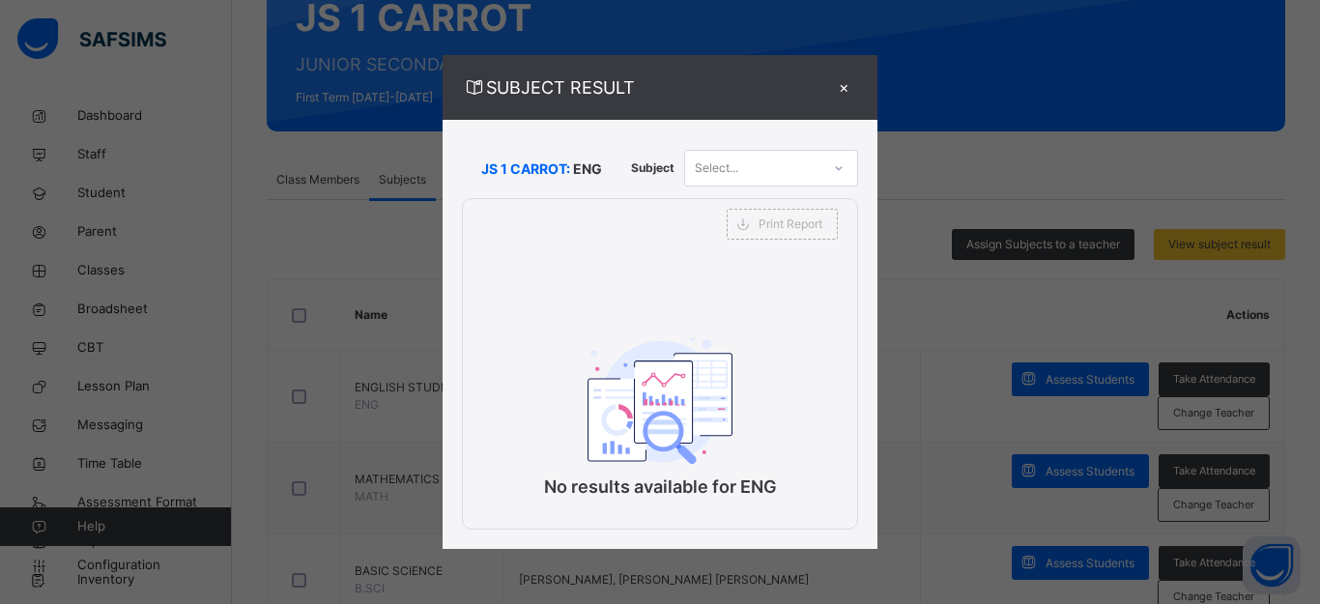
click at [842, 86] on div "×" at bounding box center [843, 87] width 29 height 26
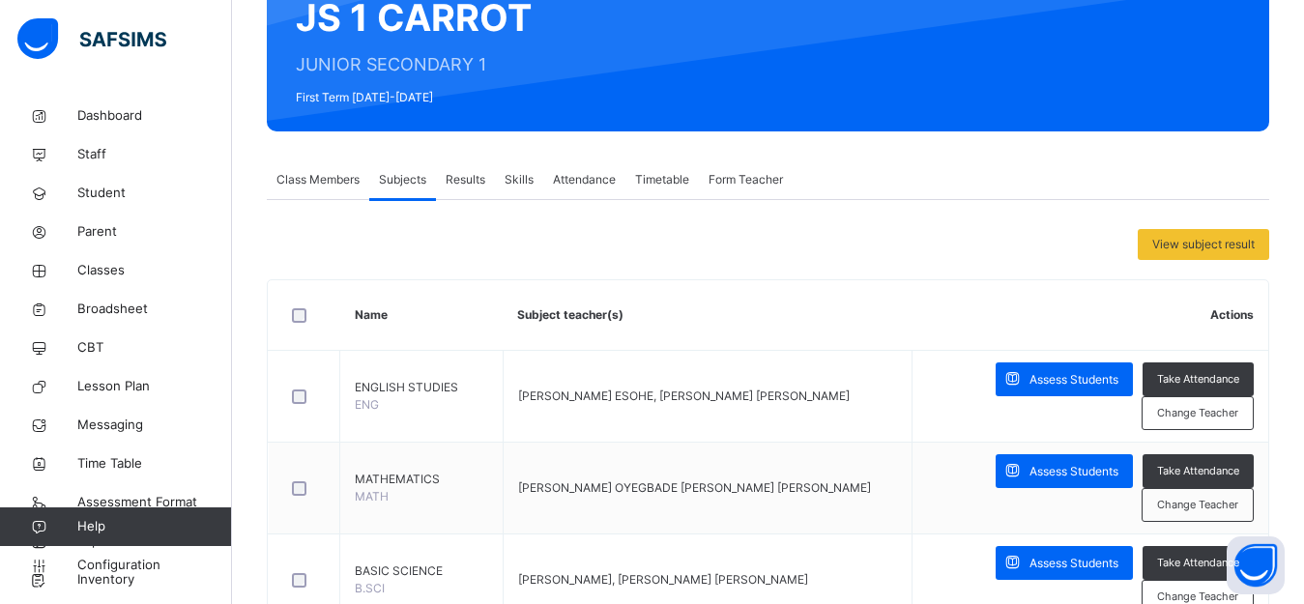
click at [477, 182] on span "Results" at bounding box center [466, 179] width 40 height 17
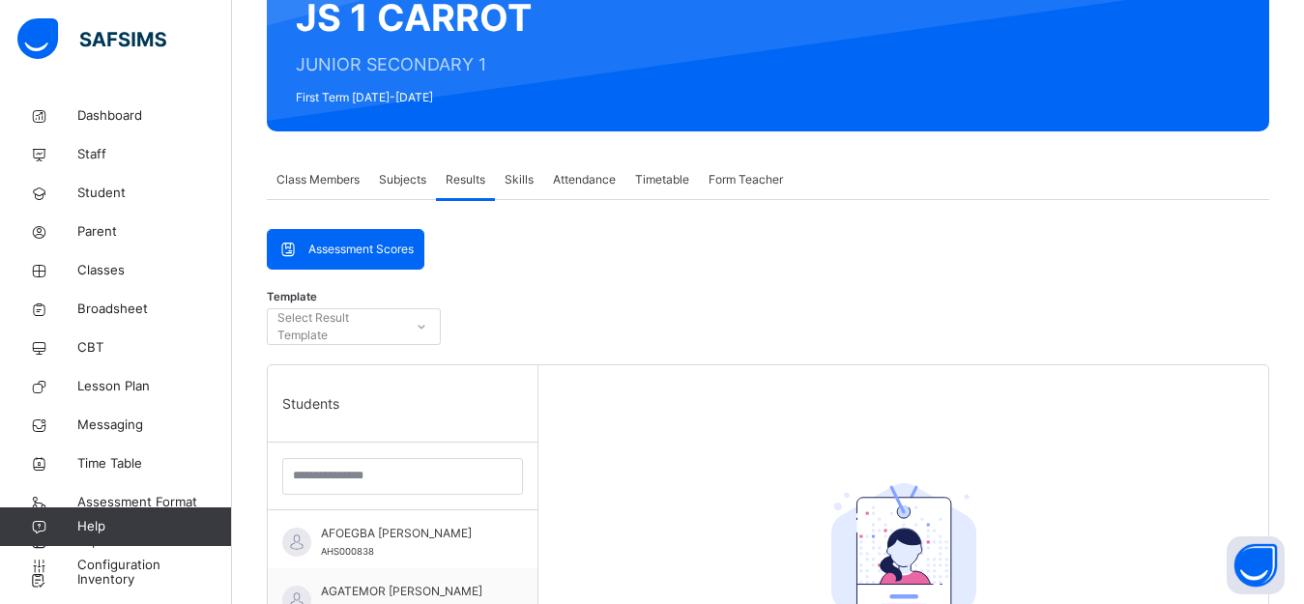
click at [417, 182] on span "Subjects" at bounding box center [402, 179] width 47 height 17
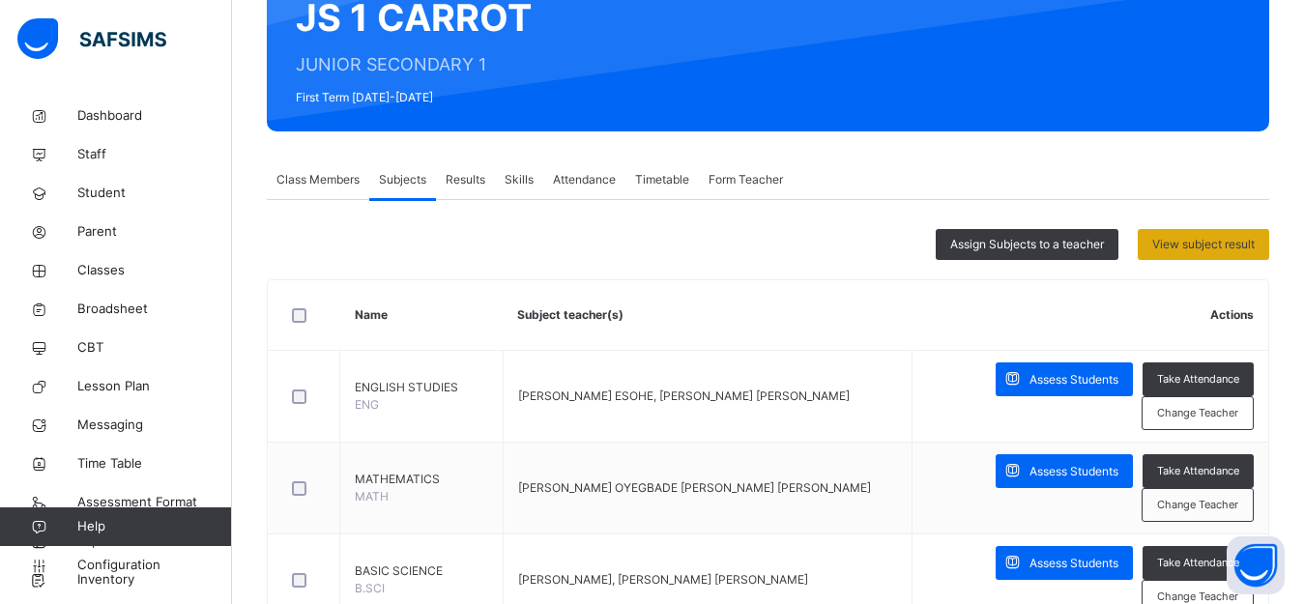
click at [1198, 242] on span "View subject result" at bounding box center [1203, 244] width 102 height 17
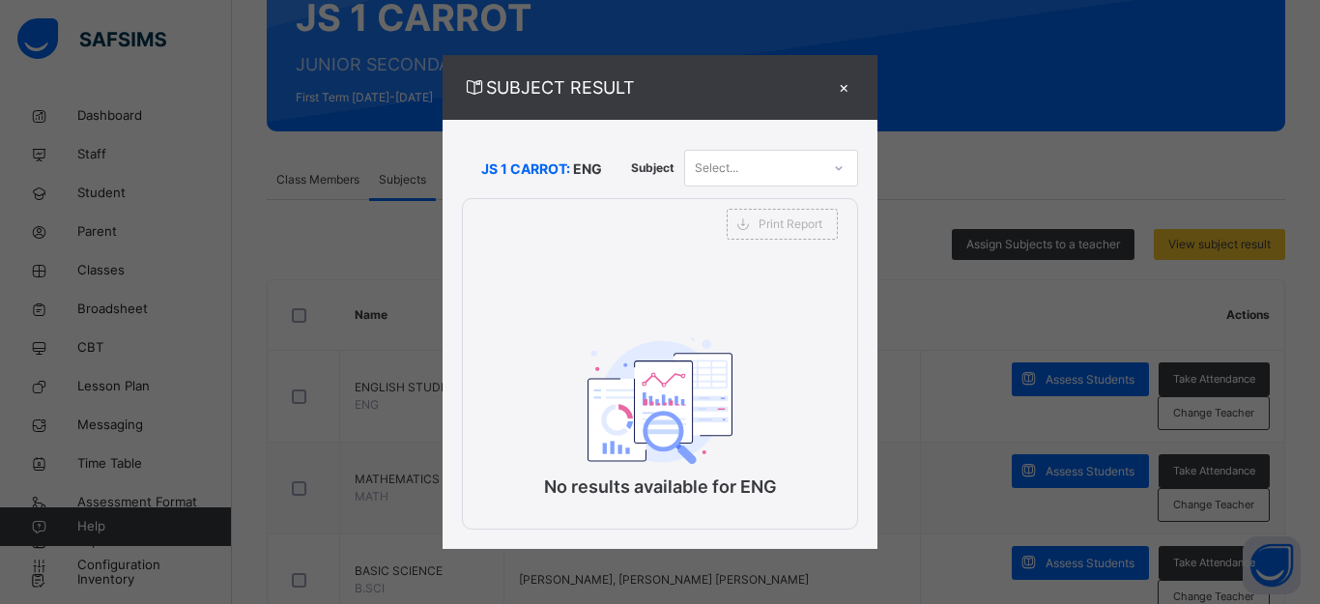
click at [838, 87] on div "×" at bounding box center [843, 87] width 29 height 26
click at [838, 87] on div at bounding box center [909, 45] width 696 height 133
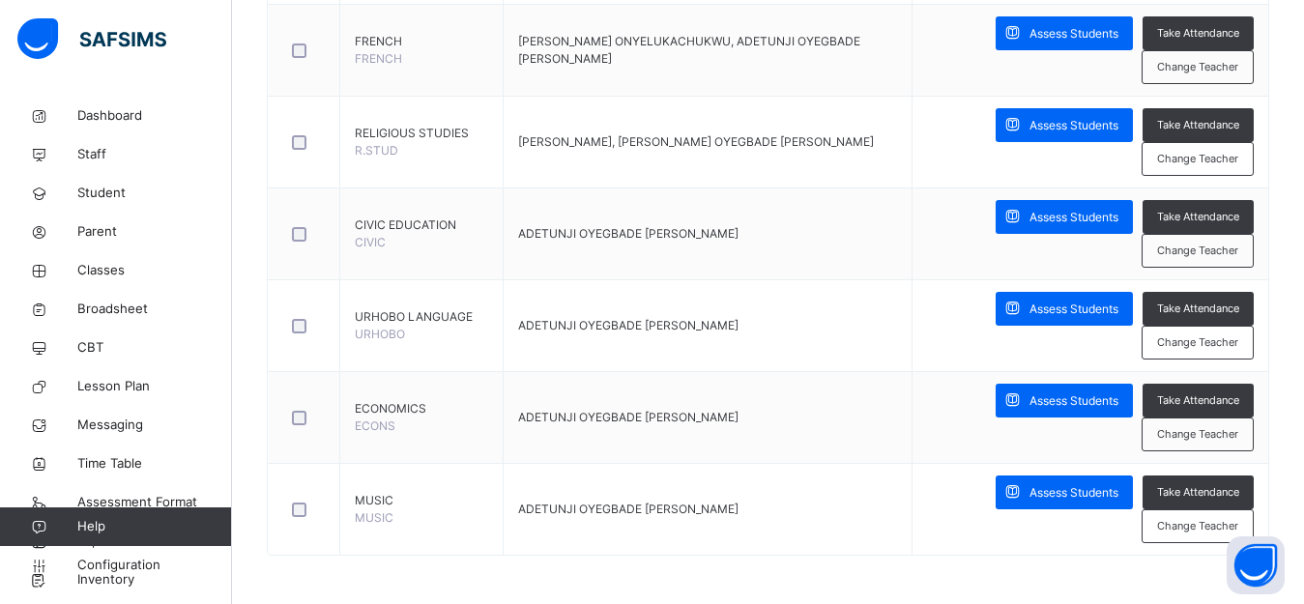
scroll to position [0, 0]
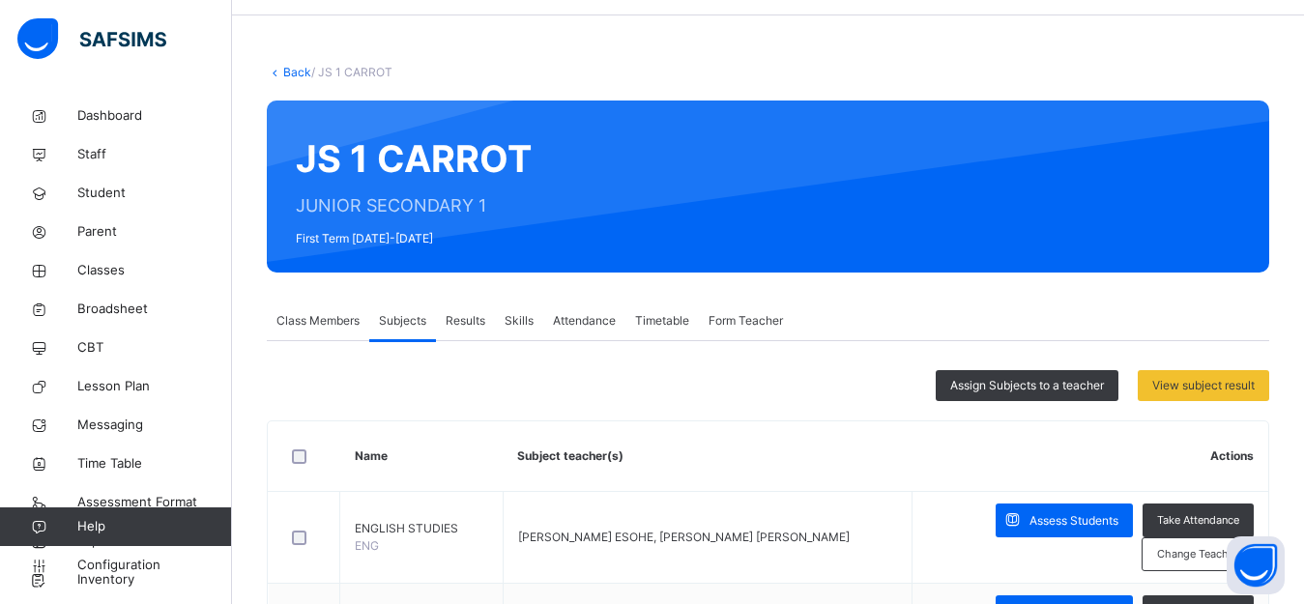
scroll to position [58, 0]
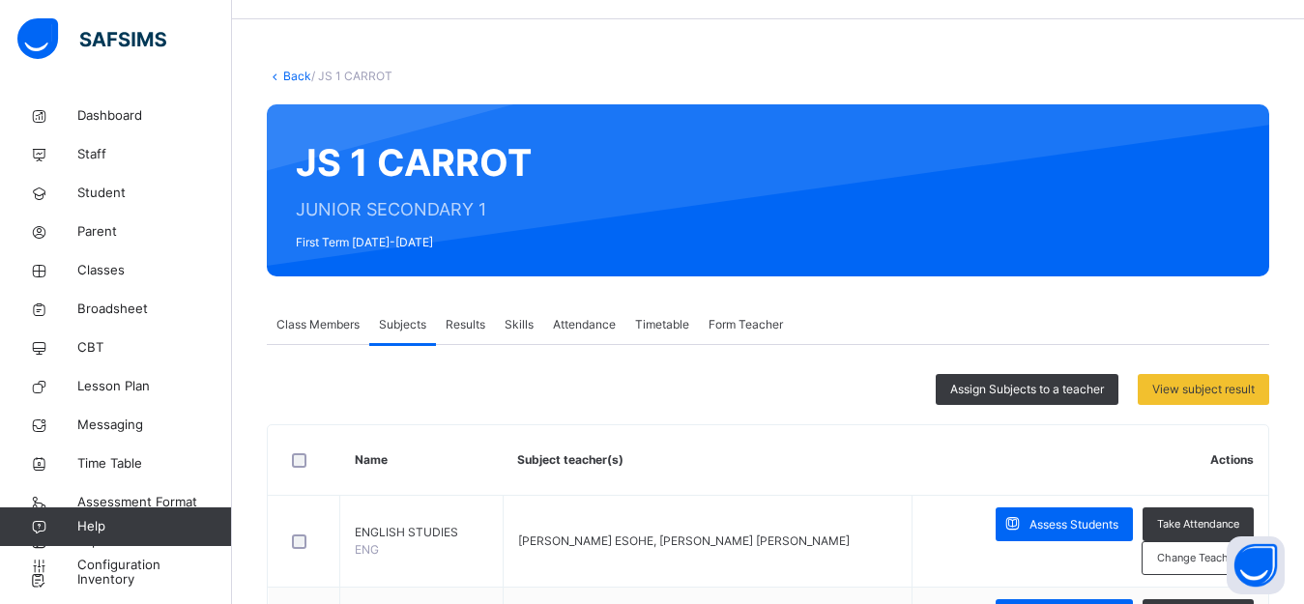
click at [460, 323] on span "Results" at bounding box center [466, 324] width 40 height 17
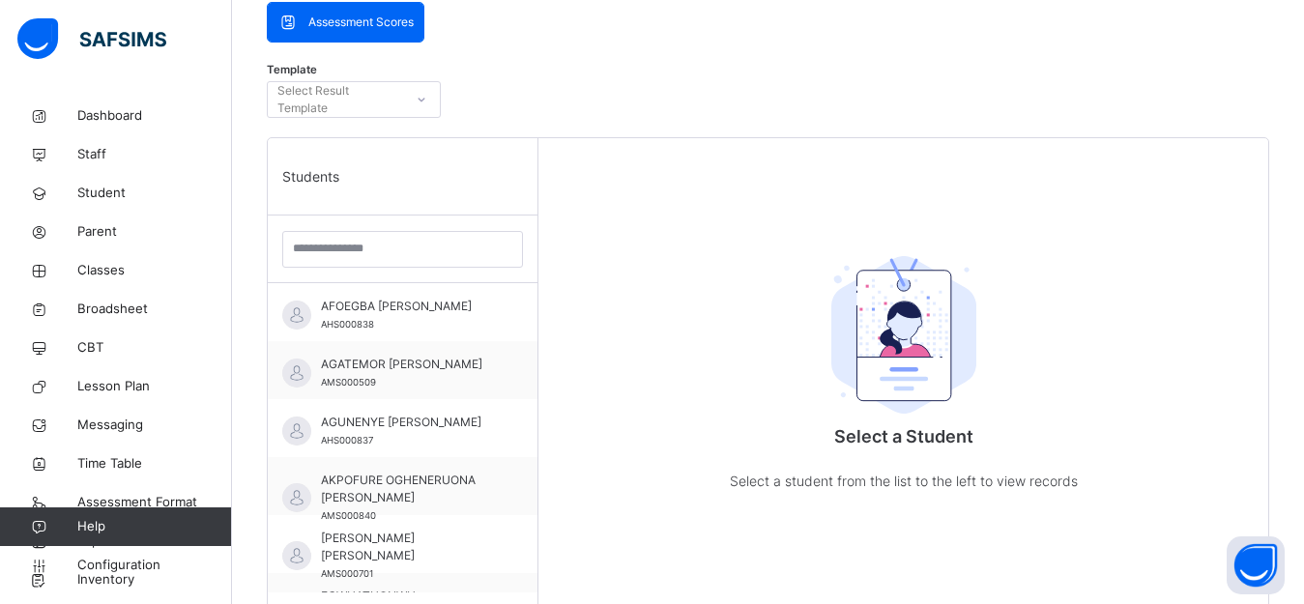
scroll to position [433, 0]
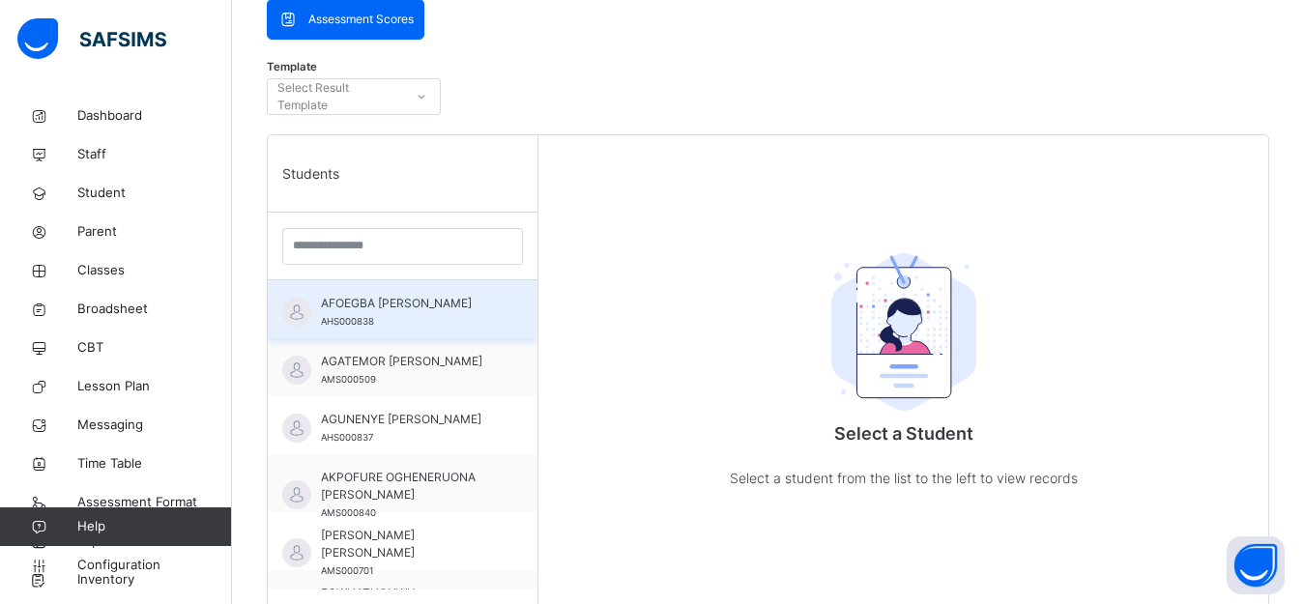
click at [337, 312] on span "AFOEGBA [PERSON_NAME]" at bounding box center [407, 303] width 173 height 17
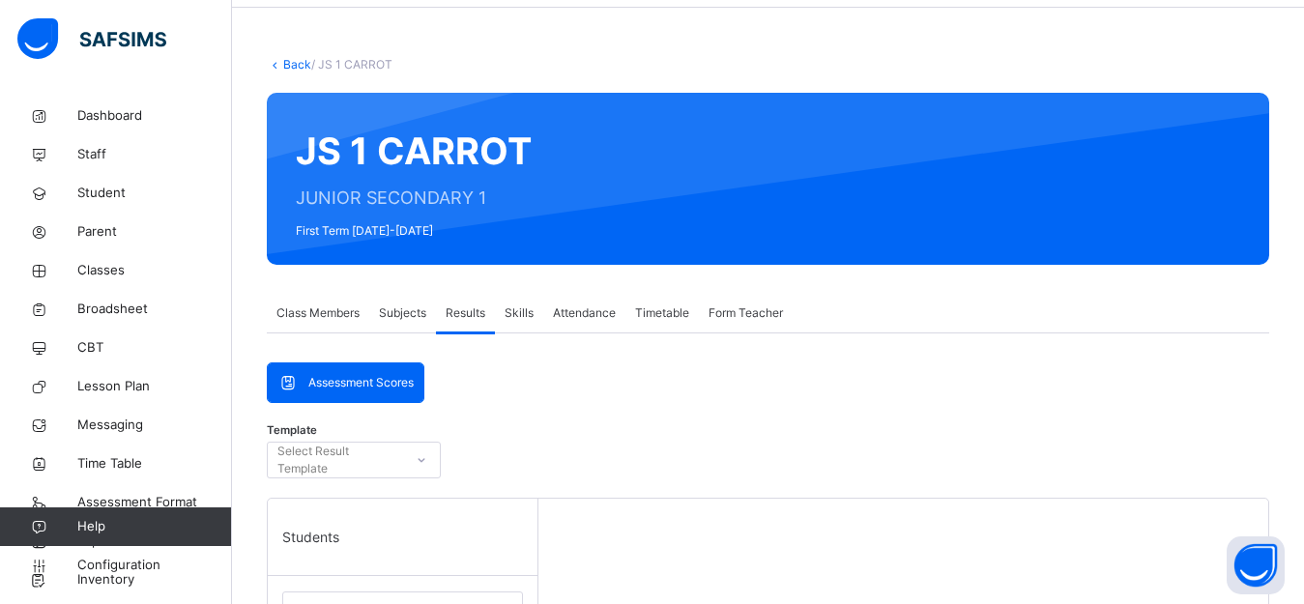
scroll to position [62, 0]
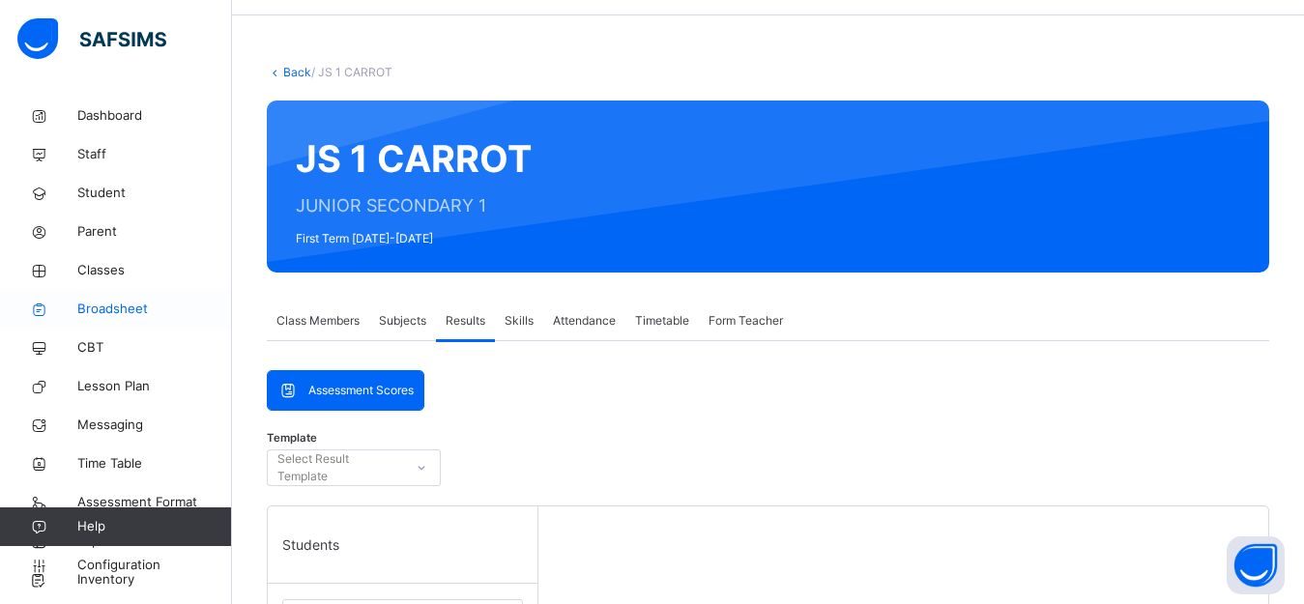
click at [142, 313] on span "Broadsheet" at bounding box center [154, 309] width 155 height 19
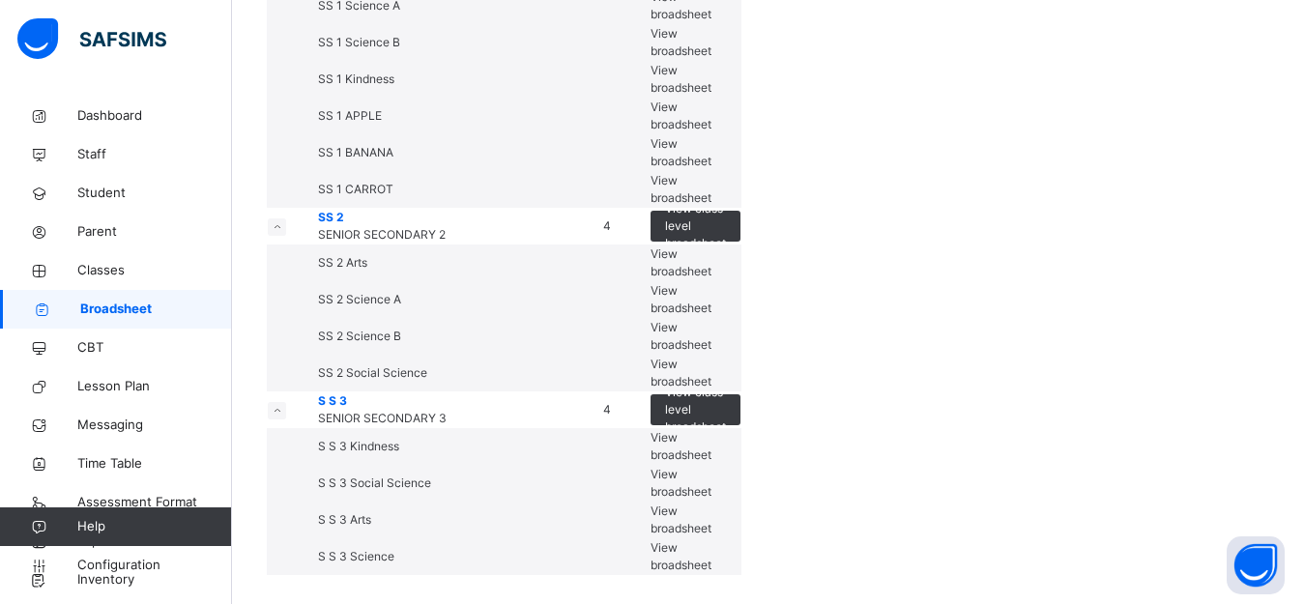
scroll to position [2830, 0]
click at [711, 21] on span "View broadsheet" at bounding box center [681, 5] width 61 height 32
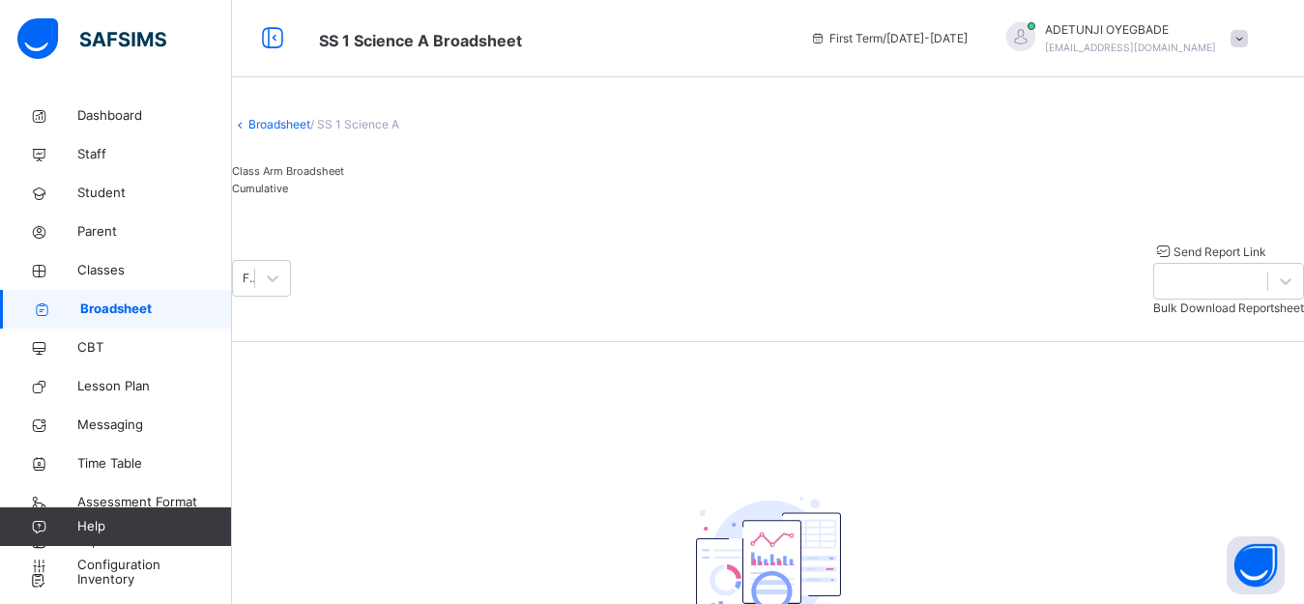
click at [420, 197] on div "Cumulative" at bounding box center [768, 188] width 1072 height 17
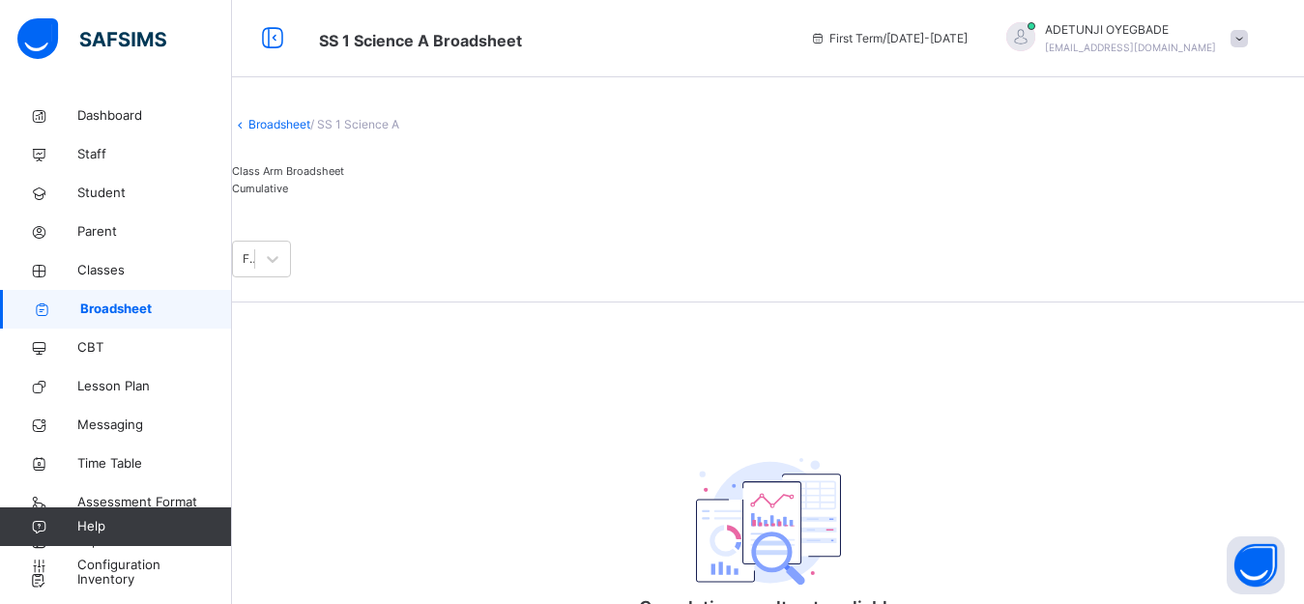
click at [323, 178] on span "Class Arm Broadsheet" at bounding box center [288, 171] width 112 height 14
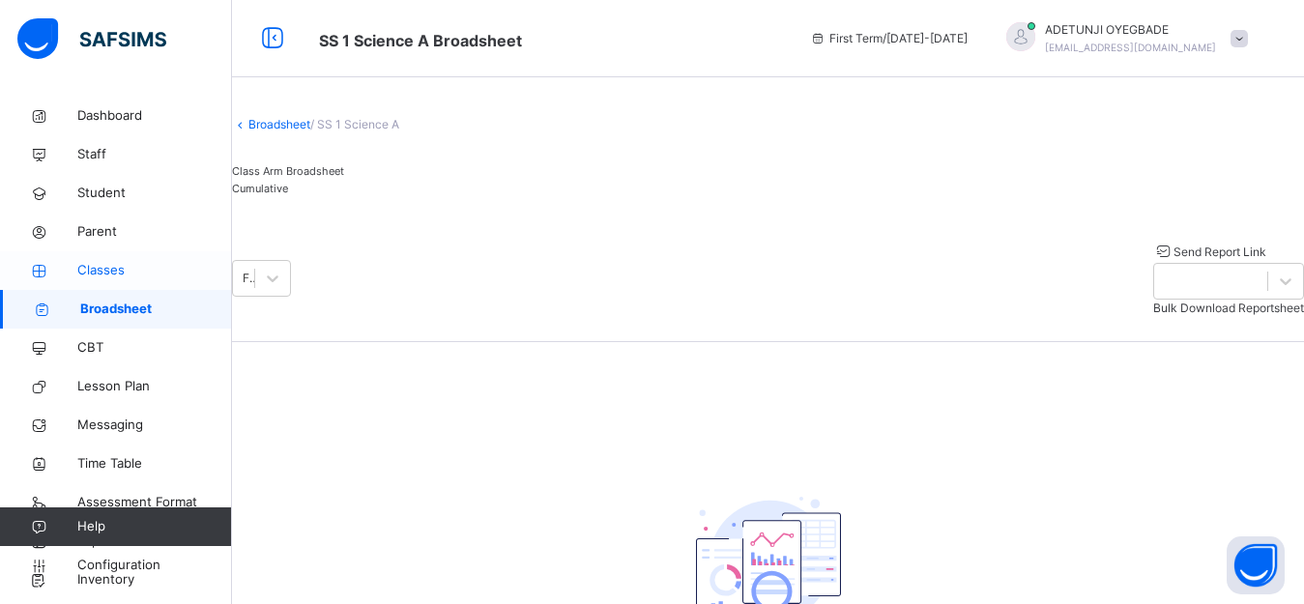
click at [113, 275] on span "Classes" at bounding box center [154, 270] width 155 height 19
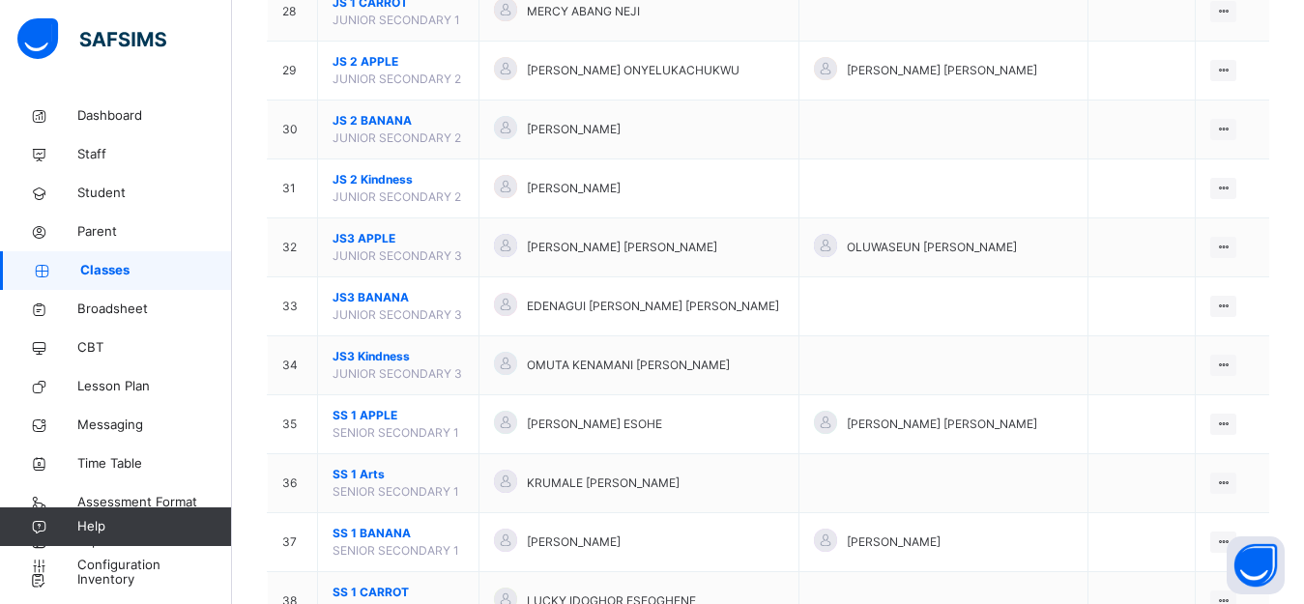
scroll to position [1823, 0]
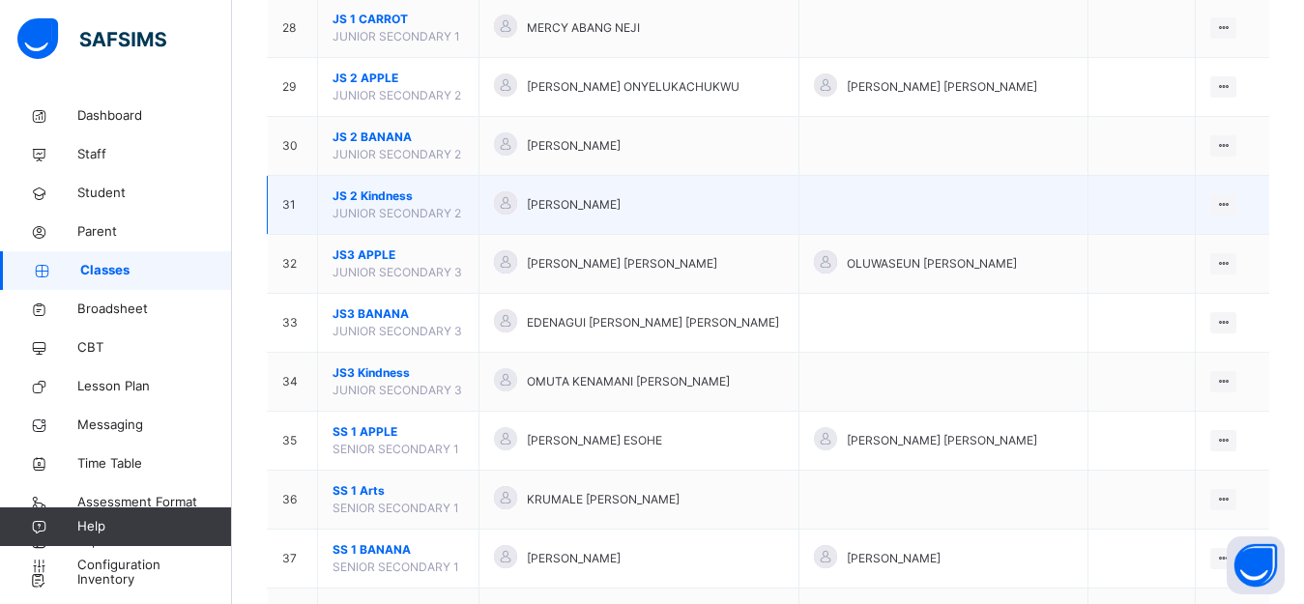
click at [702, 200] on div "[PERSON_NAME]" at bounding box center [639, 205] width 290 height 28
click at [1231, 199] on icon at bounding box center [1223, 204] width 16 height 14
click at [1189, 244] on div "View Class" at bounding box center [1172, 243] width 110 height 19
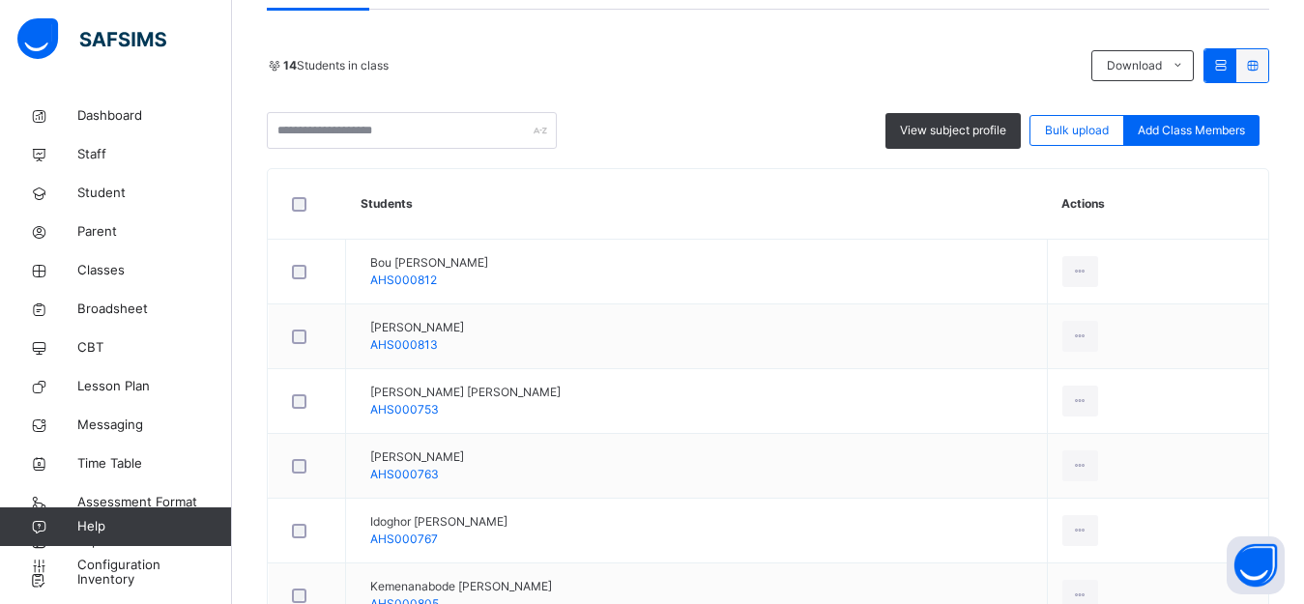
scroll to position [366, 0]
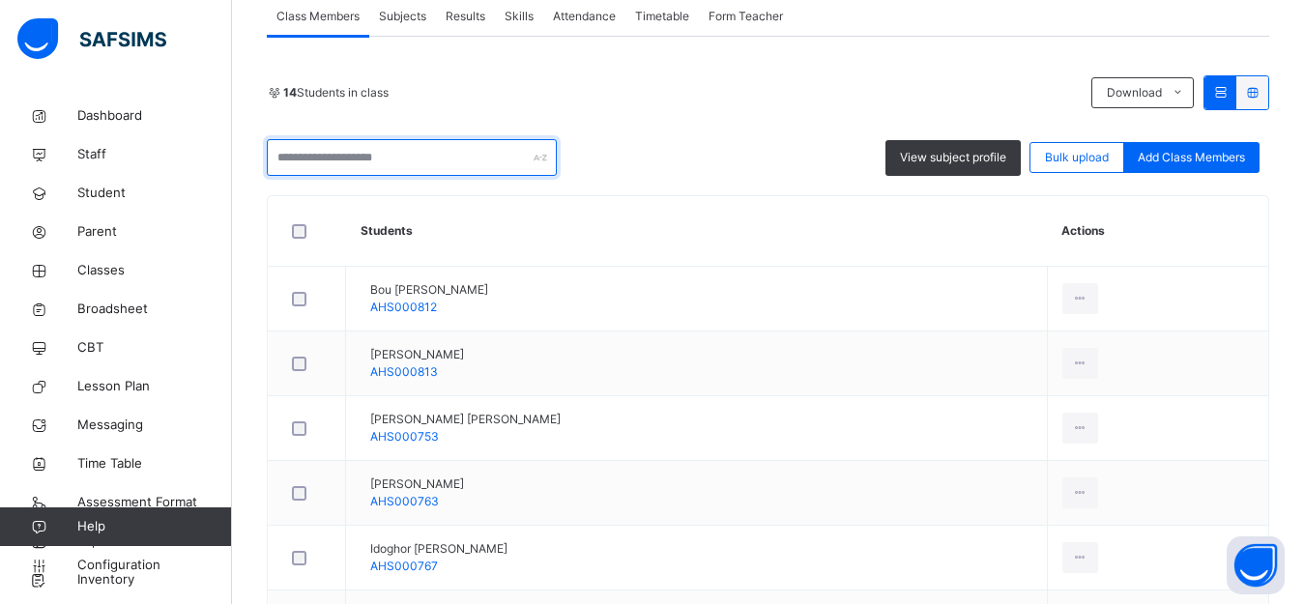
click at [444, 167] on input "text" at bounding box center [412, 157] width 290 height 37
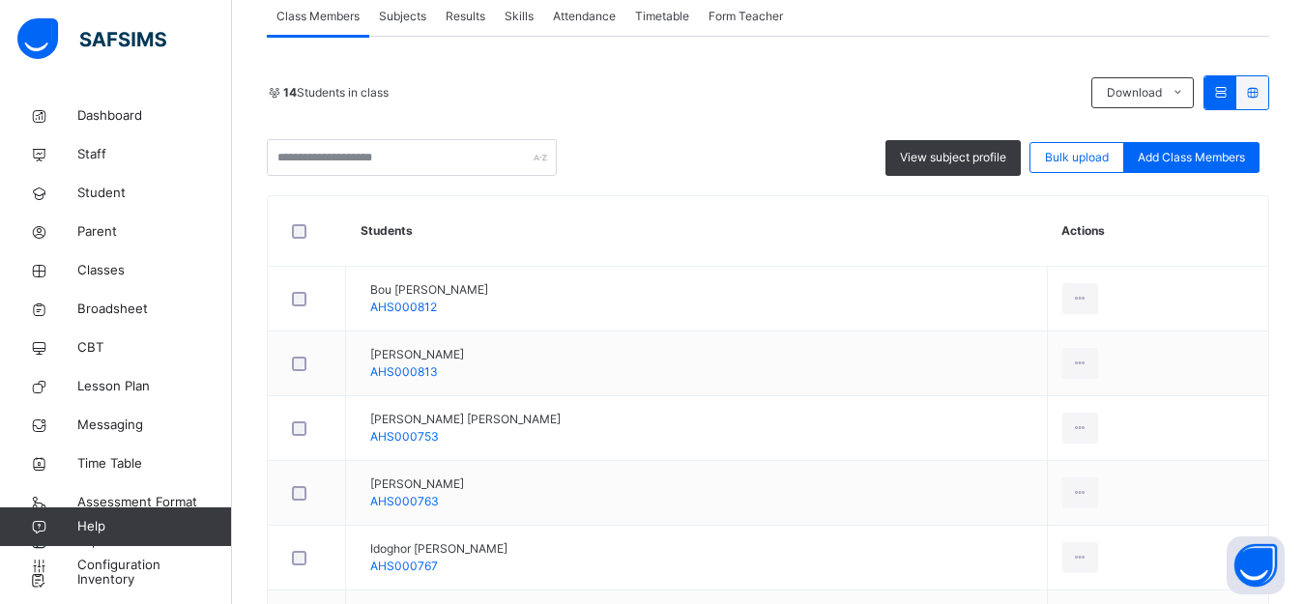
click at [718, 172] on div "View subject profile Bulk upload Add Class Members" at bounding box center [768, 157] width 1002 height 37
click at [417, 20] on span "Subjects" at bounding box center [402, 16] width 47 height 17
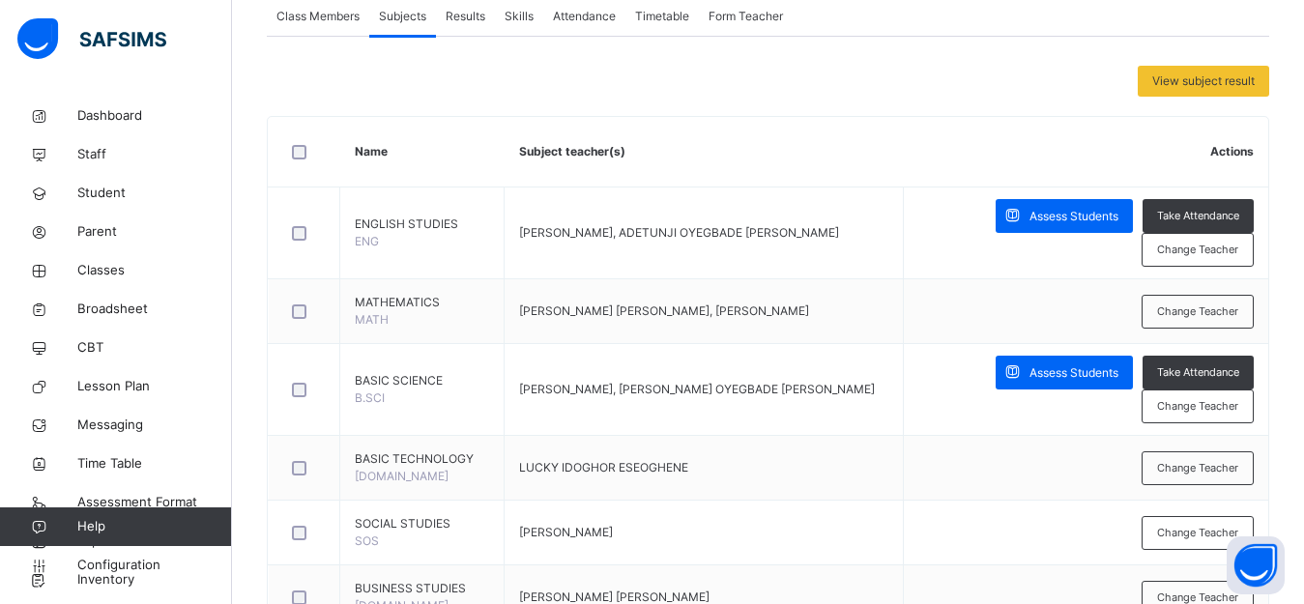
drag, startPoint x: 1302, startPoint y: 263, endPoint x: 1304, endPoint y: 288, distance: 25.2
click at [1303, 288] on html "Class Arm Details First Term / 2025-2026 ADETUNJI OYEGBADE oyegbadea@yahoo.com …" at bounding box center [652, 610] width 1304 height 1953
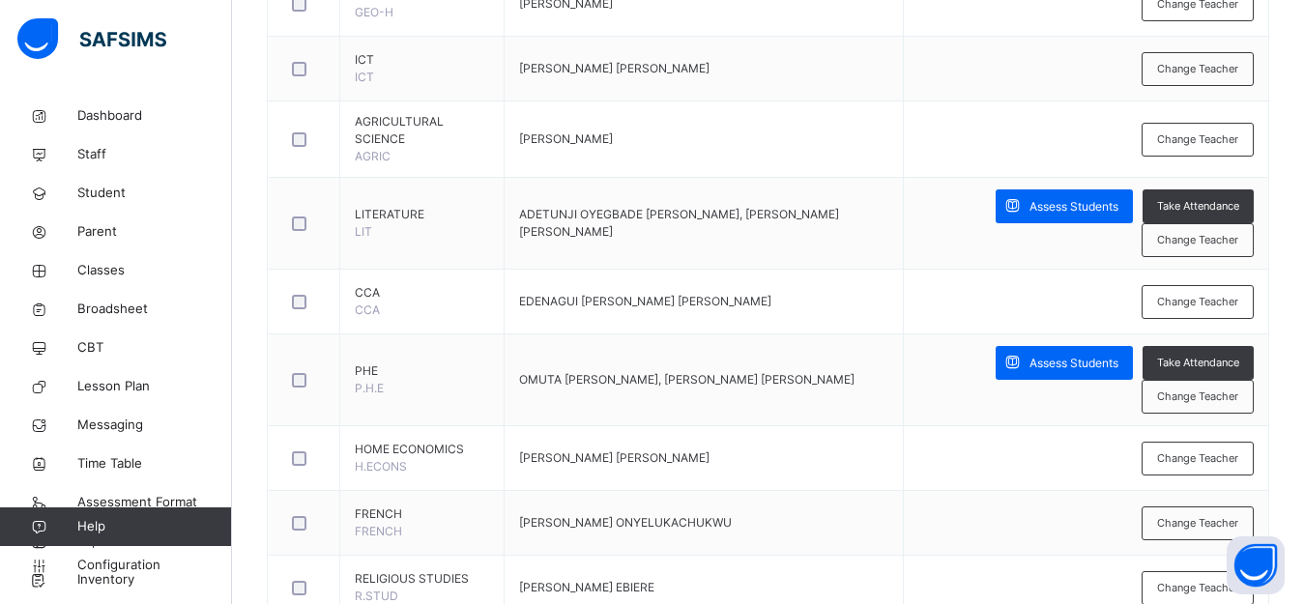
scroll to position [1031, 0]
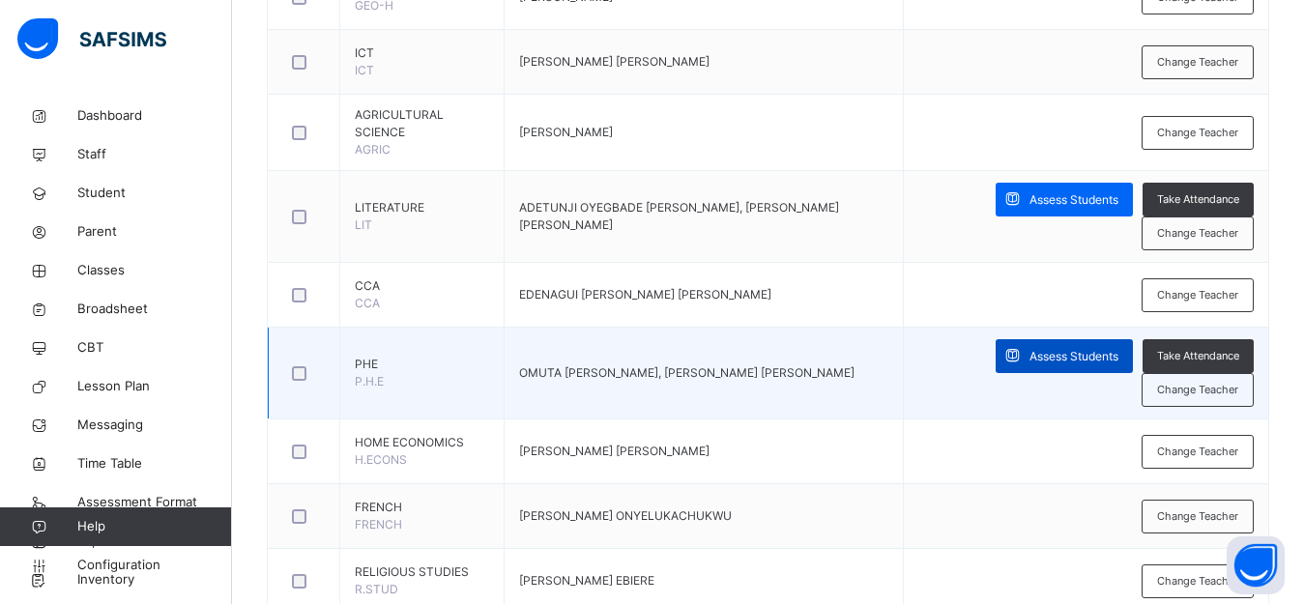
click at [1103, 365] on div "Assess Students" at bounding box center [1064, 356] width 137 height 34
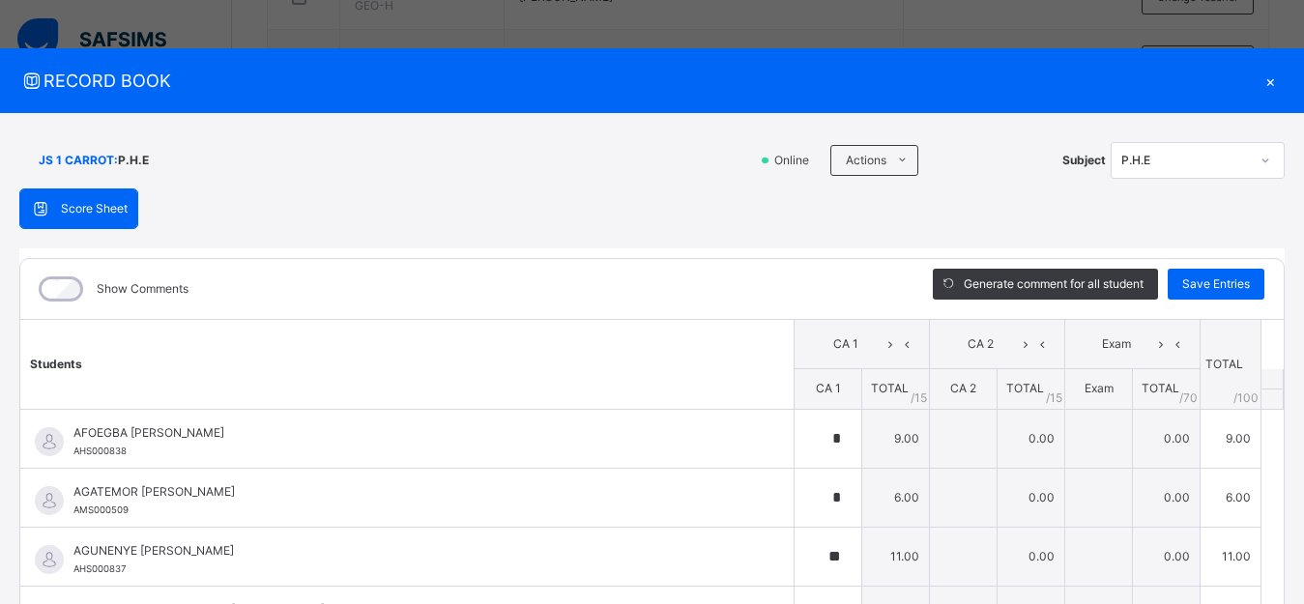
type input "*"
type input "**"
type input "*"
type input "**"
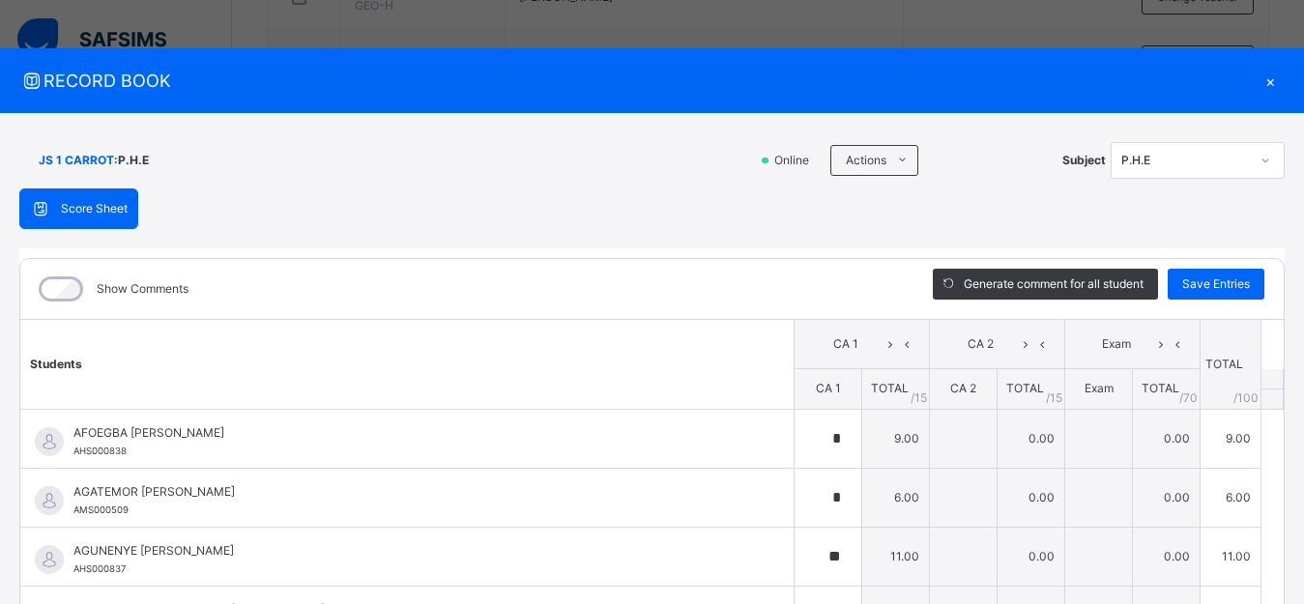
type input "**"
type input "*"
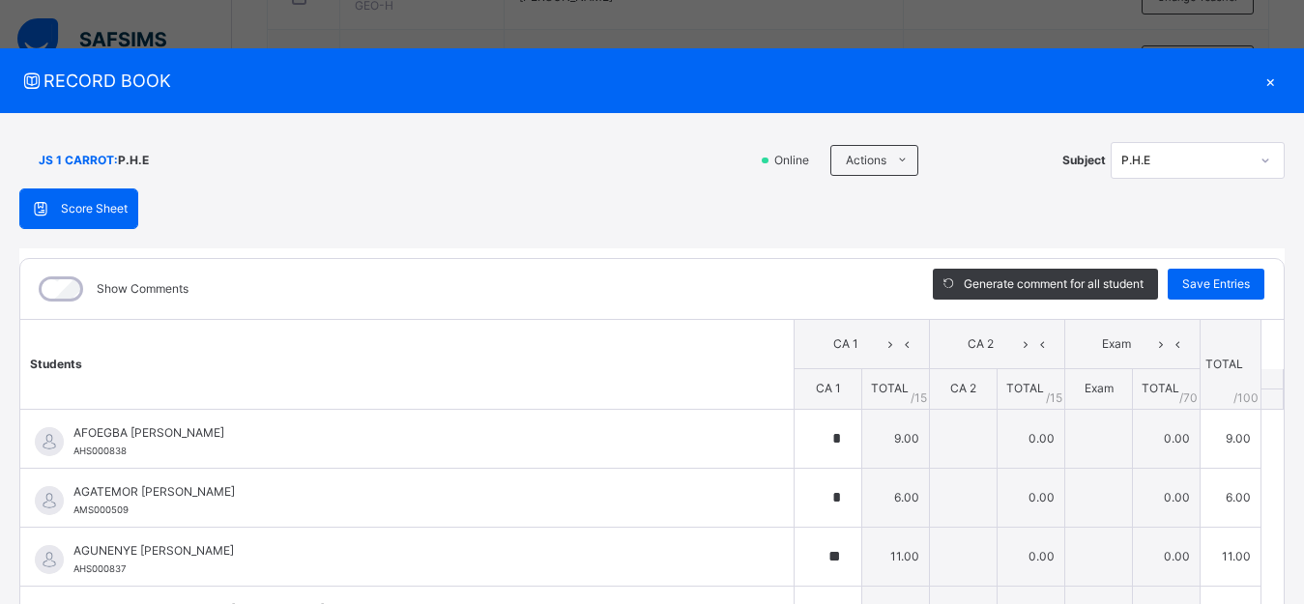
type input "*"
type input "**"
type input "*"
type input "**"
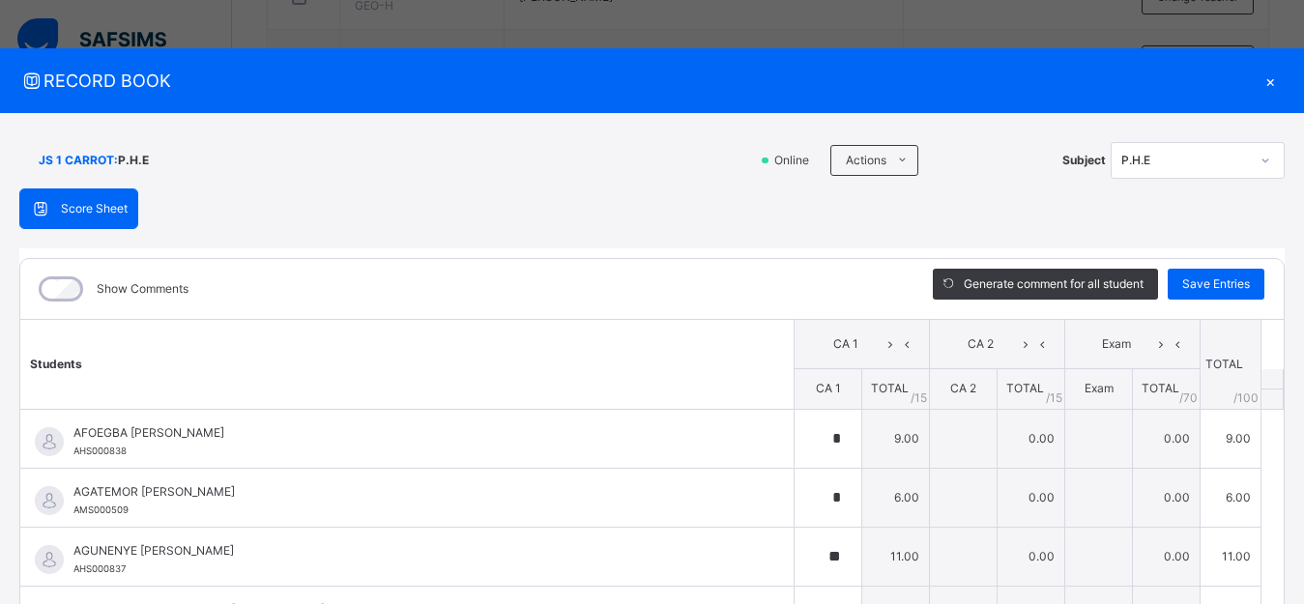
click at [1256, 73] on div "×" at bounding box center [1270, 81] width 29 height 26
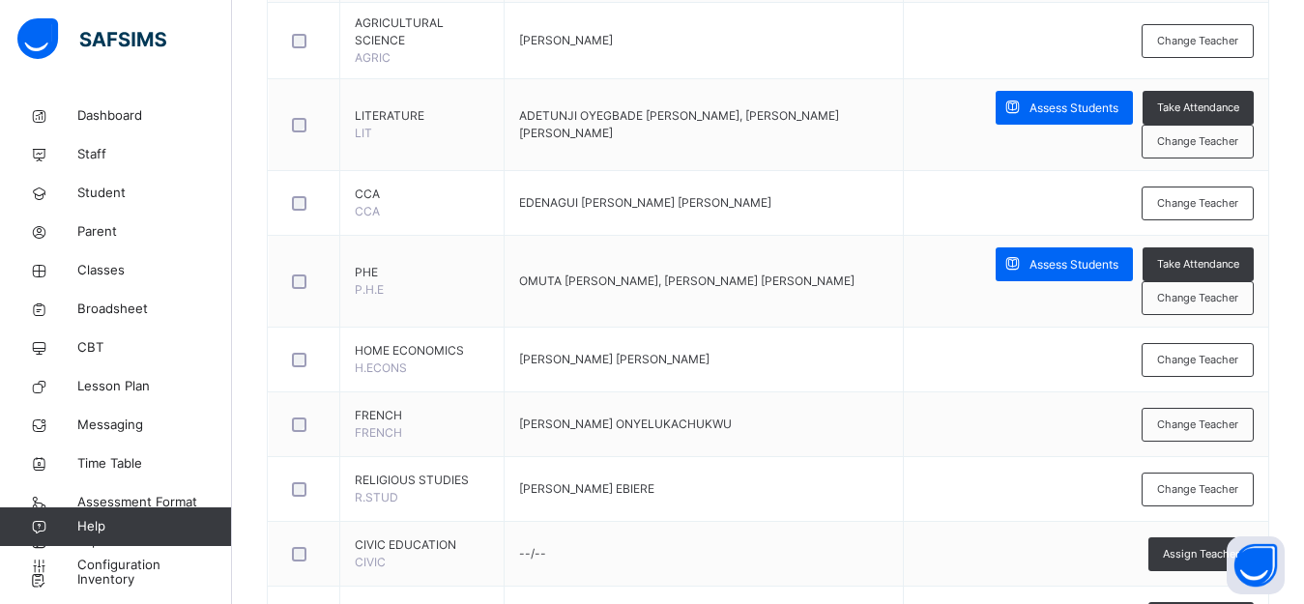
scroll to position [1134, 0]
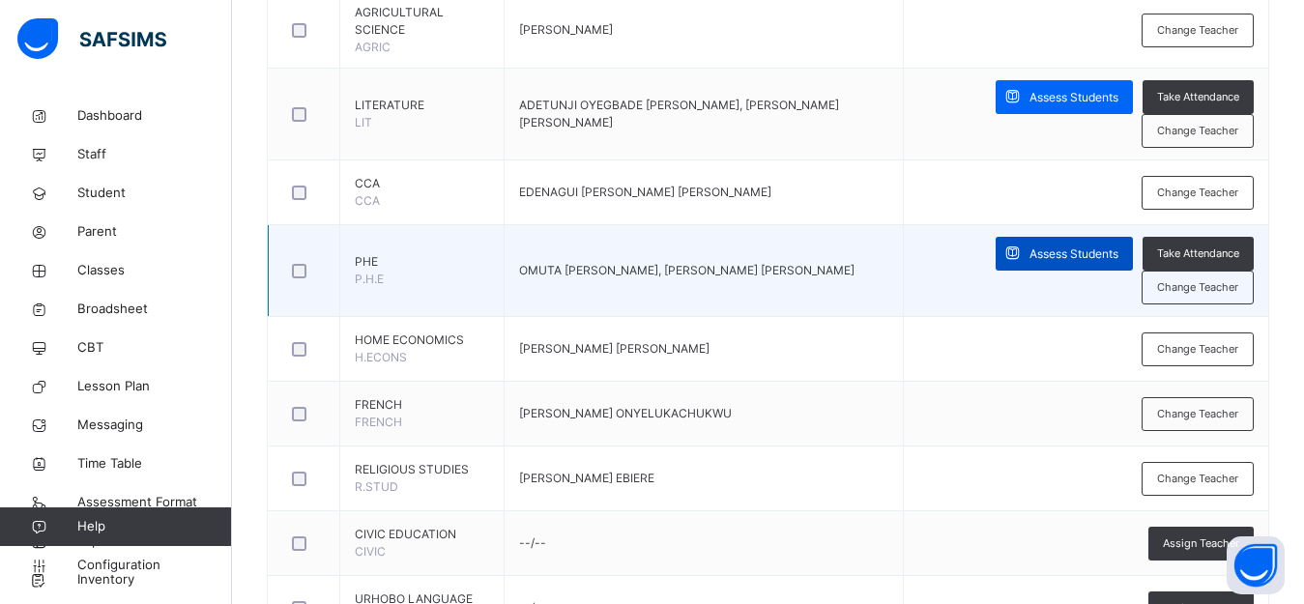
click at [1053, 253] on span "Assess Students" at bounding box center [1073, 254] width 89 height 17
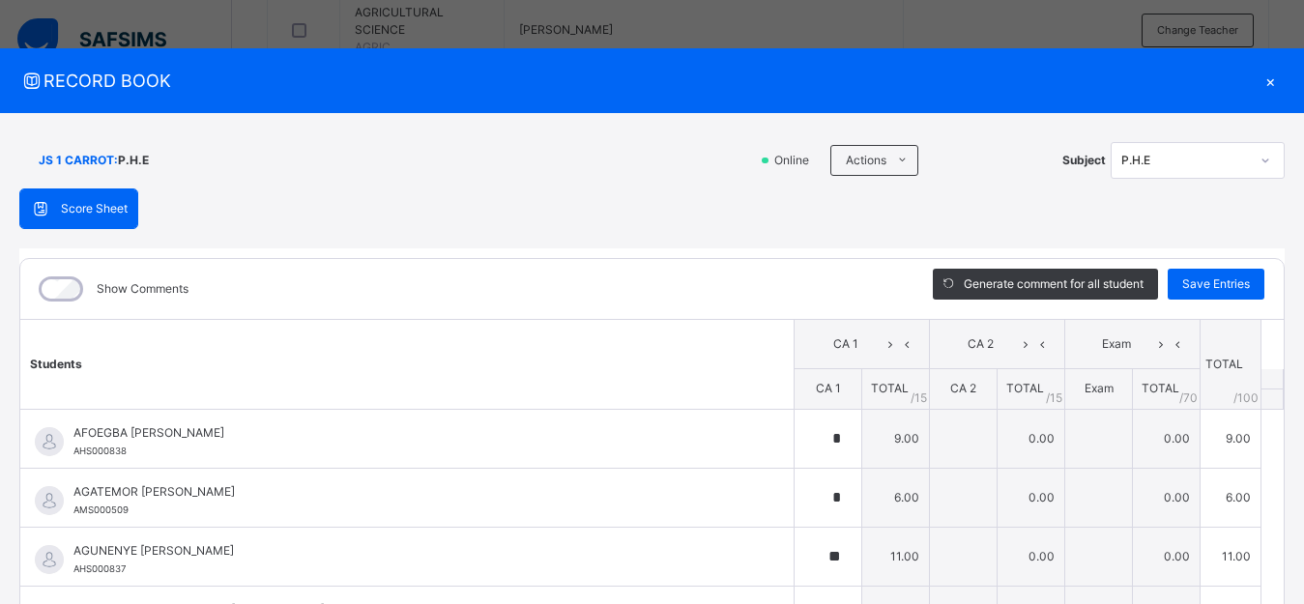
click at [1265, 75] on div "×" at bounding box center [1270, 81] width 29 height 26
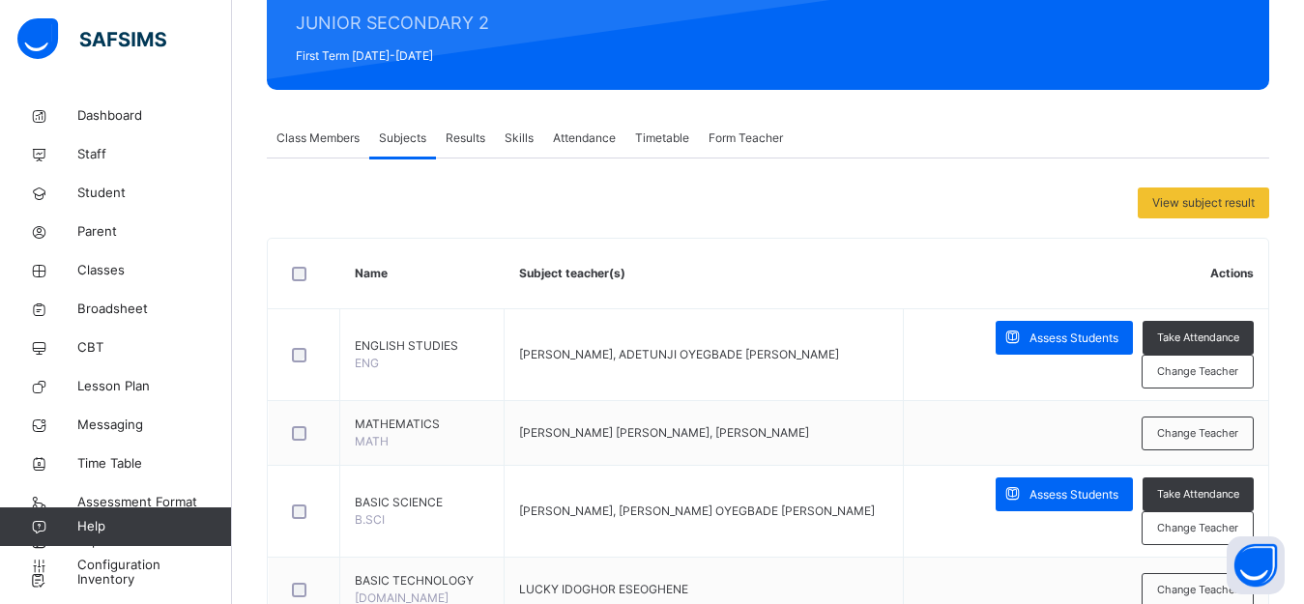
scroll to position [212, 0]
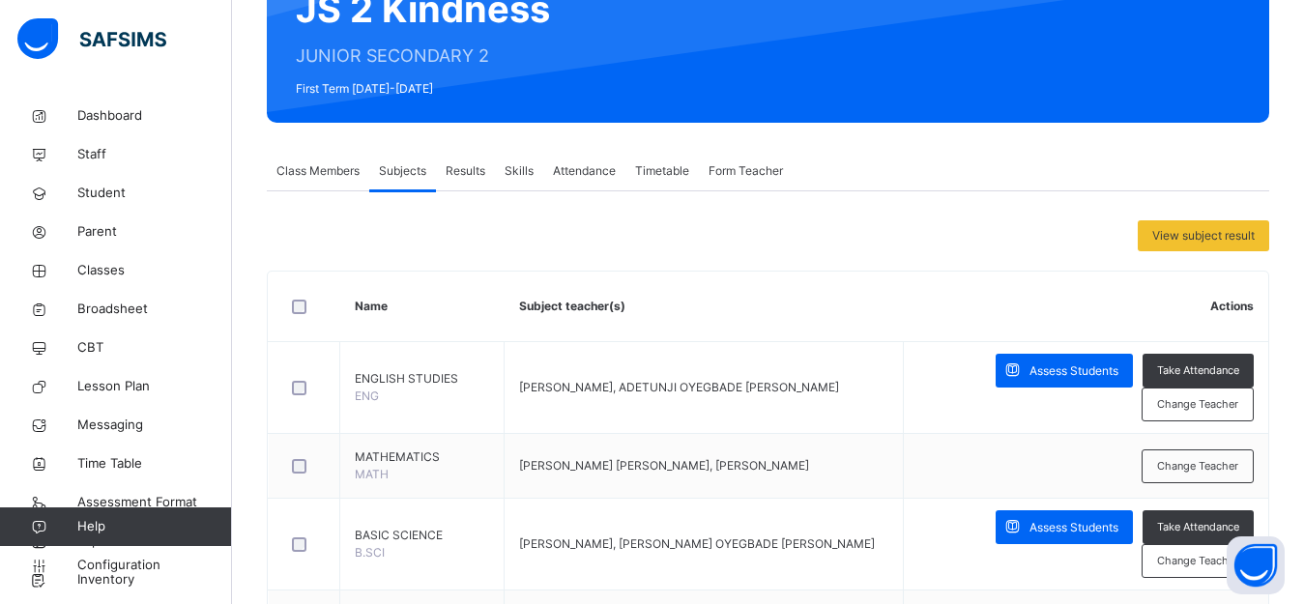
click at [350, 167] on span "Class Members" at bounding box center [317, 170] width 83 height 17
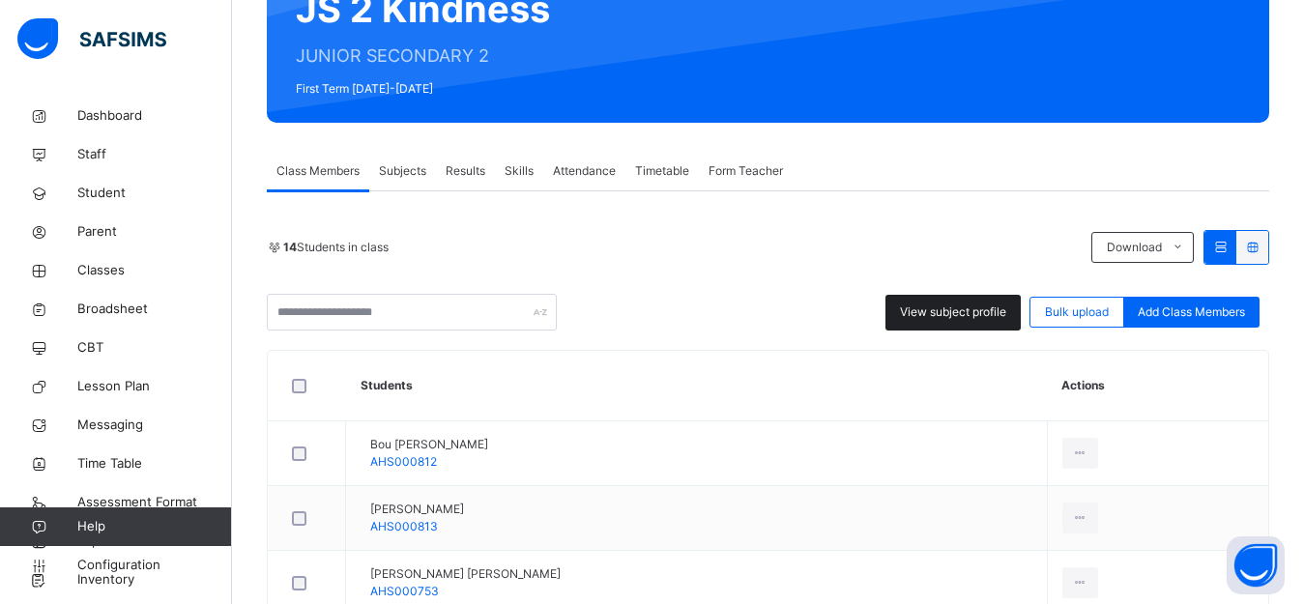
click at [933, 312] on span "View subject profile" at bounding box center [953, 312] width 106 height 17
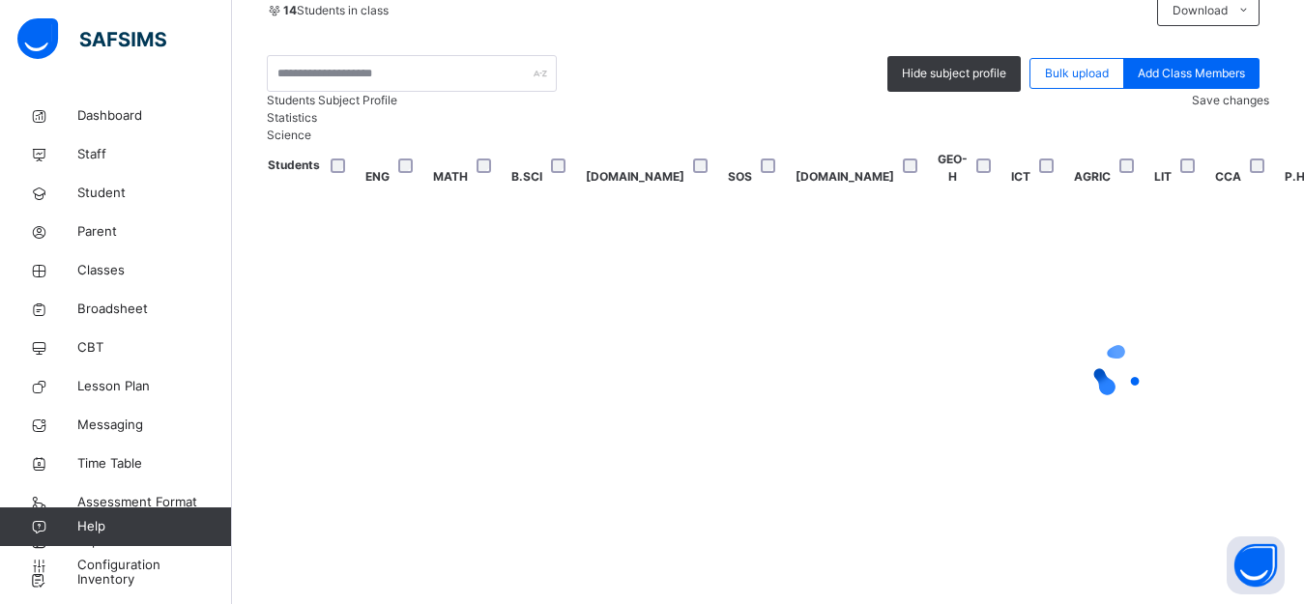
scroll to position [552, 0]
click at [359, 173] on div at bounding box center [343, 166] width 32 height 14
click at [363, 186] on div at bounding box center [343, 165] width 42 height 41
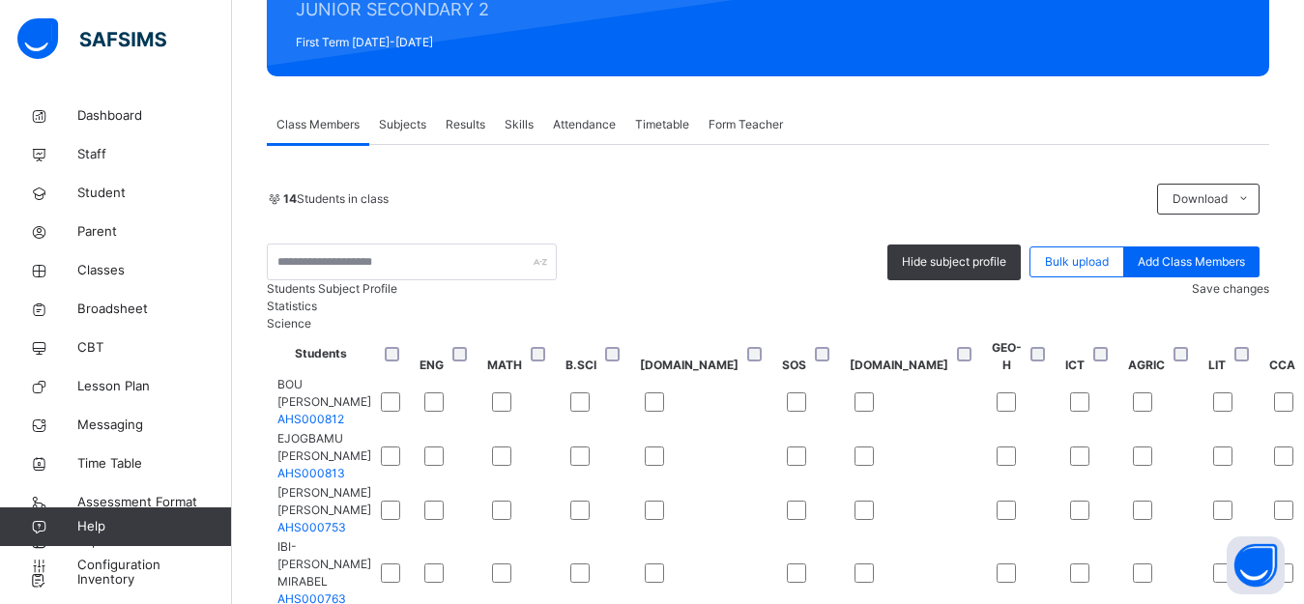
scroll to position [252, 0]
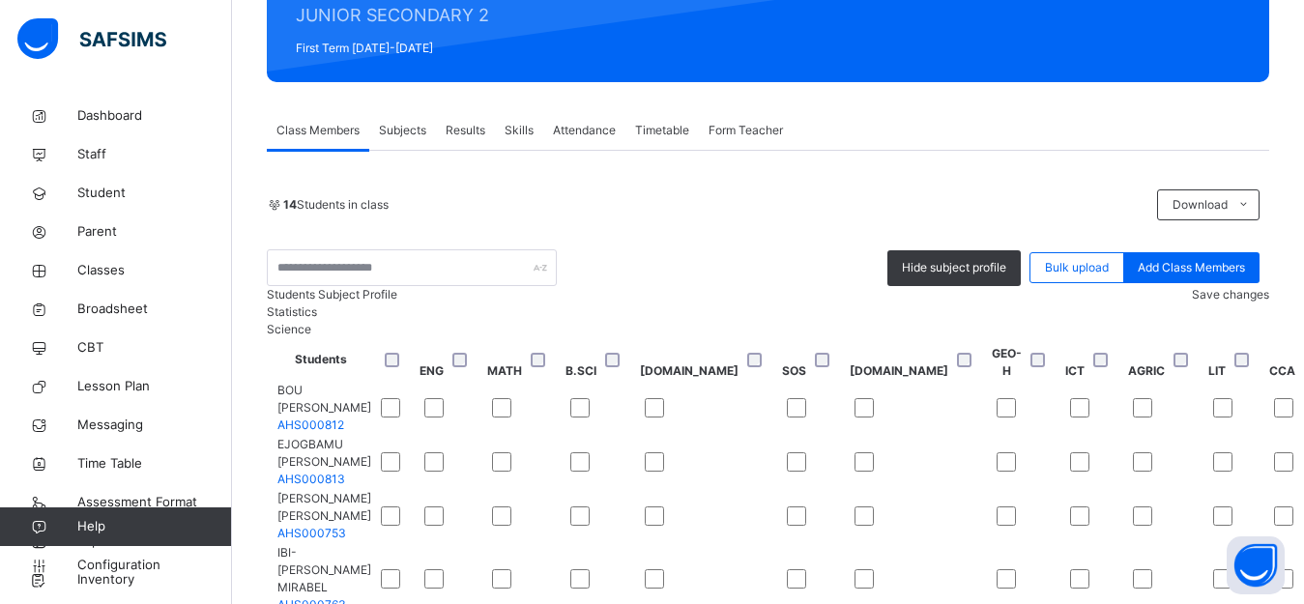
click at [1230, 302] on span "Save changes" at bounding box center [1230, 294] width 77 height 14
click at [1207, 304] on div "Save changes" at bounding box center [1230, 294] width 77 height 17
click at [1222, 304] on div "Save changes" at bounding box center [1230, 294] width 77 height 17
click at [1214, 304] on div "Save changes" at bounding box center [1230, 294] width 77 height 17
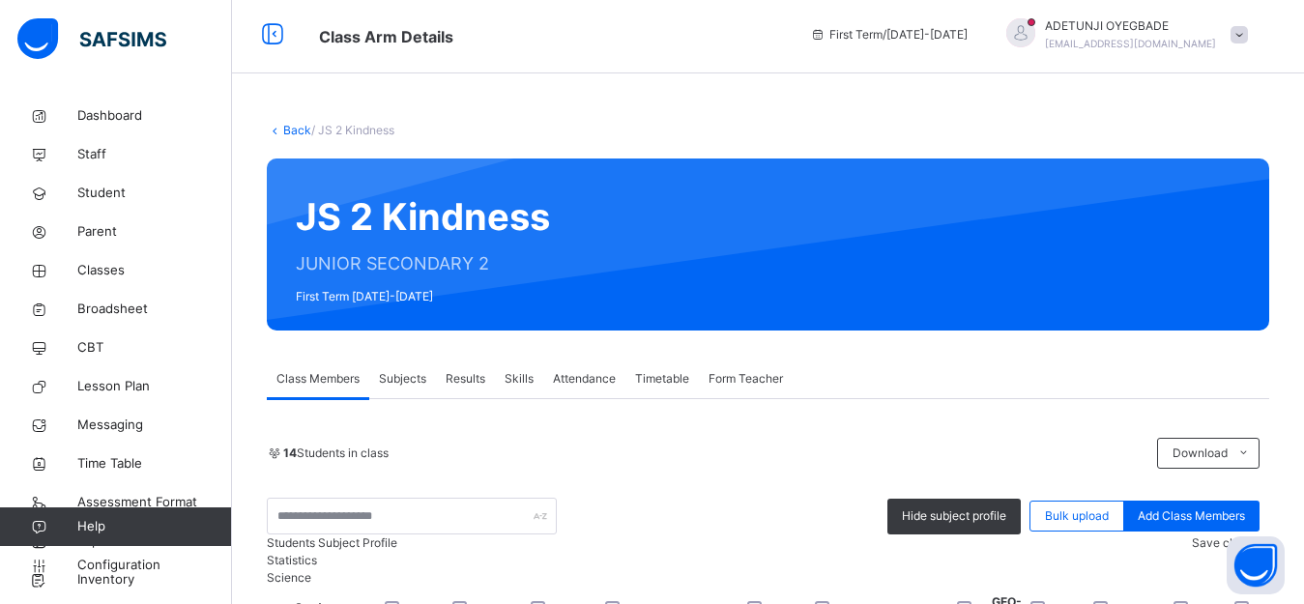
scroll to position [0, 0]
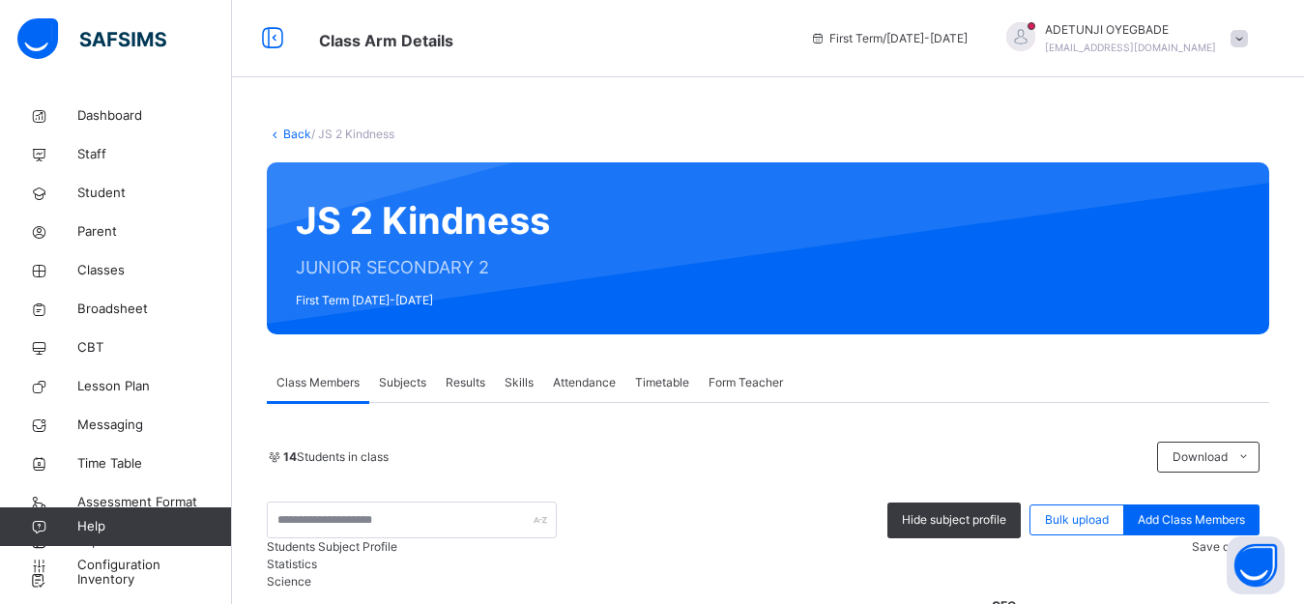
click at [294, 131] on link "Back" at bounding box center [297, 134] width 28 height 14
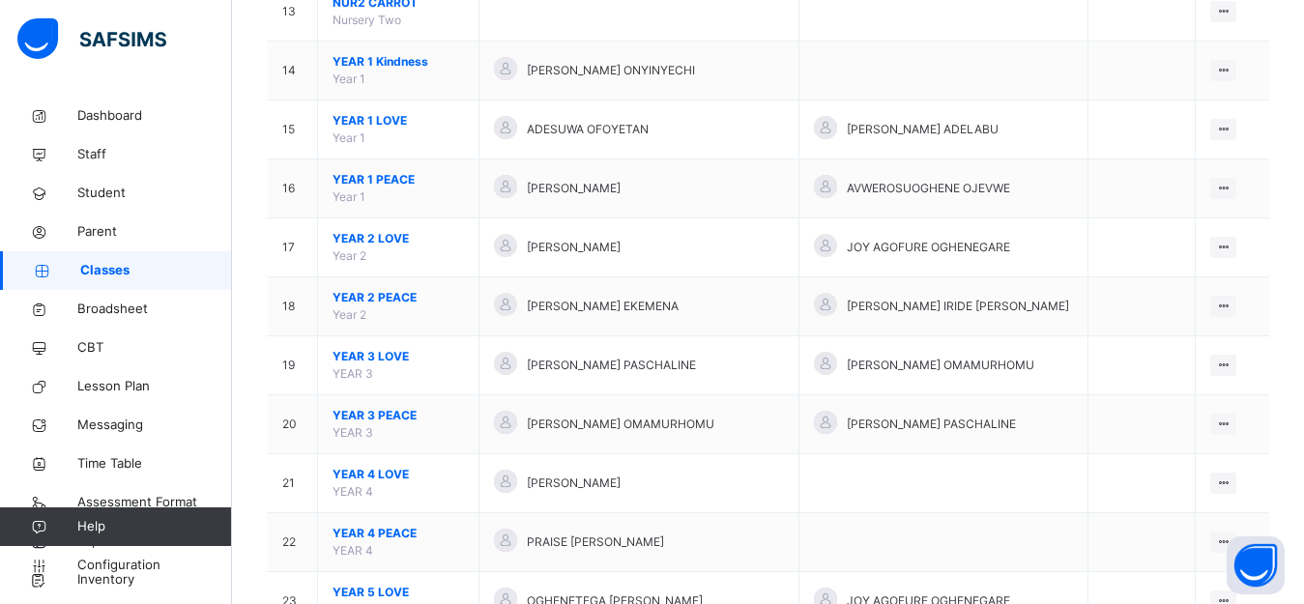
scroll to position [1223, 0]
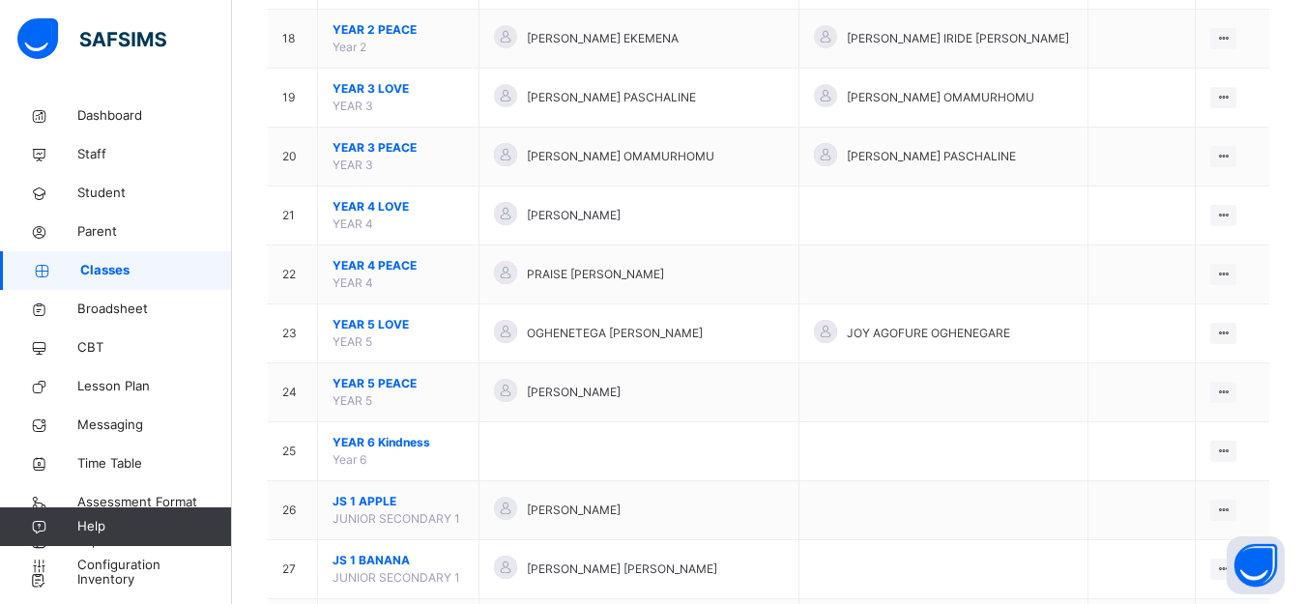
drag, startPoint x: 1292, startPoint y: 352, endPoint x: 1298, endPoint y: 462, distance: 110.3
click at [1298, 462] on div "Select class section Select level Select arm Download Pdf Report Excel Report S…" at bounding box center [768, 409] width 1072 height 3071
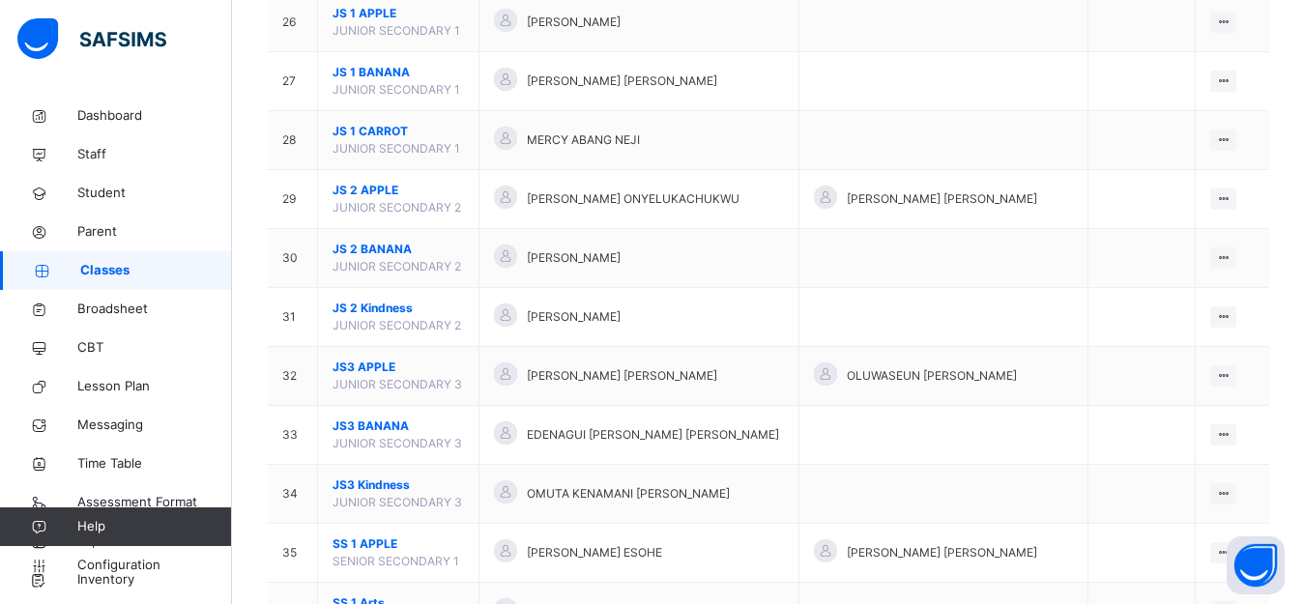
scroll to position [1716, 0]
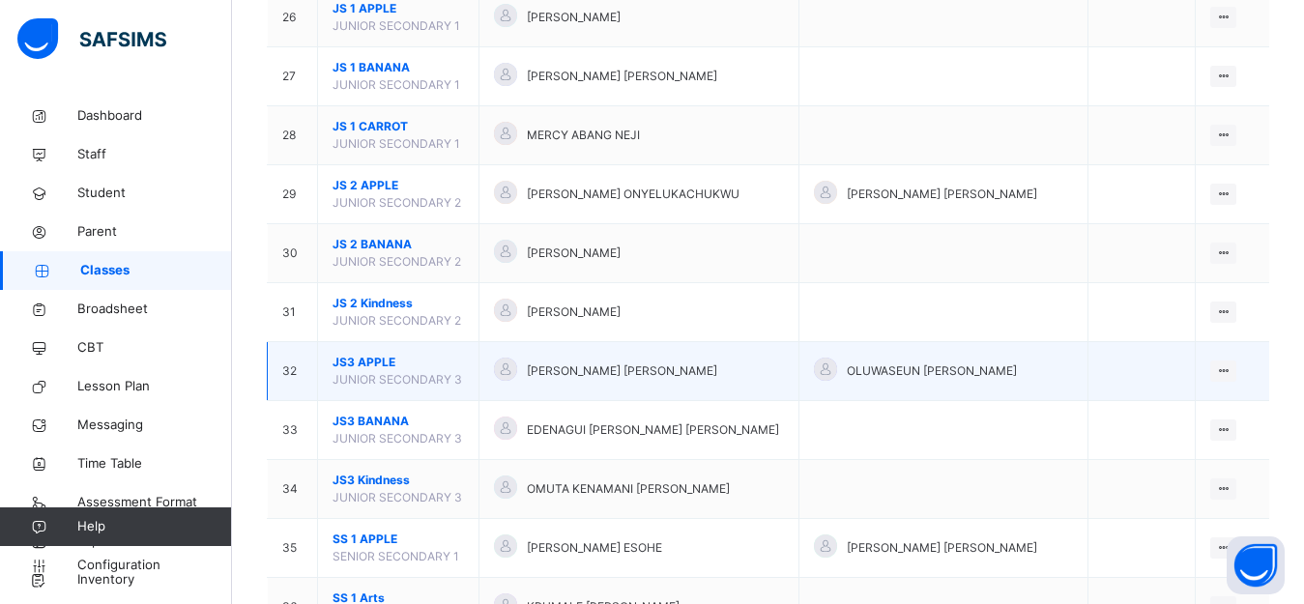
click at [363, 373] on span "JUNIOR SECONDARY 3" at bounding box center [398, 379] width 130 height 14
click at [1231, 365] on icon at bounding box center [1223, 370] width 16 height 14
click at [1157, 411] on div "View Class" at bounding box center [1172, 409] width 110 height 19
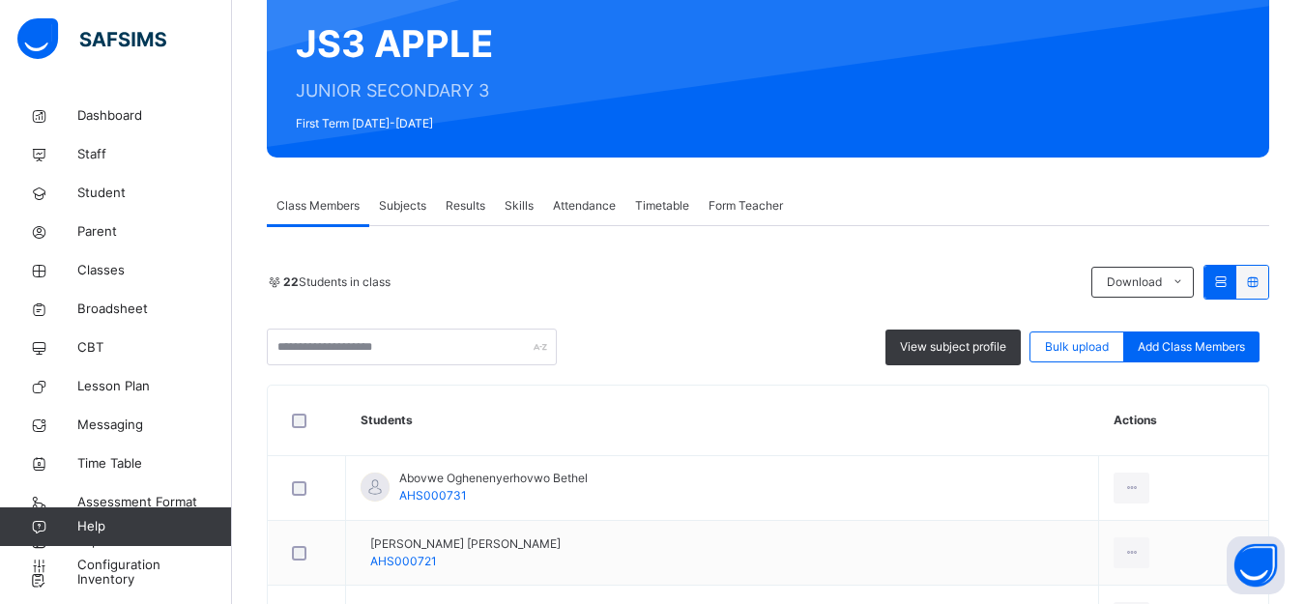
scroll to position [166, 0]
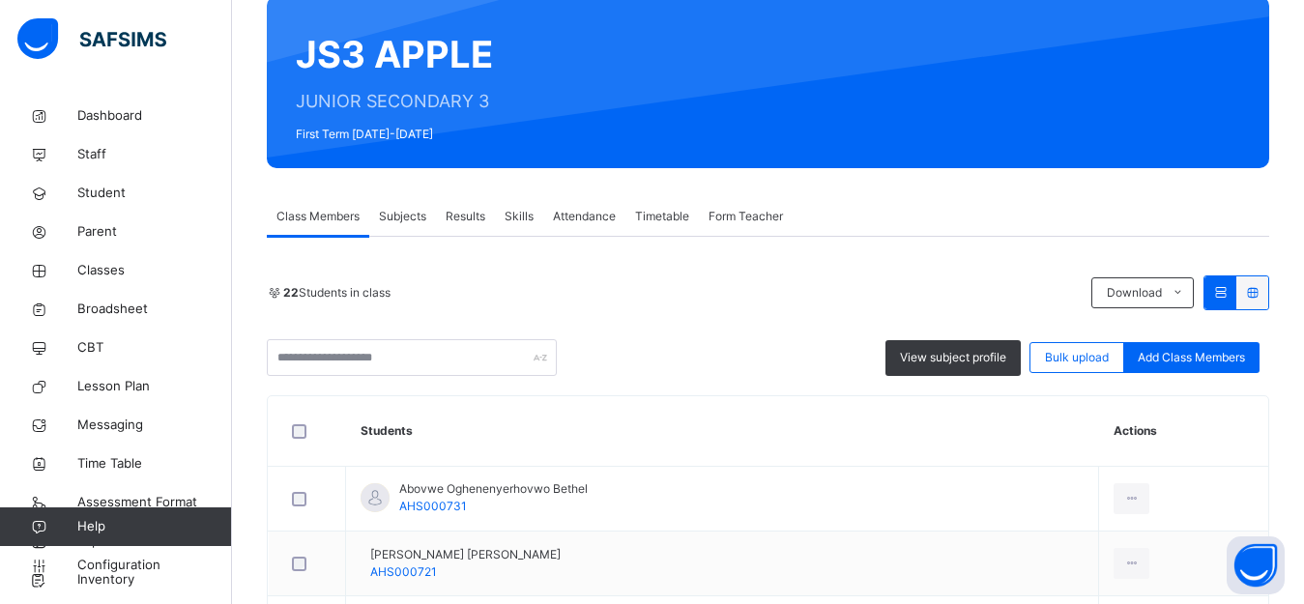
click at [417, 219] on span "Subjects" at bounding box center [402, 216] width 47 height 17
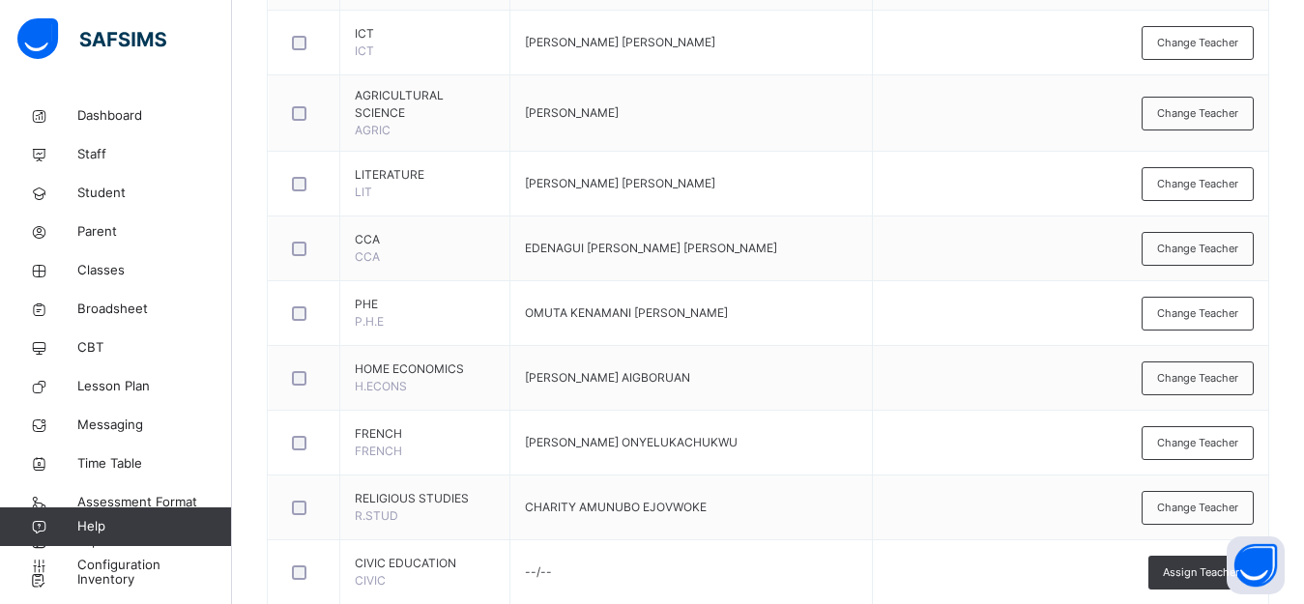
scroll to position [962, 0]
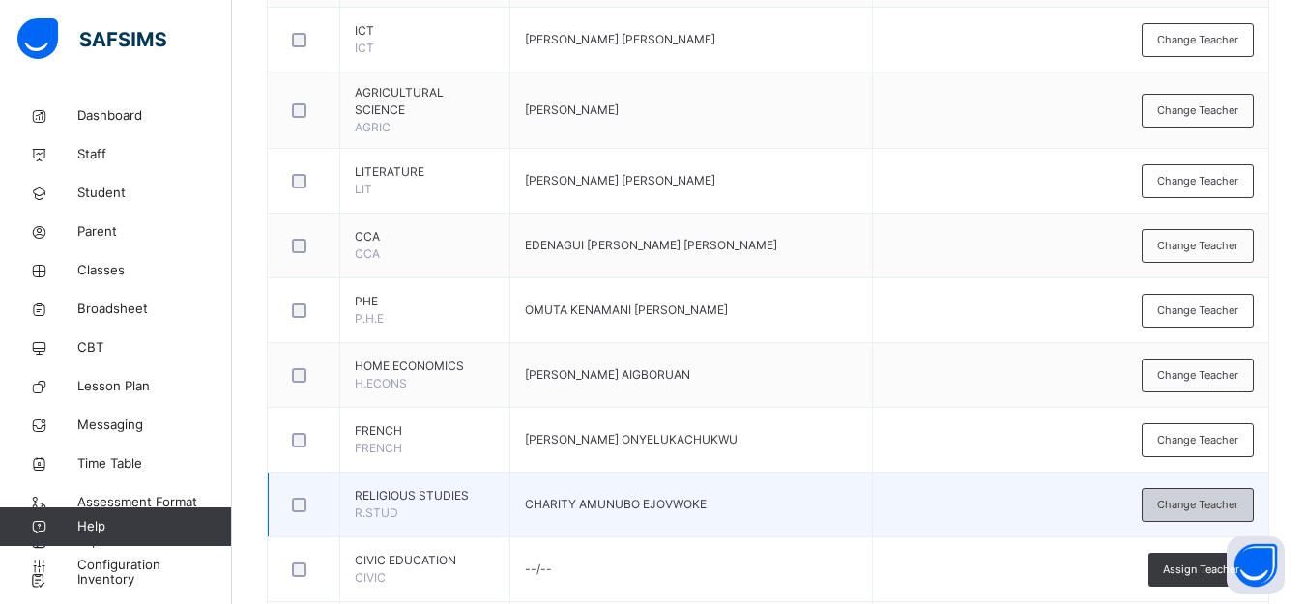
click at [1197, 497] on span "Change Teacher" at bounding box center [1197, 505] width 81 height 16
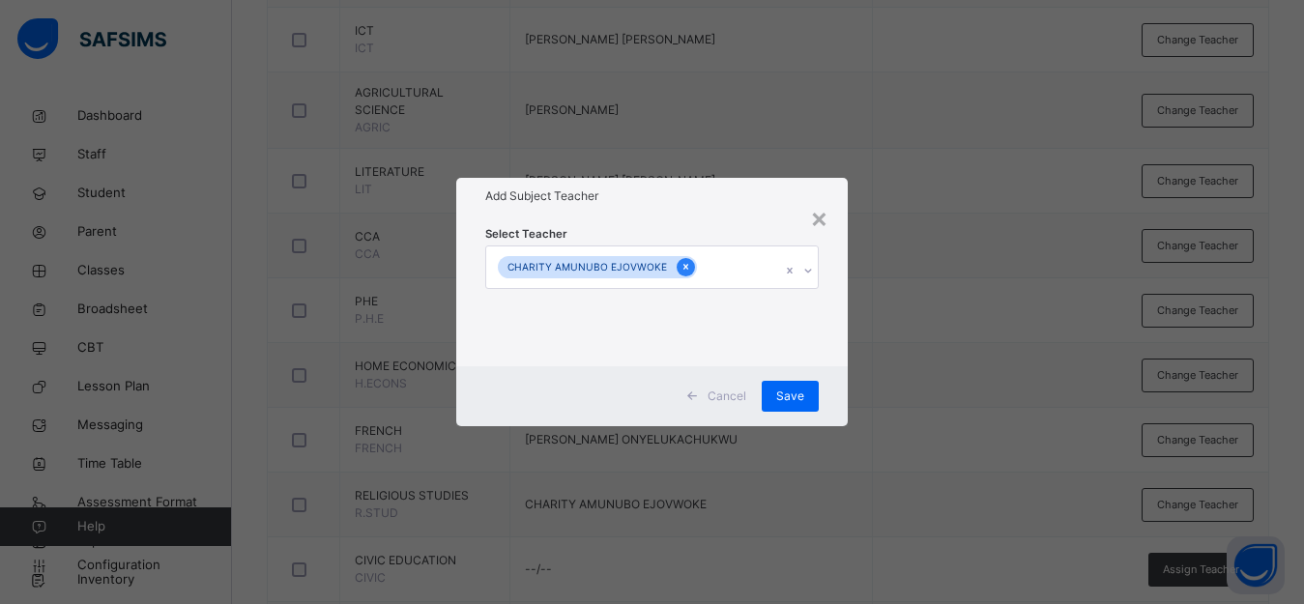
click at [680, 267] on icon at bounding box center [685, 267] width 11 height 14
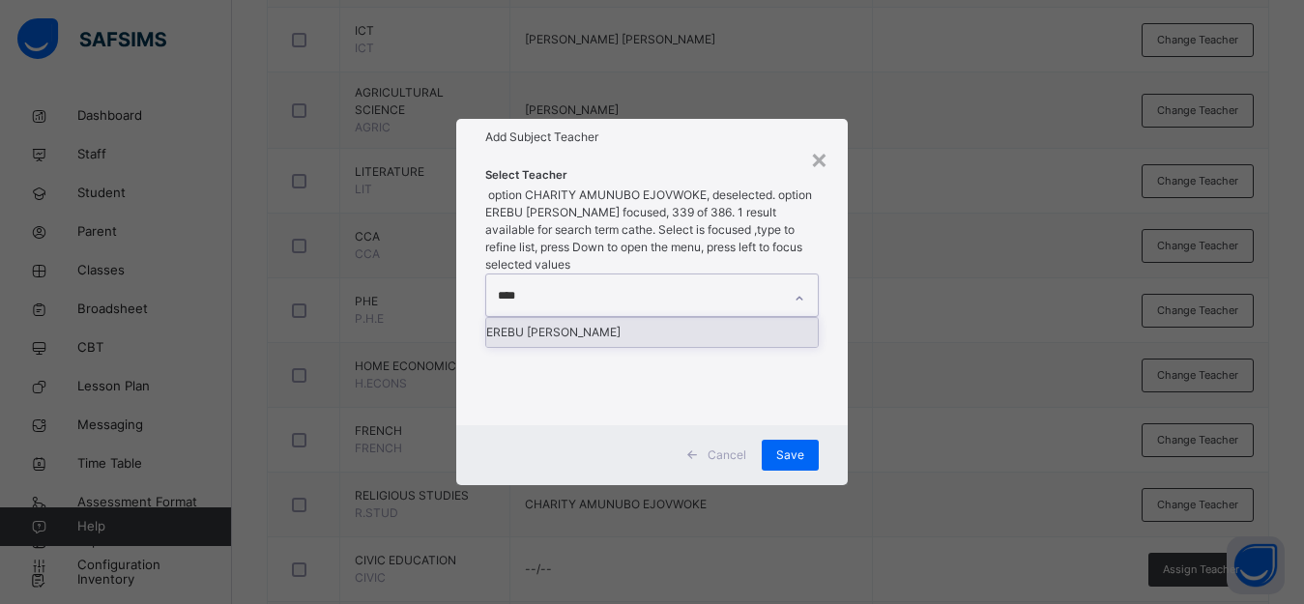
type input "*****"
click at [649, 318] on div "EREBU [PERSON_NAME]" at bounding box center [652, 332] width 332 height 29
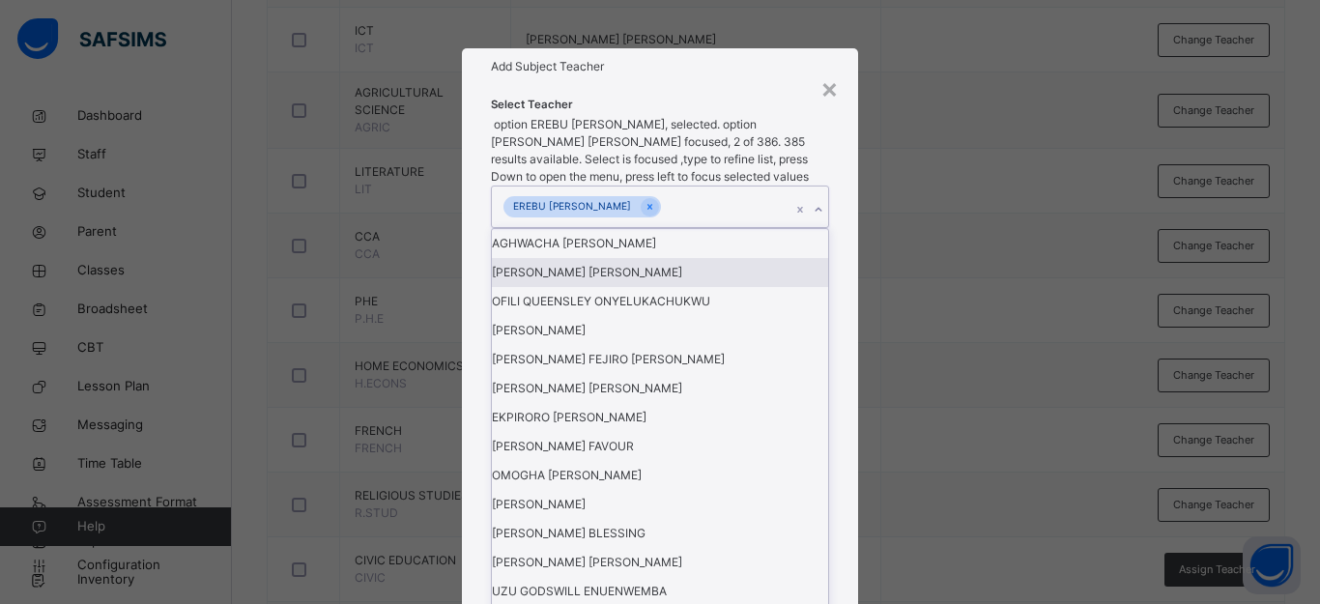
click at [938, 350] on div "× Add Subject Teacher Select Teacher option EREBU CATHERINE EBIERE, selected. o…" at bounding box center [660, 302] width 1320 height 604
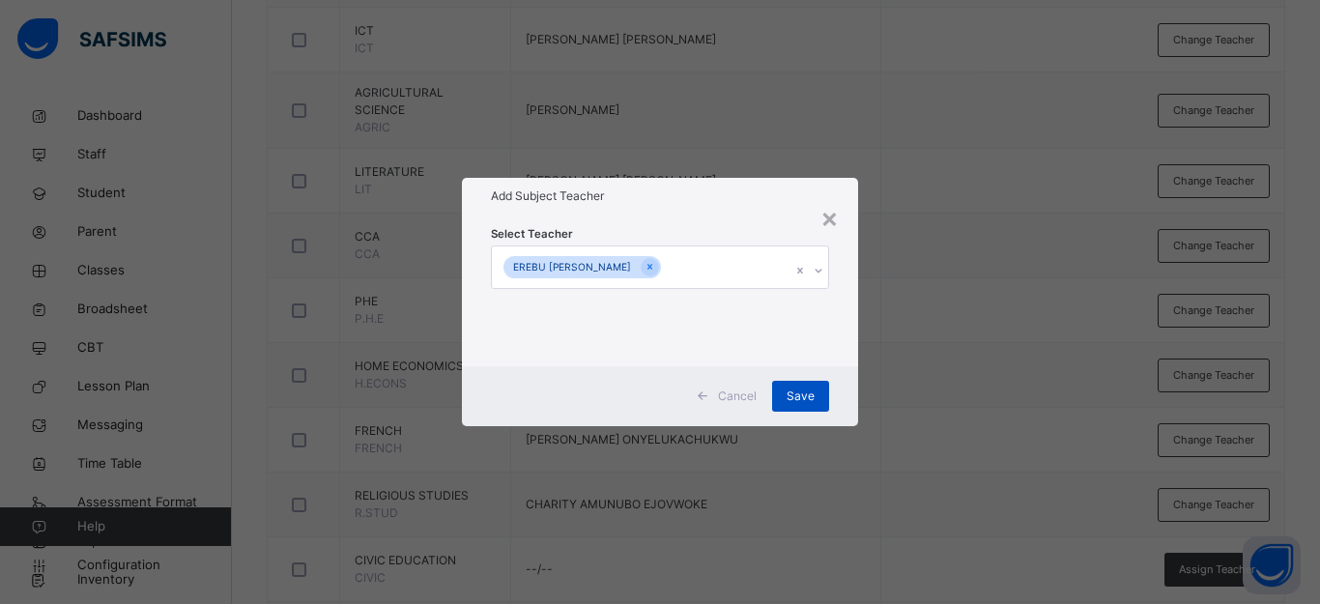
click at [796, 388] on span "Save" at bounding box center [801, 396] width 28 height 17
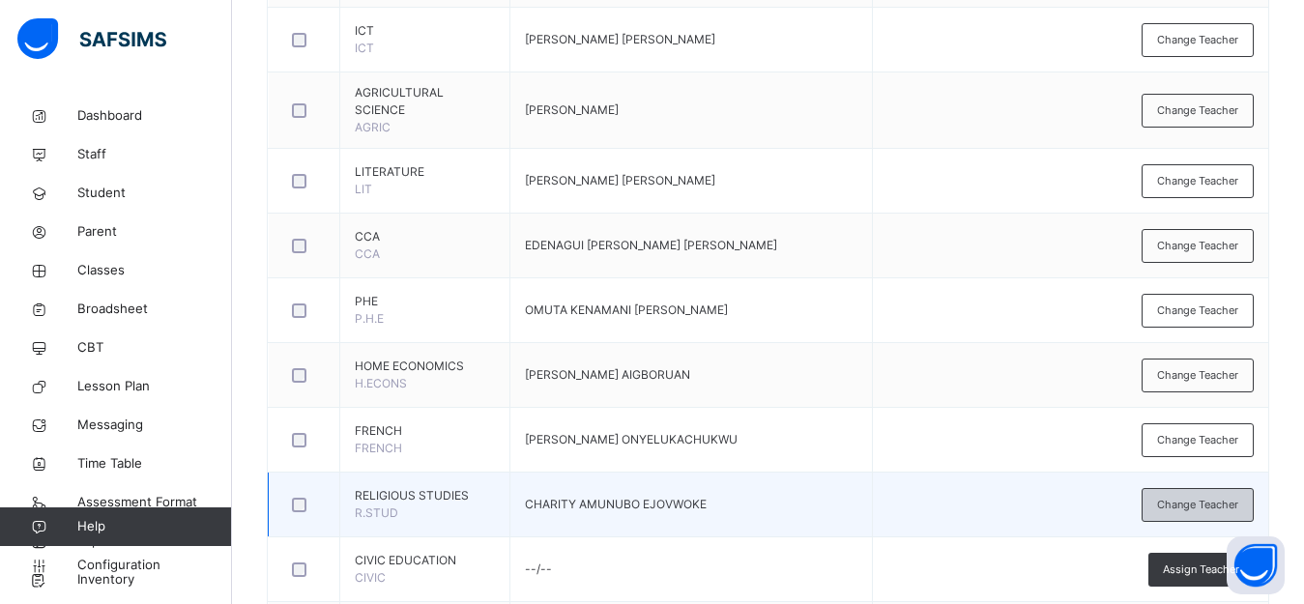
click at [1228, 497] on span "Change Teacher" at bounding box center [1197, 505] width 81 height 16
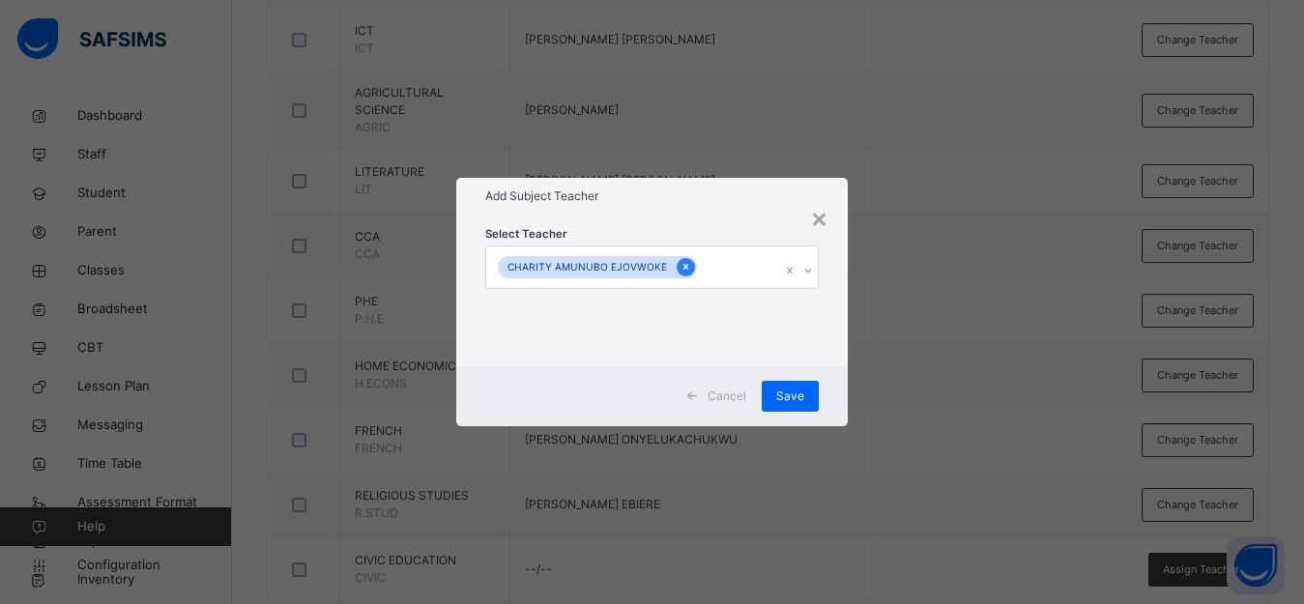
click at [680, 265] on icon at bounding box center [685, 267] width 11 height 14
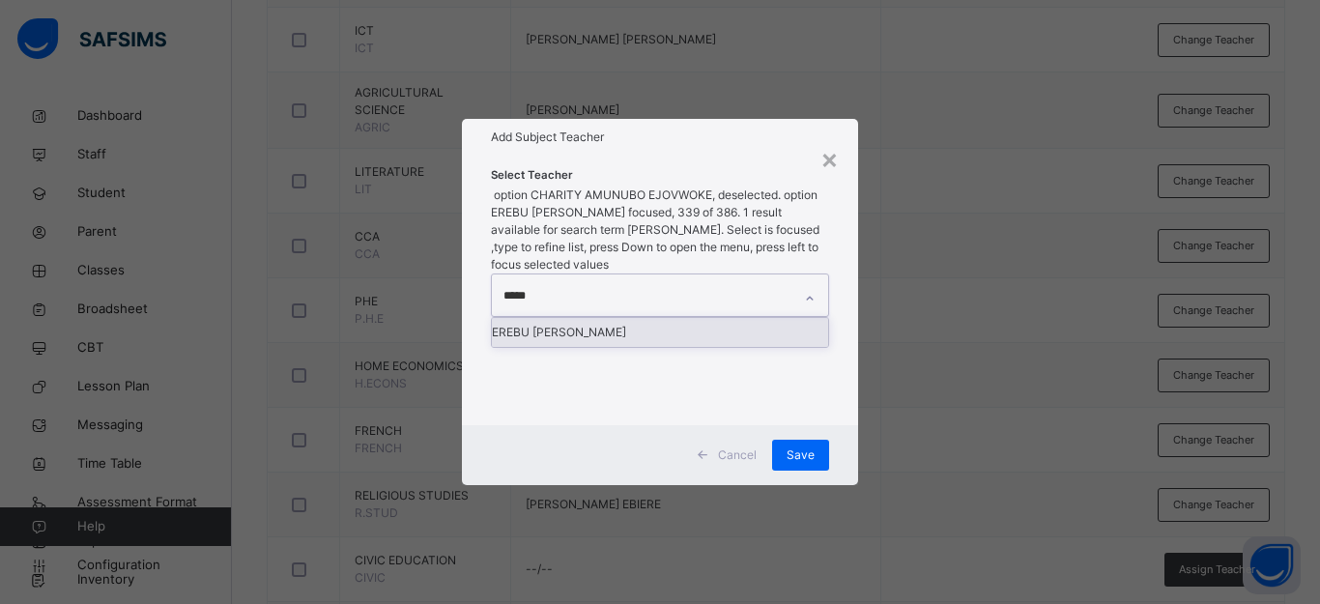
type input "******"
click at [712, 319] on div "EREBU [PERSON_NAME]" at bounding box center [660, 332] width 336 height 29
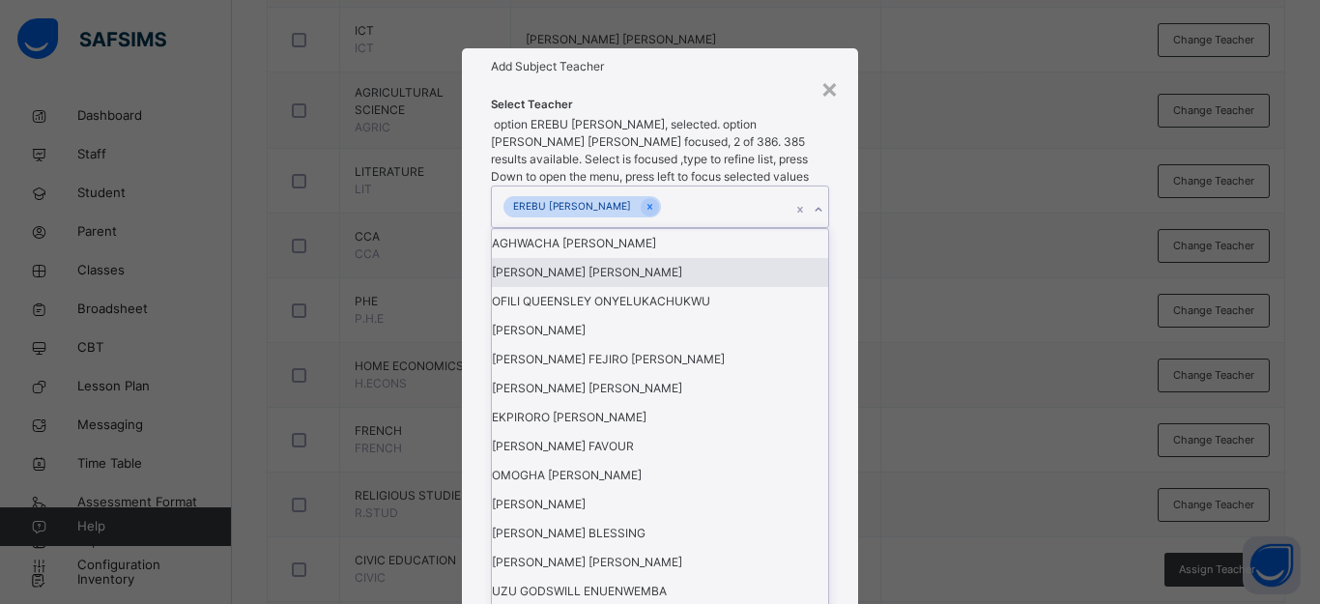
click at [1005, 369] on div "× Add Subject Teacher Select Teacher option EREBU CATHERINE EBIERE, selected. o…" at bounding box center [660, 302] width 1320 height 604
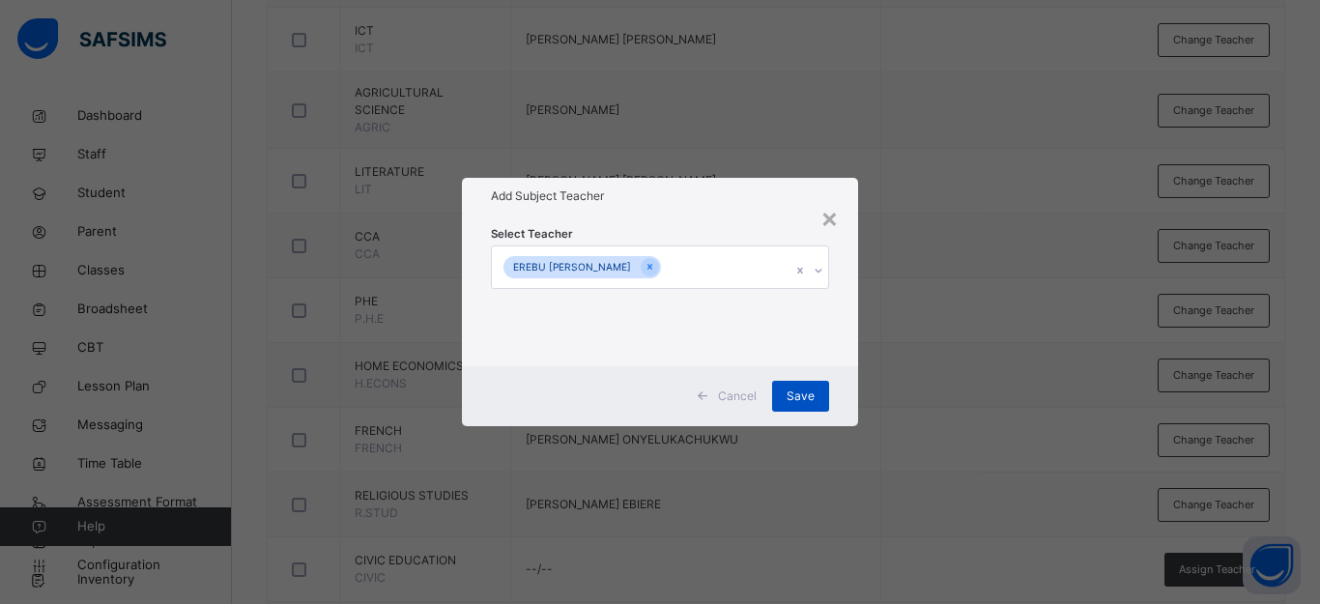
click at [808, 400] on span "Save" at bounding box center [801, 396] width 28 height 17
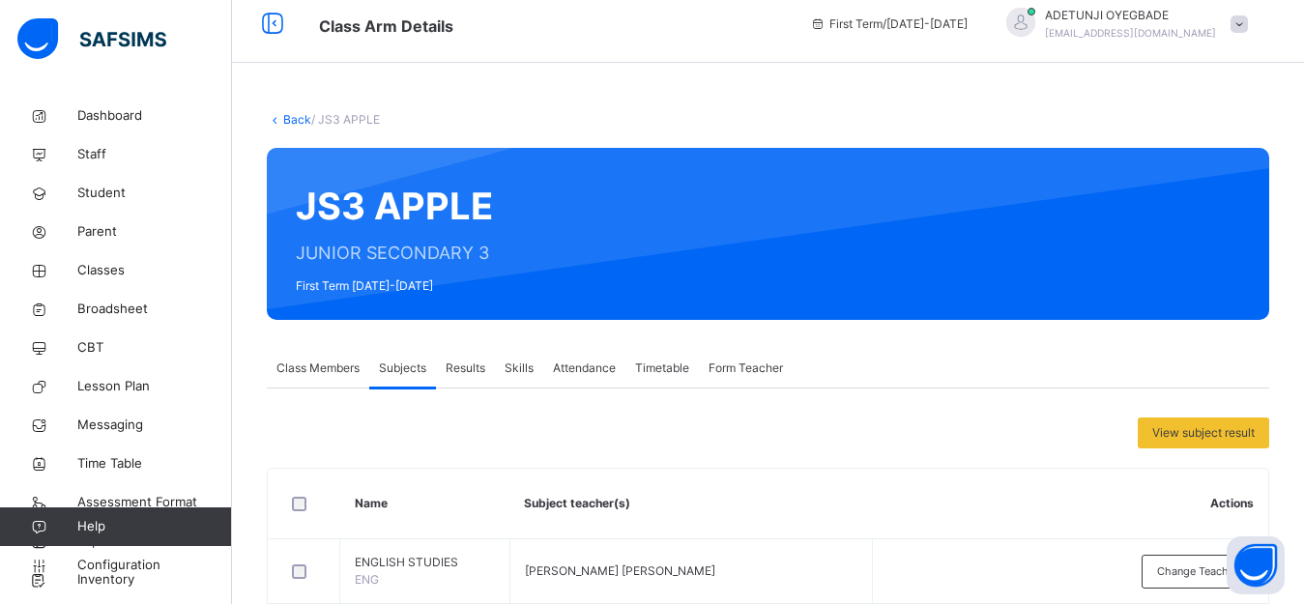
scroll to position [0, 0]
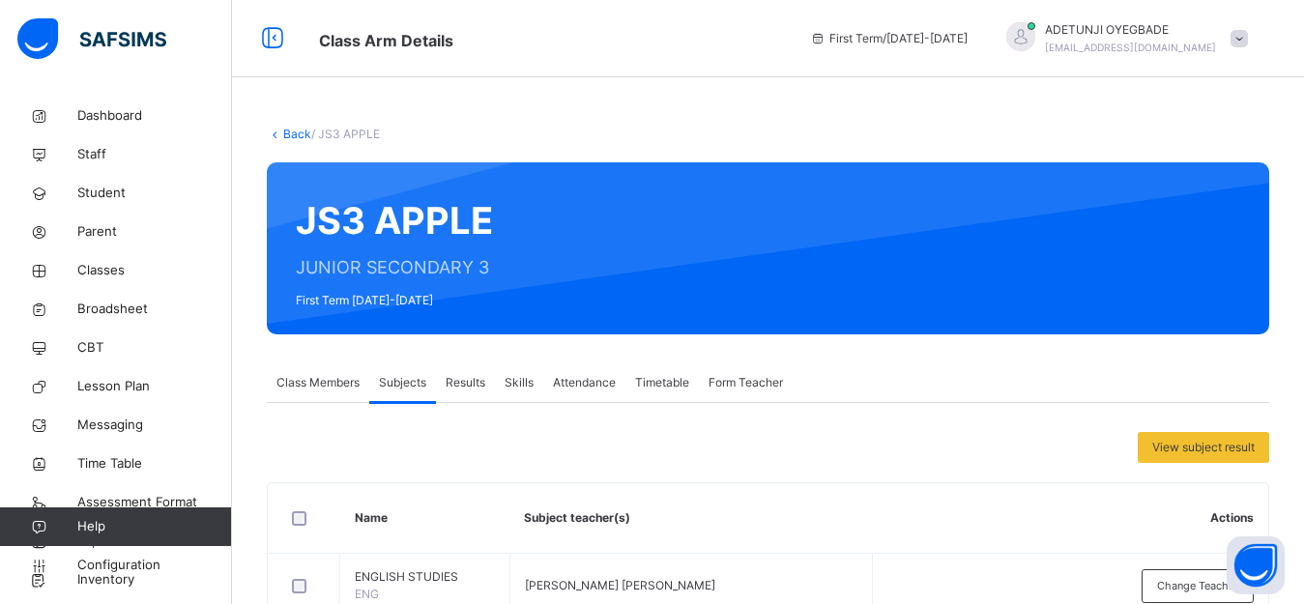
click at [298, 140] on link "Back" at bounding box center [297, 134] width 28 height 14
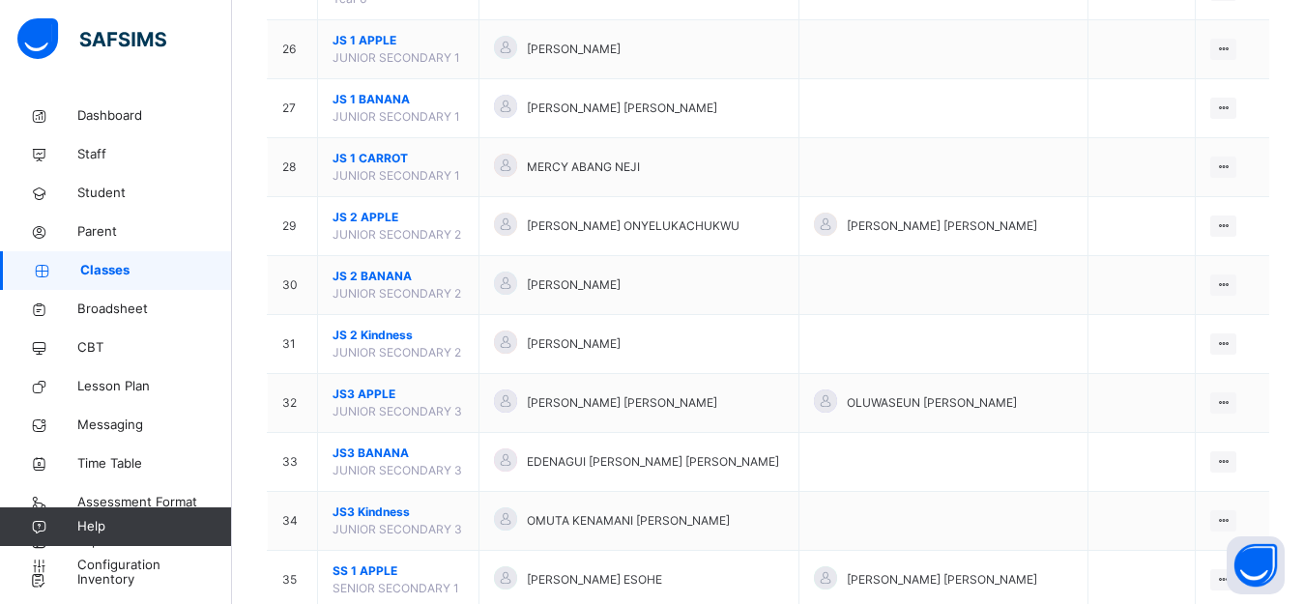
scroll to position [1700, 0]
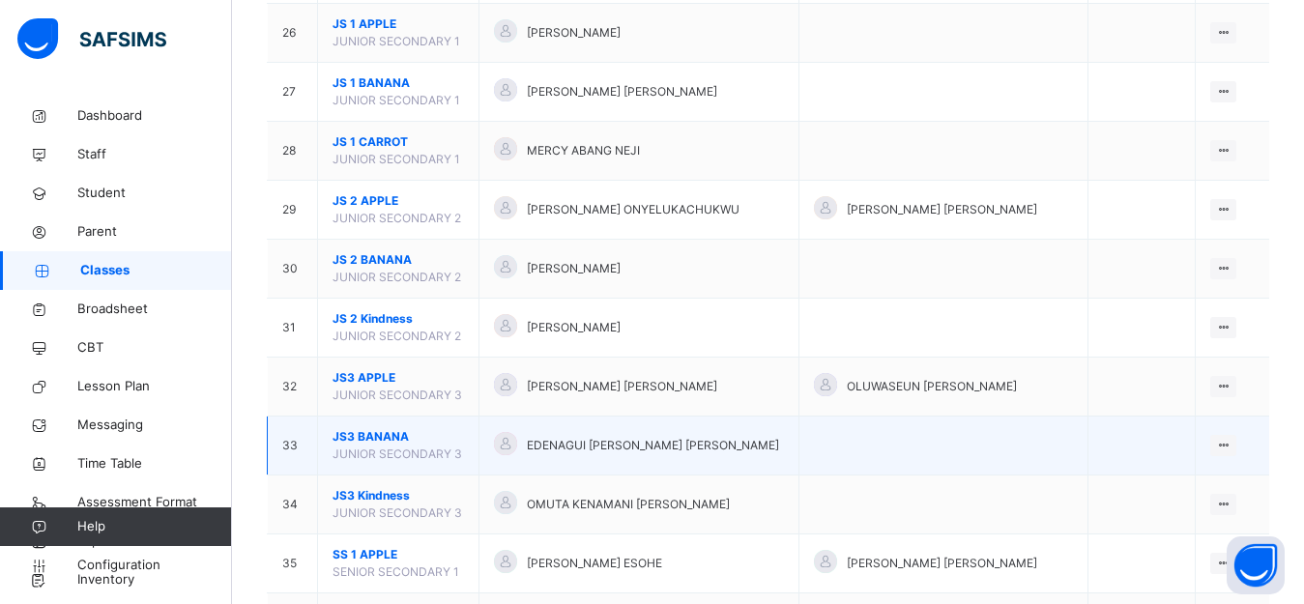
click at [435, 449] on span "JUNIOR SECONDARY 3" at bounding box center [398, 454] width 130 height 14
click at [1236, 466] on ul "View Class Assign form Teacher" at bounding box center [1158, 502] width 157 height 72
click at [1180, 480] on div "View Class" at bounding box center [1172, 484] width 110 height 19
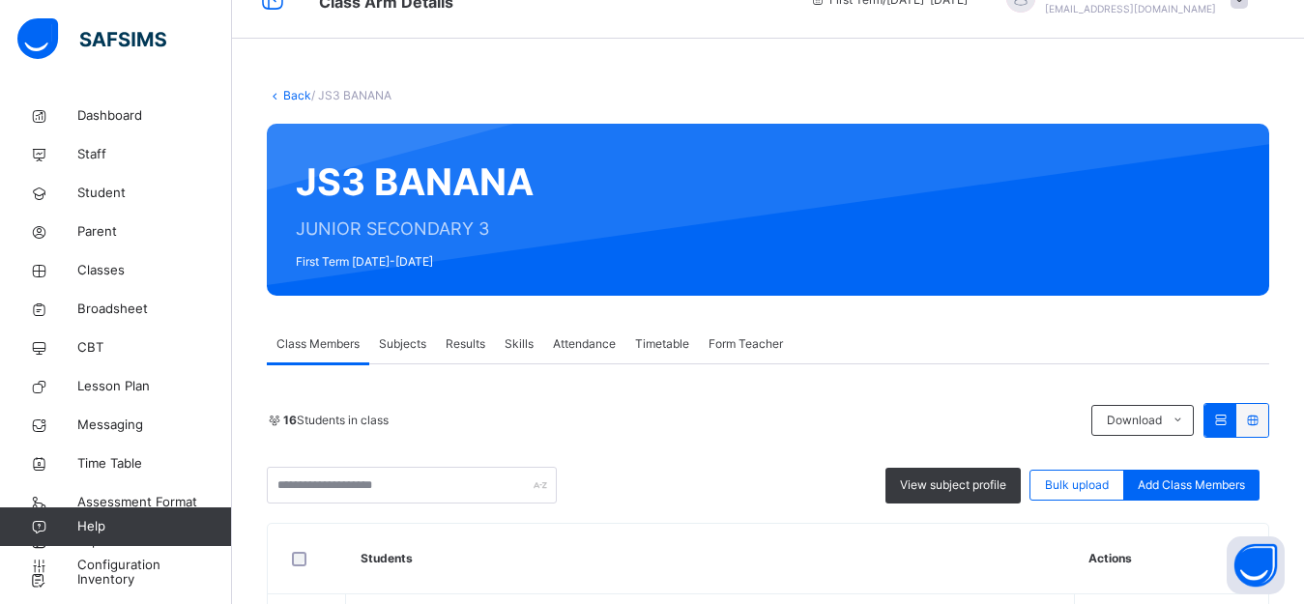
scroll to position [33, 0]
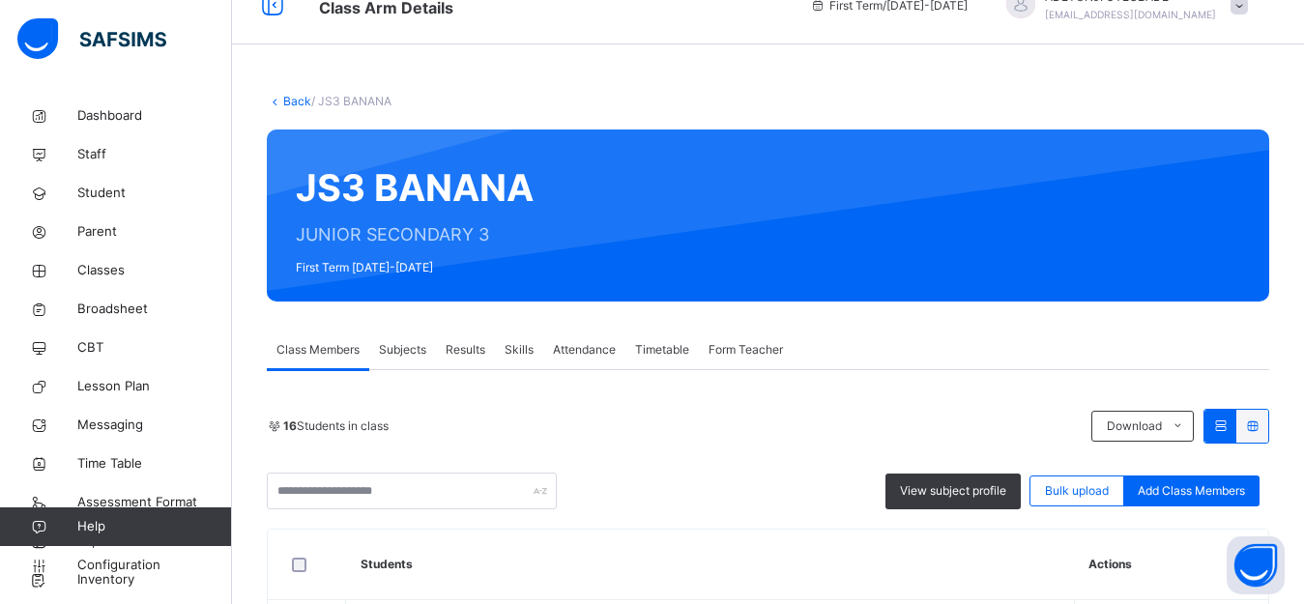
click at [420, 348] on span "Subjects" at bounding box center [402, 349] width 47 height 17
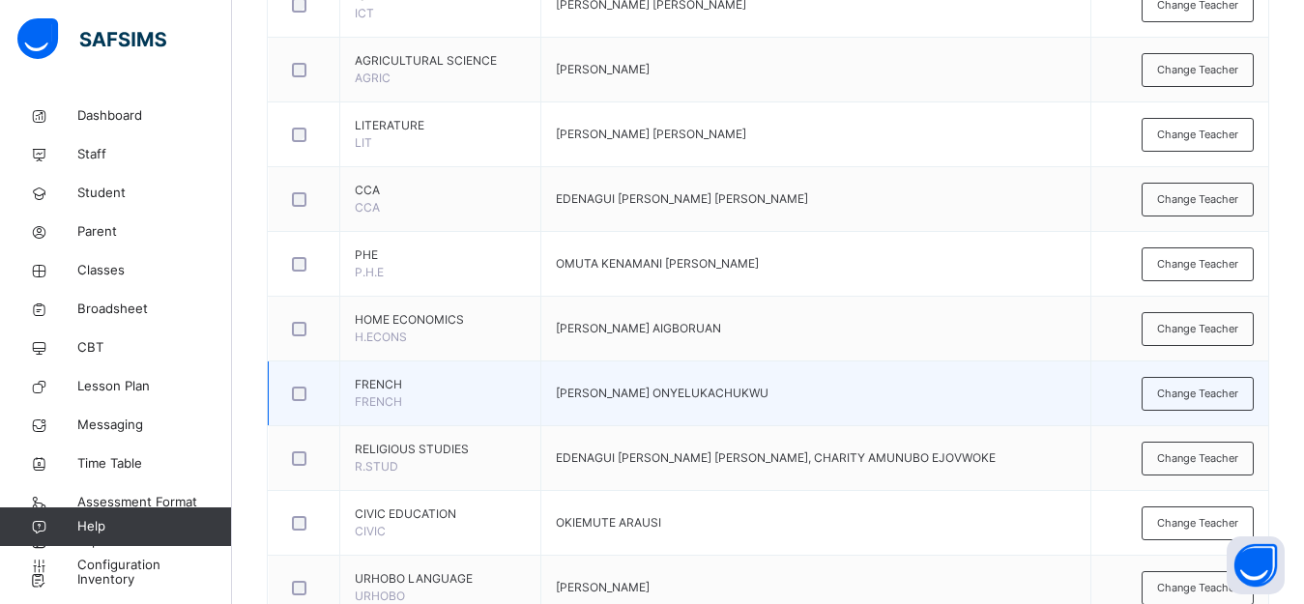
scroll to position [991, 0]
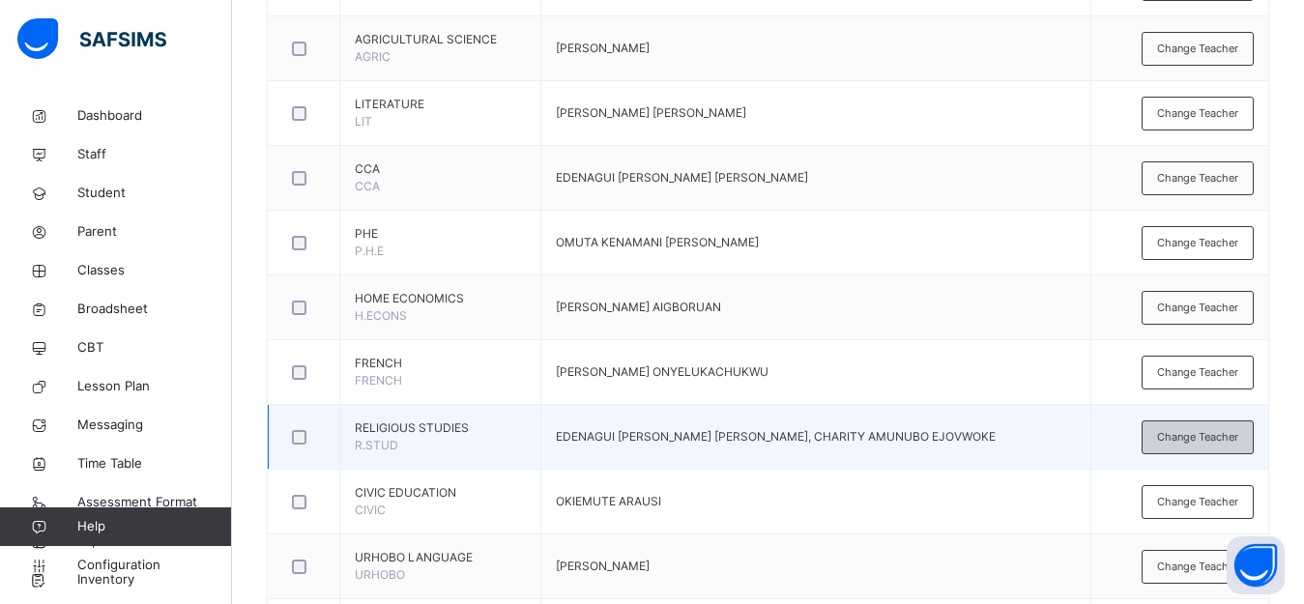
click at [1201, 439] on span "Change Teacher" at bounding box center [1197, 437] width 81 height 16
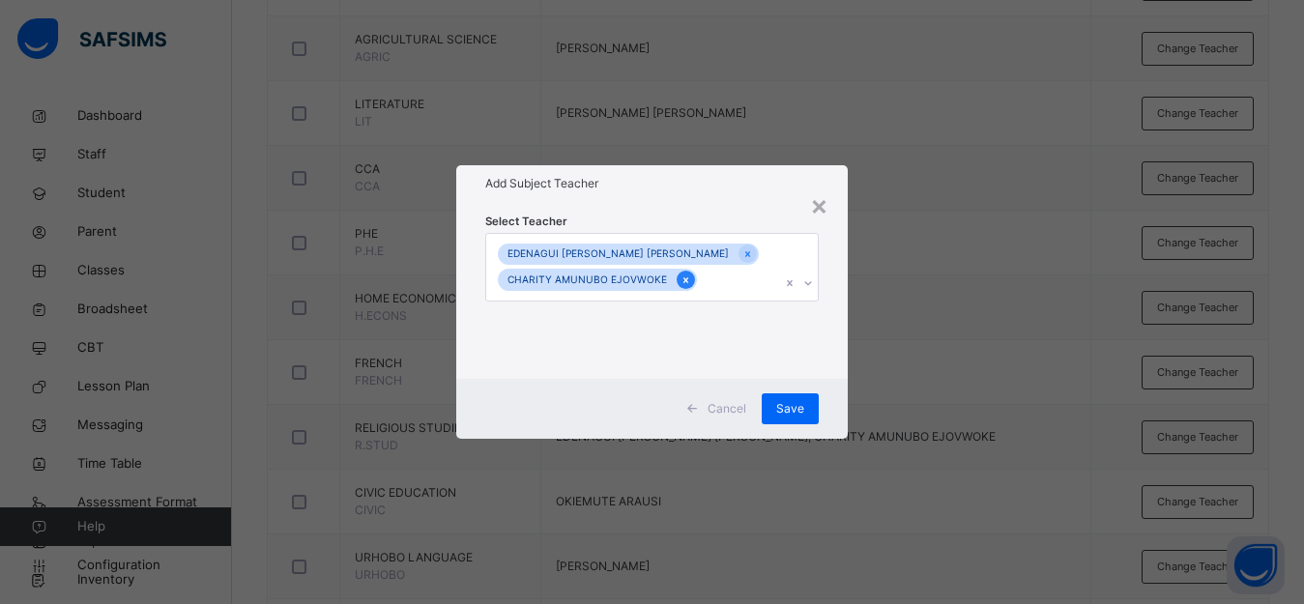
click at [677, 282] on div at bounding box center [686, 280] width 18 height 18
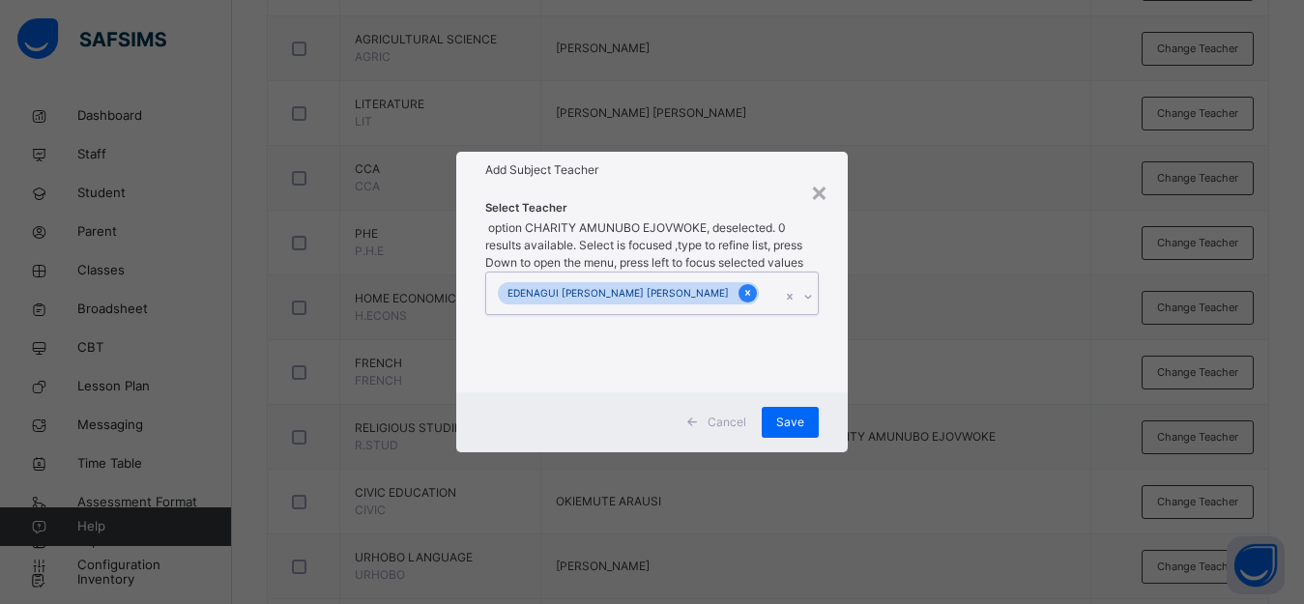
click at [745, 291] on icon at bounding box center [747, 294] width 5 height 6
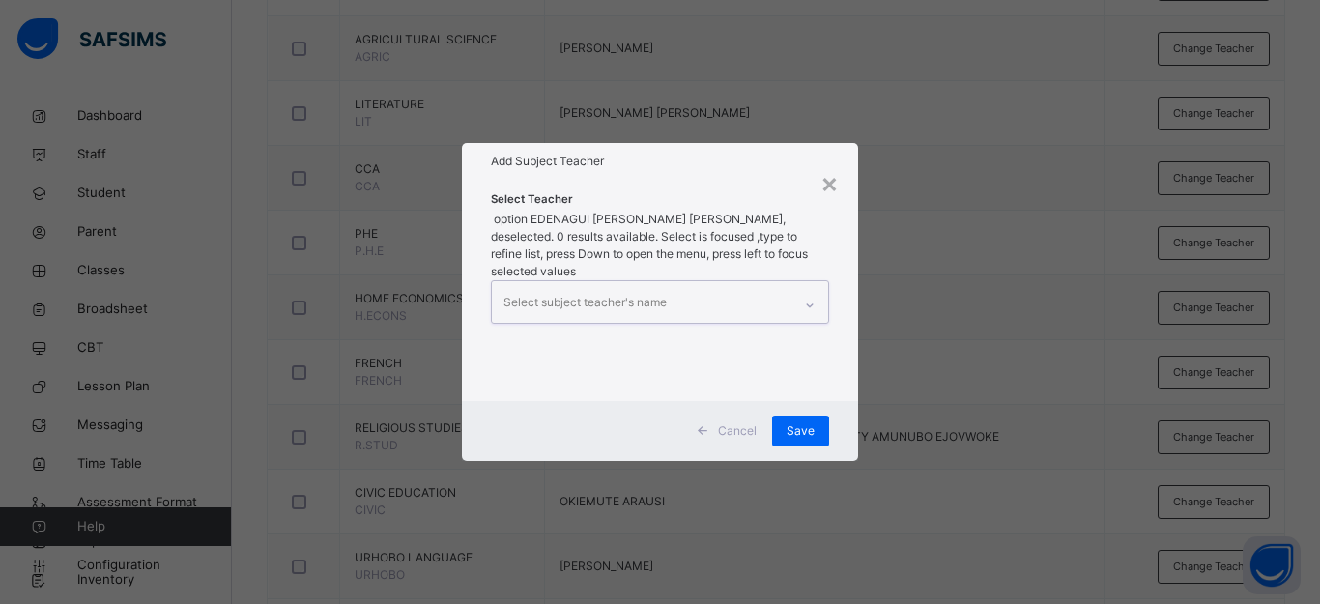
click at [813, 296] on icon at bounding box center [810, 305] width 12 height 19
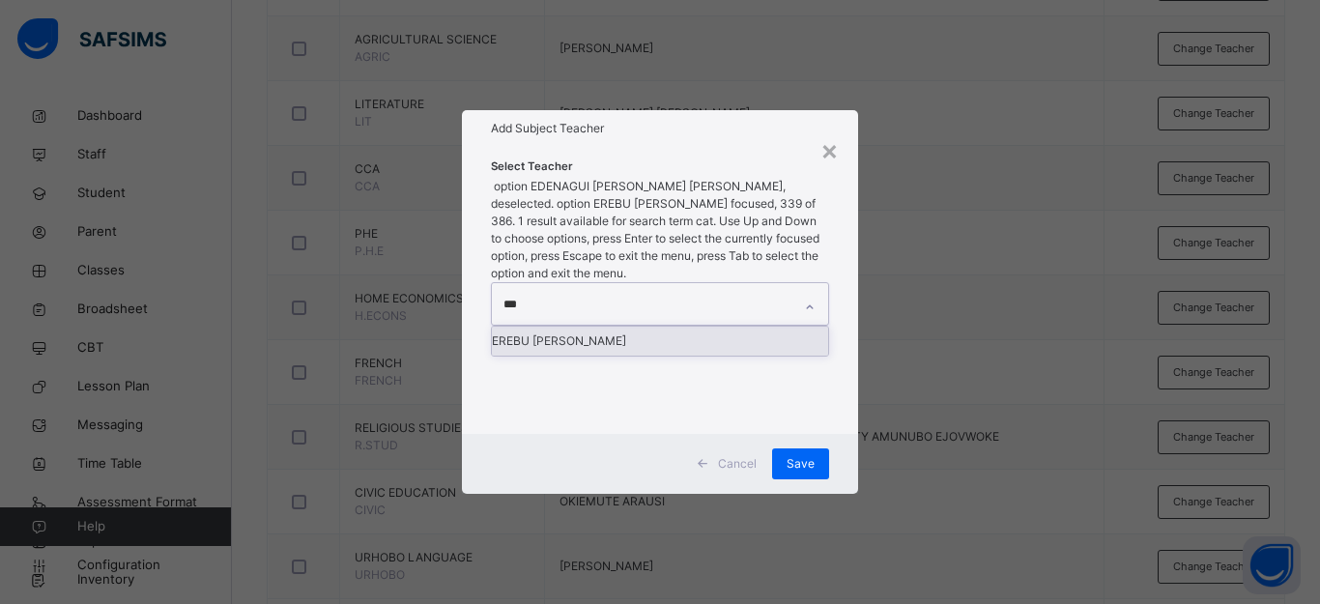
type input "****"
click at [734, 327] on div "EREBU [PERSON_NAME]" at bounding box center [660, 341] width 336 height 29
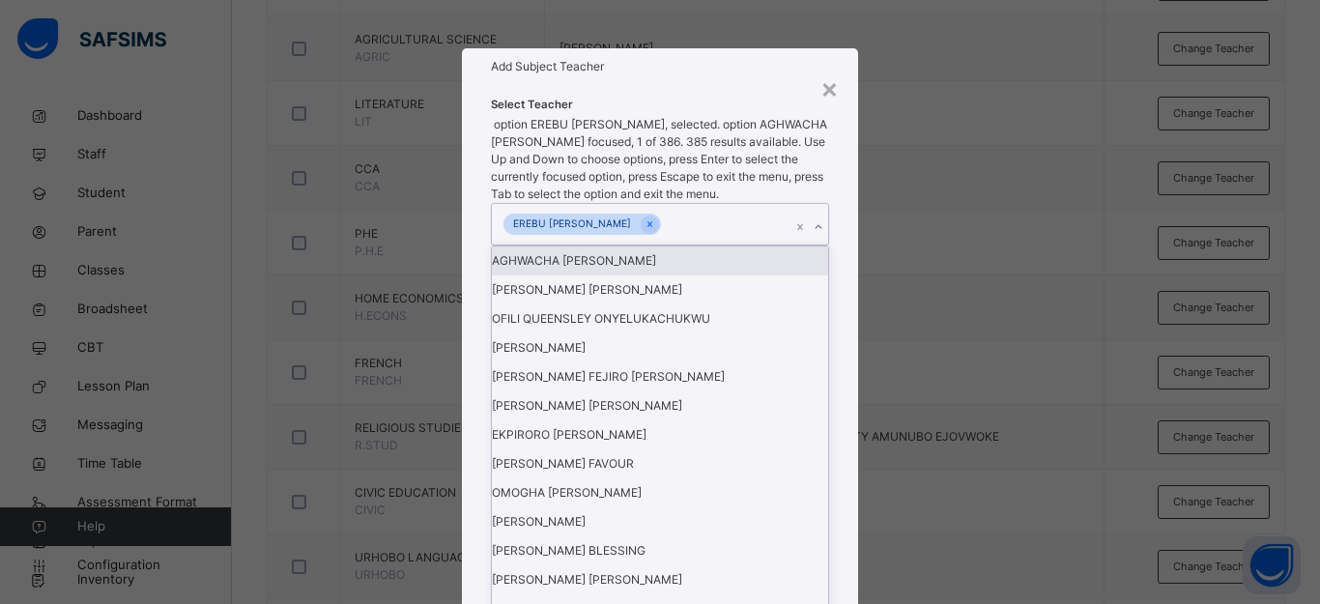
click at [897, 277] on div "× Add Subject Teacher Select Teacher option EREBU CATHERINE EBIERE, selected. o…" at bounding box center [660, 302] width 1320 height 604
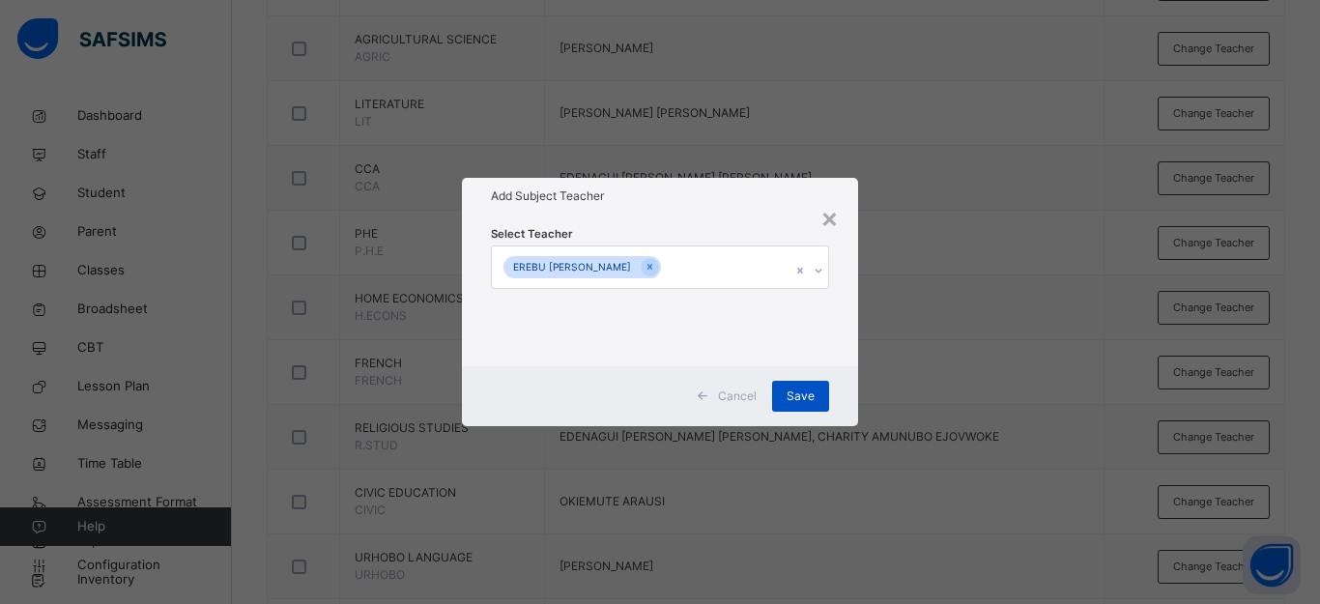
click at [808, 389] on span "Save" at bounding box center [801, 396] width 28 height 17
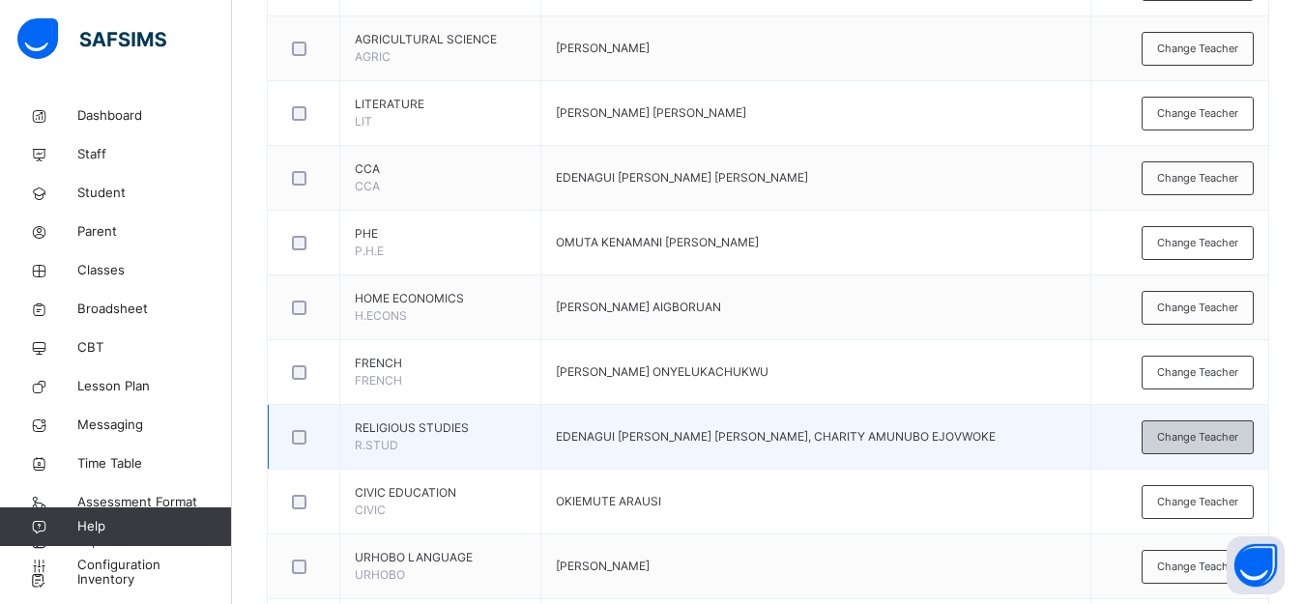
click at [1203, 435] on span "Change Teacher" at bounding box center [1197, 437] width 81 height 16
click at [0, 0] on div "× Add Subject Teacher Select Teacher Select subject teacher's name Cancel Save" at bounding box center [0, 0] width 0 height 0
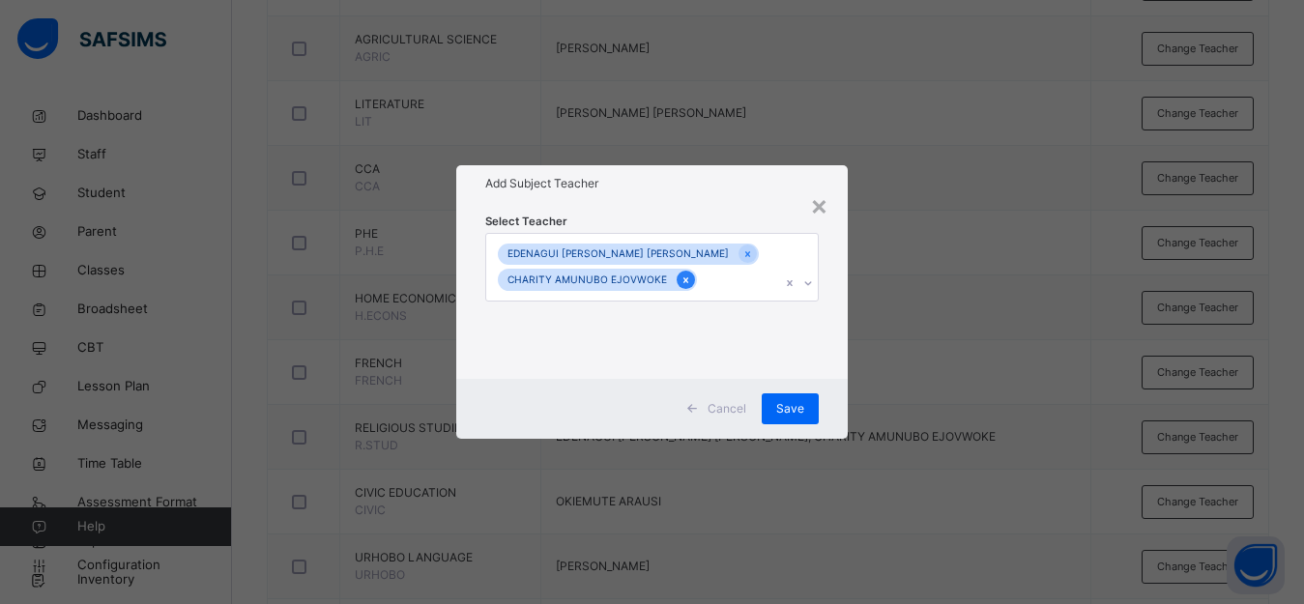
click at [681, 283] on div at bounding box center [686, 280] width 18 height 18
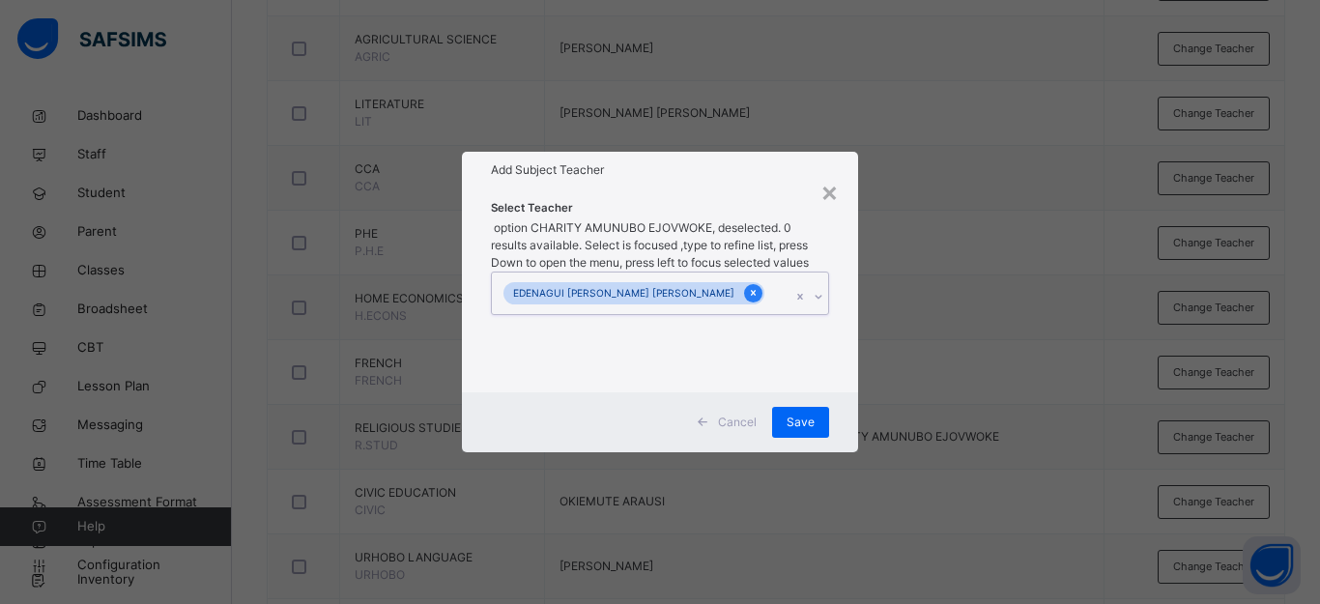
click at [751, 291] on icon at bounding box center [753, 294] width 5 height 6
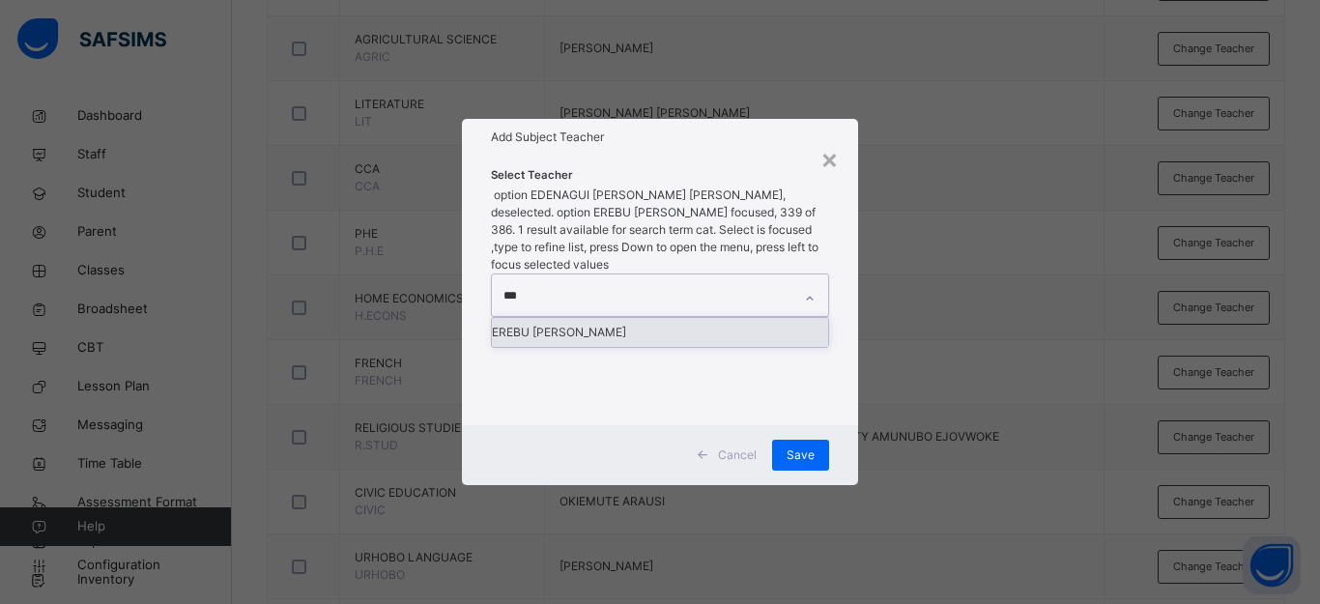
type input "****"
click at [675, 318] on div "EREBU [PERSON_NAME]" at bounding box center [660, 332] width 336 height 29
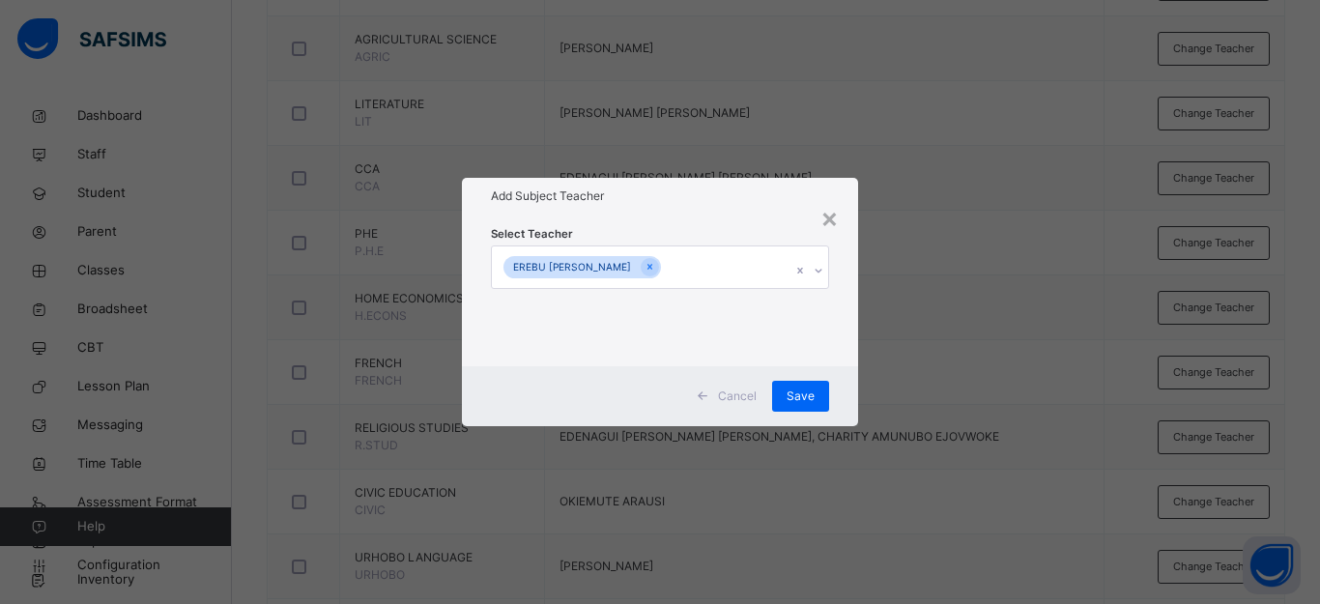
click at [1019, 302] on div "× Add Subject Teacher Select Teacher EREBU CATHERINE EBIERE Cancel Save" at bounding box center [660, 302] width 1320 height 604
click at [807, 393] on span "Save" at bounding box center [801, 396] width 28 height 17
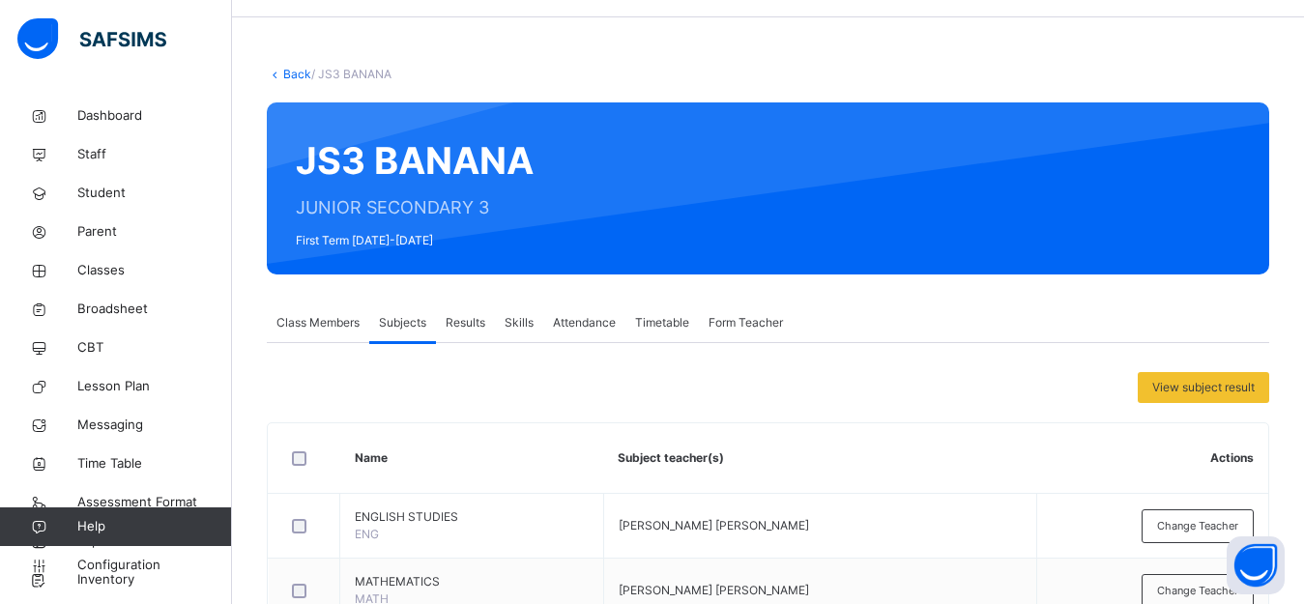
scroll to position [0, 0]
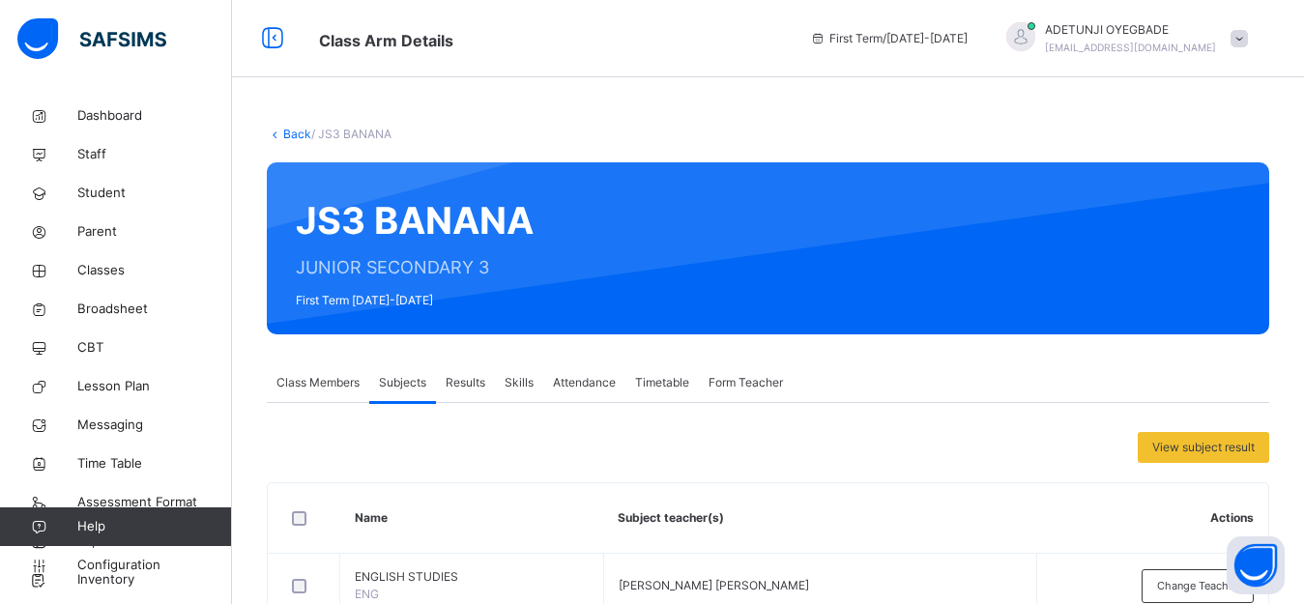
click at [300, 137] on link "Back" at bounding box center [297, 134] width 28 height 14
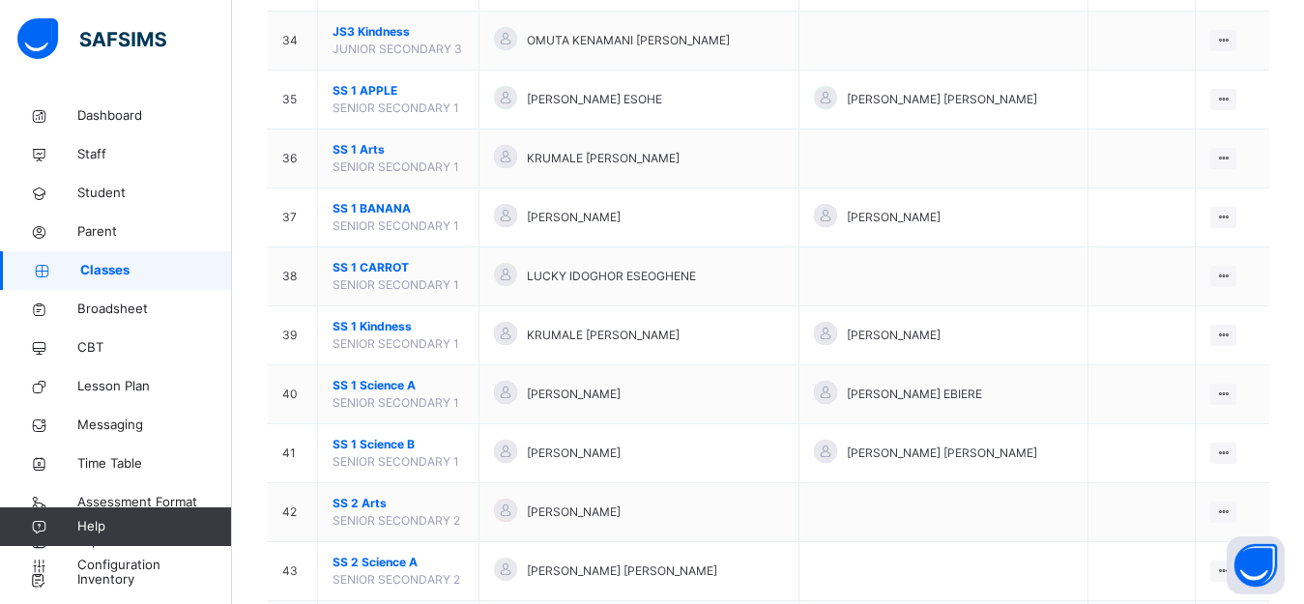
scroll to position [2181, 0]
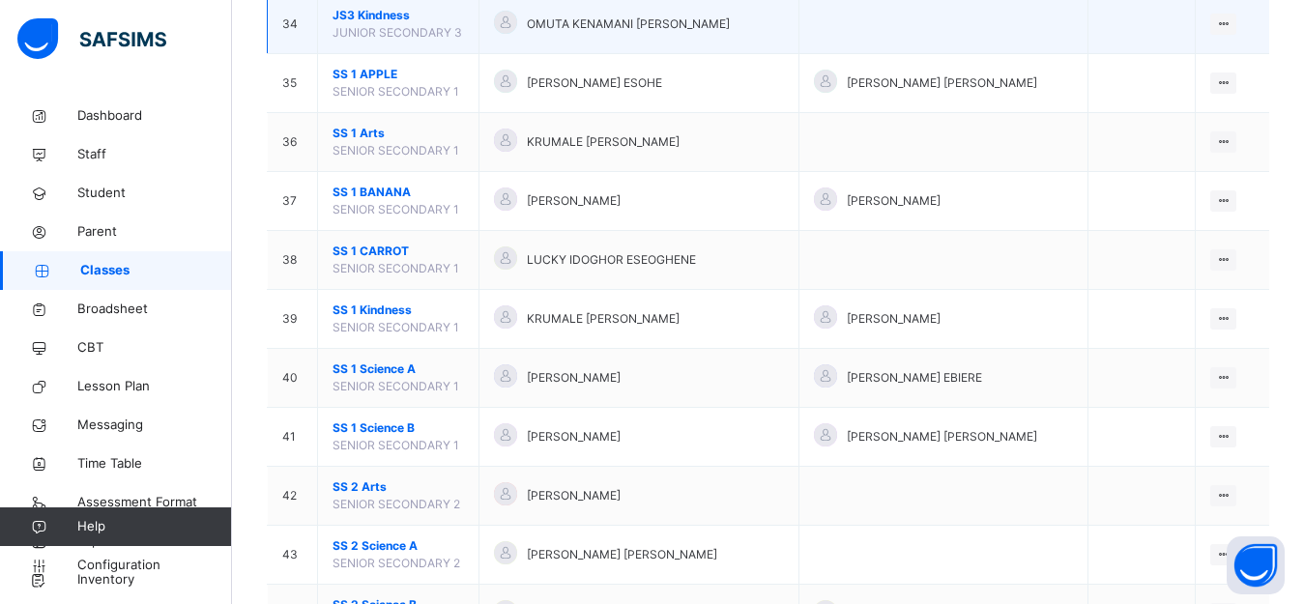
click at [517, 38] on div at bounding box center [505, 25] width 23 height 28
click at [1236, 24] on div at bounding box center [1223, 24] width 26 height 21
click at [1164, 66] on div "View Class" at bounding box center [1172, 62] width 110 height 19
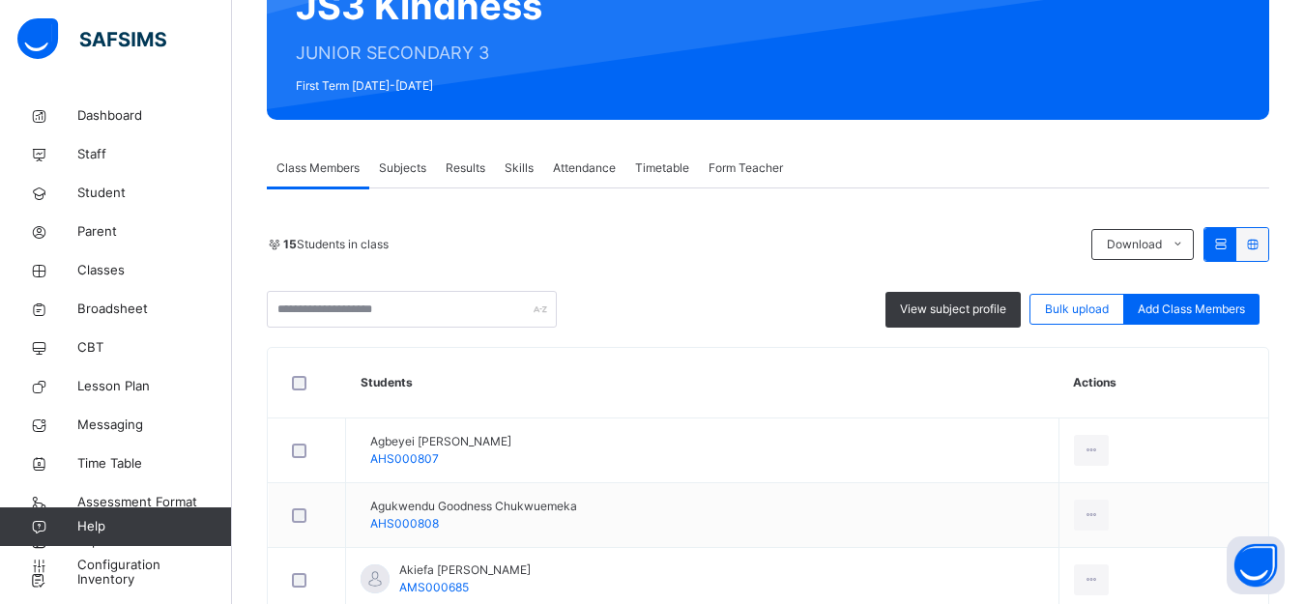
scroll to position [177, 0]
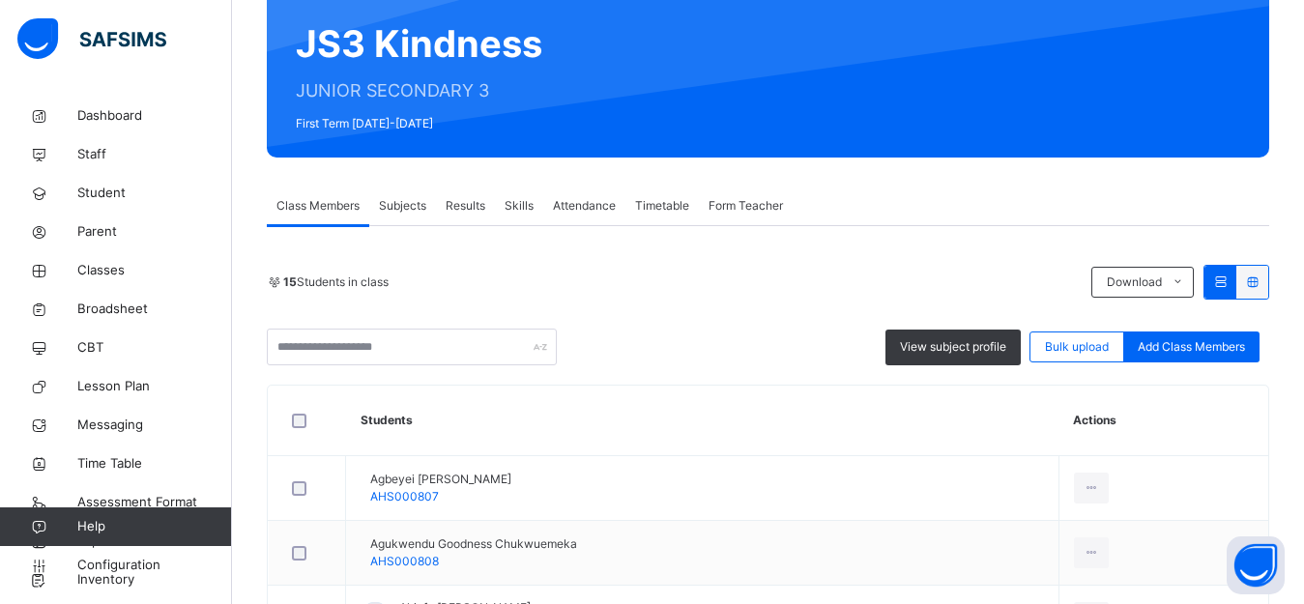
click at [400, 214] on span "Subjects" at bounding box center [402, 205] width 47 height 17
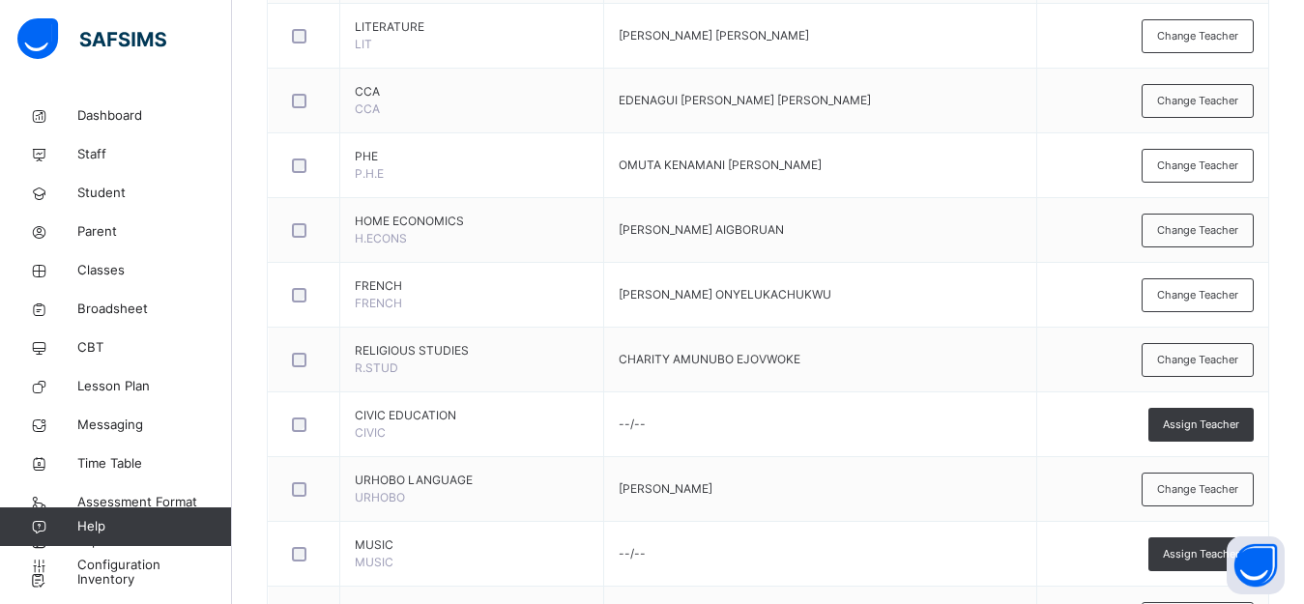
scroll to position [1041, 0]
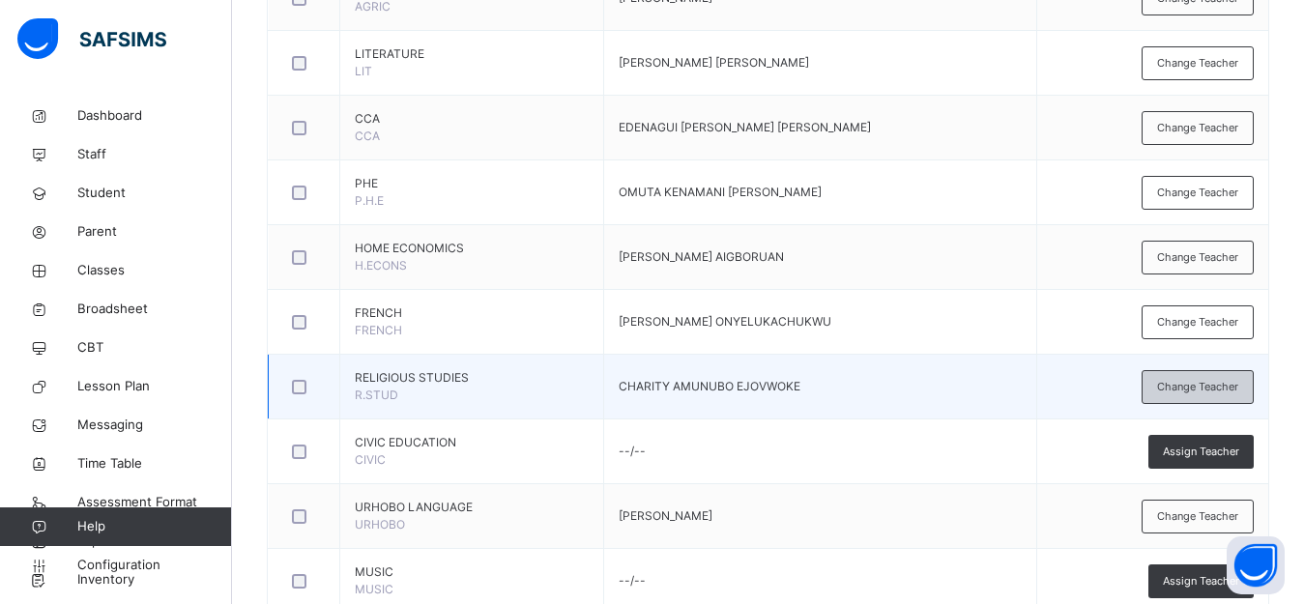
click at [1206, 390] on span "Change Teacher" at bounding box center [1197, 387] width 81 height 16
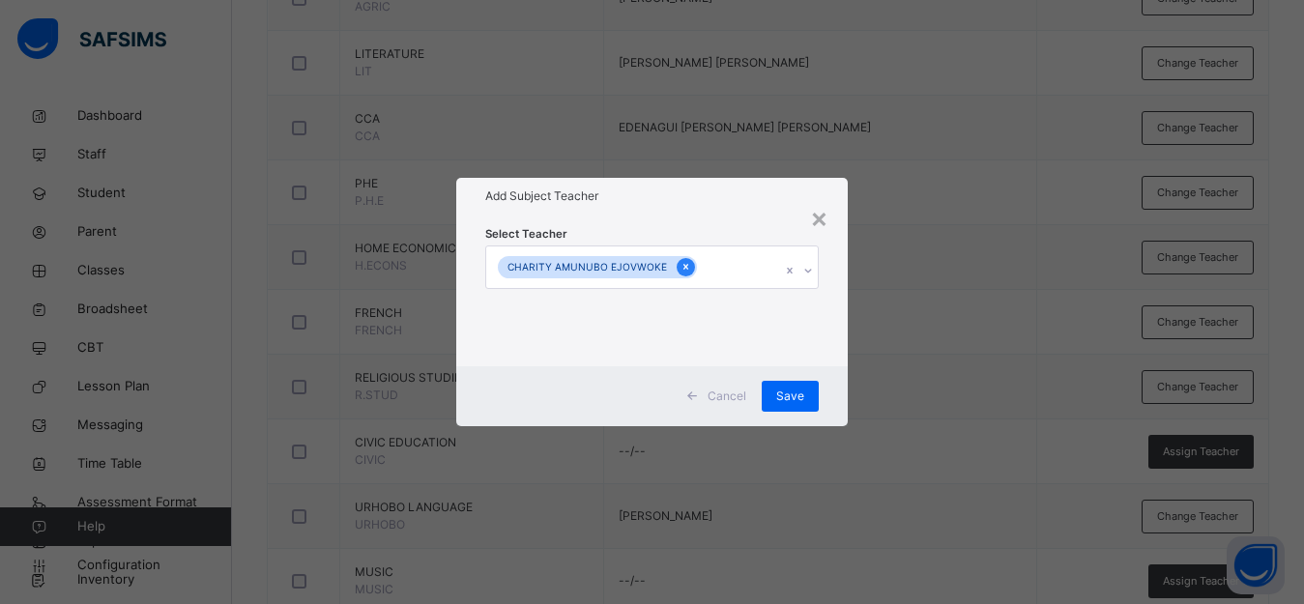
click at [680, 264] on icon at bounding box center [685, 267] width 11 height 14
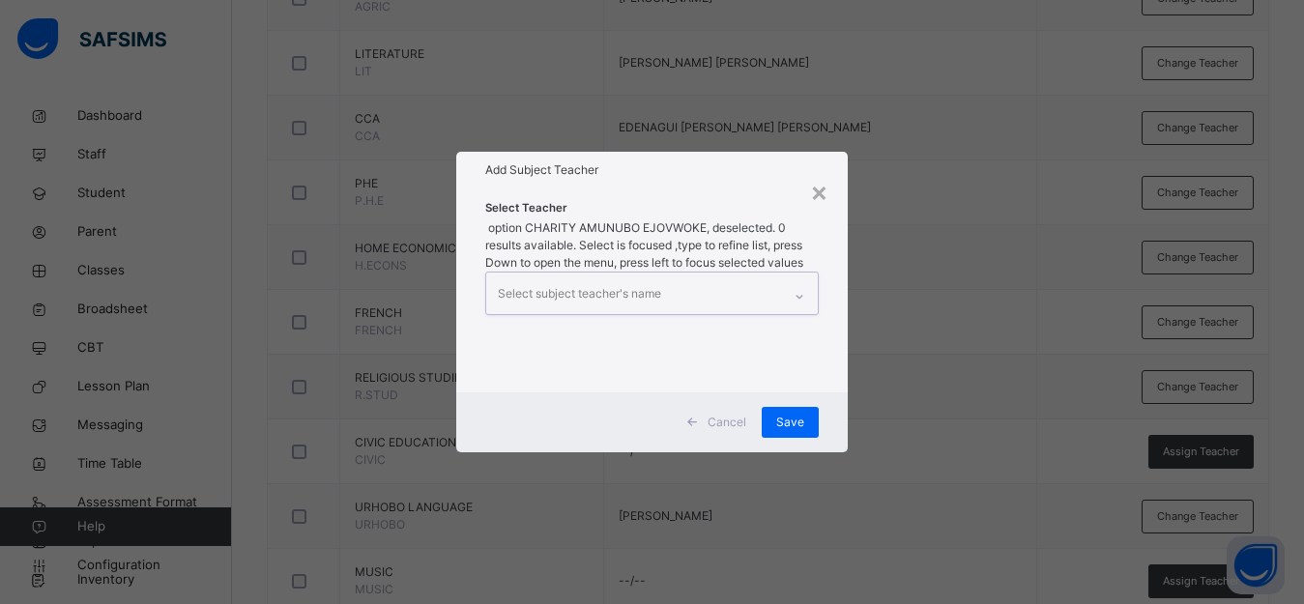
click at [727, 273] on div "Select subject teacher's name" at bounding box center [633, 293] width 295 height 41
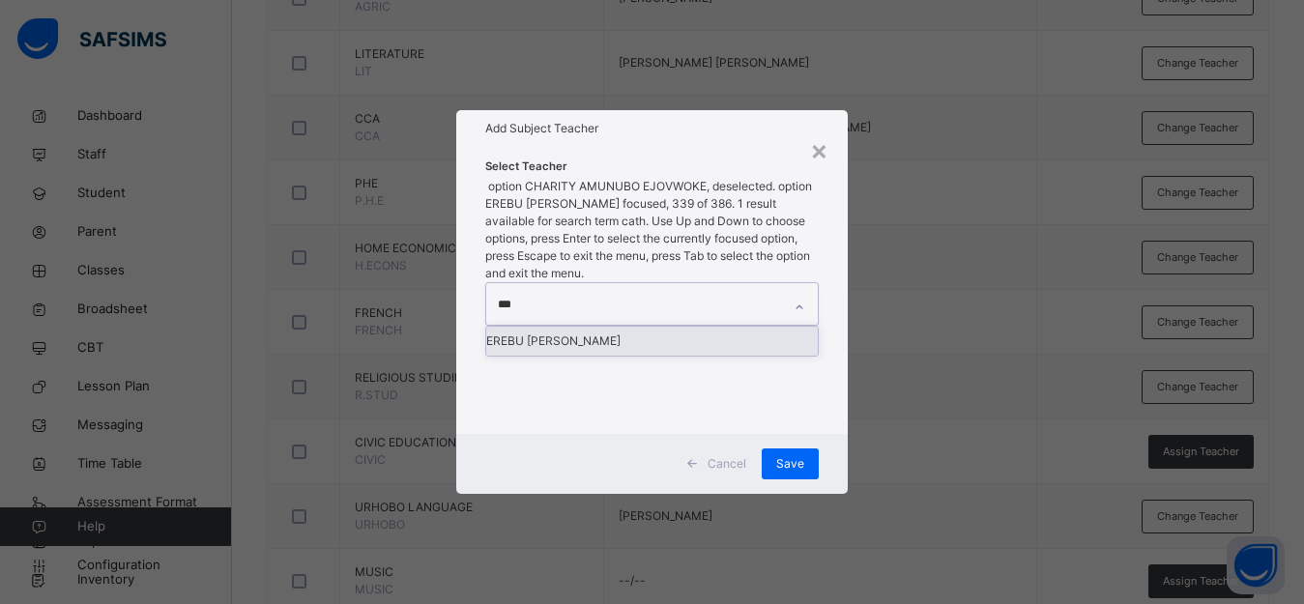
type input "****"
click at [631, 327] on div "EREBU [PERSON_NAME]" at bounding box center [652, 341] width 332 height 29
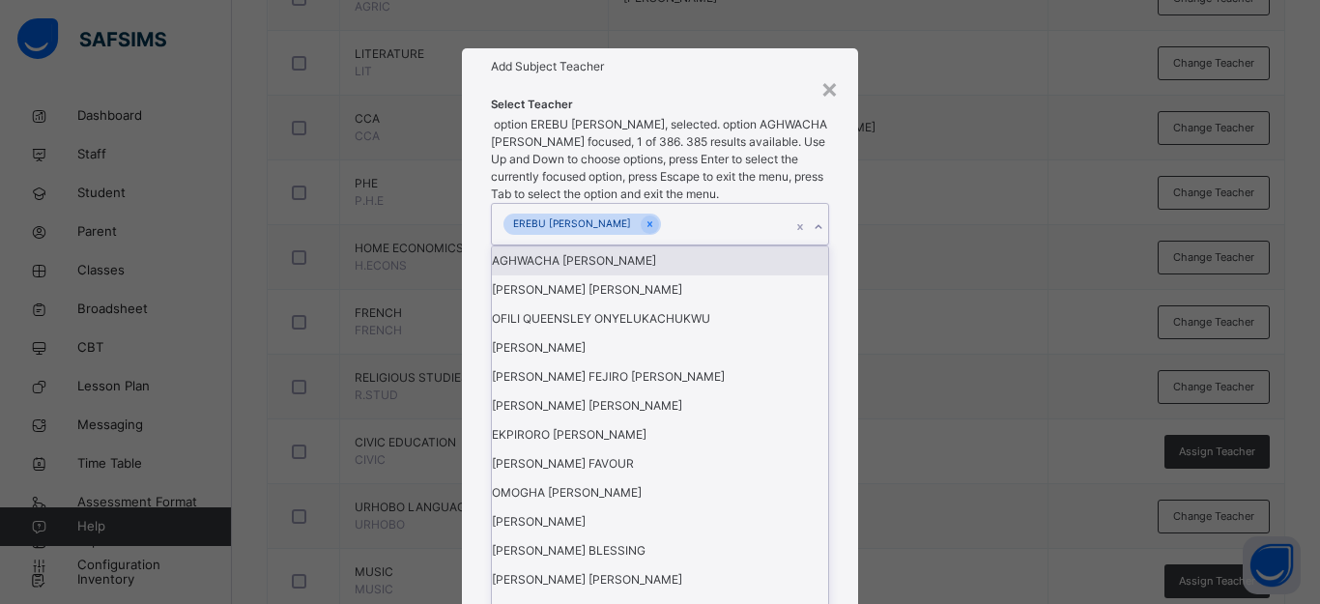
click at [889, 312] on div "× Add Subject Teacher Select Teacher option EREBU CATHERINE EBIERE, selected. o…" at bounding box center [660, 302] width 1320 height 604
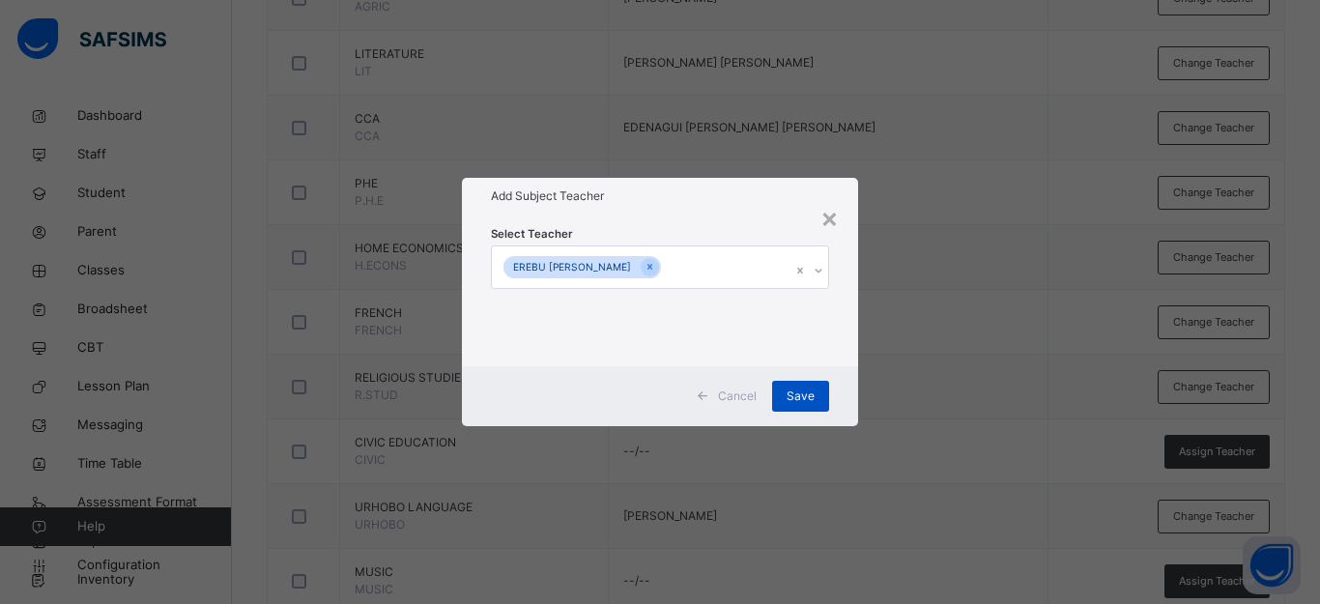
click at [814, 391] on span "Save" at bounding box center [801, 396] width 28 height 17
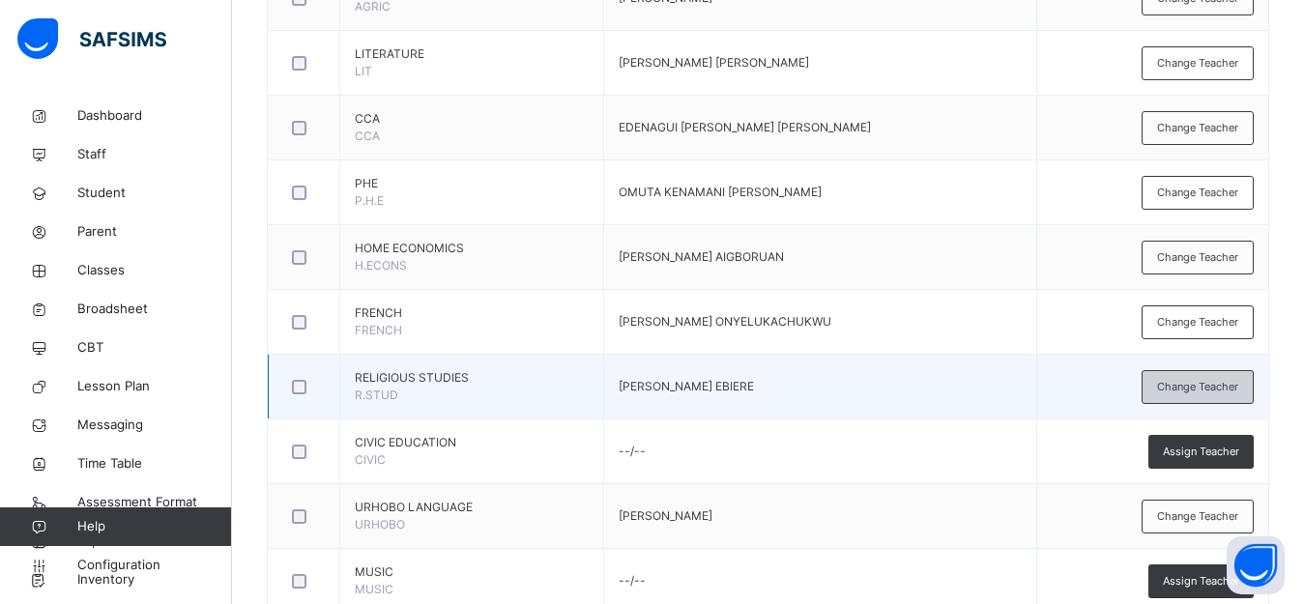
click at [1226, 385] on span "Change Teacher" at bounding box center [1197, 387] width 81 height 16
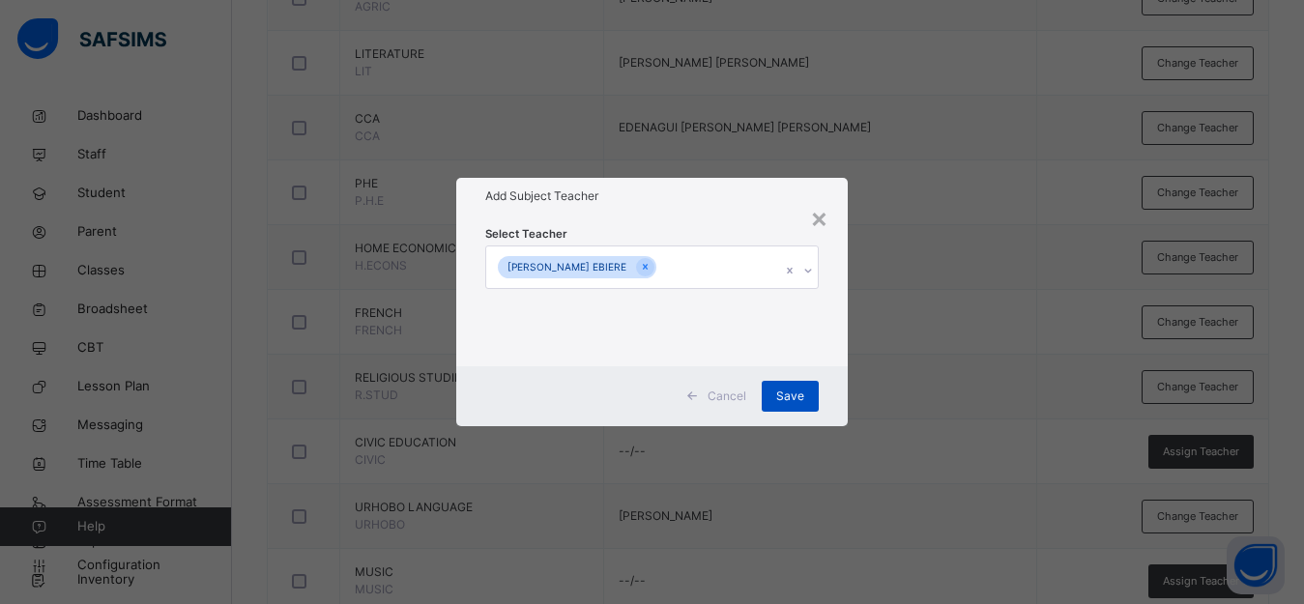
click at [792, 397] on span "Save" at bounding box center [790, 396] width 28 height 17
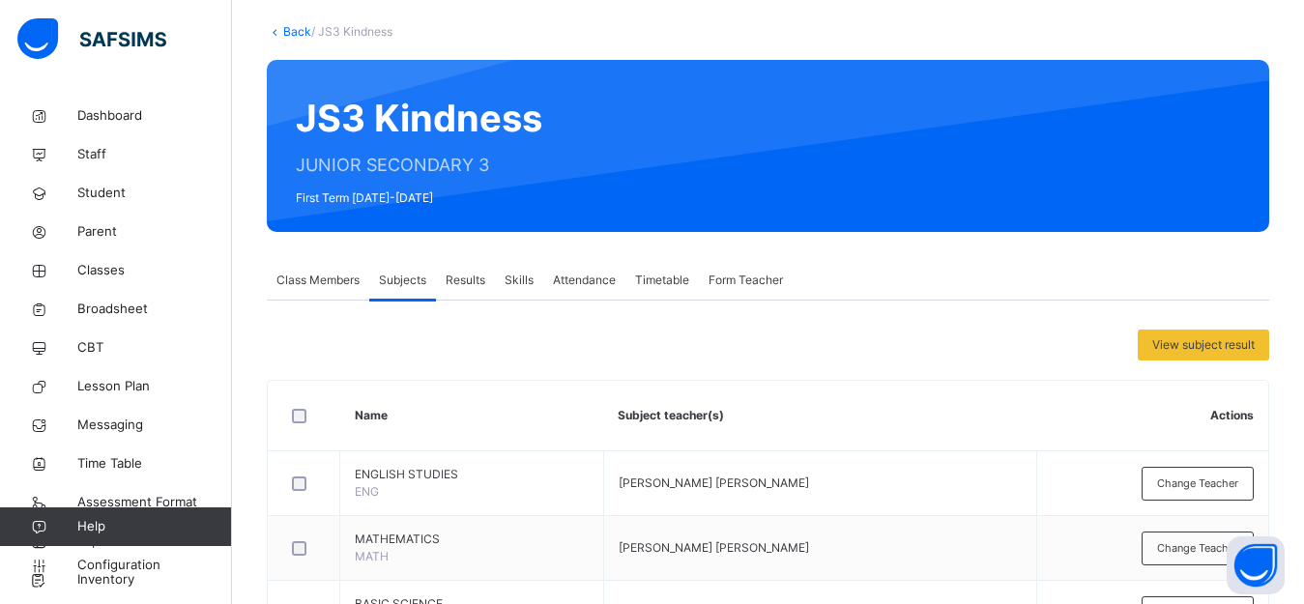
scroll to position [82, 0]
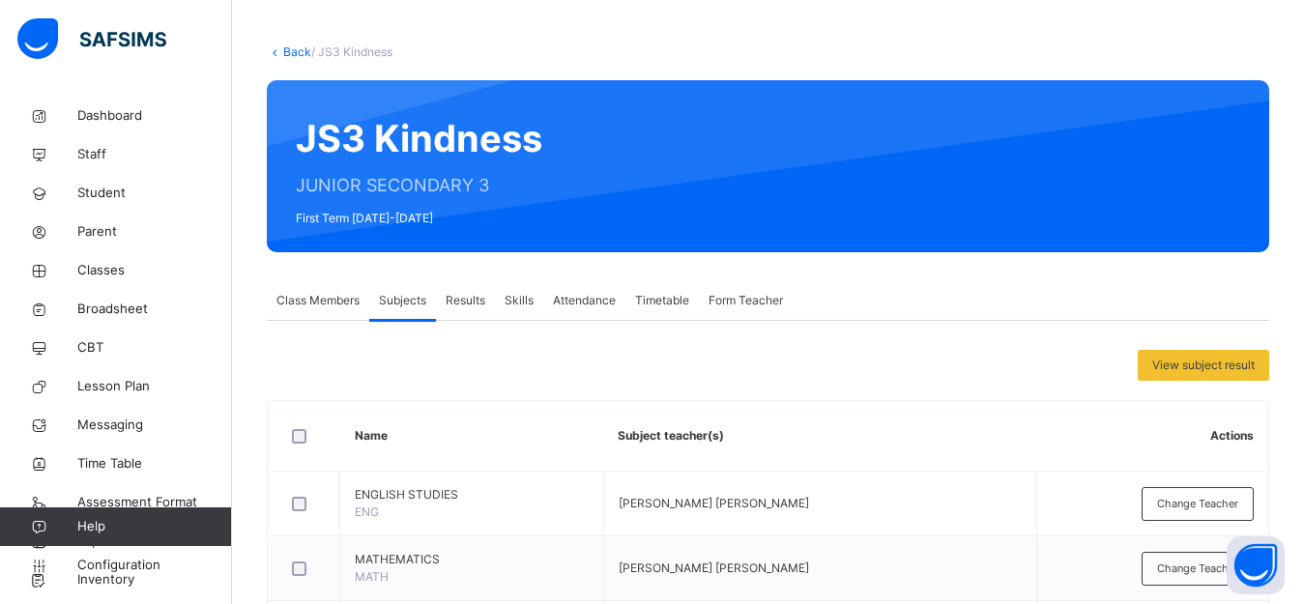
click at [301, 53] on link "Back" at bounding box center [297, 51] width 28 height 14
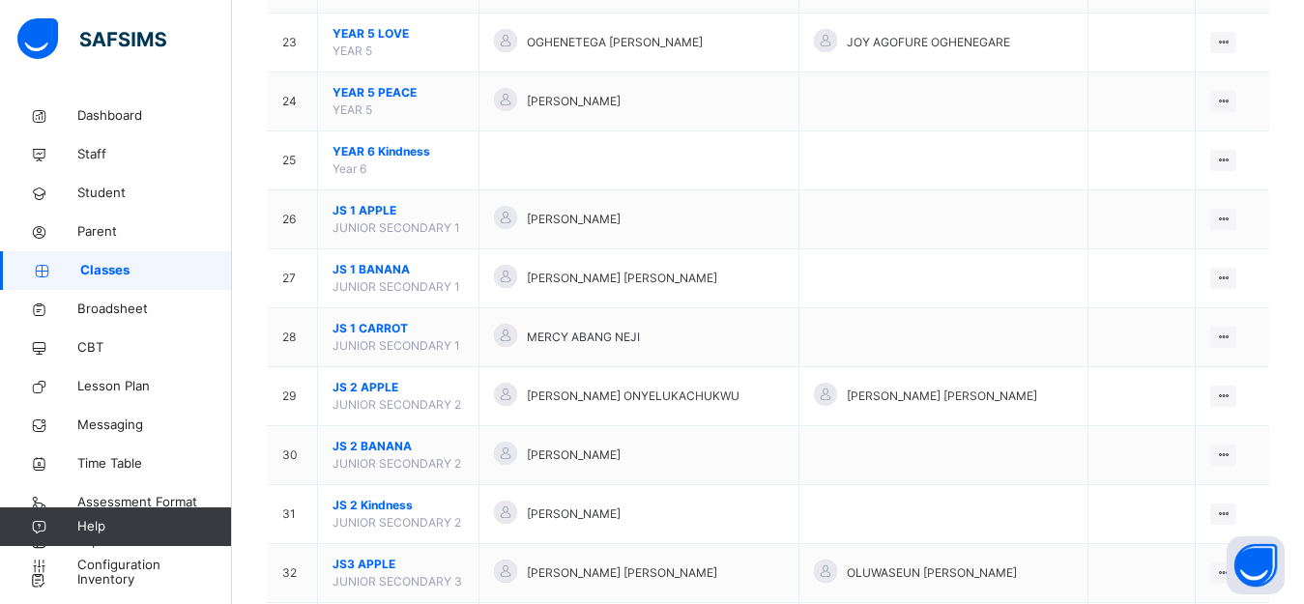
scroll to position [1535, 0]
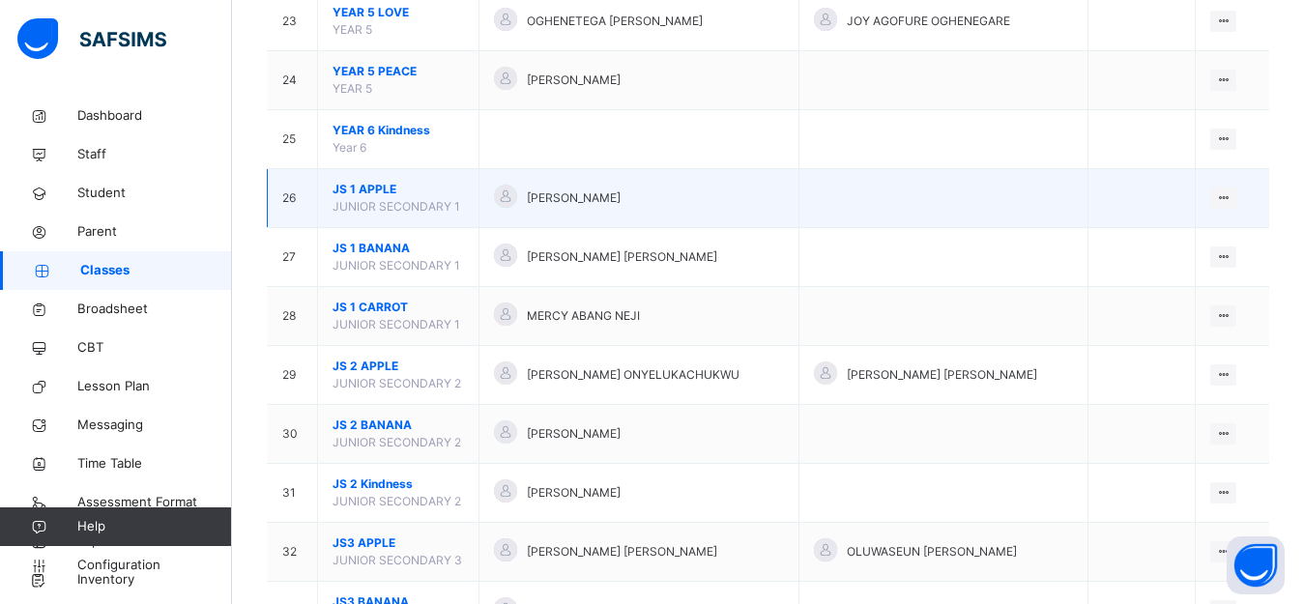
click at [621, 191] on span "[PERSON_NAME]" at bounding box center [574, 197] width 94 height 17
click at [1231, 197] on icon at bounding box center [1223, 197] width 16 height 14
click at [1190, 243] on div "View Class" at bounding box center [1172, 236] width 110 height 19
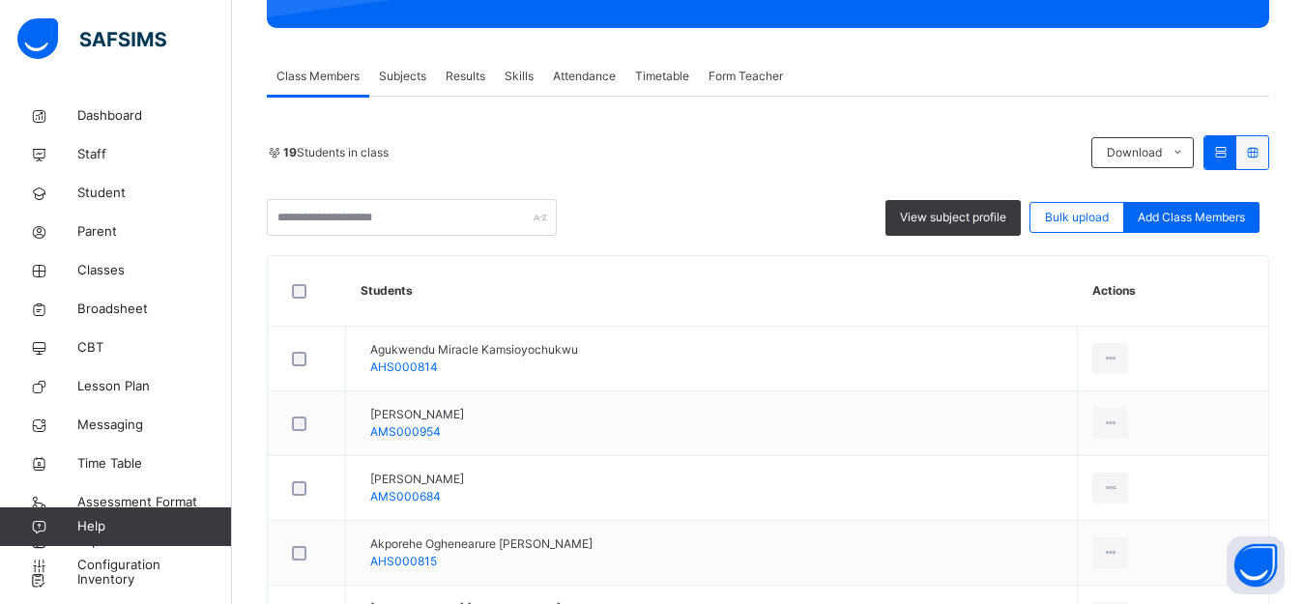
scroll to position [304, 0]
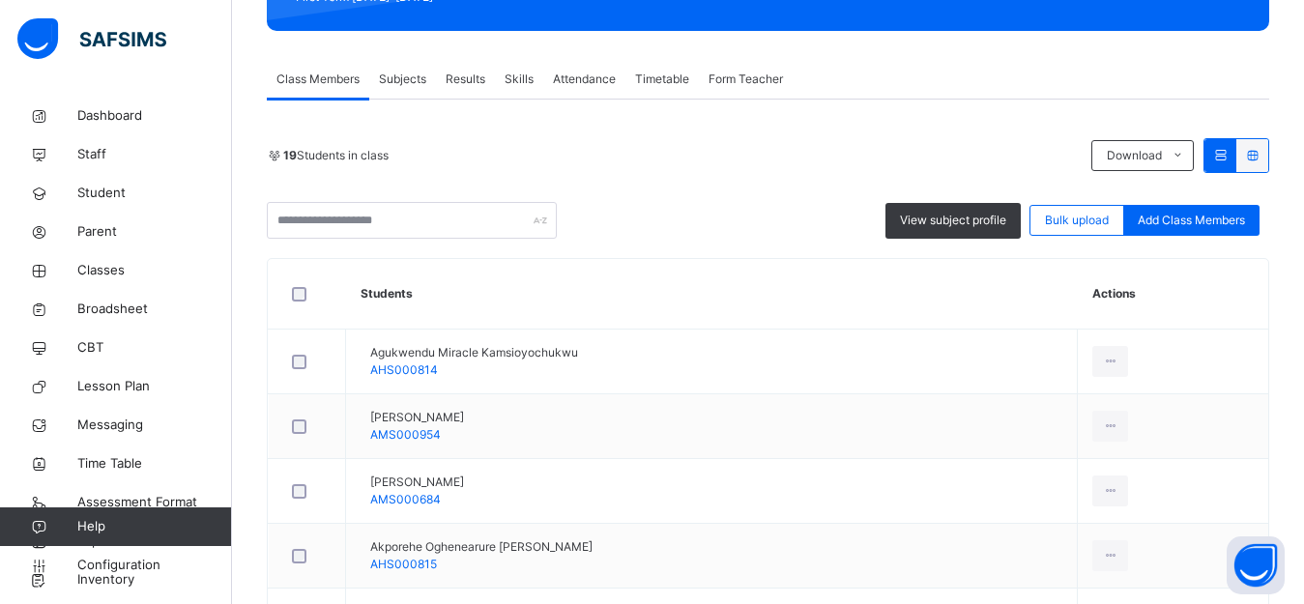
click at [419, 84] on span "Subjects" at bounding box center [402, 79] width 47 height 17
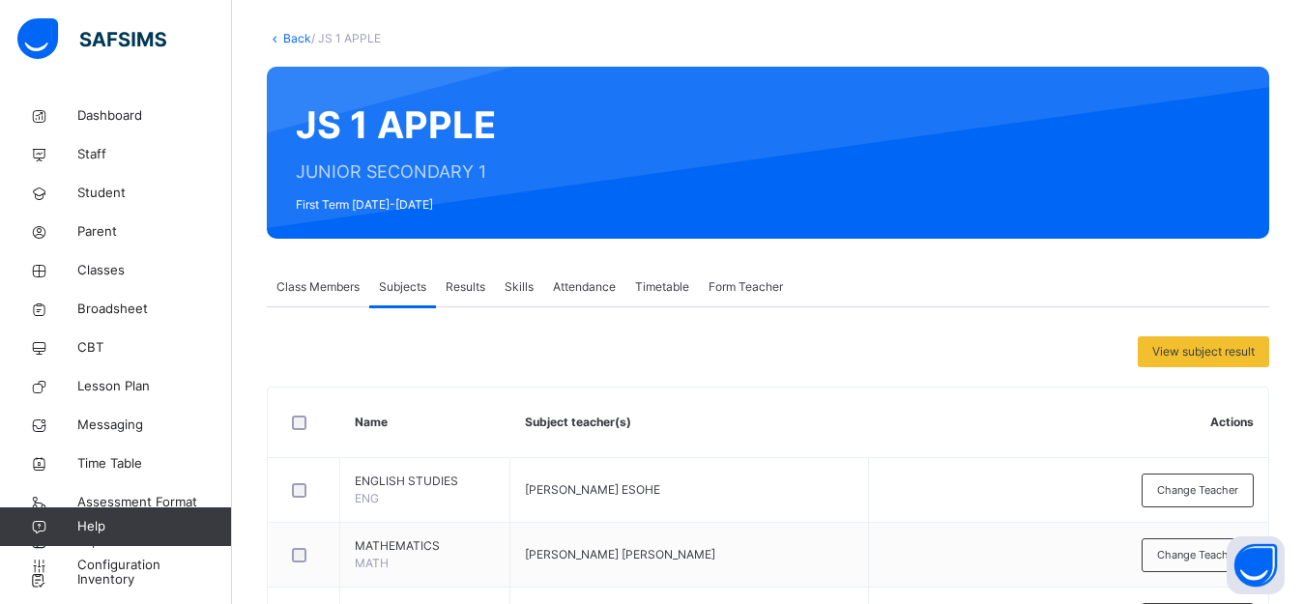
scroll to position [0, 0]
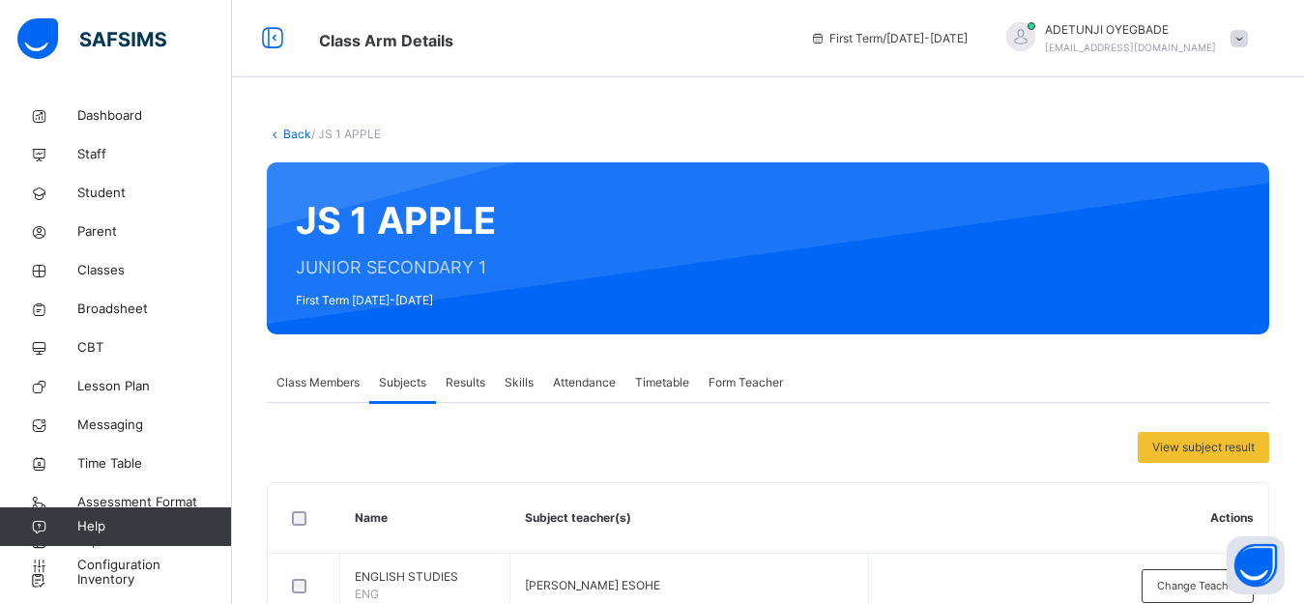
click at [295, 130] on link "Back" at bounding box center [297, 134] width 28 height 14
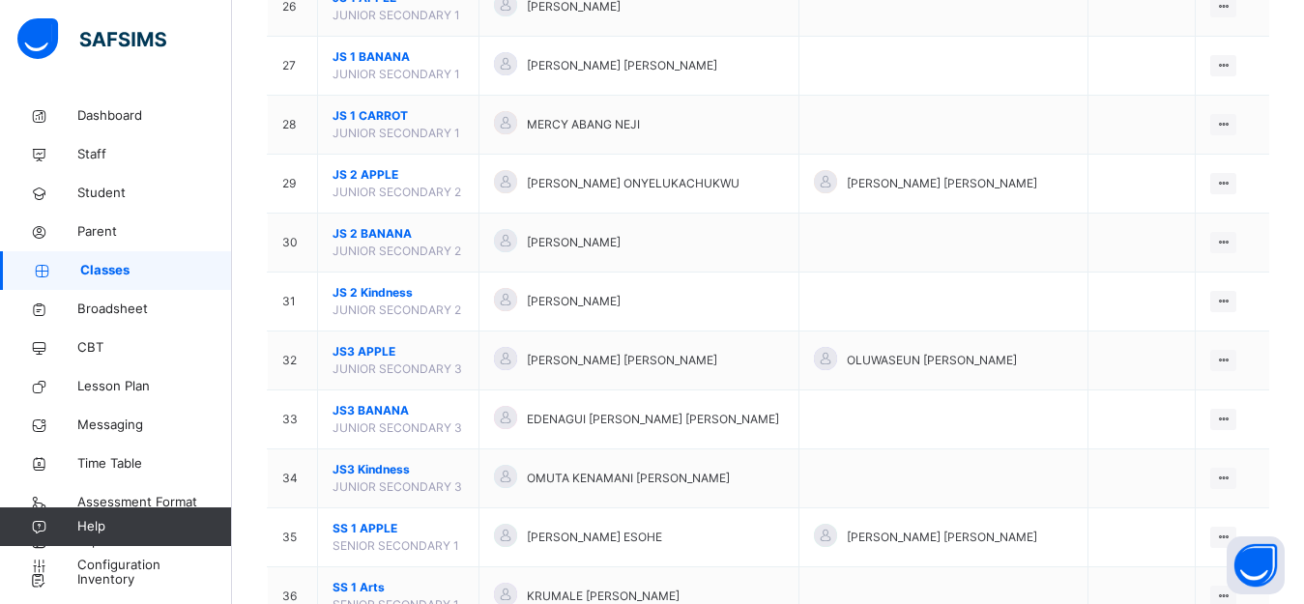
scroll to position [1716, 0]
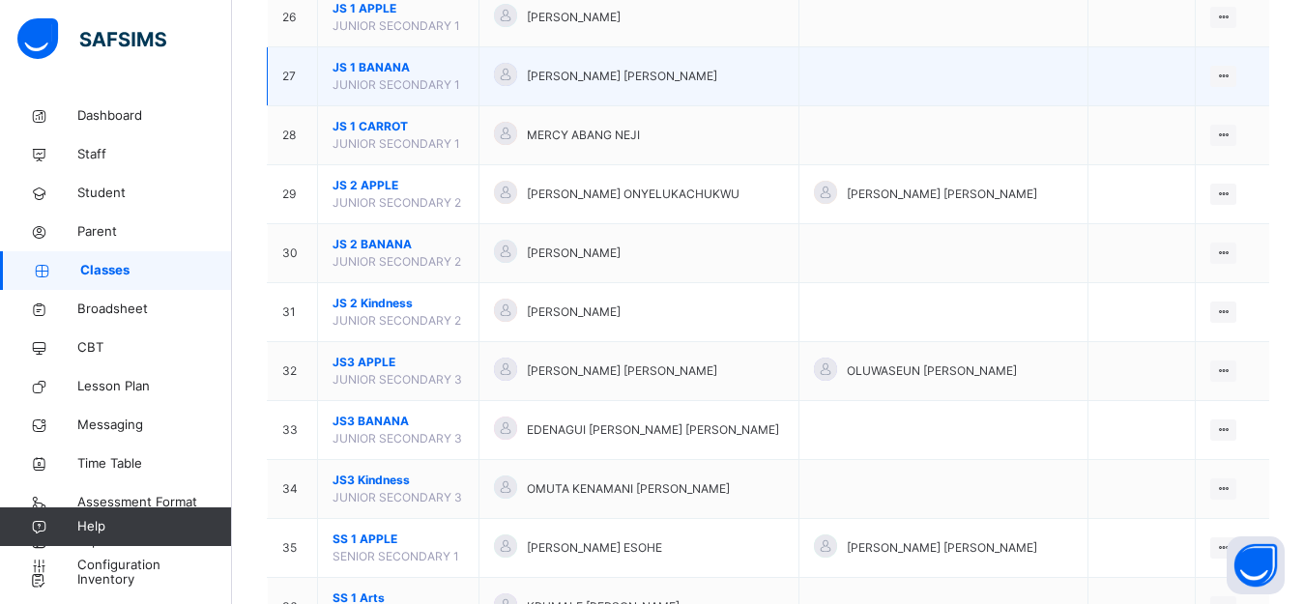
click at [799, 85] on td "[PERSON_NAME] [PERSON_NAME]" at bounding box center [639, 76] width 320 height 59
click at [1229, 76] on icon at bounding box center [1223, 76] width 16 height 14
click at [1180, 119] on div "View Class" at bounding box center [1172, 114] width 110 height 19
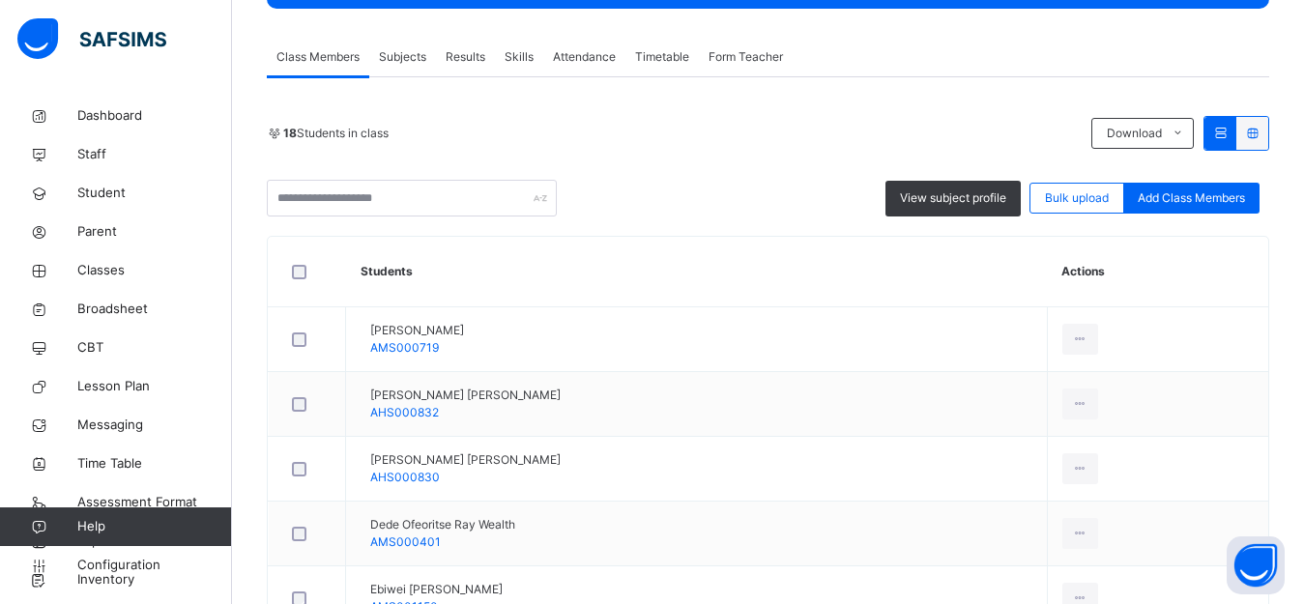
scroll to position [232, 0]
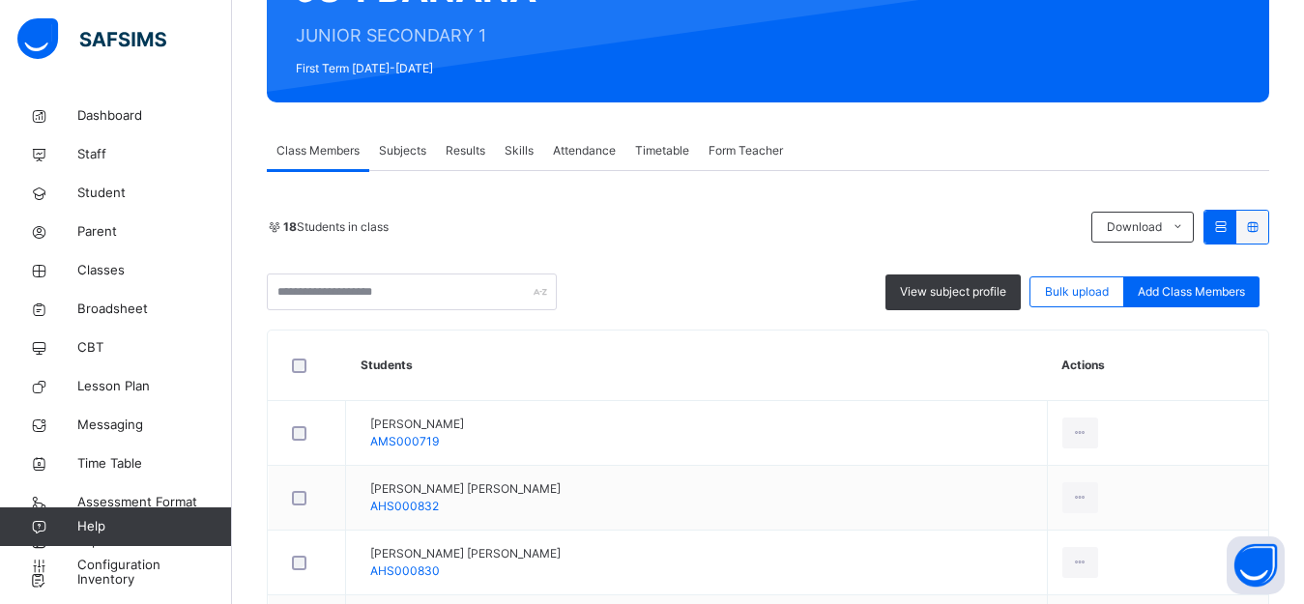
click at [411, 148] on span "Subjects" at bounding box center [402, 150] width 47 height 17
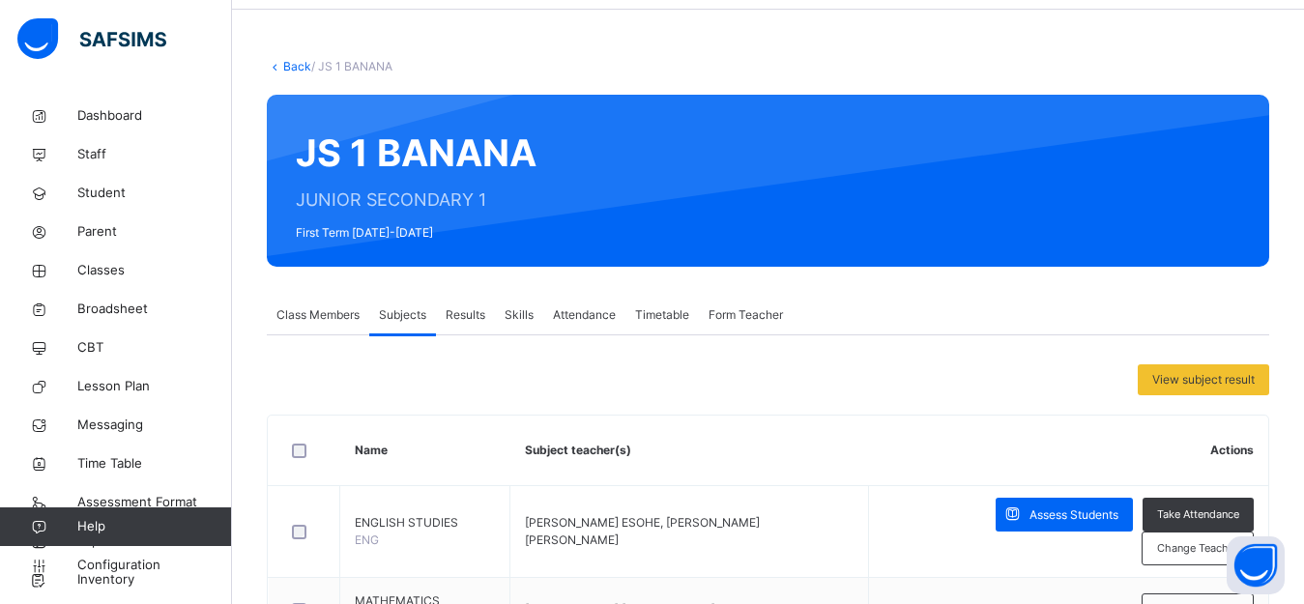
scroll to position [62, 0]
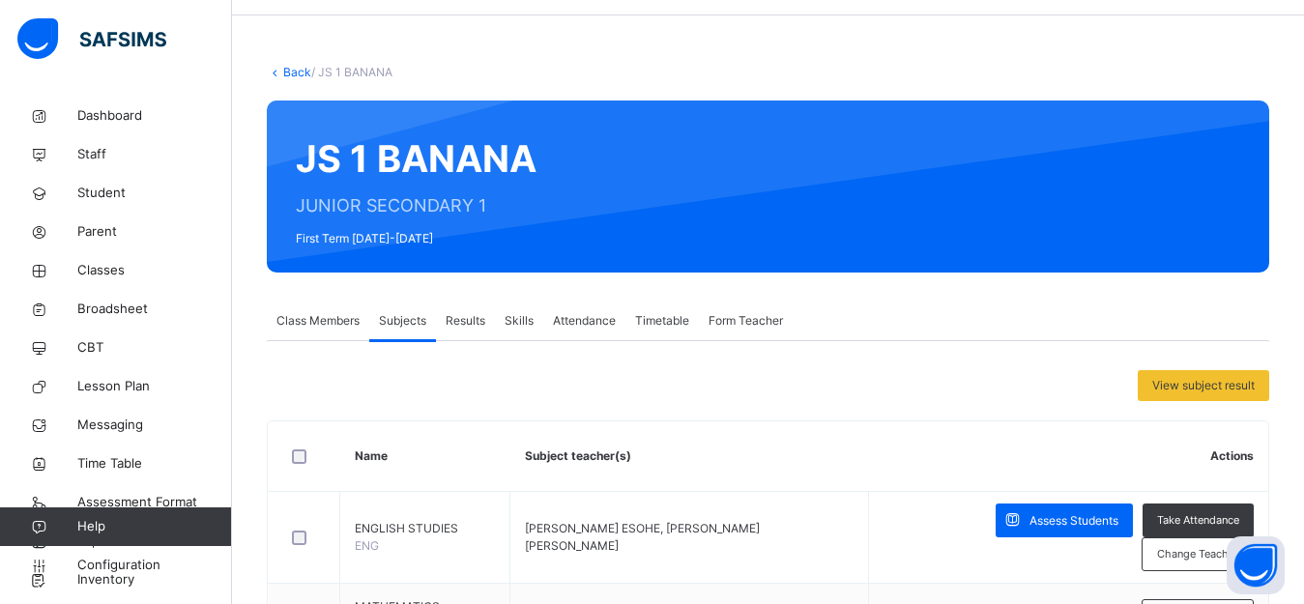
click at [298, 72] on link "Back" at bounding box center [297, 72] width 28 height 14
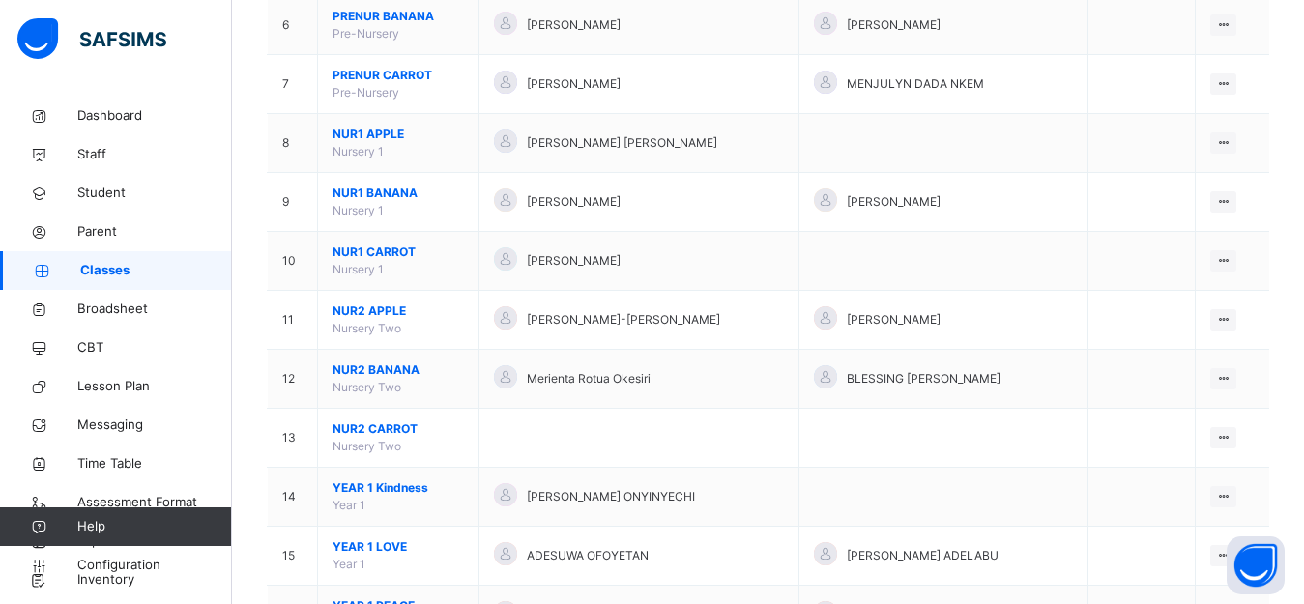
scroll to position [1409, 0]
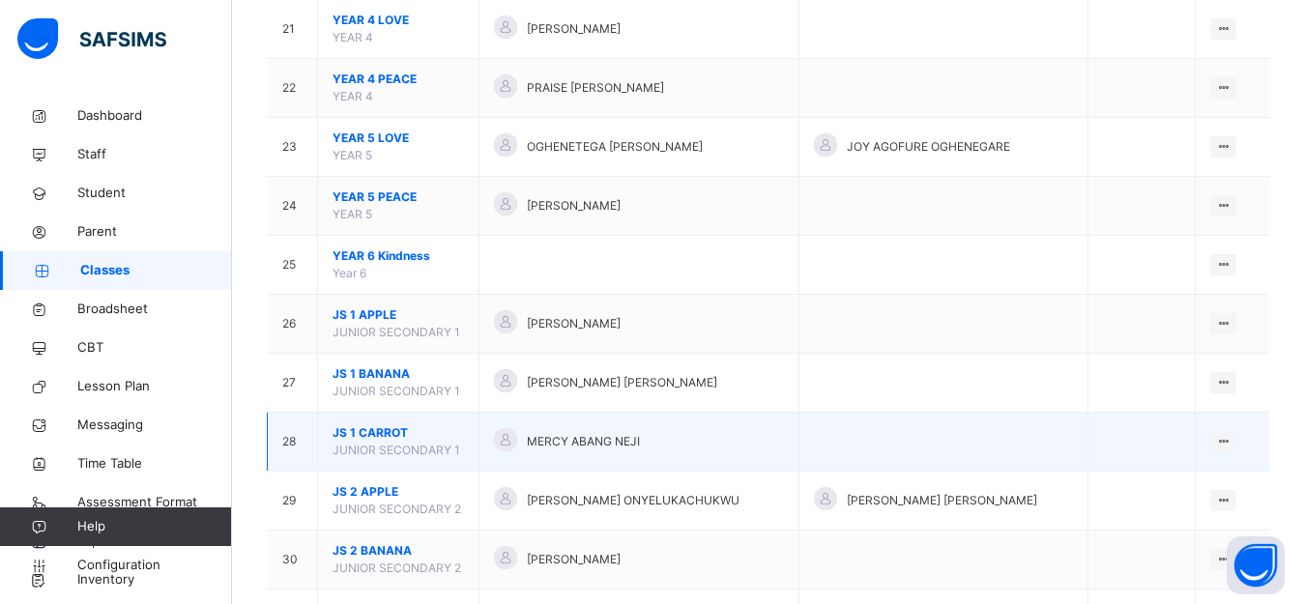
click at [377, 450] on span "JUNIOR SECONDARY 1" at bounding box center [397, 450] width 128 height 14
click at [1236, 462] on ul "View Class Assign form Teacher" at bounding box center [1158, 498] width 157 height 72
click at [1158, 484] on div "View Class" at bounding box center [1172, 480] width 110 height 19
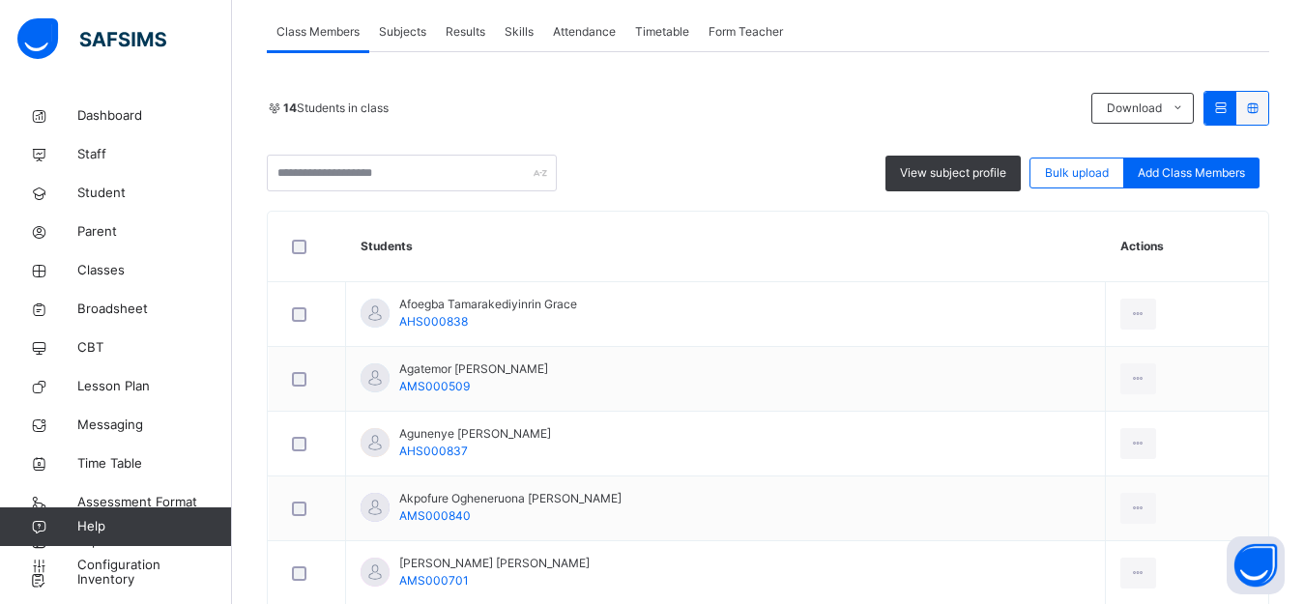
scroll to position [362, 0]
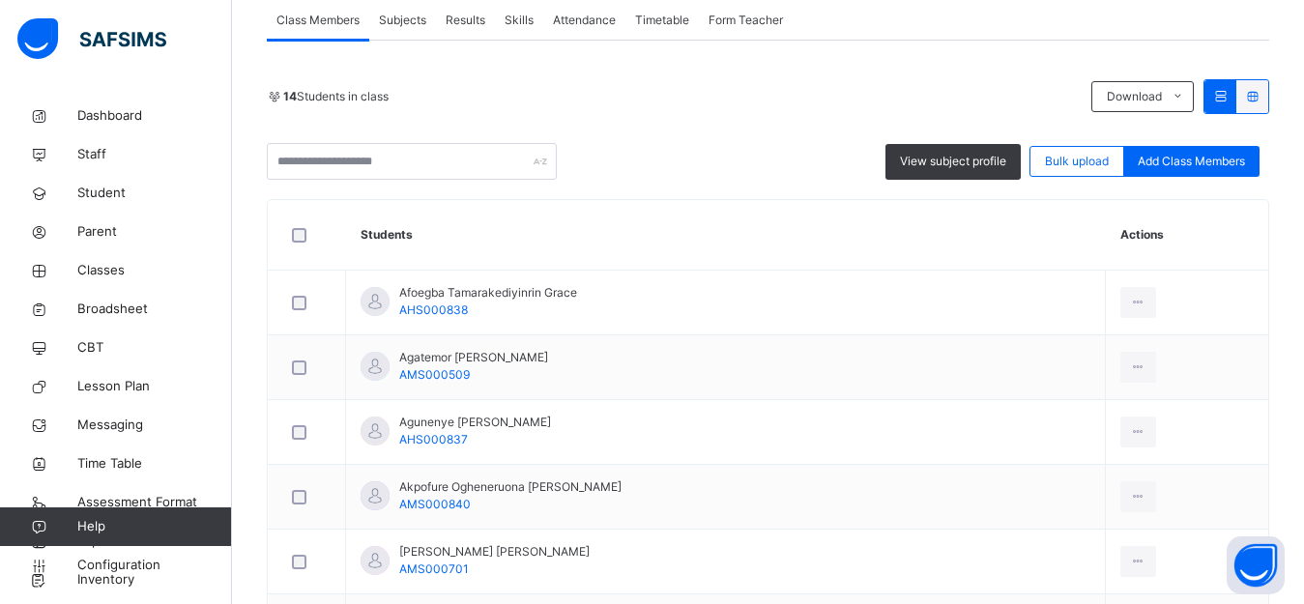
click at [1303, 294] on div "Back / JS 1 CARROT JS 1 CARROT JUNIOR SECONDARY 1 First Term 2025-2026 Class Me…" at bounding box center [768, 508] width 1072 height 1549
drag, startPoint x: 1304, startPoint y: 294, endPoint x: 1313, endPoint y: 133, distance: 160.7
click at [1303, 133] on html "Class Arm Details First Term / 2025-2026 ADETUNJI OYEGBADE oyegbadea@yahoo.com …" at bounding box center [652, 461] width 1304 height 1646
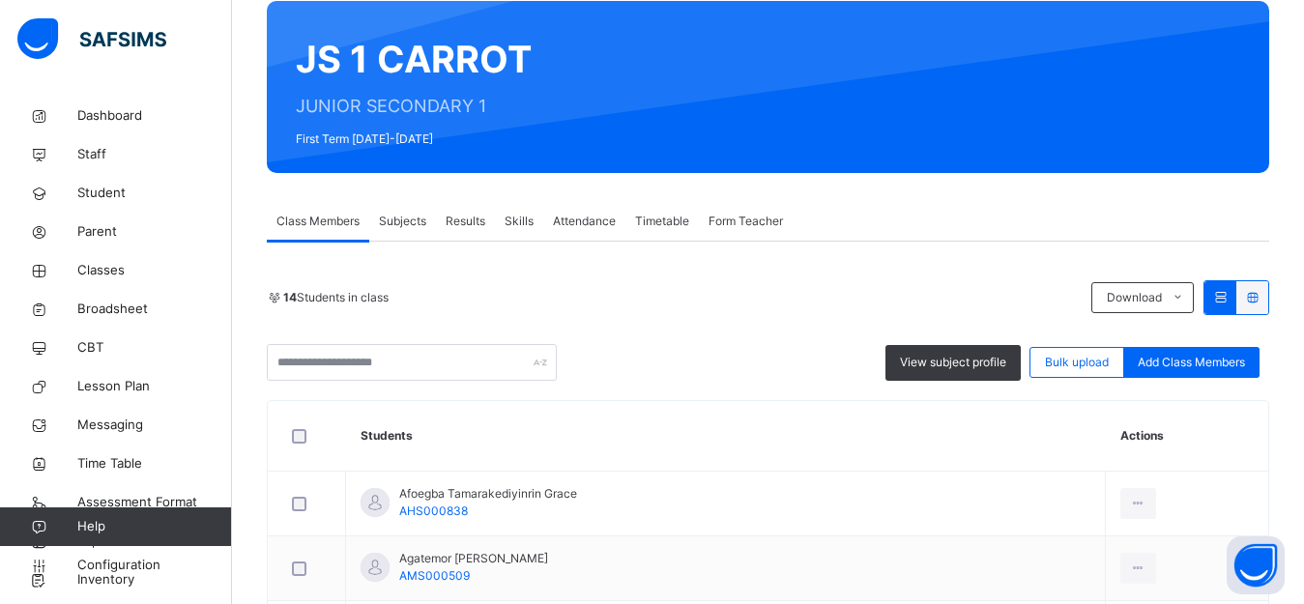
scroll to position [120, 0]
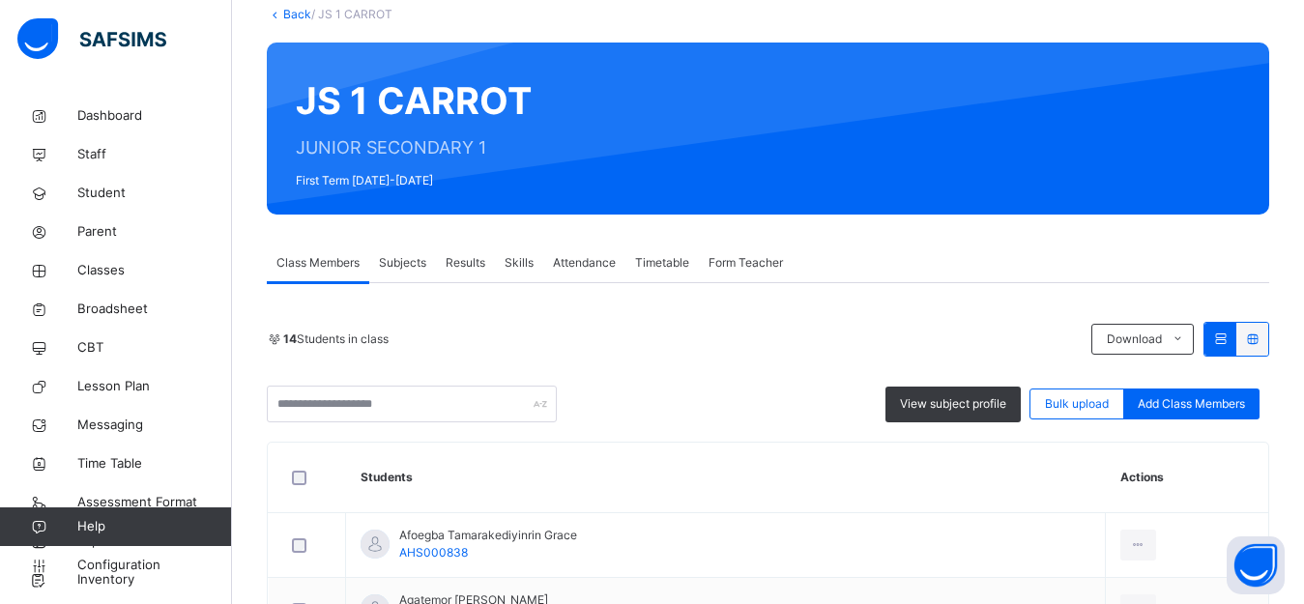
click at [405, 253] on div "Subjects" at bounding box center [402, 263] width 67 height 39
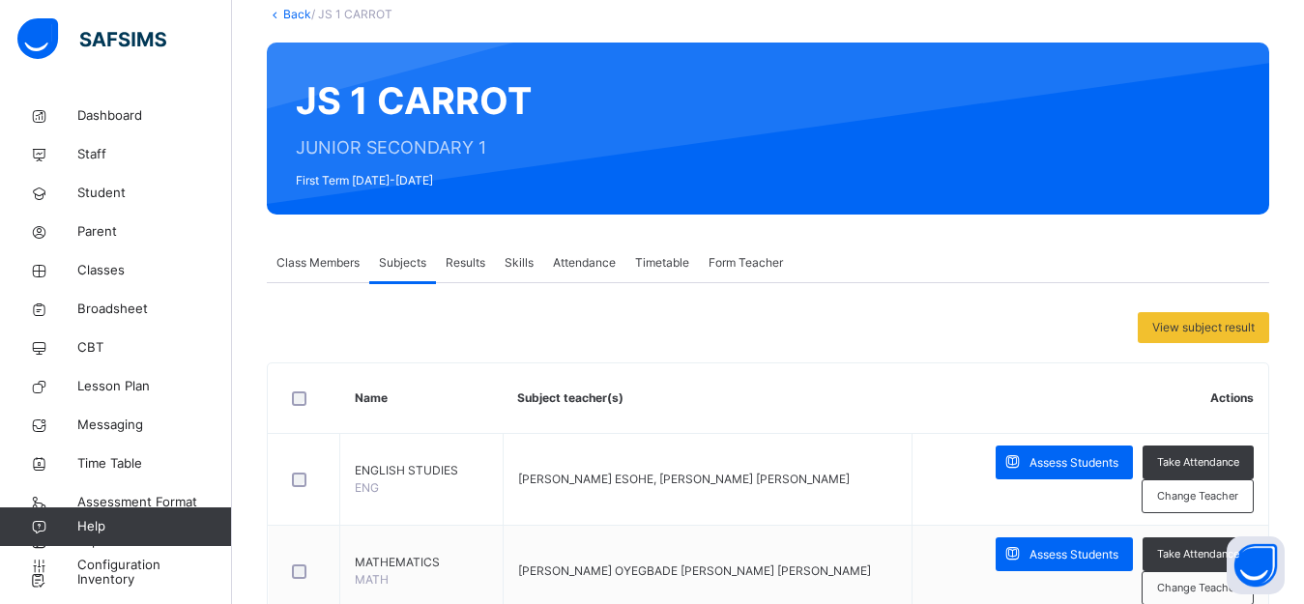
click at [405, 266] on span "Subjects" at bounding box center [402, 262] width 47 height 17
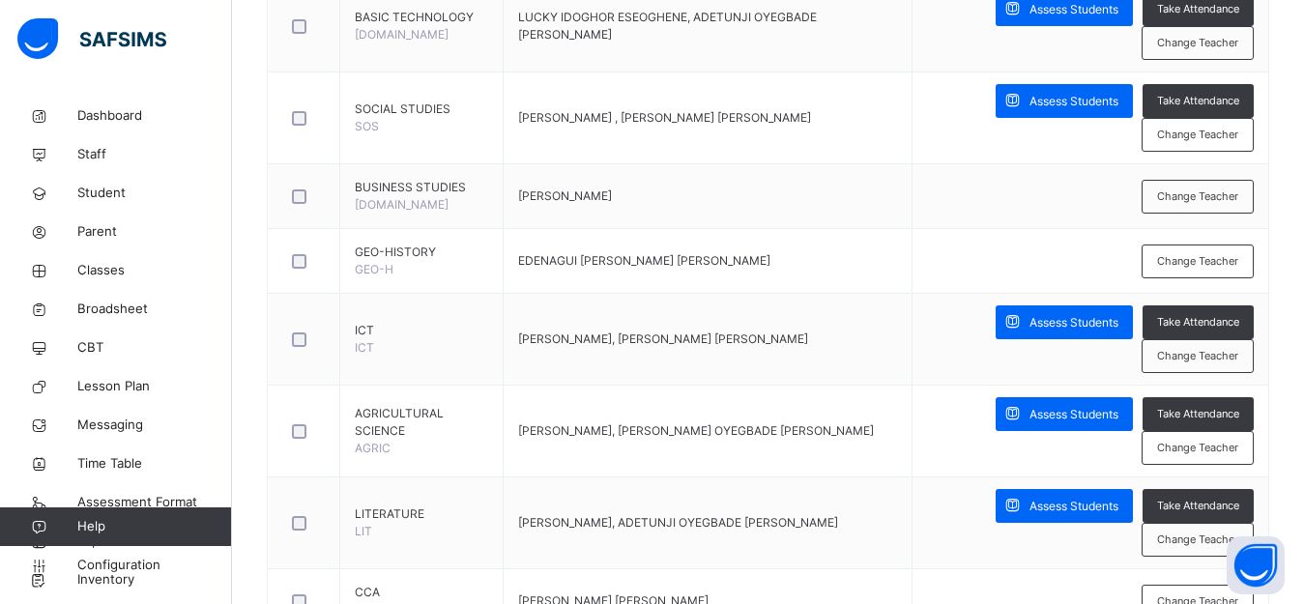
scroll to position [841, 0]
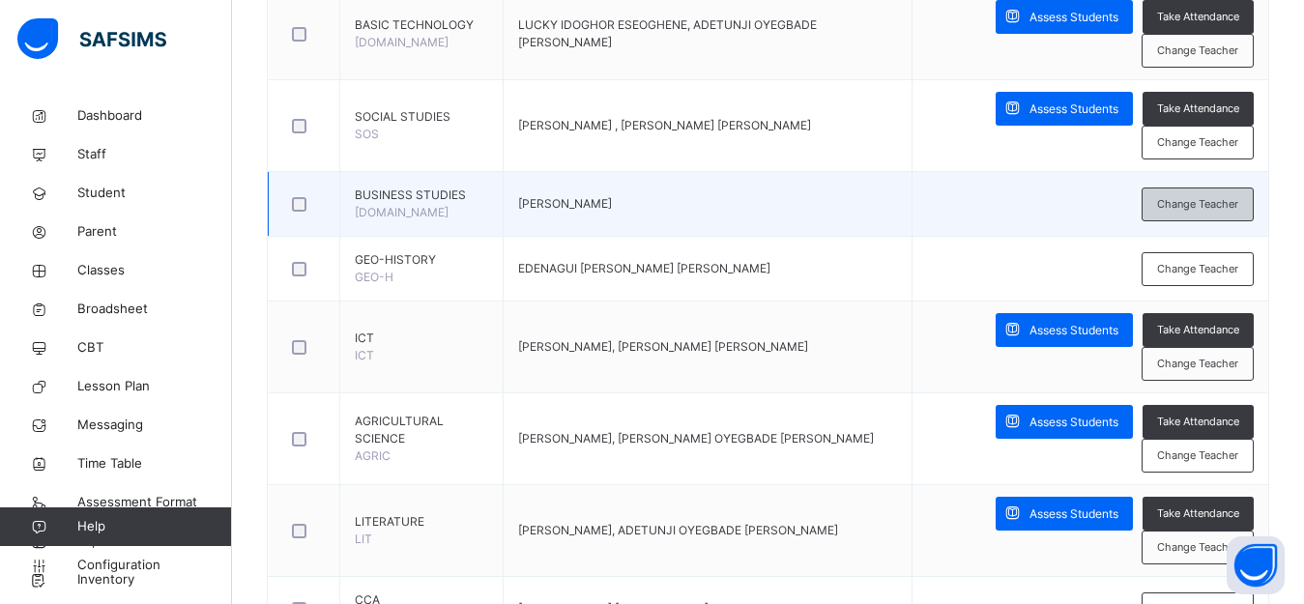
click at [1229, 210] on span "Change Teacher" at bounding box center [1197, 204] width 81 height 16
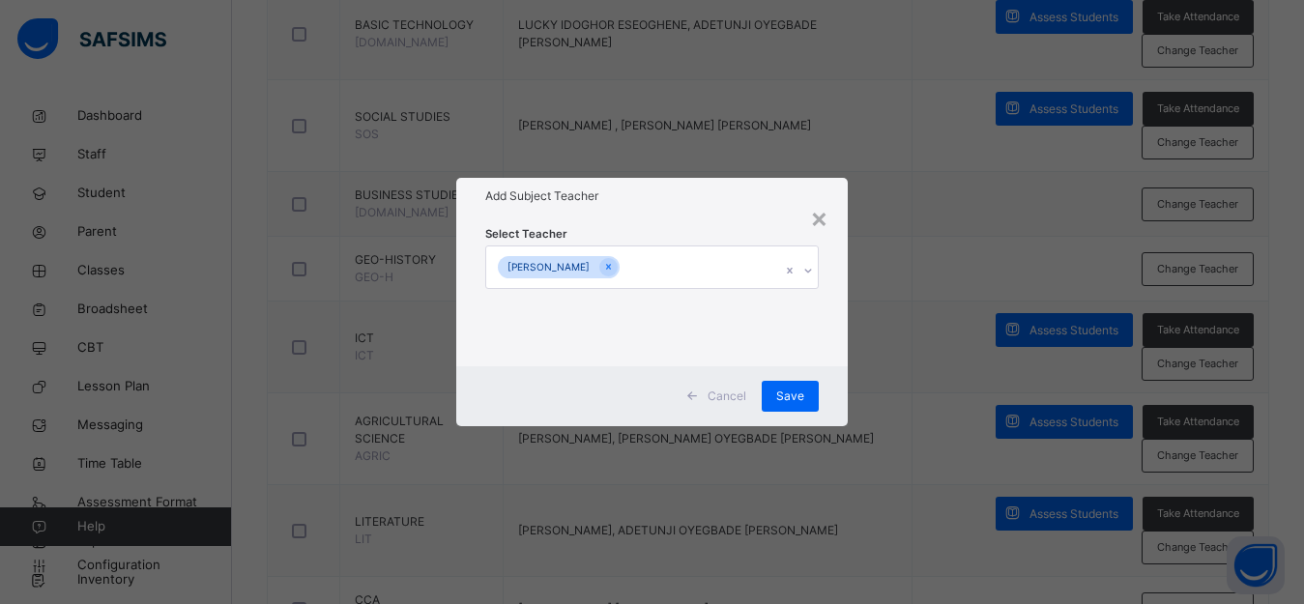
click at [814, 268] on icon at bounding box center [808, 270] width 12 height 19
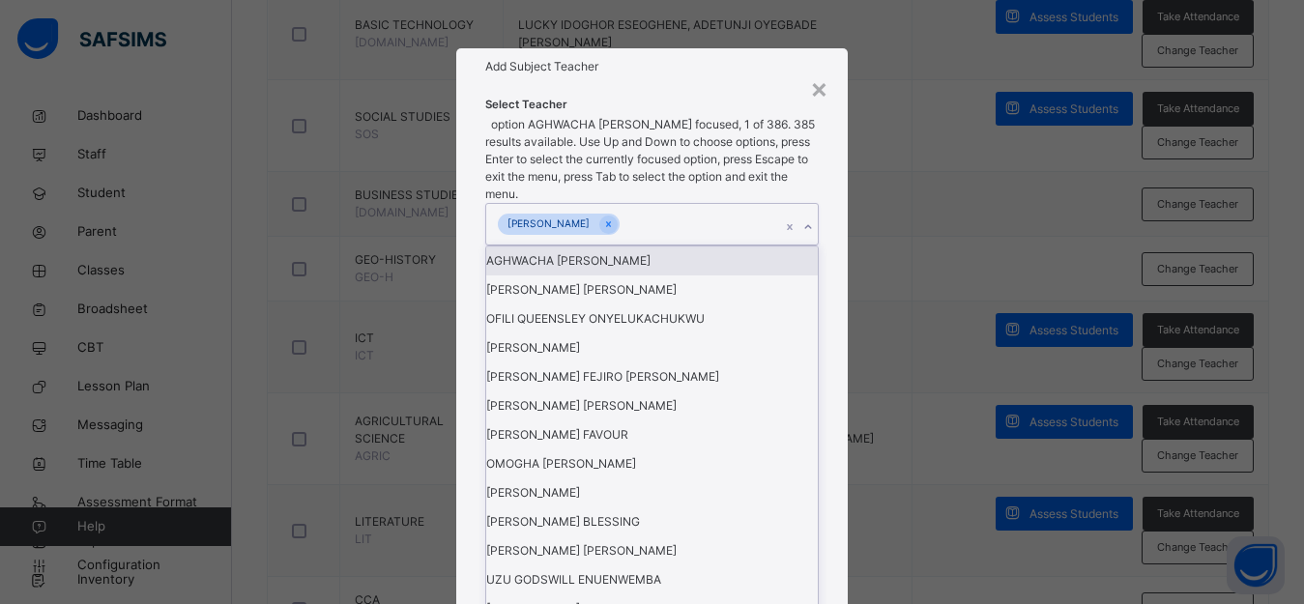
click at [753, 245] on div "[PERSON_NAME]" at bounding box center [633, 224] width 295 height 41
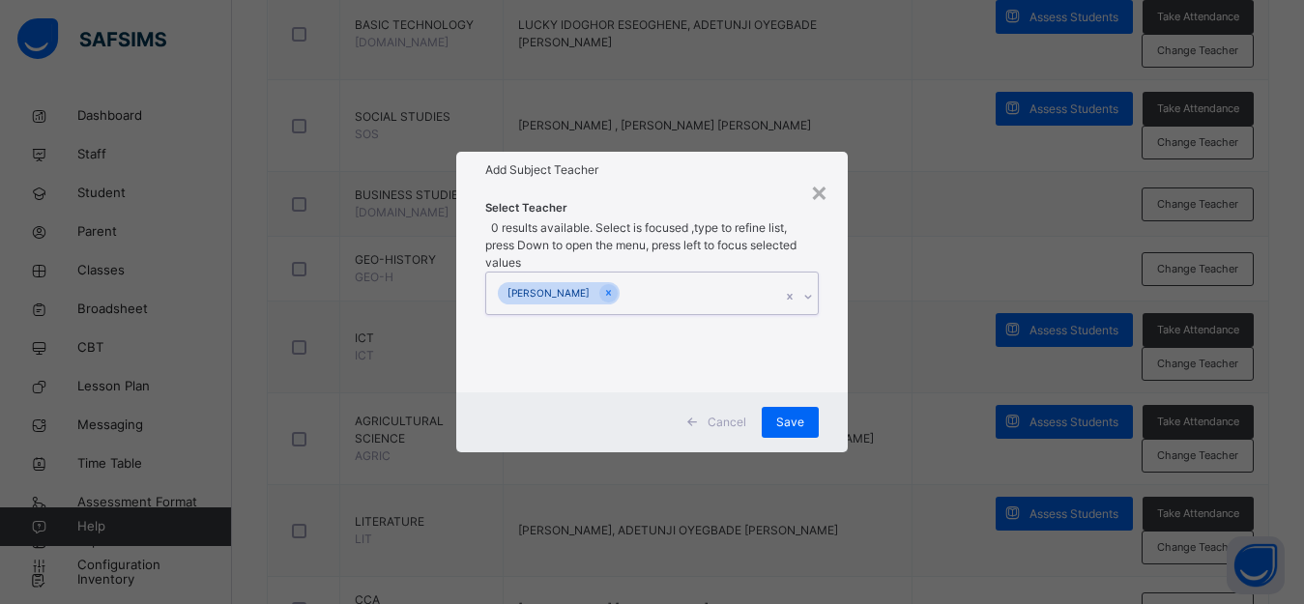
click at [753, 274] on div "[PERSON_NAME]" at bounding box center [633, 293] width 295 height 41
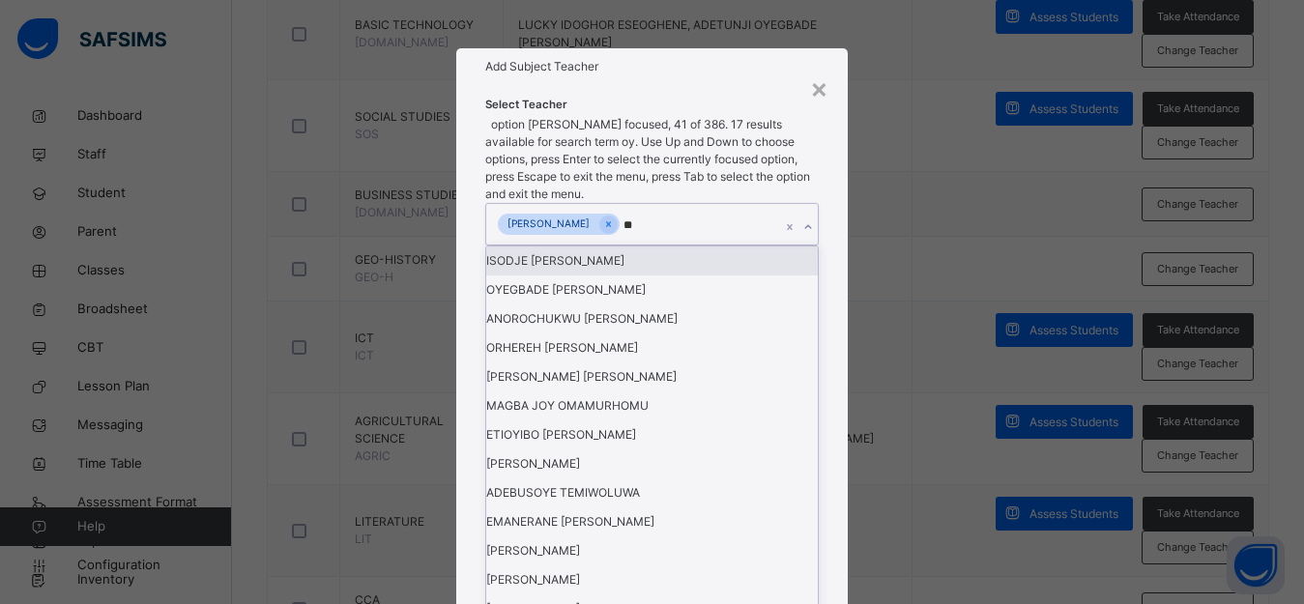
type input "***"
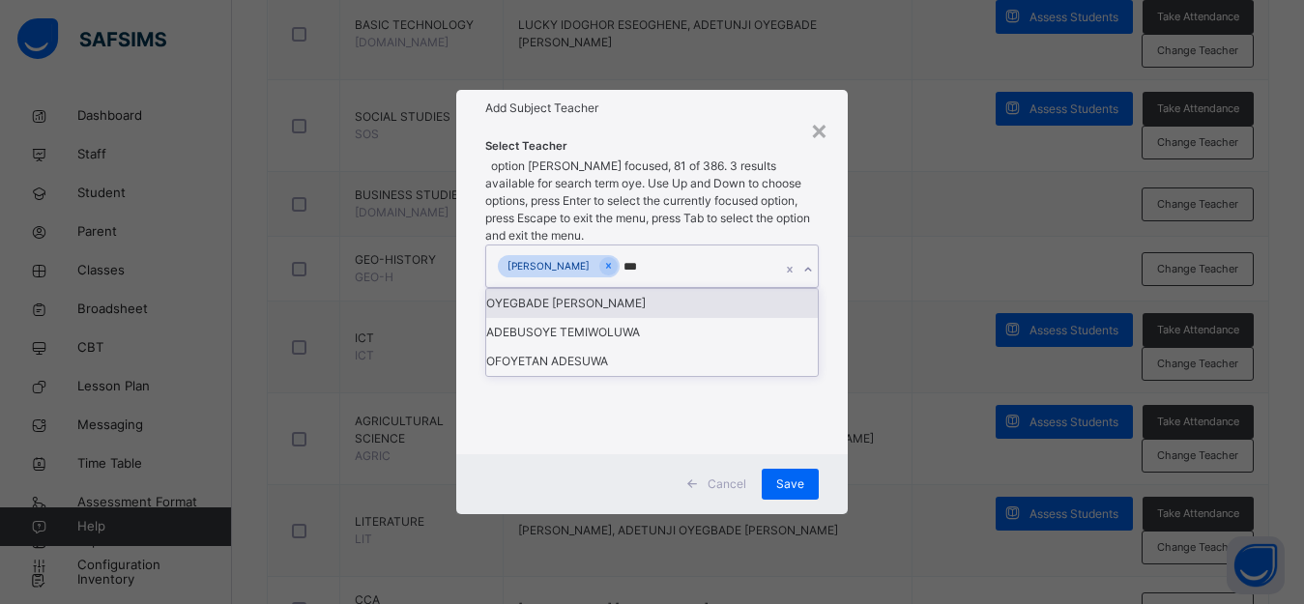
click at [685, 304] on div "OYEGBADE [PERSON_NAME]" at bounding box center [652, 303] width 332 height 29
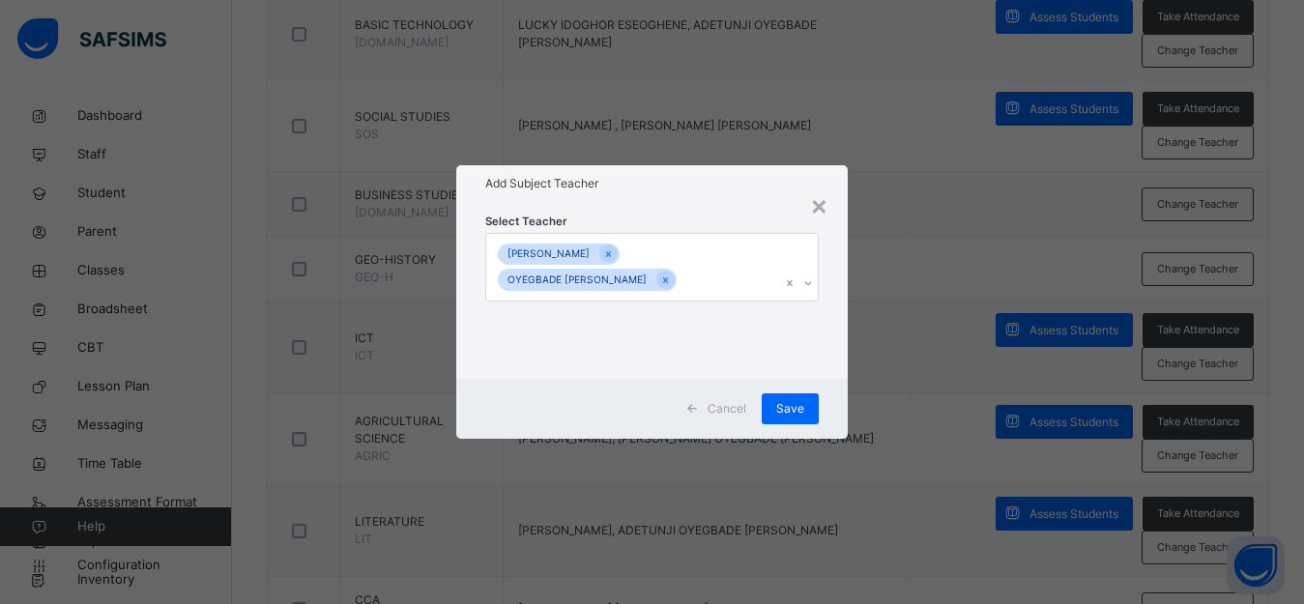
drag, startPoint x: 888, startPoint y: 318, endPoint x: 854, endPoint y: 355, distance: 50.6
click at [889, 318] on div "× Add Subject Teacher Select Teacher JOSEPH EKPIRORO OYEGBADE ADETUNJI STEPHEN …" at bounding box center [652, 302] width 1304 height 604
click at [808, 411] on div "Save" at bounding box center [790, 408] width 57 height 31
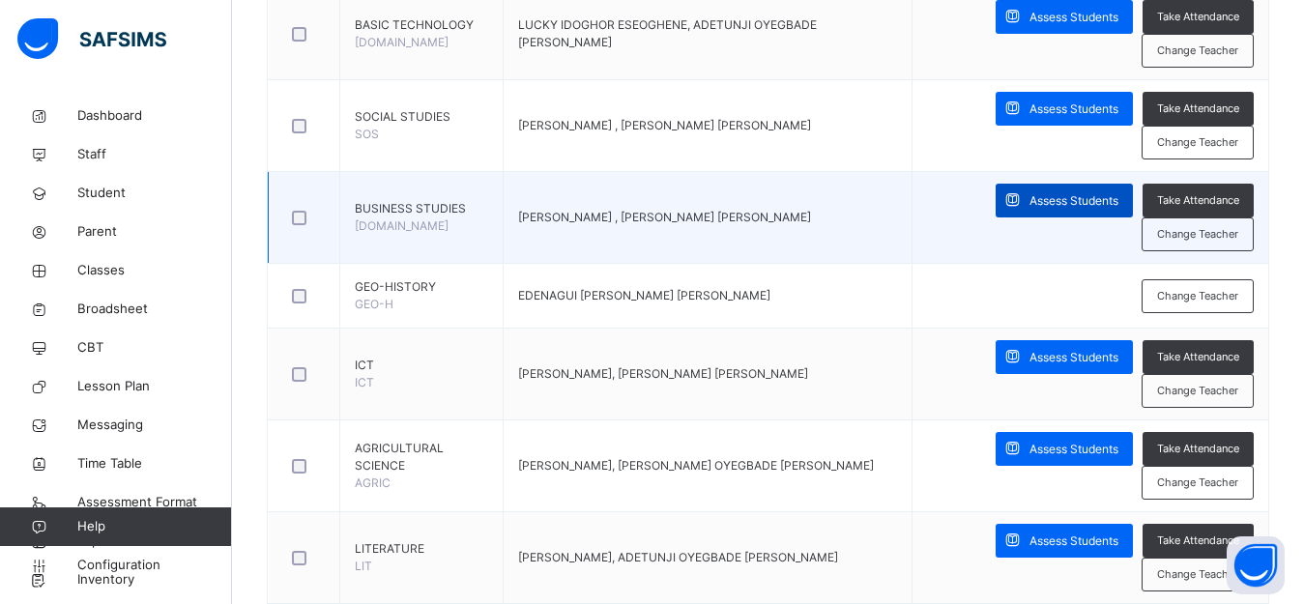
click at [1076, 208] on span "Assess Students" at bounding box center [1073, 200] width 89 height 17
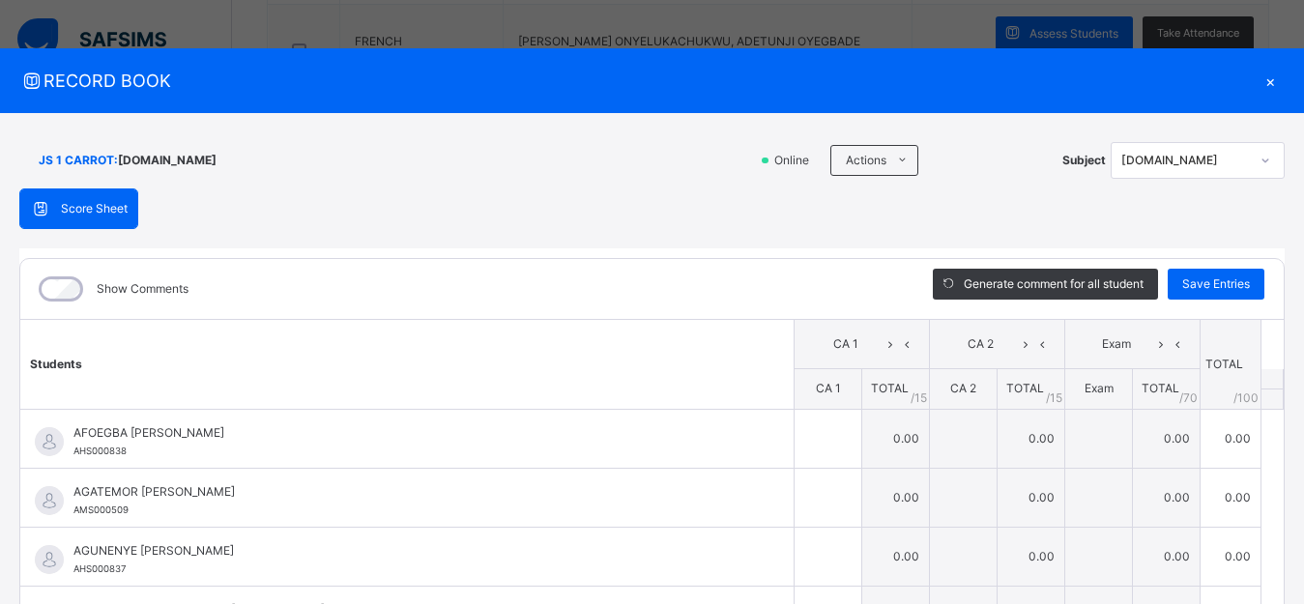
scroll to position [1307, 0]
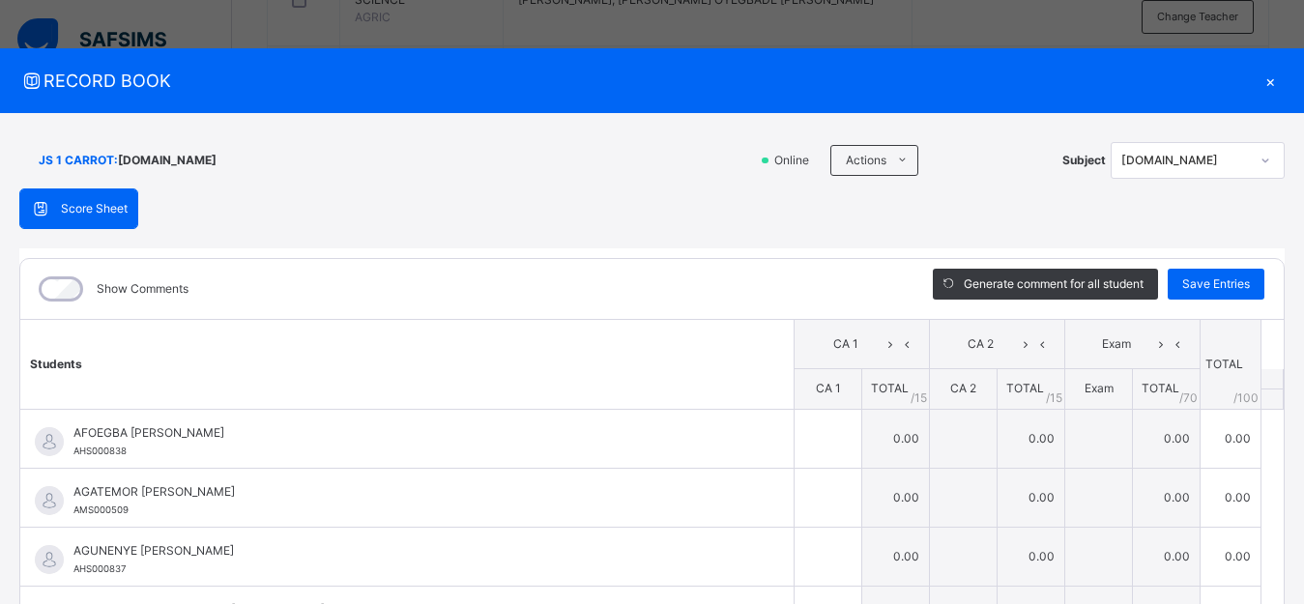
click at [1259, 77] on div "×" at bounding box center [1270, 81] width 29 height 26
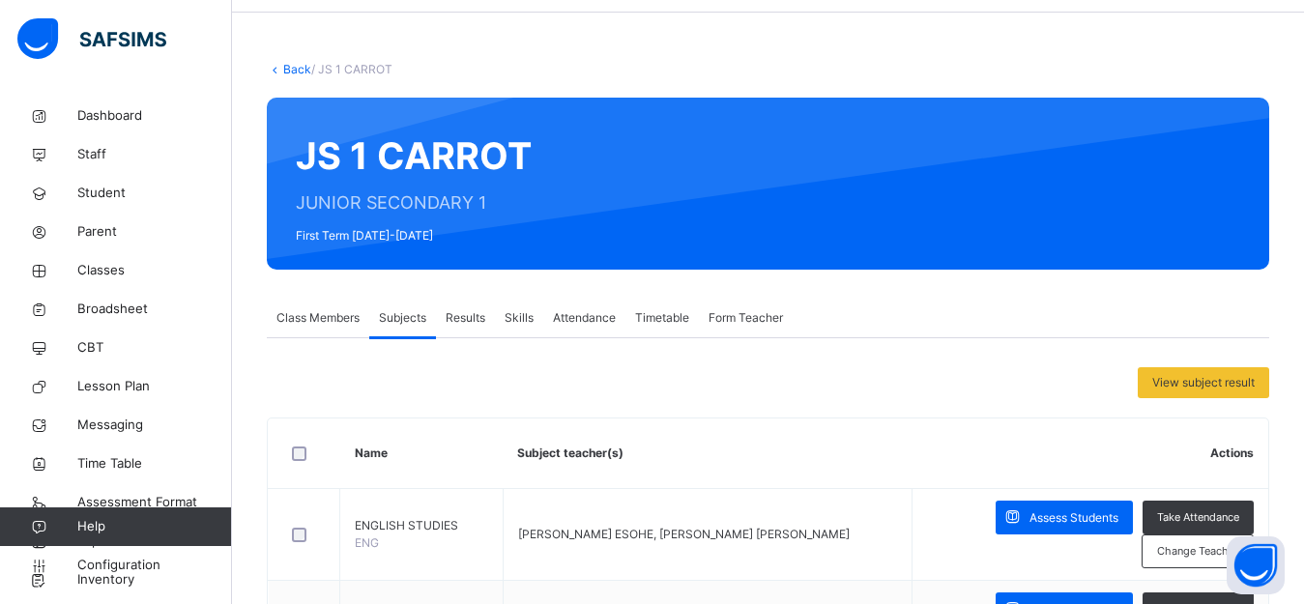
scroll to position [18, 0]
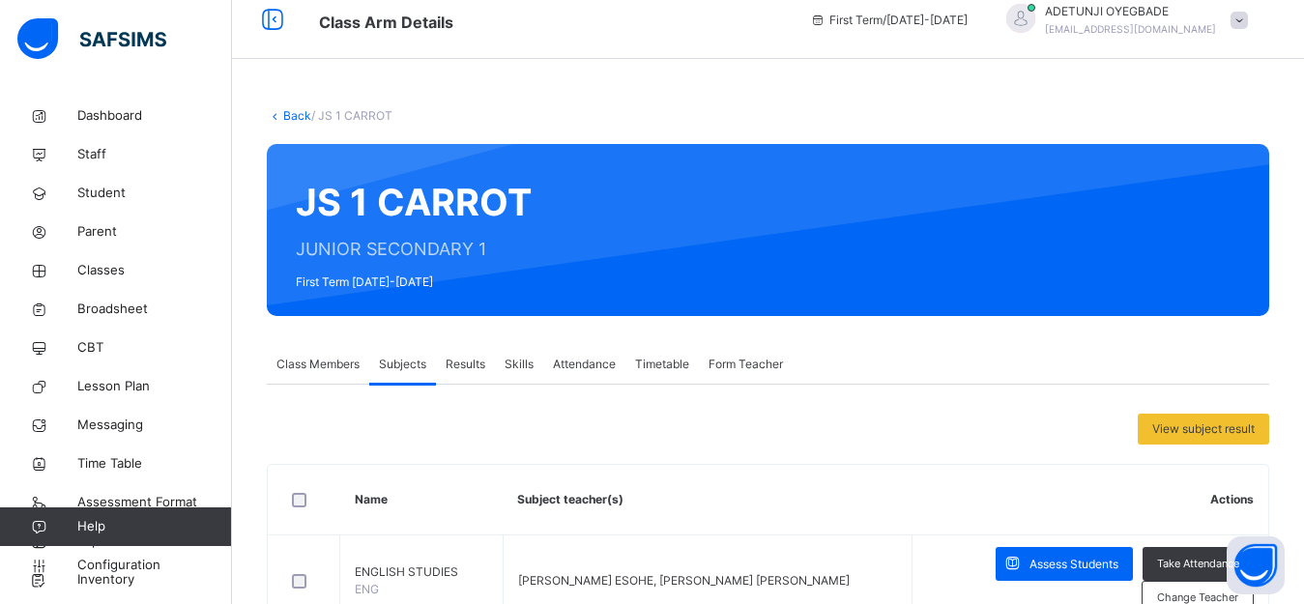
click at [284, 115] on link "Back" at bounding box center [297, 115] width 28 height 14
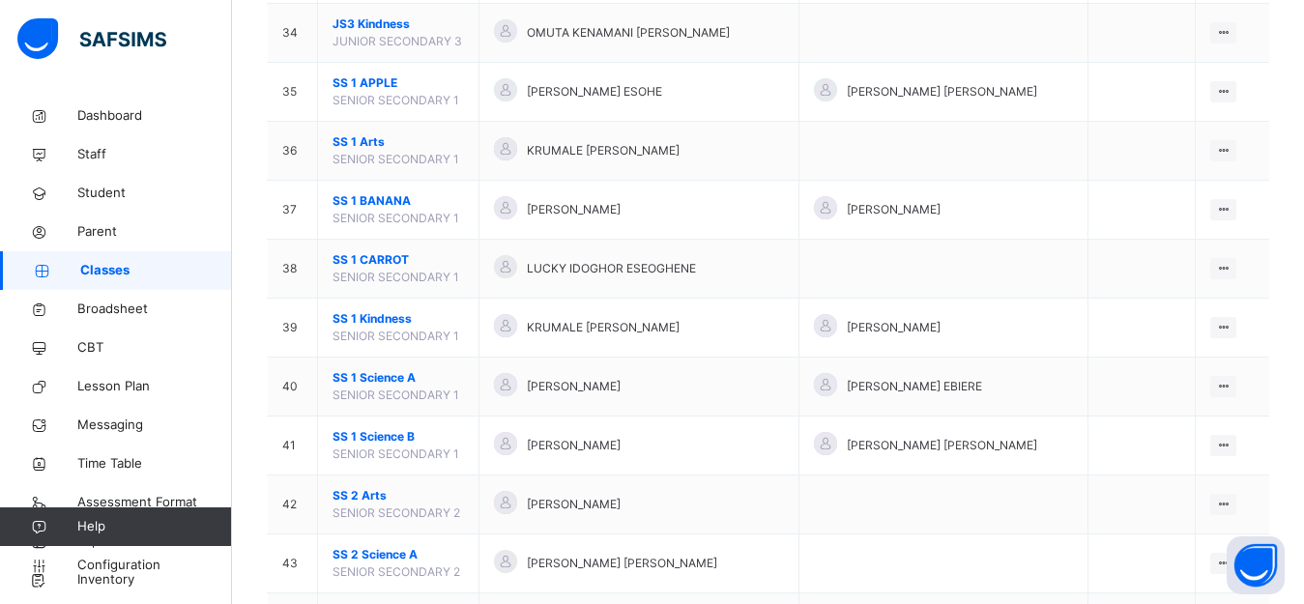
scroll to position [2563, 0]
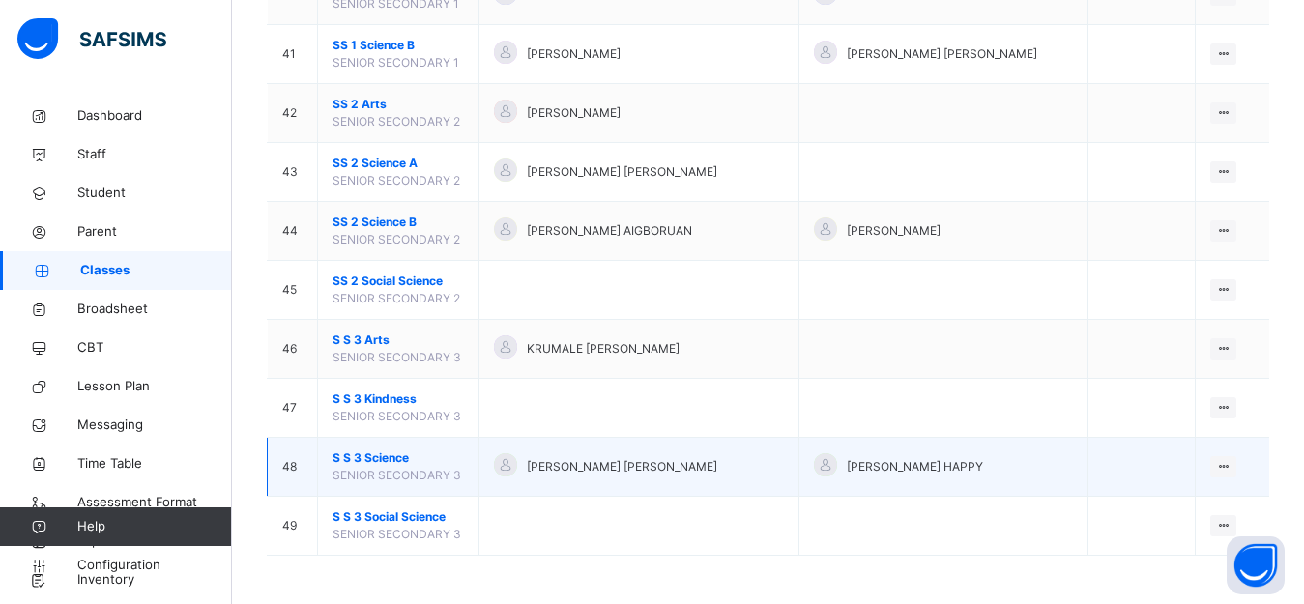
click at [412, 462] on span "S S 3 Science" at bounding box center [398, 457] width 131 height 17
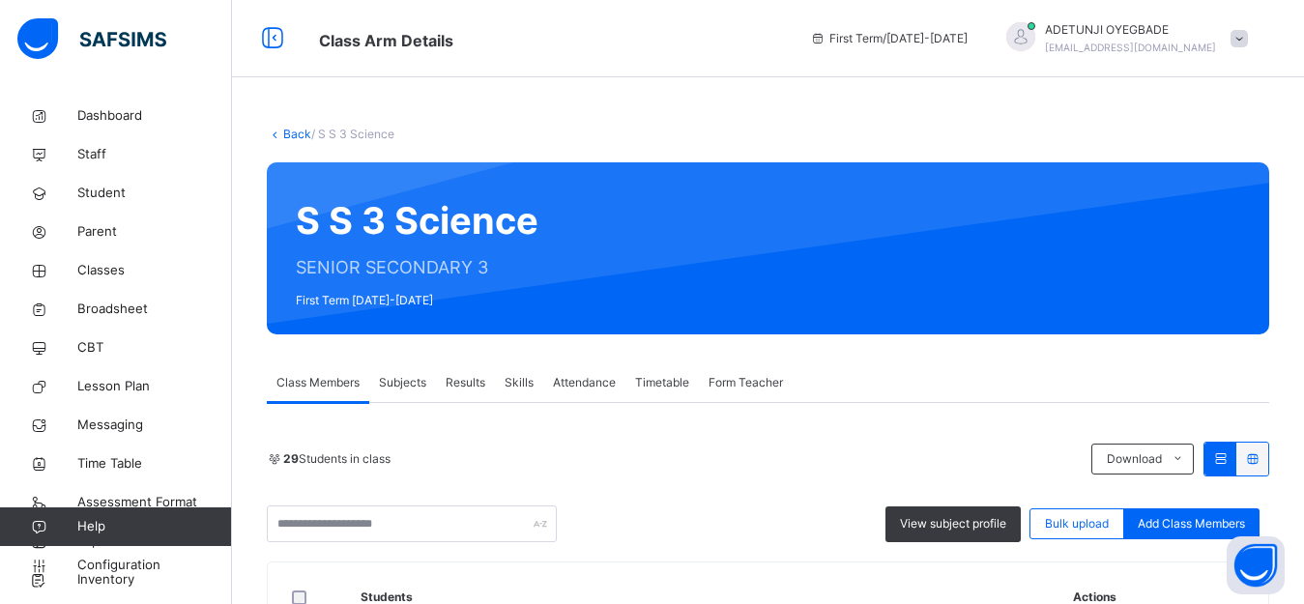
click at [394, 380] on span "Subjects" at bounding box center [402, 382] width 47 height 17
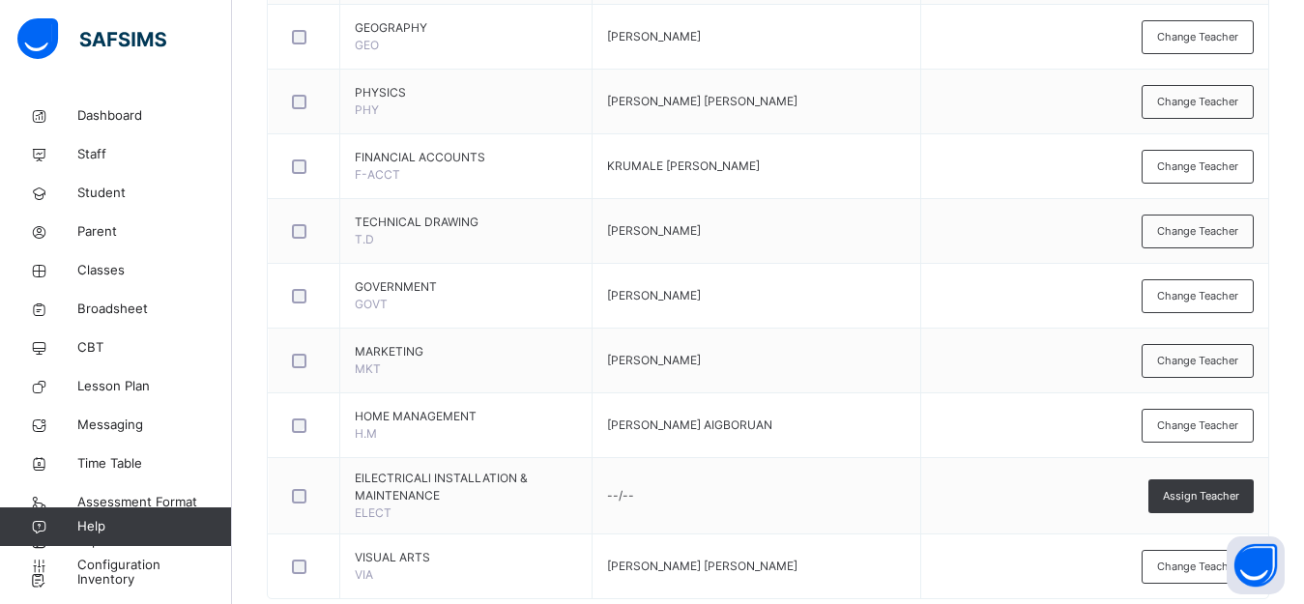
scroll to position [1356, 0]
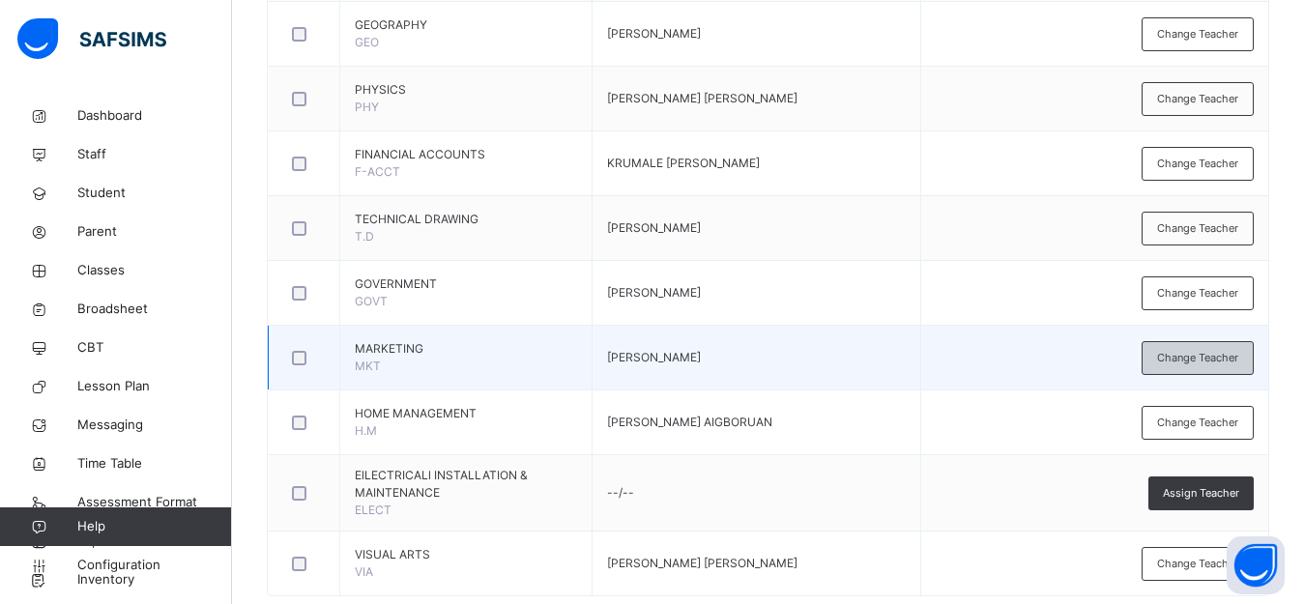
click at [1228, 361] on span "Change Teacher" at bounding box center [1197, 358] width 81 height 16
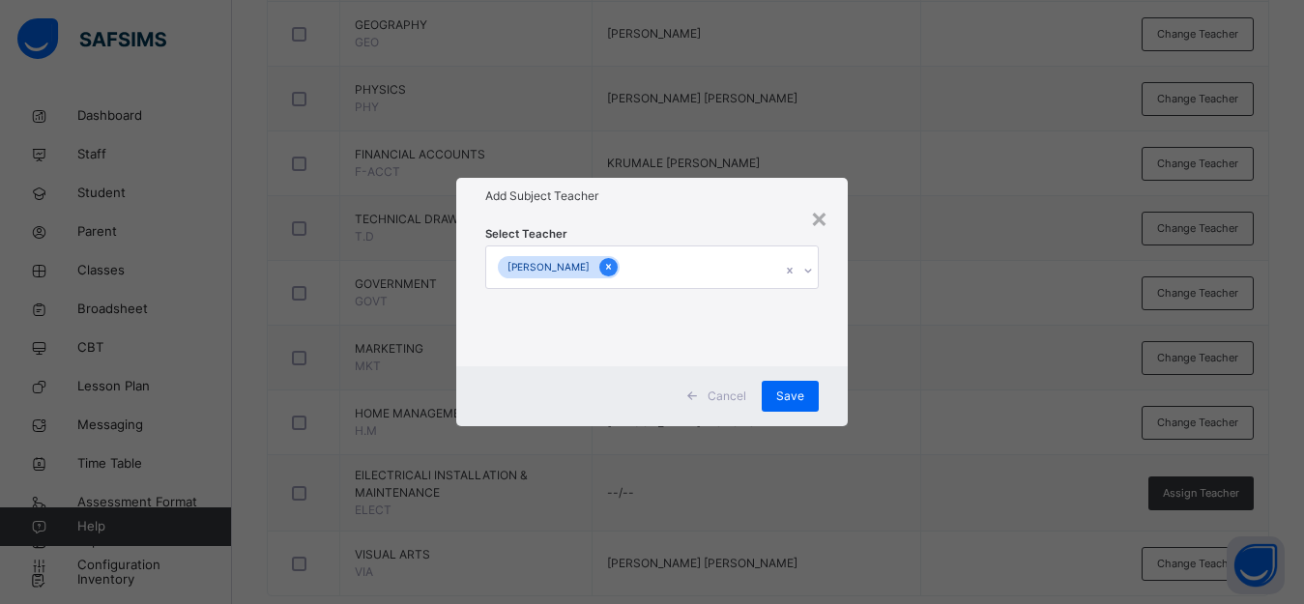
click at [614, 267] on icon at bounding box center [608, 267] width 11 height 14
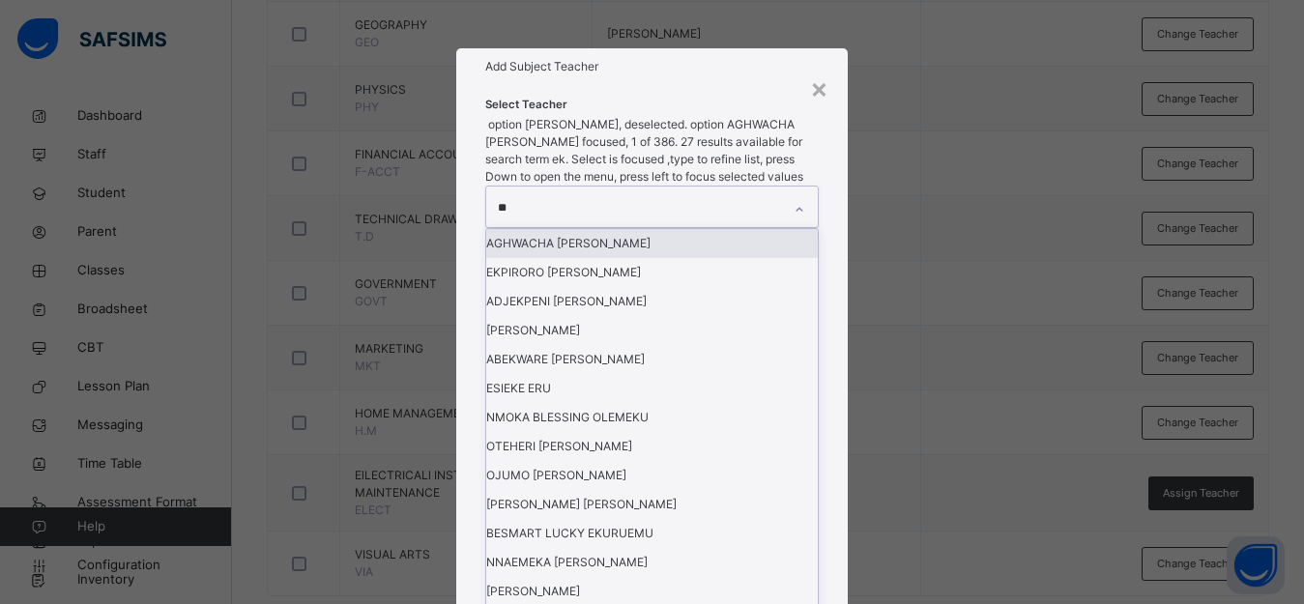
type input "***"
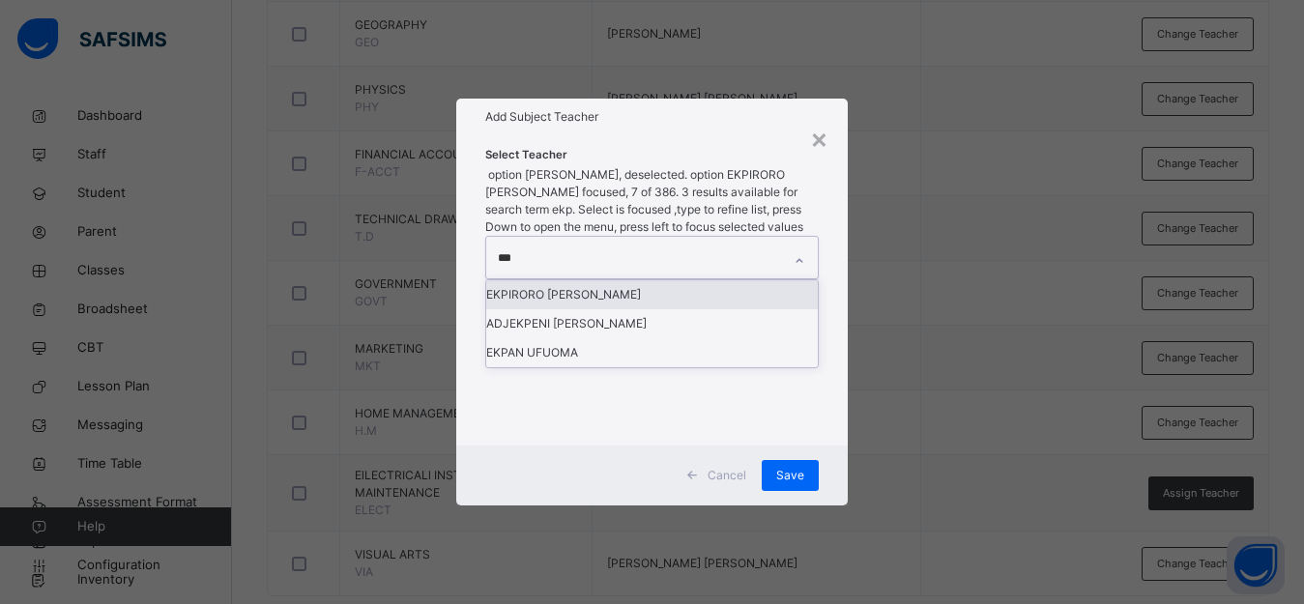
click at [675, 309] on div "EKPIRORO [PERSON_NAME]" at bounding box center [652, 294] width 332 height 29
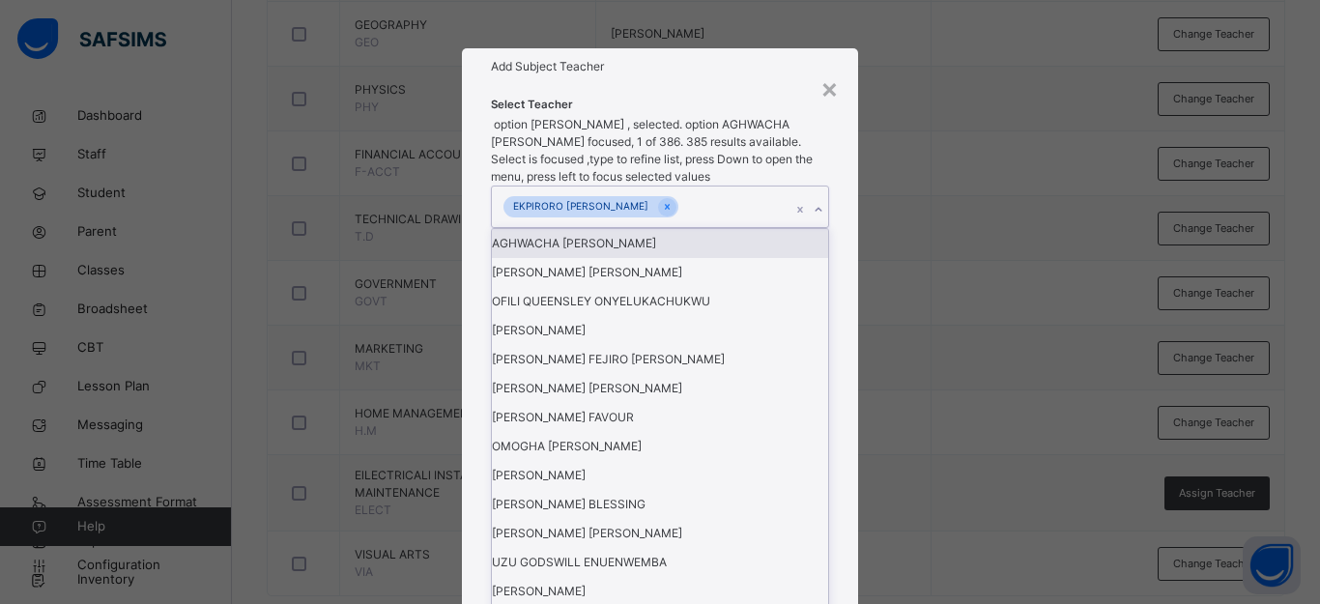
click at [884, 301] on div "× Add Subject Teacher Select Teacher option EKPIRORO JOSEPH , selected. option …" at bounding box center [660, 302] width 1320 height 604
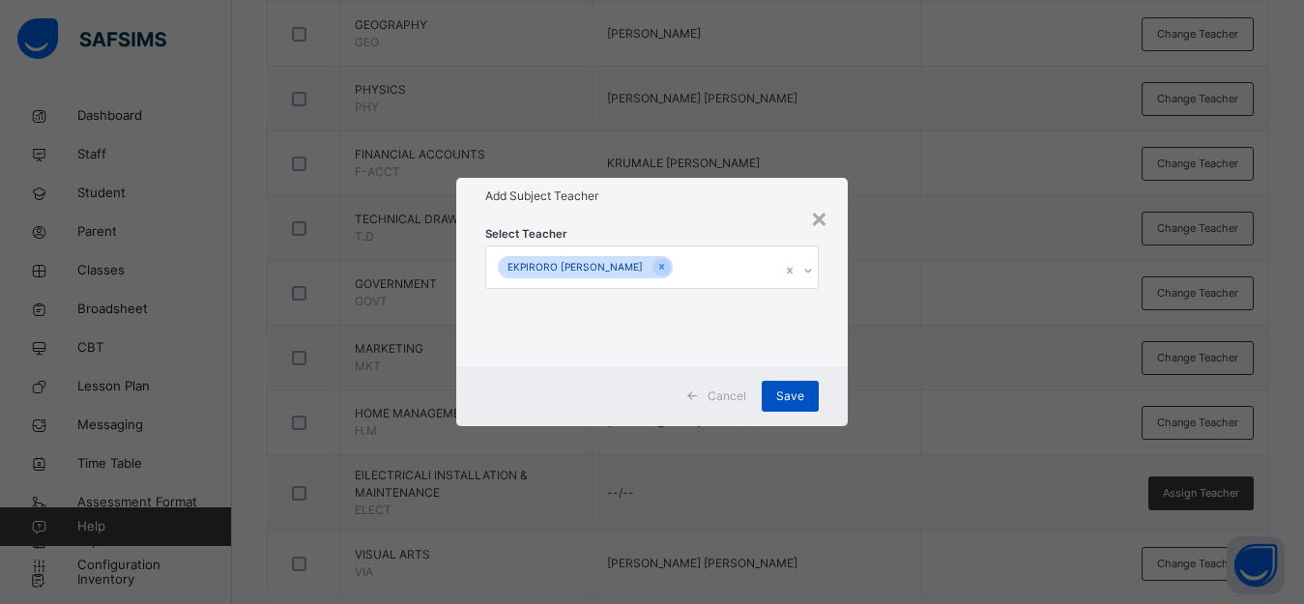
click at [799, 394] on span "Save" at bounding box center [790, 396] width 28 height 17
click at [788, 394] on span "Save" at bounding box center [790, 396] width 28 height 17
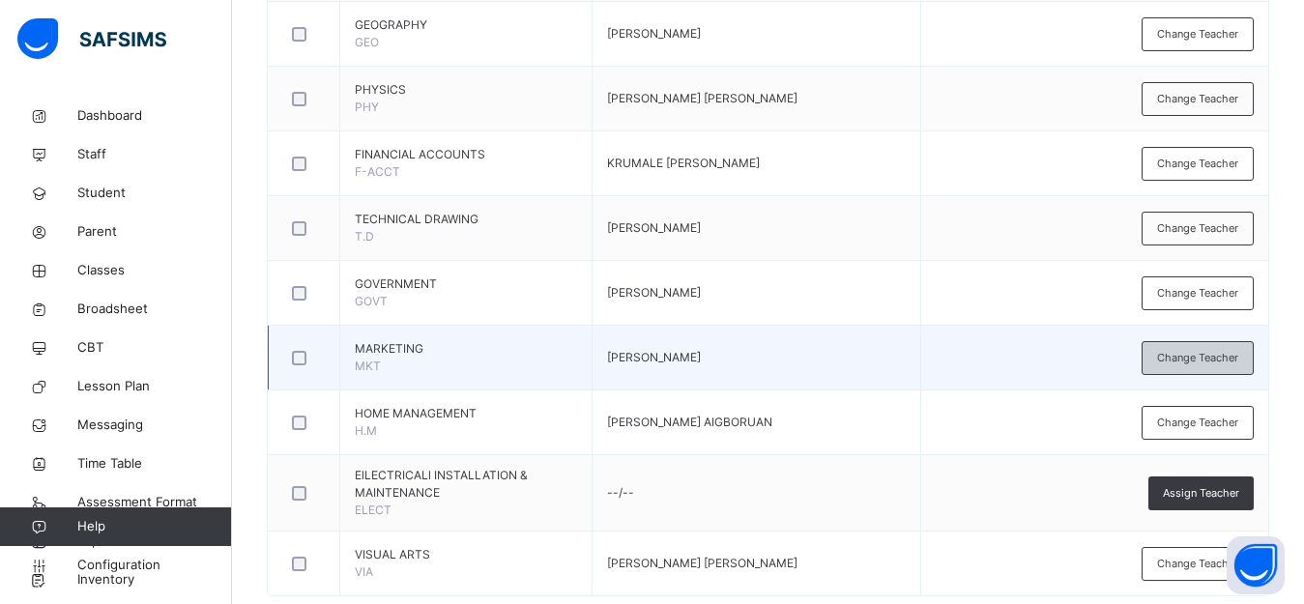
click at [1213, 360] on span "Change Teacher" at bounding box center [1197, 358] width 81 height 16
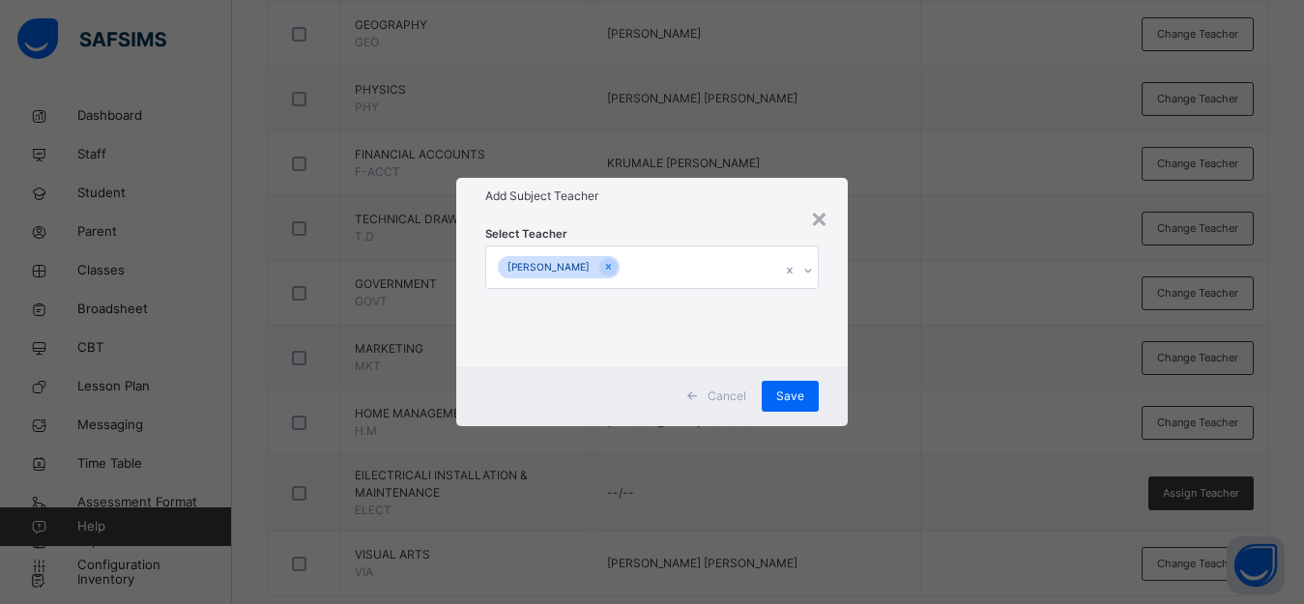
click at [792, 272] on div at bounding box center [799, 266] width 37 height 41
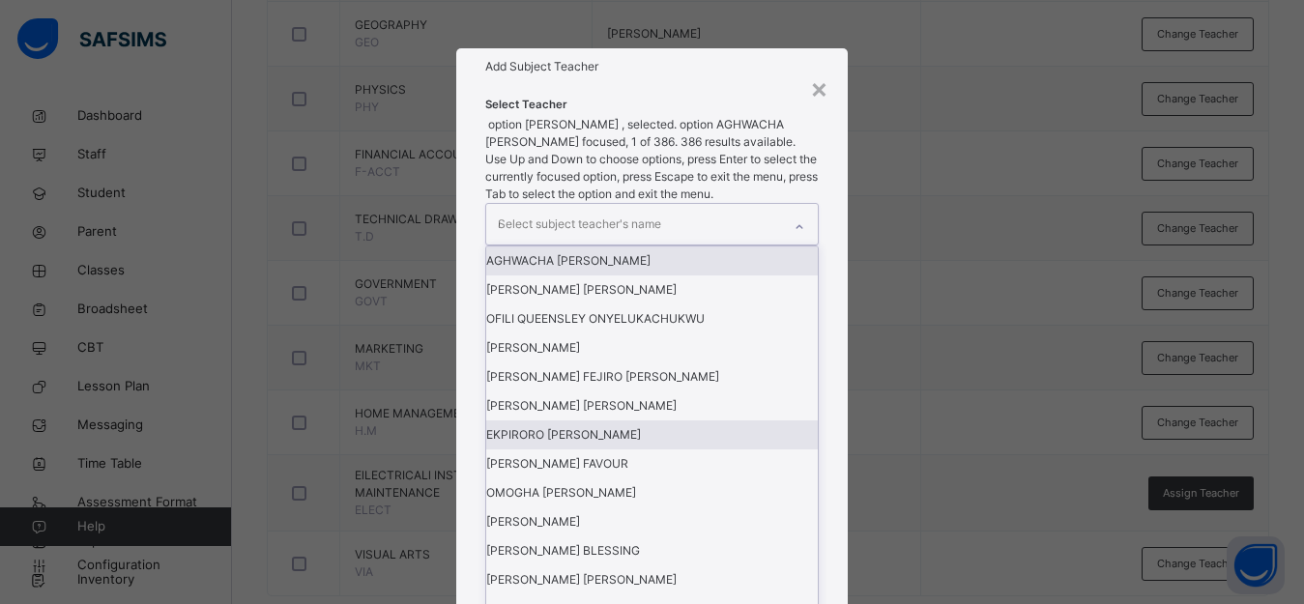
type input "***"
click at [643, 420] on div "EKPIRORO [PERSON_NAME]" at bounding box center [652, 434] width 332 height 29
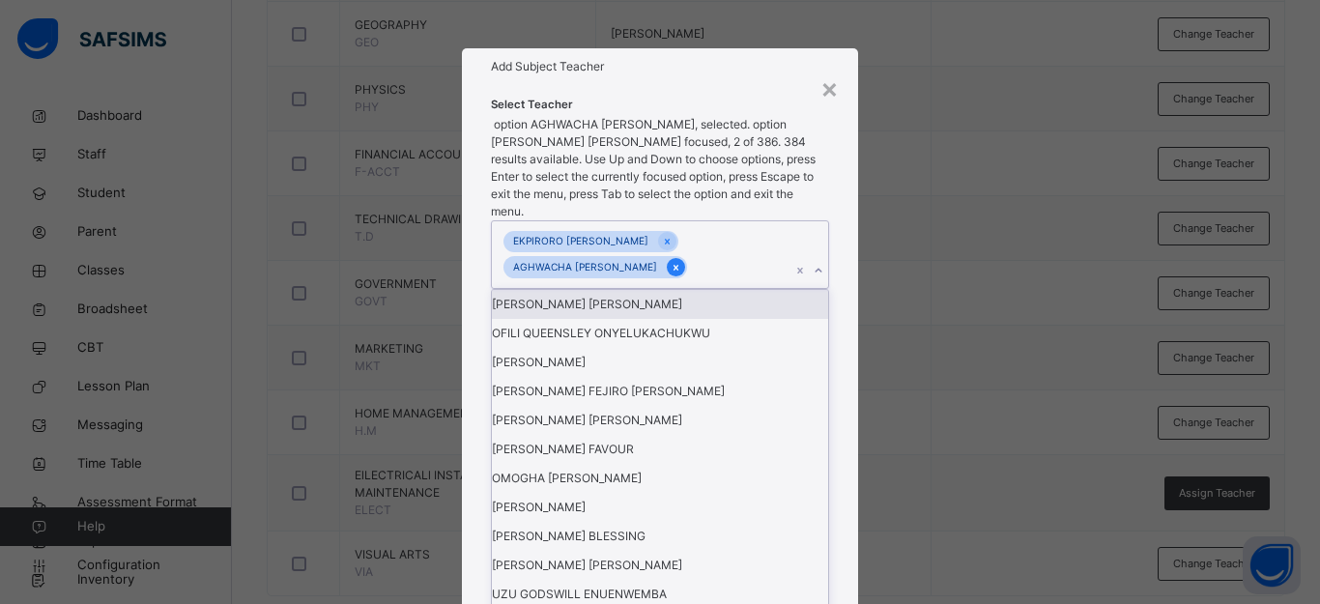
click at [681, 275] on icon at bounding box center [676, 268] width 11 height 14
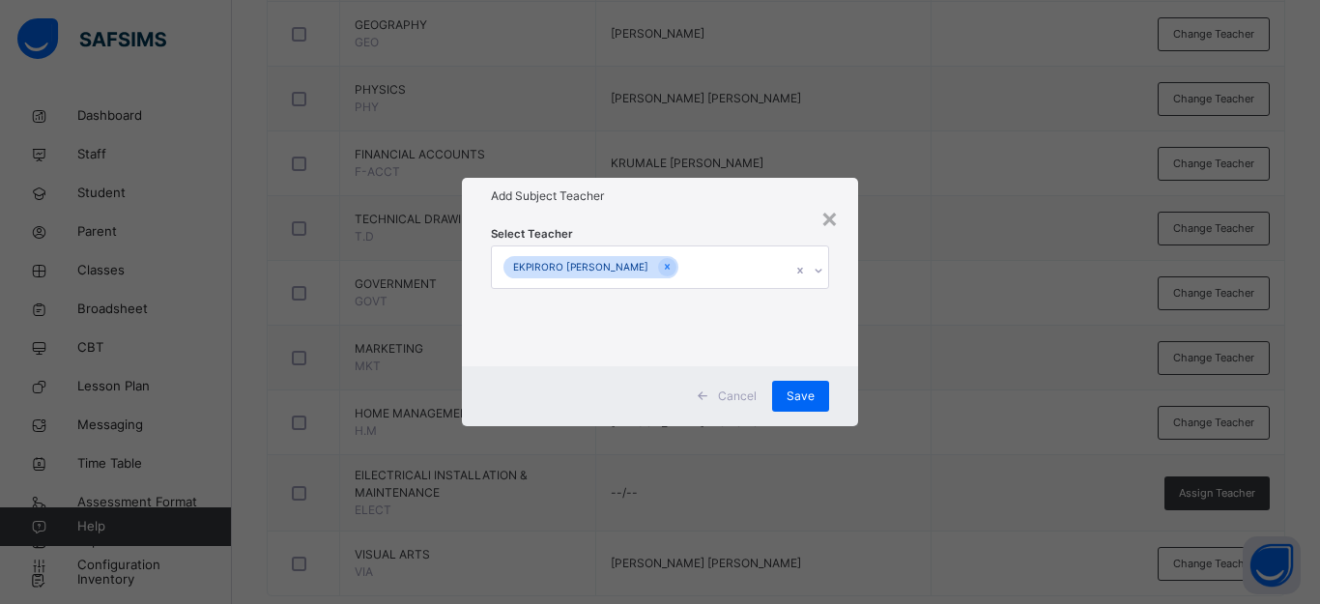
click at [949, 311] on div "× Add Subject Teacher Select Teacher [PERSON_NAME] Save" at bounding box center [660, 302] width 1320 height 604
click at [804, 391] on span "Save" at bounding box center [801, 396] width 28 height 17
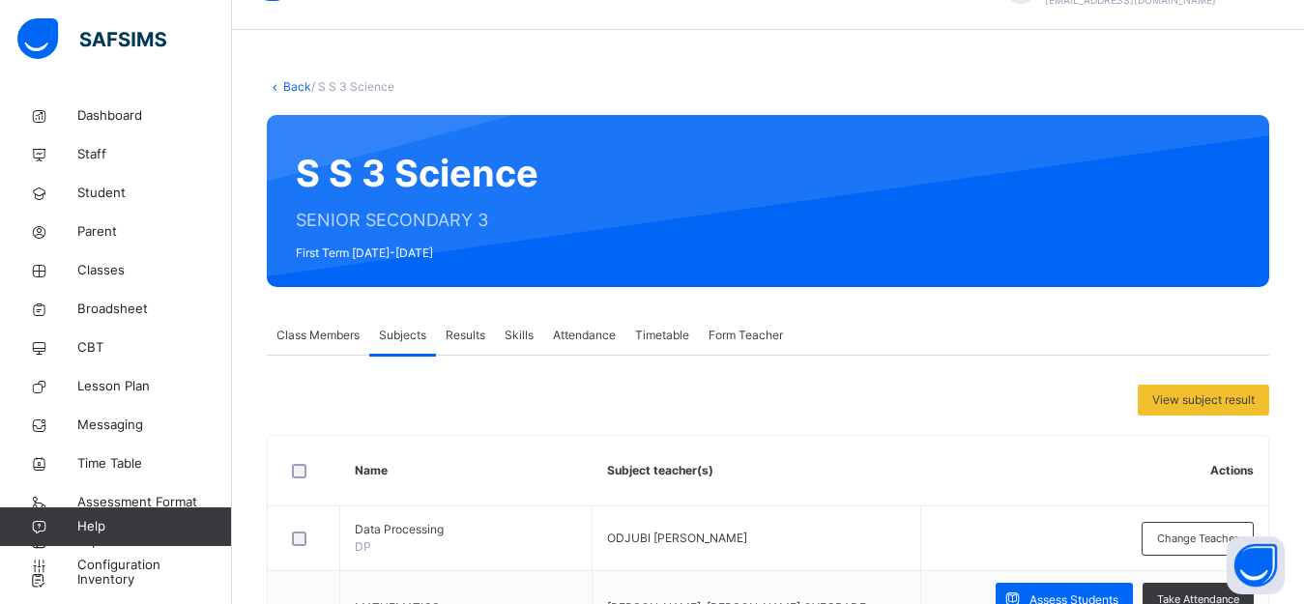
scroll to position [0, 0]
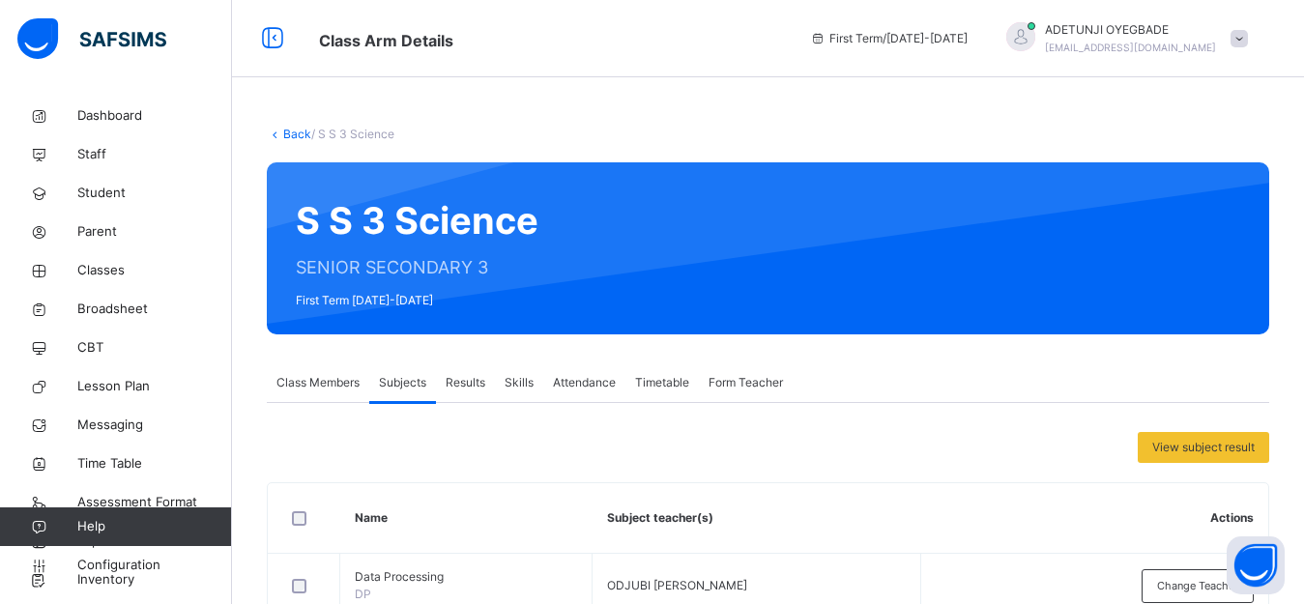
click at [287, 138] on link "Back" at bounding box center [297, 134] width 28 height 14
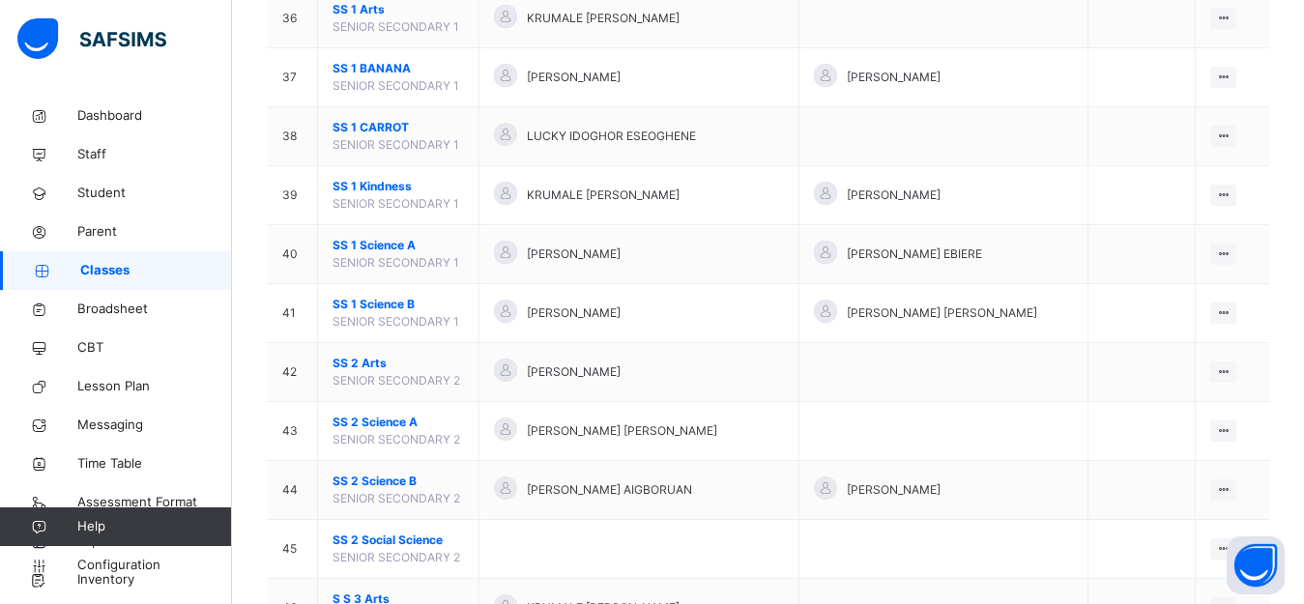
scroll to position [2480, 0]
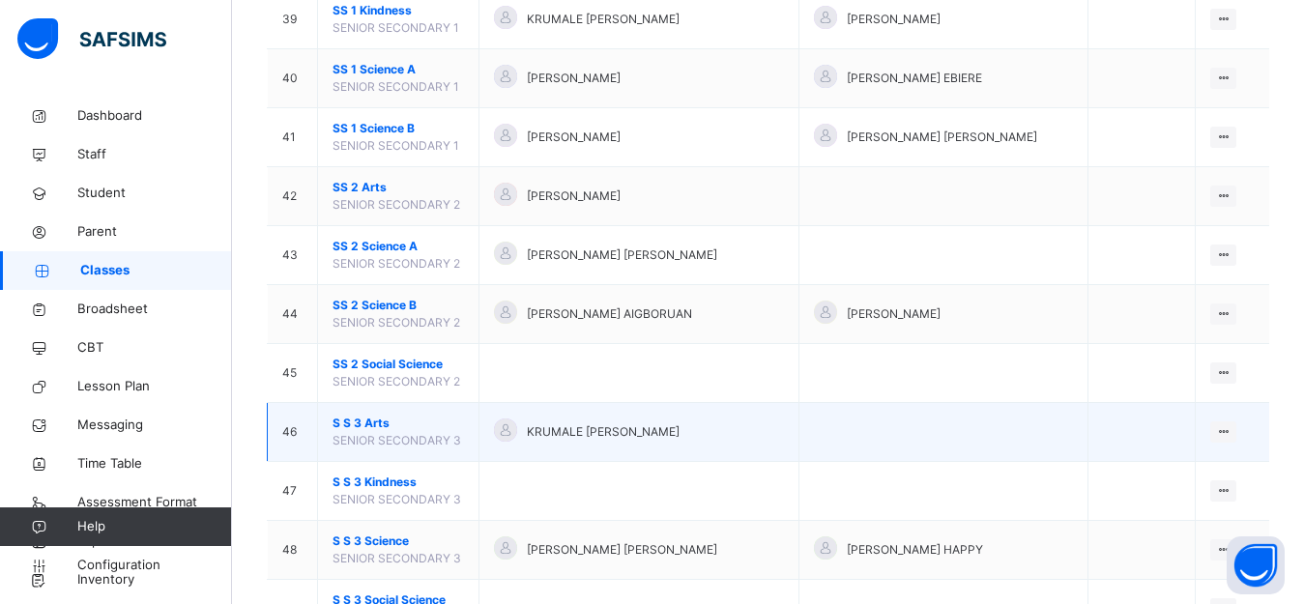
click at [411, 443] on span "SENIOR SECONDARY 3" at bounding box center [397, 440] width 129 height 14
click at [1231, 426] on icon at bounding box center [1223, 431] width 16 height 14
click at [1193, 467] on div "View Class" at bounding box center [1172, 470] width 110 height 19
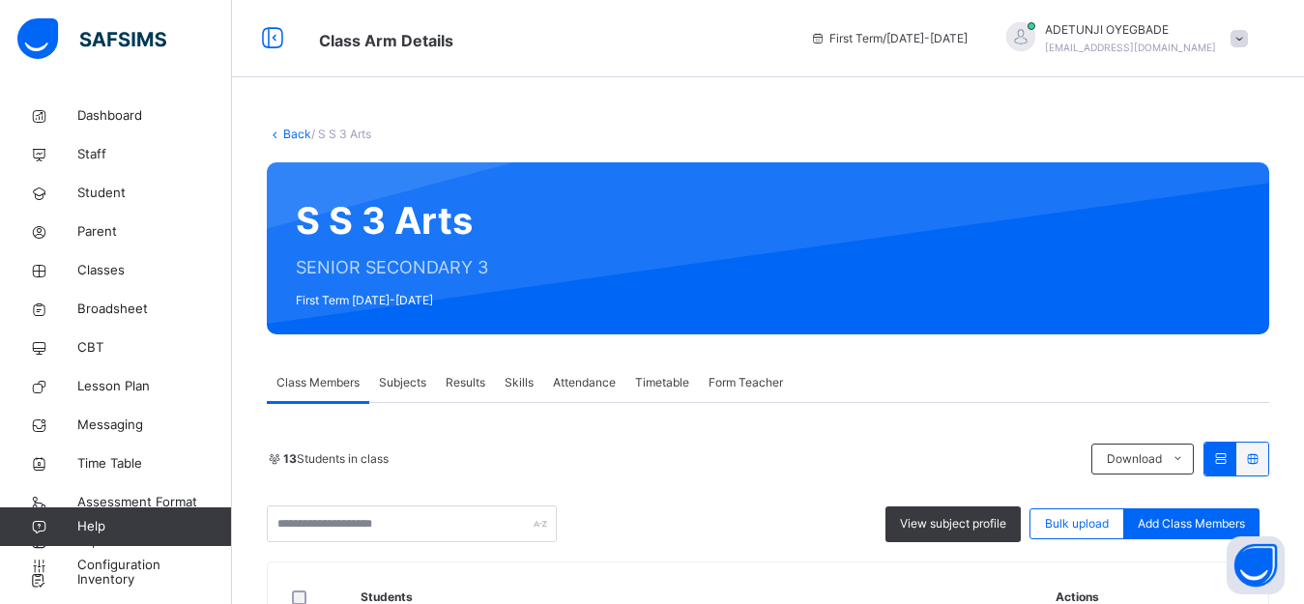
click at [419, 385] on span "Subjects" at bounding box center [402, 382] width 47 height 17
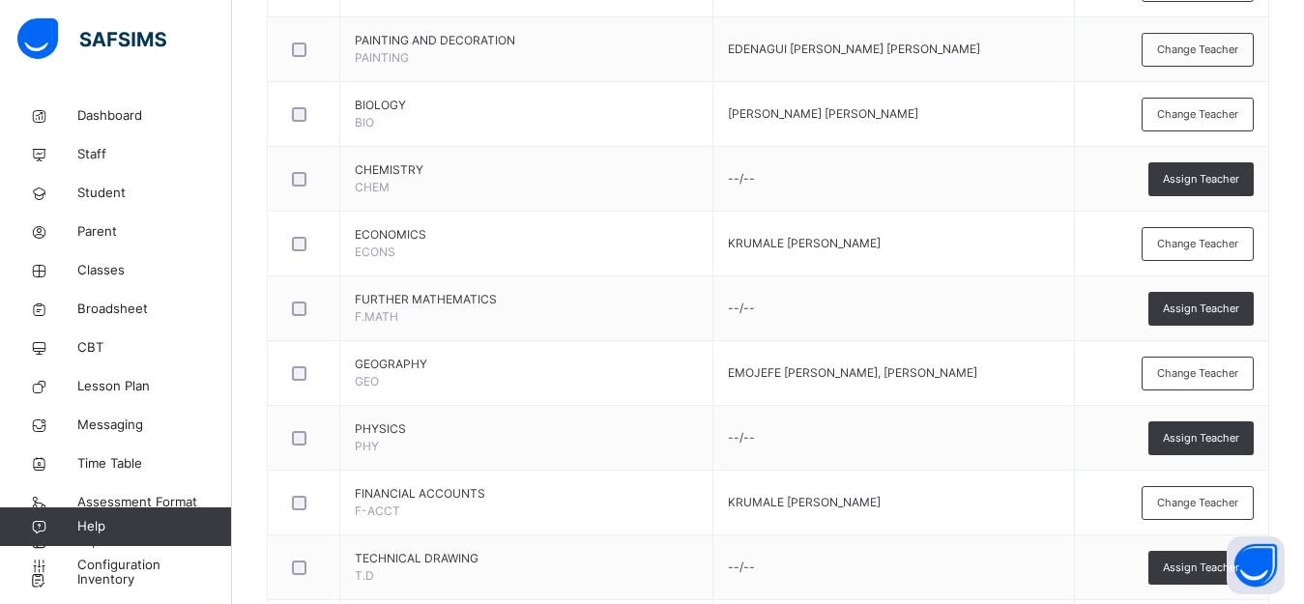
scroll to position [1167, 0]
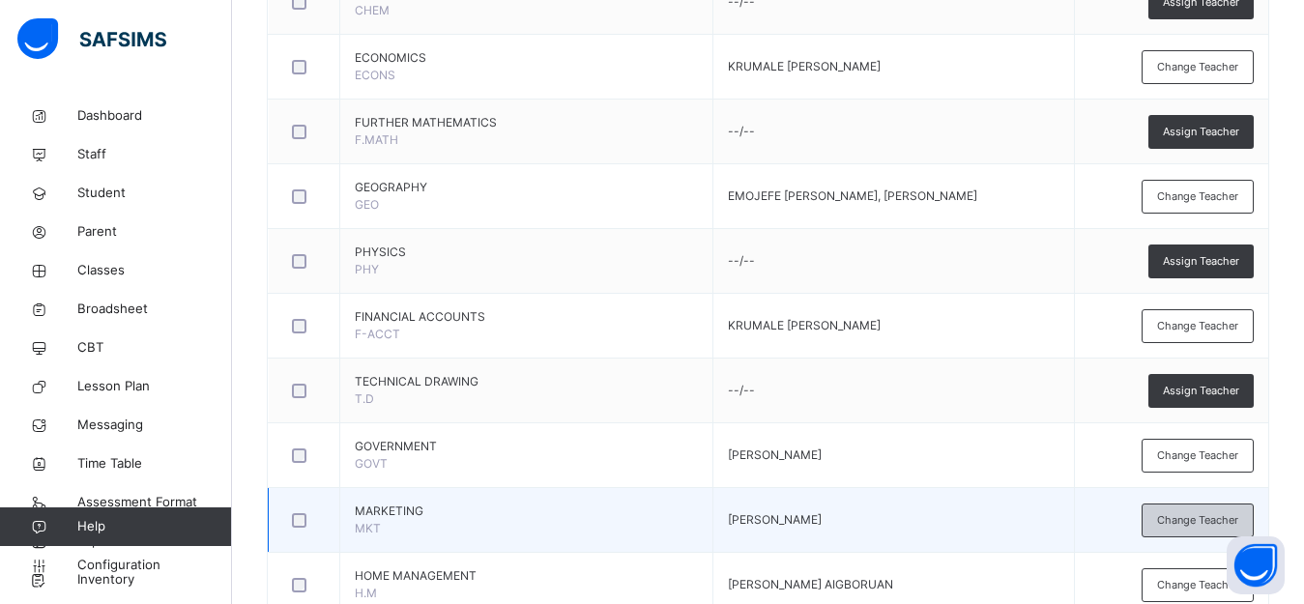
click at [1171, 513] on div "Change Teacher" at bounding box center [1198, 521] width 112 height 34
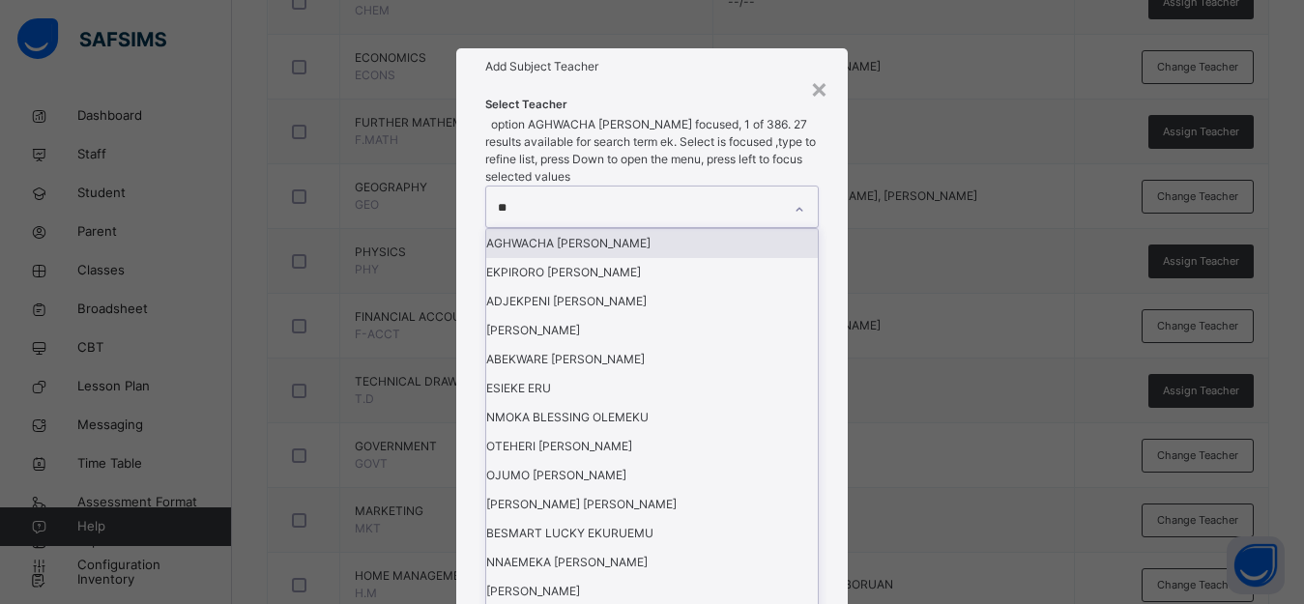
type input "***"
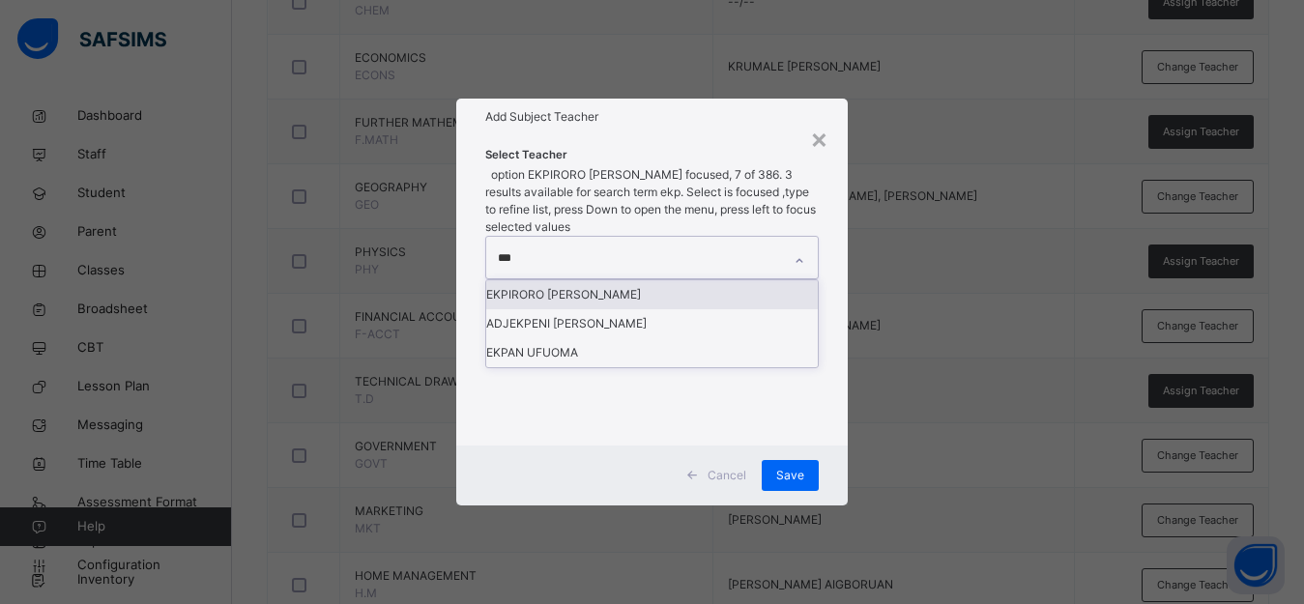
click at [662, 309] on div "EKPIRORO [PERSON_NAME]" at bounding box center [652, 294] width 332 height 29
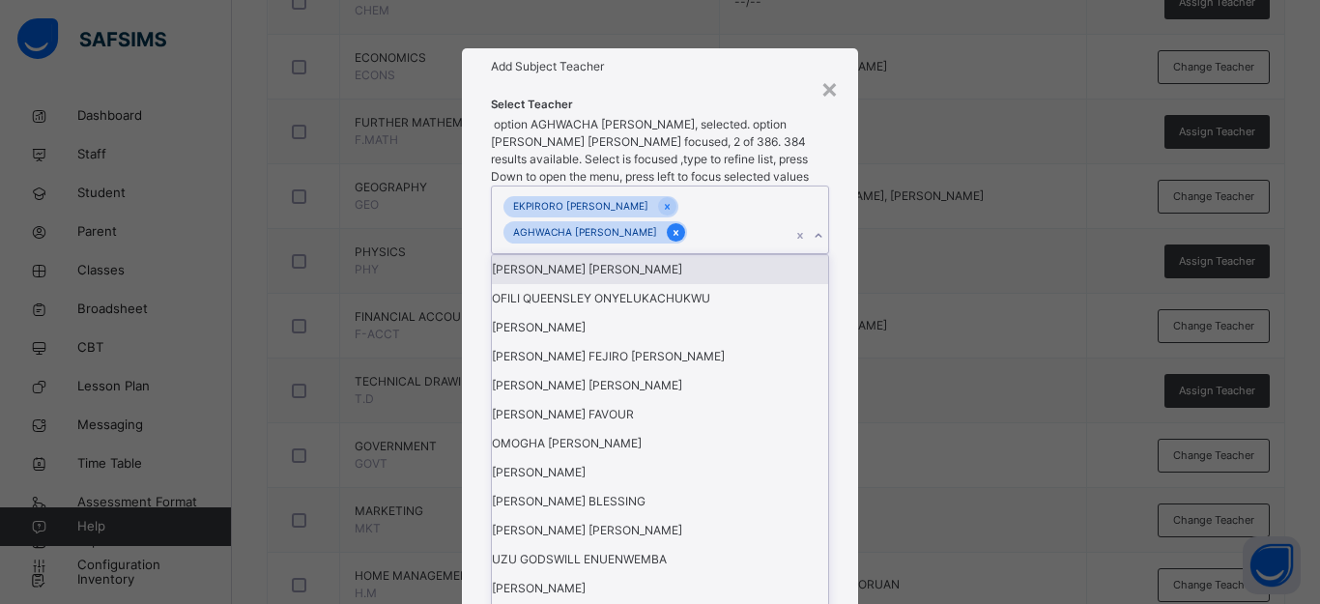
click at [685, 242] on div at bounding box center [676, 232] width 18 height 18
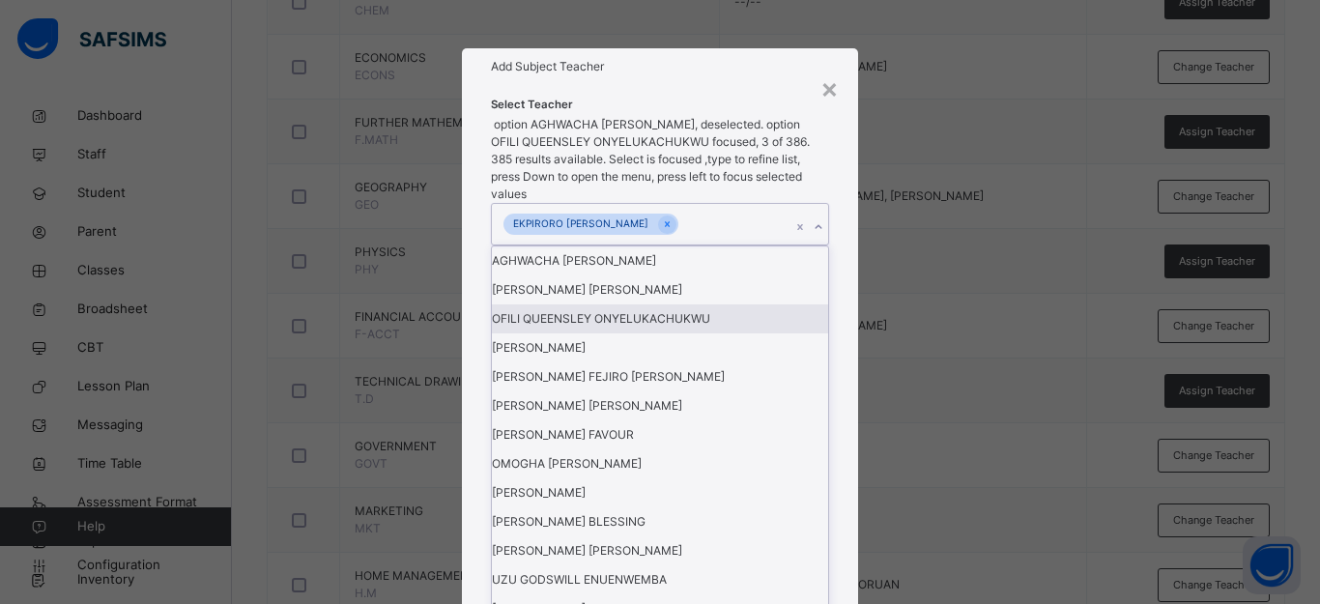
click at [939, 367] on div "× Add Subject Teacher Select Teacher option AGHWACHA ANNA OMOSEKUVIE, deselecte…" at bounding box center [660, 302] width 1320 height 604
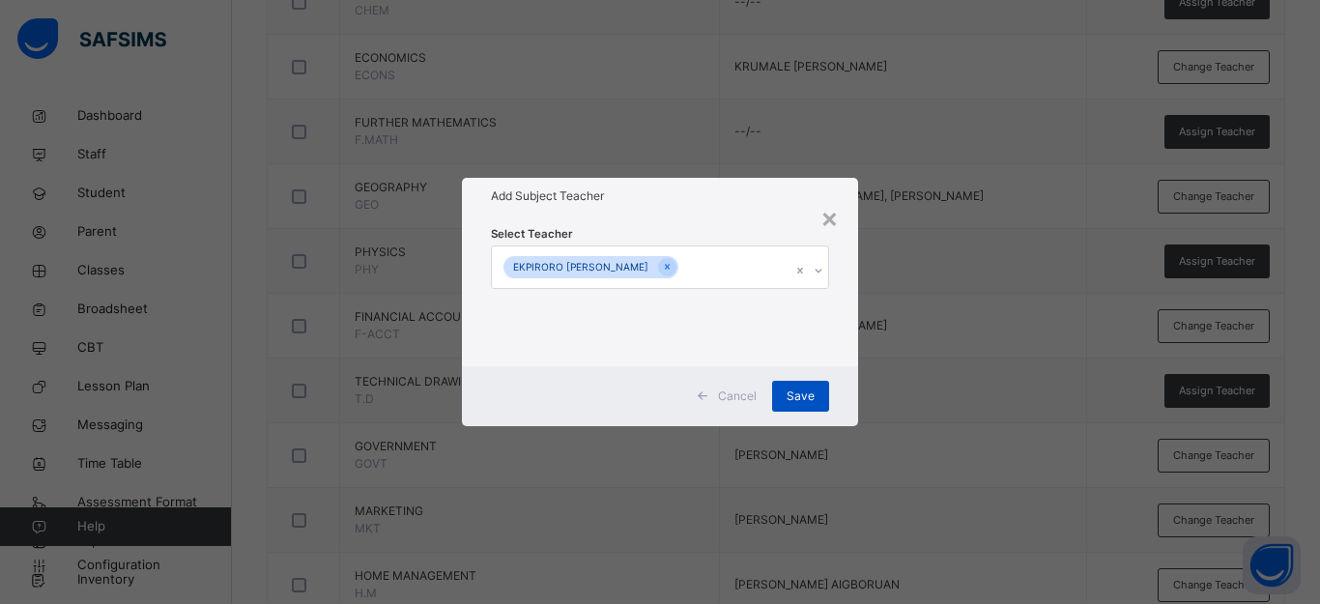
click at [817, 392] on div "Save" at bounding box center [800, 396] width 57 height 31
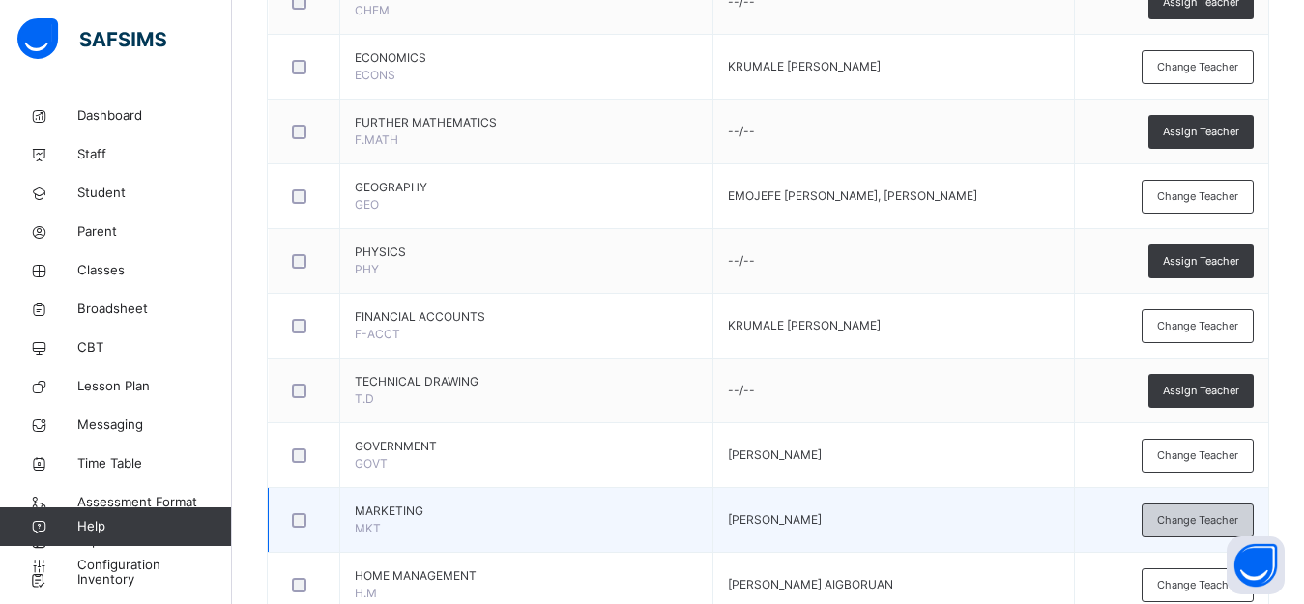
click at [1201, 525] on span "Change Teacher" at bounding box center [1197, 520] width 81 height 16
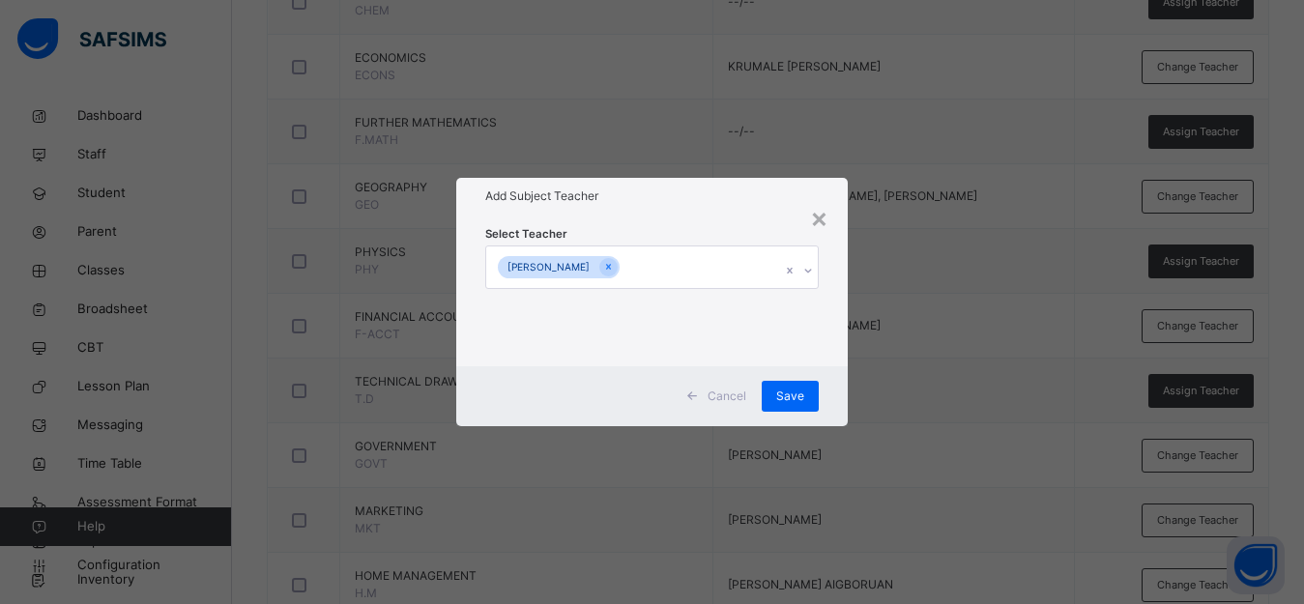
click at [618, 275] on div at bounding box center [608, 267] width 18 height 18
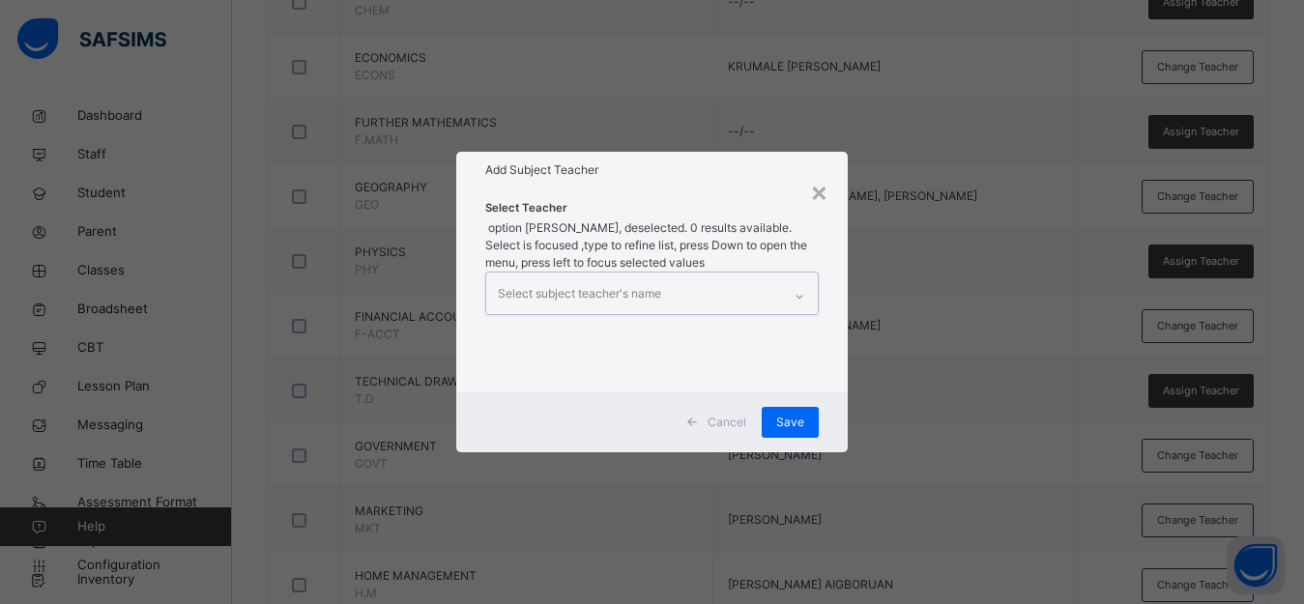
click at [696, 273] on div "Select subject teacher's name" at bounding box center [633, 293] width 295 height 41
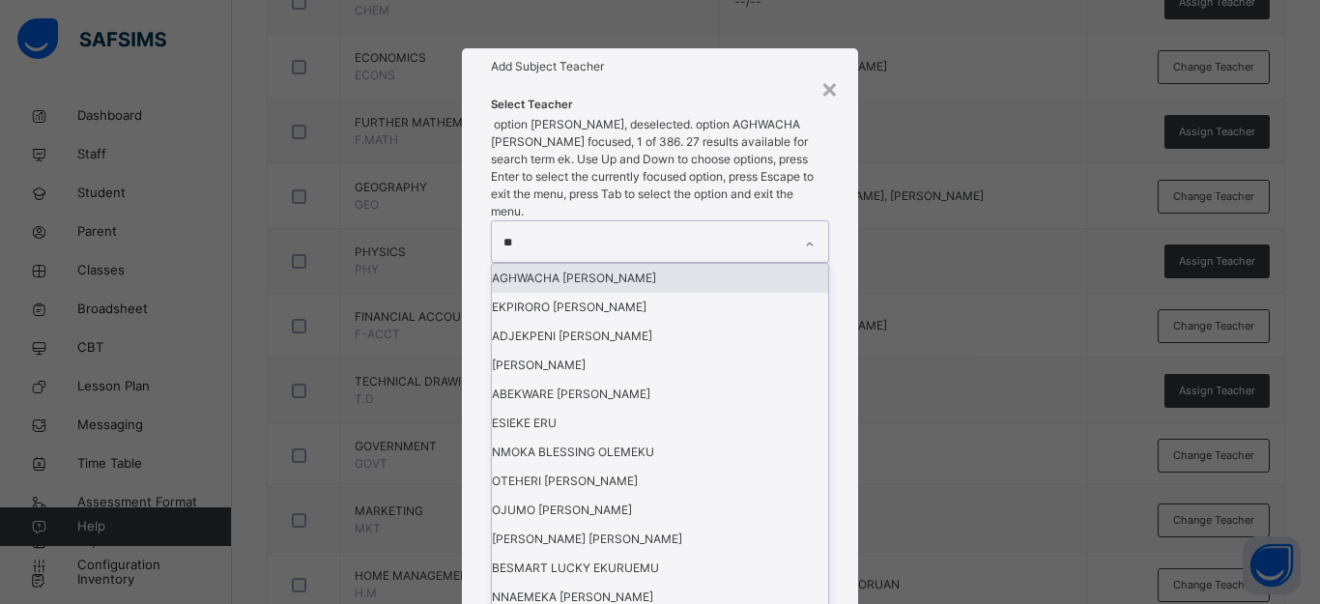
type input "***"
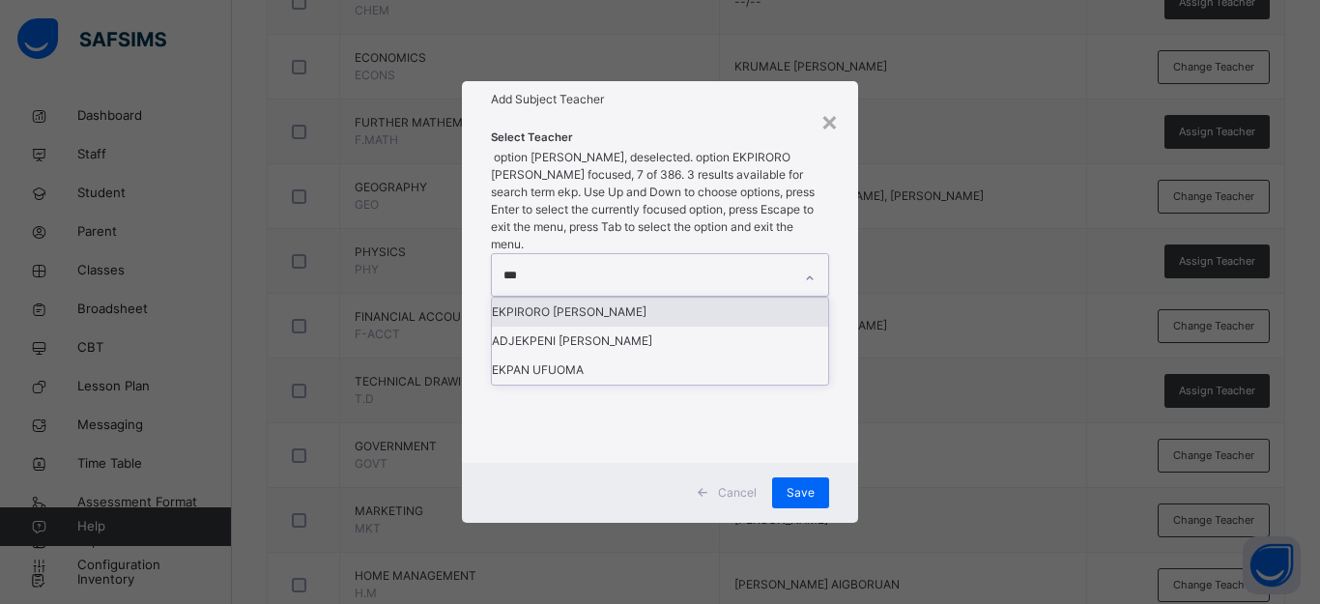
click at [690, 310] on div "EKPIRORO [PERSON_NAME]" at bounding box center [660, 312] width 336 height 29
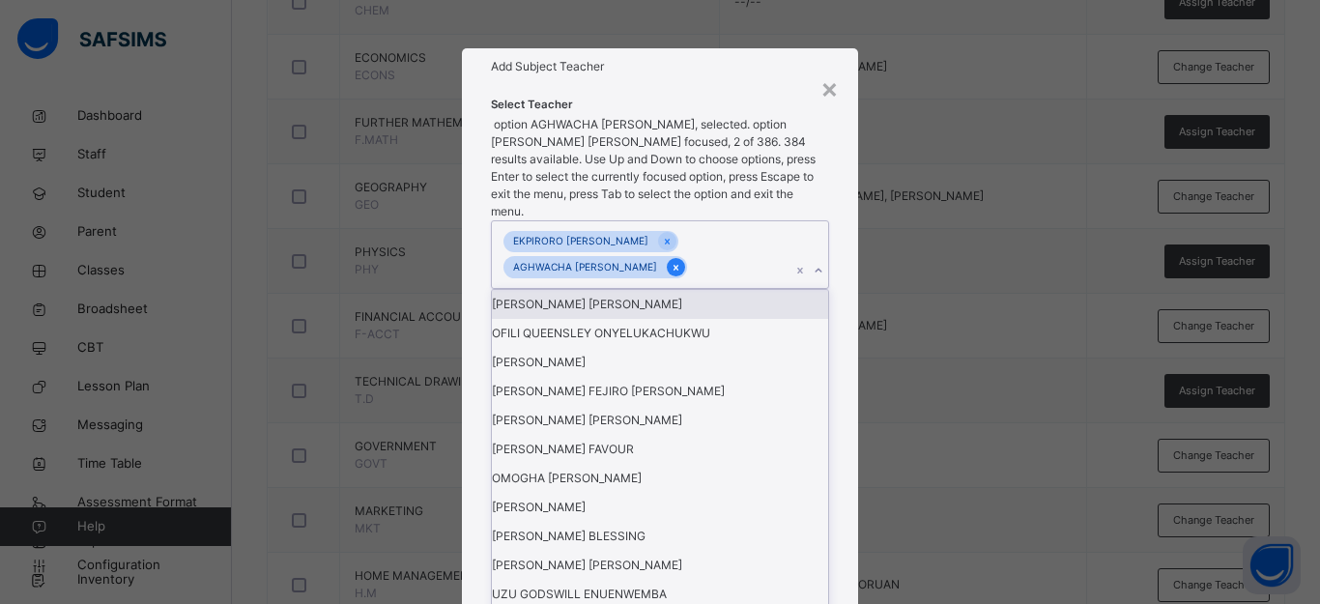
click at [685, 276] on div at bounding box center [676, 267] width 18 height 18
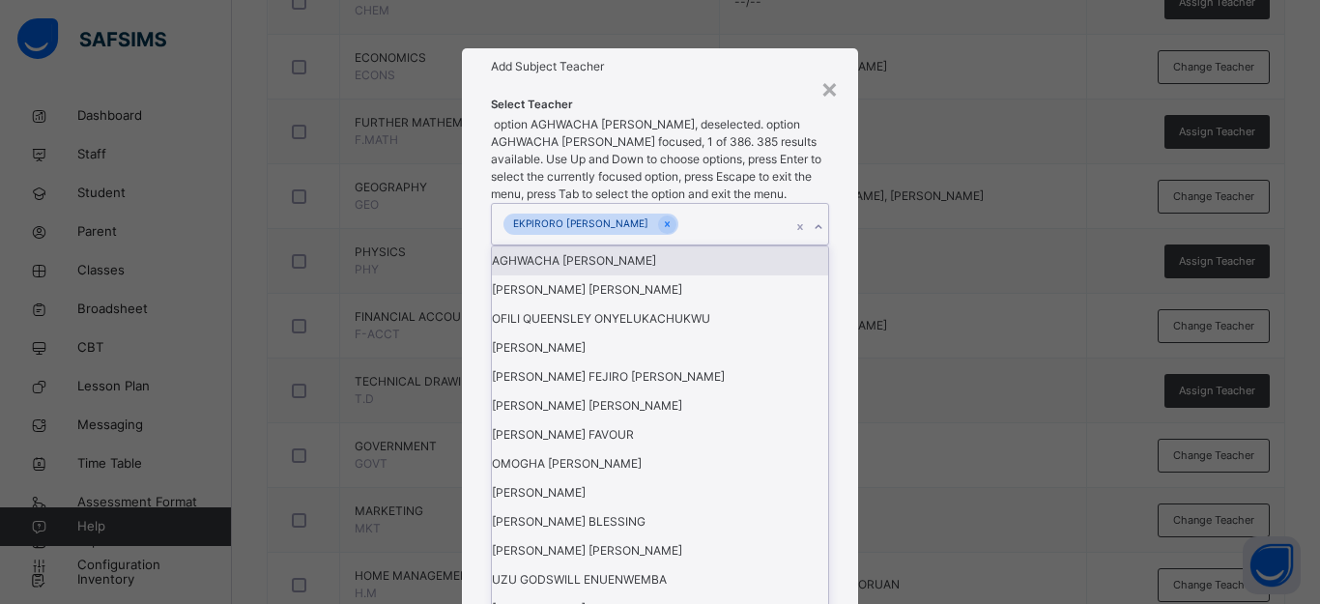
click at [895, 302] on div "× Add Subject Teacher Select Teacher option AGHWACHA ANNA OMOSEKUVIE, deselecte…" at bounding box center [660, 302] width 1320 height 604
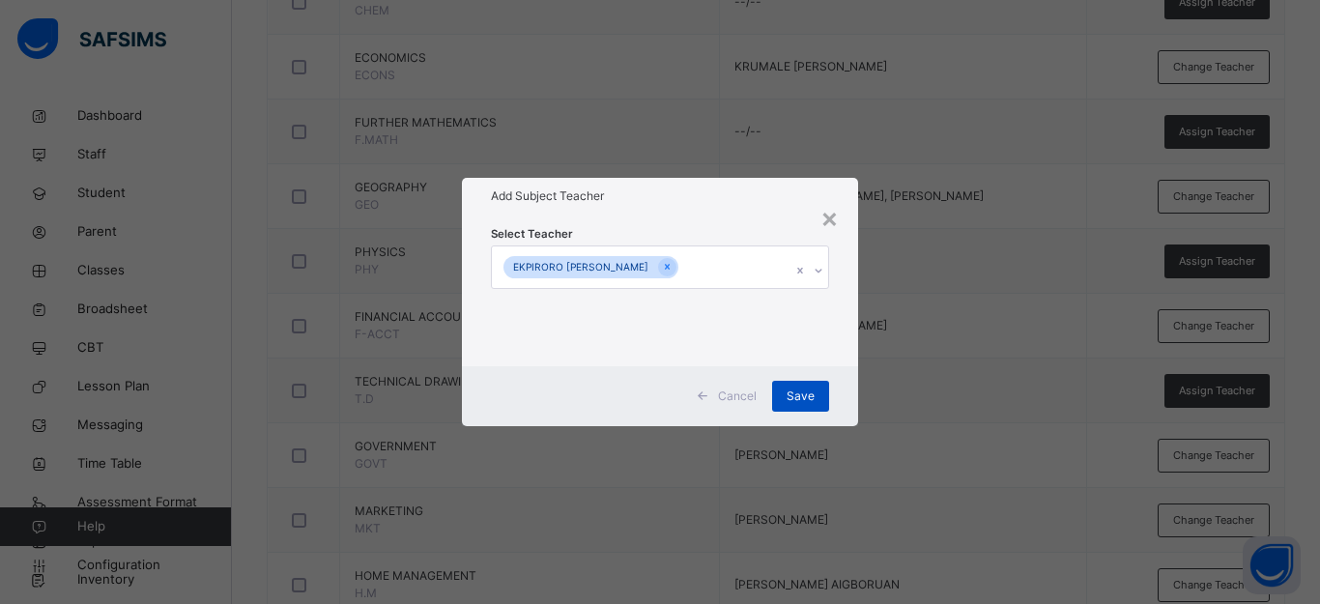
click at [794, 395] on span "Save" at bounding box center [801, 396] width 28 height 17
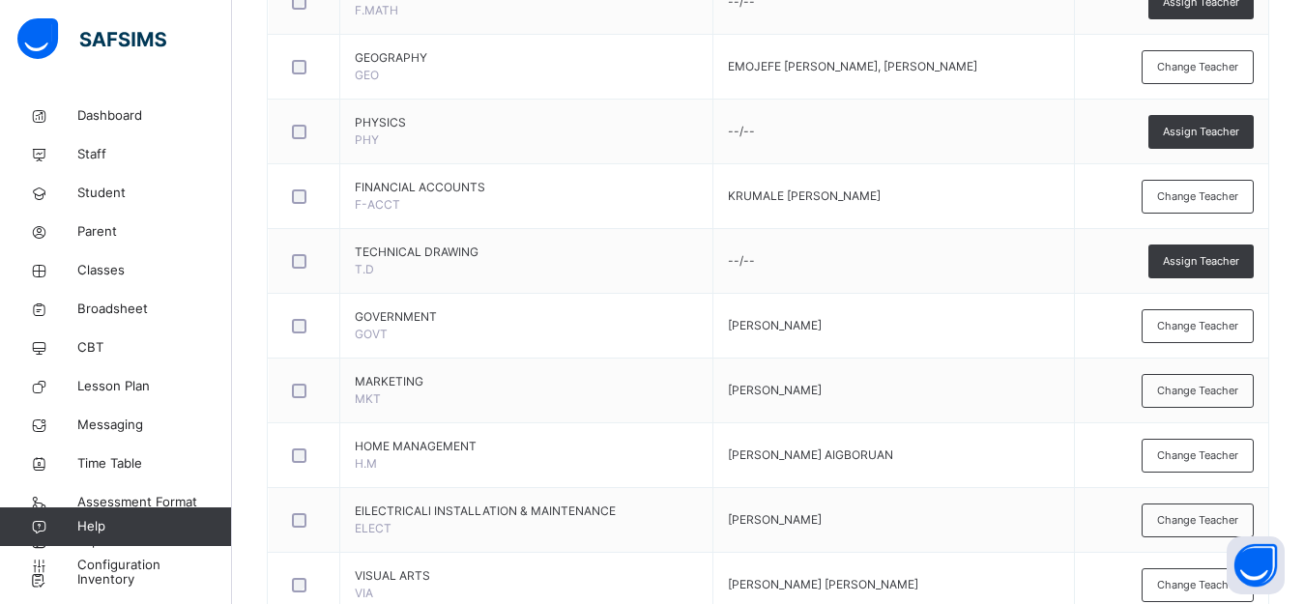
scroll to position [1358, 0]
